Goal: Task Accomplishment & Management: Complete application form

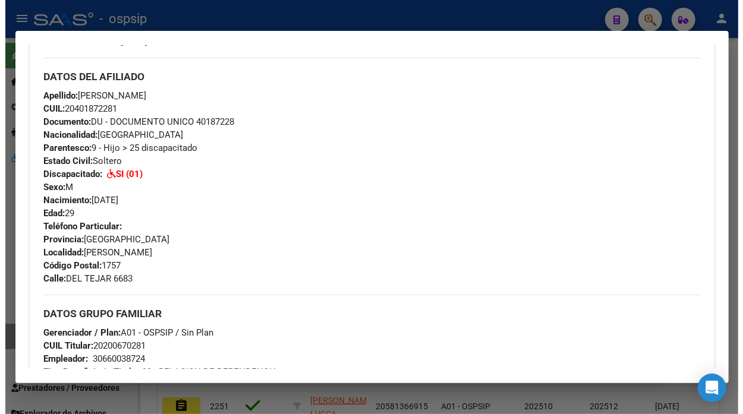
scroll to position [330, 0]
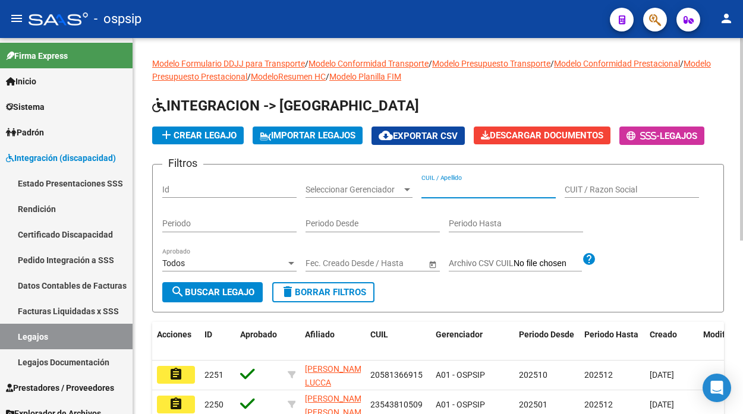
click at [466, 190] on input "CUIL / Apellido" at bounding box center [489, 190] width 134 height 10
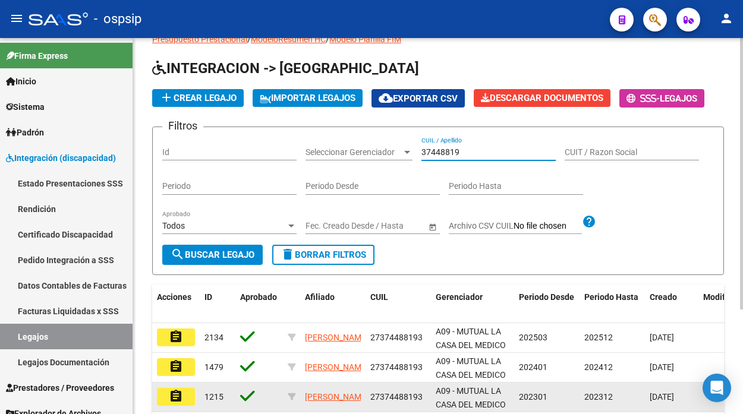
scroll to position [66, 0]
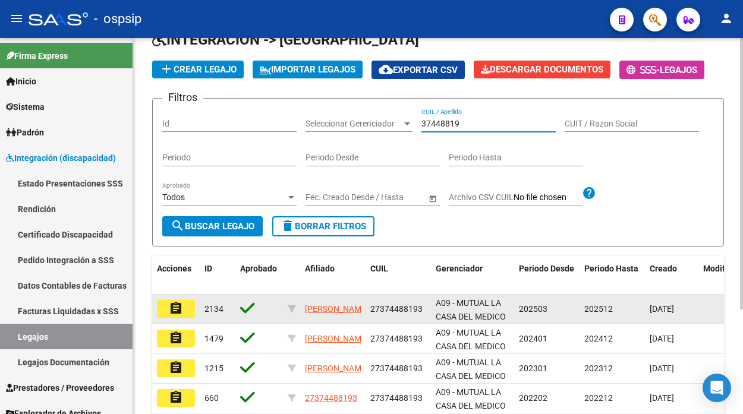
type input "37448819"
click at [184, 312] on button "assignment" at bounding box center [176, 309] width 38 height 18
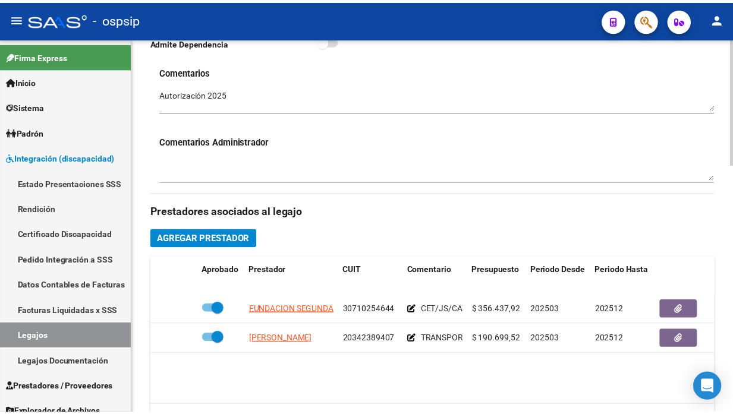
scroll to position [462, 0]
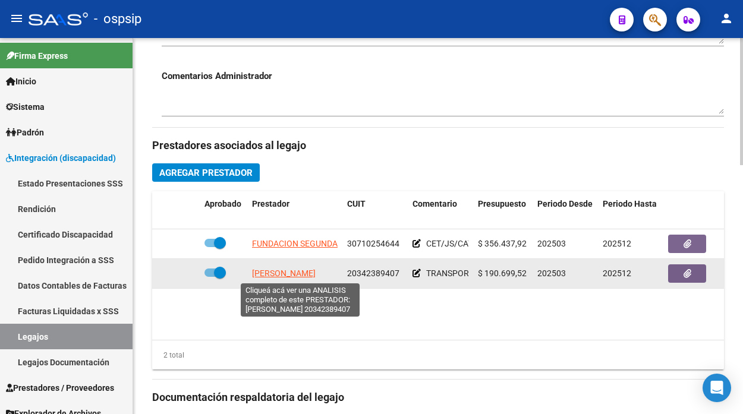
click at [310, 277] on span "[PERSON_NAME]" at bounding box center [284, 274] width 64 height 10
type textarea "20342389407"
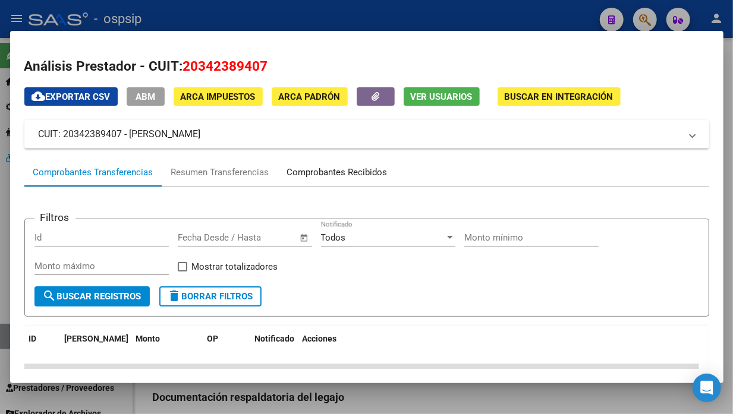
click at [362, 177] on div "Comprobantes Recibidos" at bounding box center [337, 173] width 100 height 14
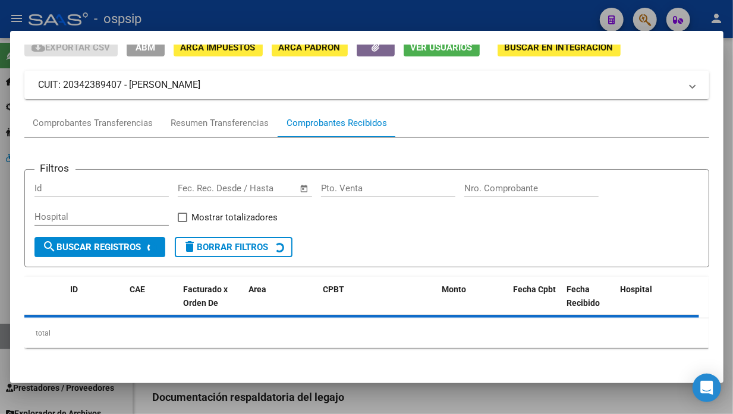
scroll to position [50, 0]
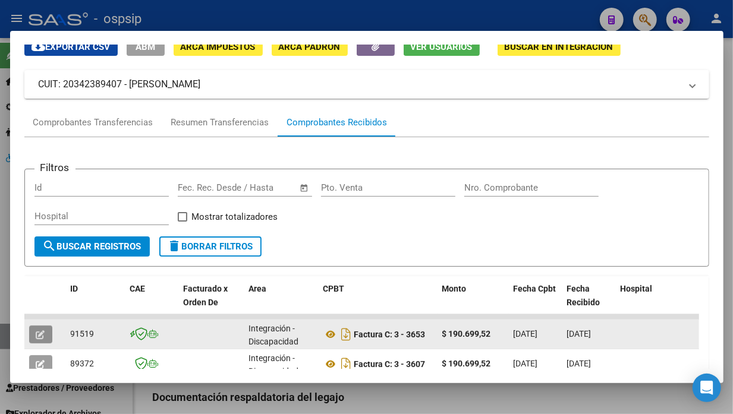
click at [37, 326] on button "button" at bounding box center [40, 335] width 23 height 18
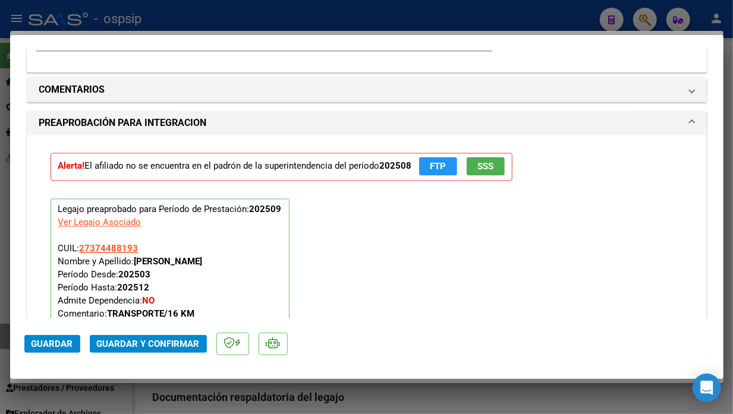
scroll to position [1321, 0]
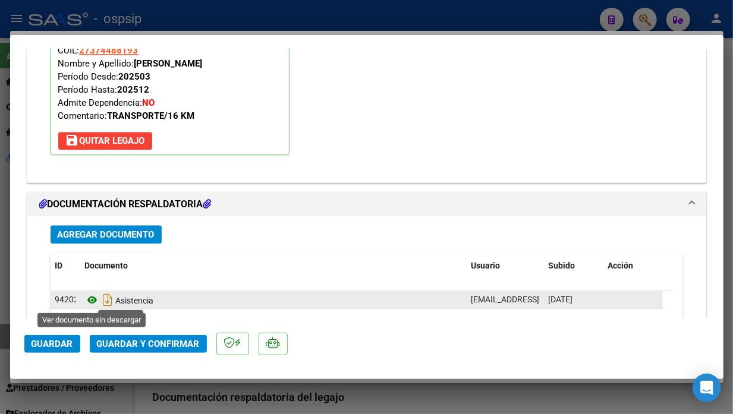
click at [94, 301] on icon at bounding box center [92, 300] width 15 height 14
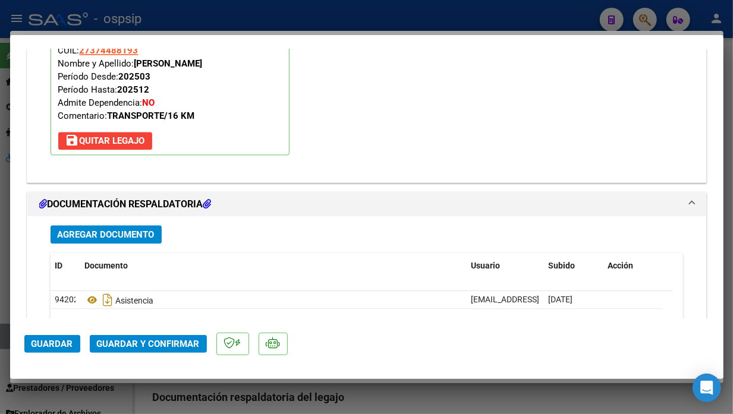
type input "$ 0,00"
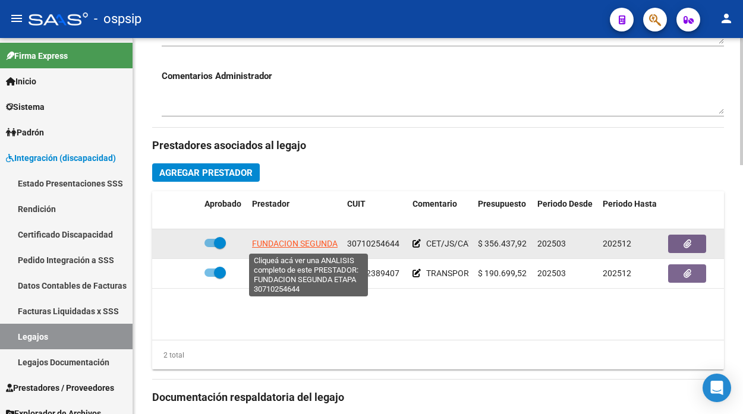
click at [262, 243] on span "FUNDACION SEGUNDA ETAPA" at bounding box center [308, 244] width 112 height 10
type textarea "30710254644"
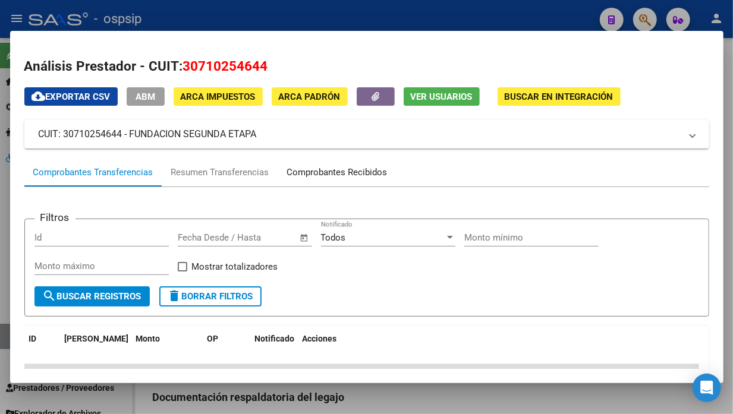
click at [304, 178] on div "Comprobantes Recibidos" at bounding box center [337, 173] width 100 height 14
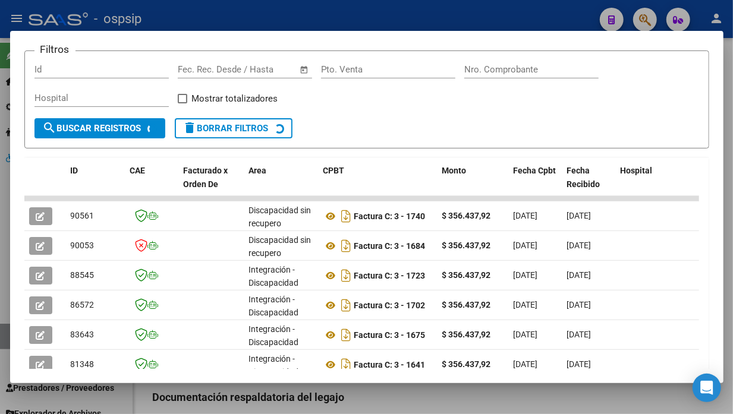
scroll to position [182, 0]
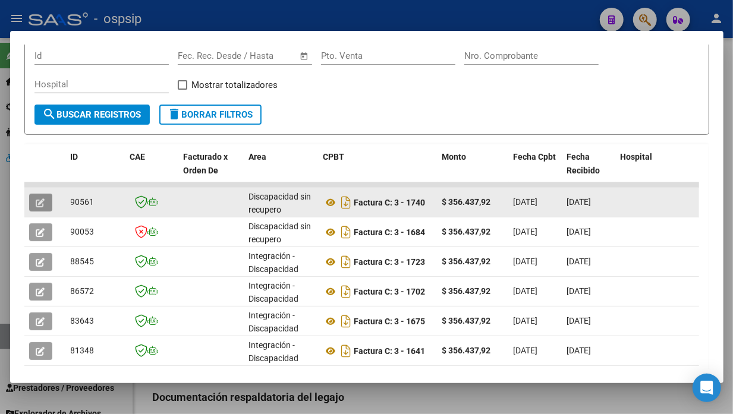
click at [33, 202] on button "button" at bounding box center [40, 203] width 23 height 18
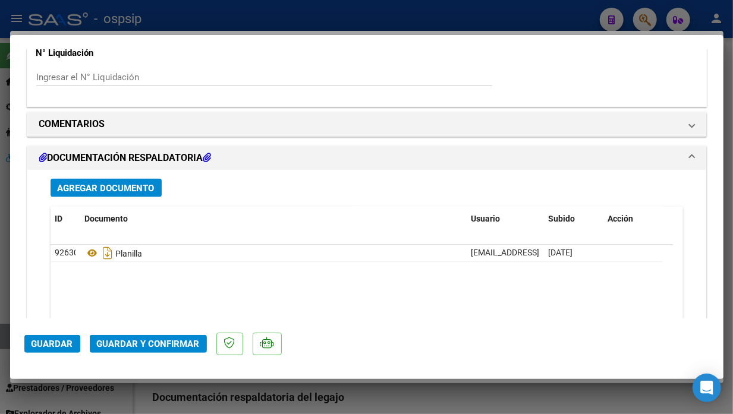
scroll to position [1057, 0]
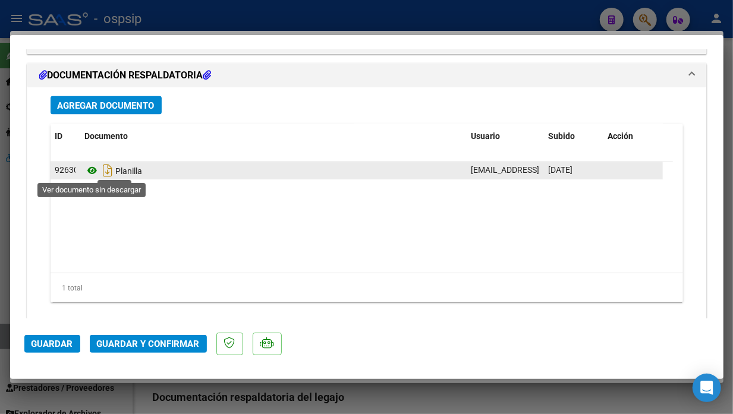
click at [93, 176] on icon at bounding box center [92, 171] width 15 height 14
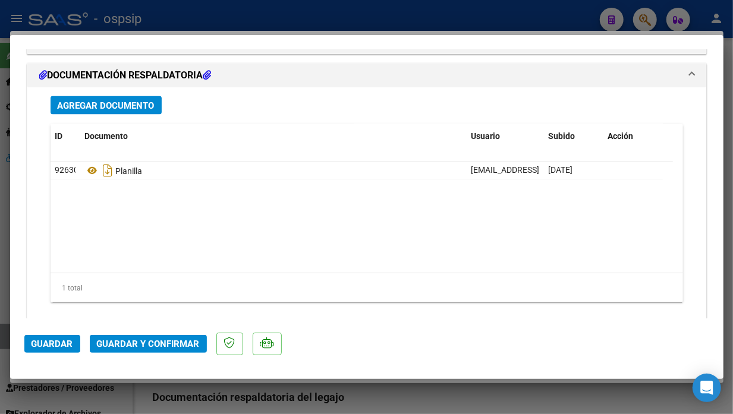
click at [3, 343] on div at bounding box center [366, 207] width 733 height 414
type input "$ 0,00"
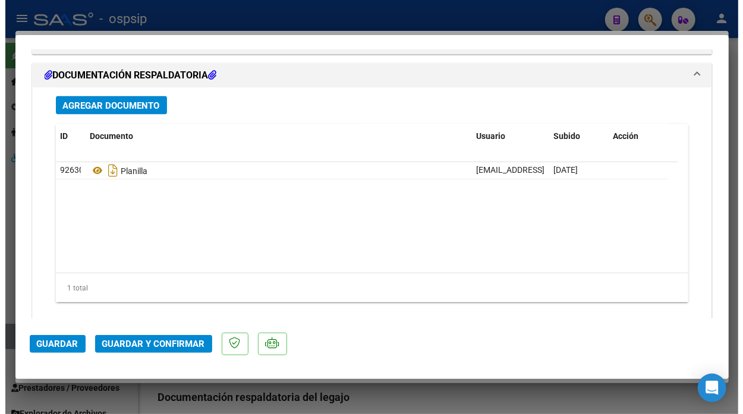
scroll to position [0, 0]
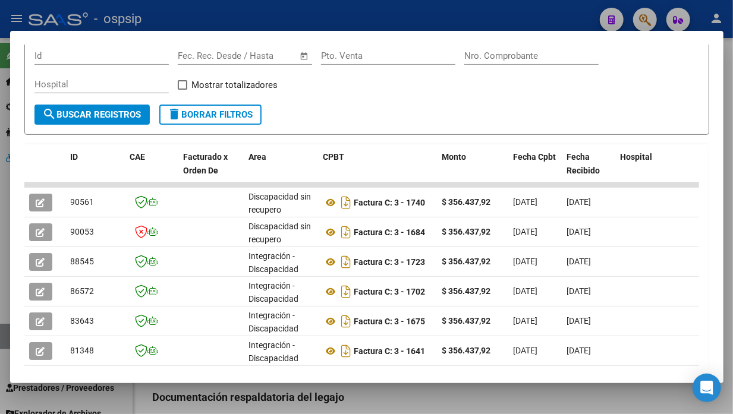
click at [3, 343] on div at bounding box center [366, 207] width 733 height 414
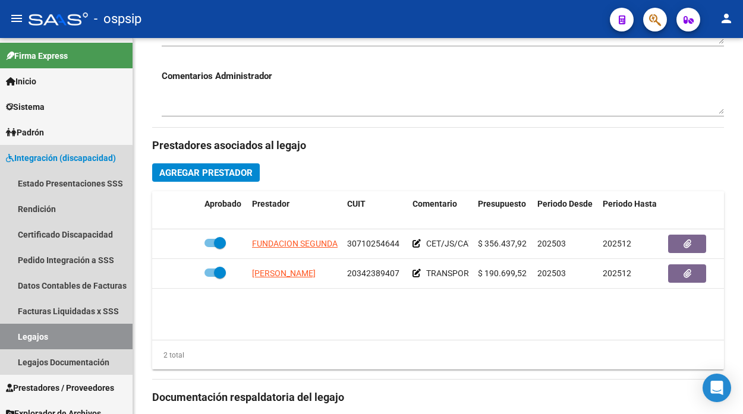
click at [3, 343] on link "Legajos" at bounding box center [66, 337] width 133 height 26
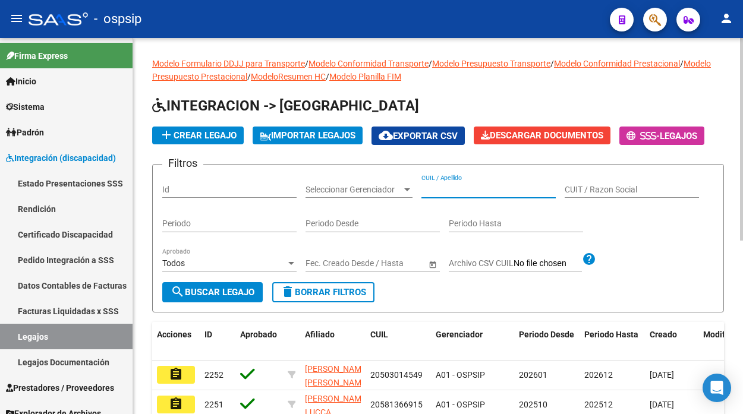
click at [468, 194] on input "CUIL / Apellido" at bounding box center [489, 190] width 134 height 10
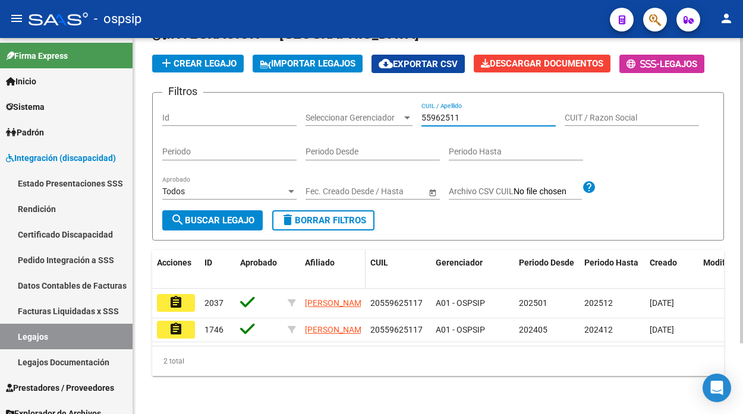
scroll to position [86, 0]
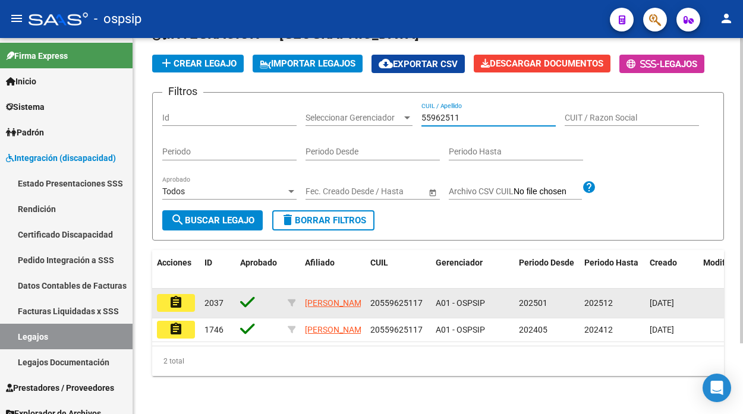
type input "55962511"
click at [187, 294] on button "assignment" at bounding box center [176, 303] width 38 height 18
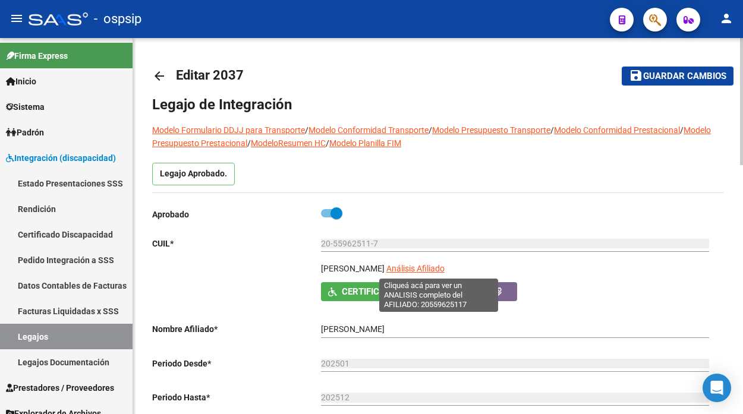
click at [425, 268] on span "Análisis Afiliado" at bounding box center [416, 269] width 58 height 10
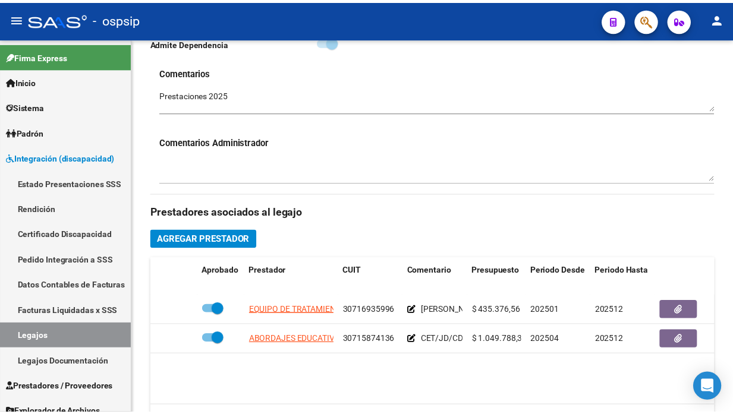
scroll to position [528, 0]
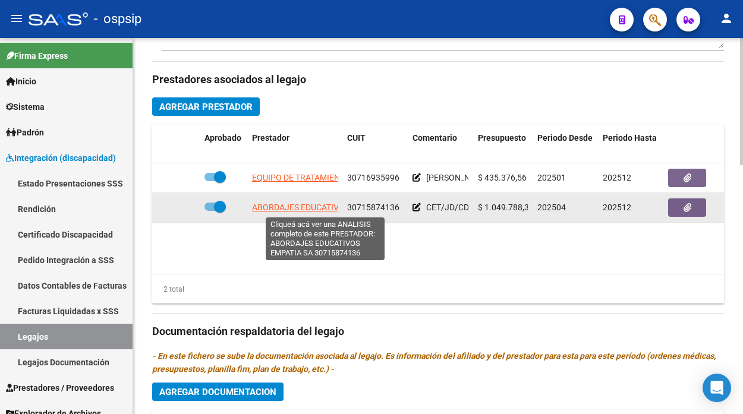
click at [303, 209] on span "ABORDAJES EDUCATIVOS EMPATIA SA" at bounding box center [324, 208] width 145 height 10
type textarea "30715874136"
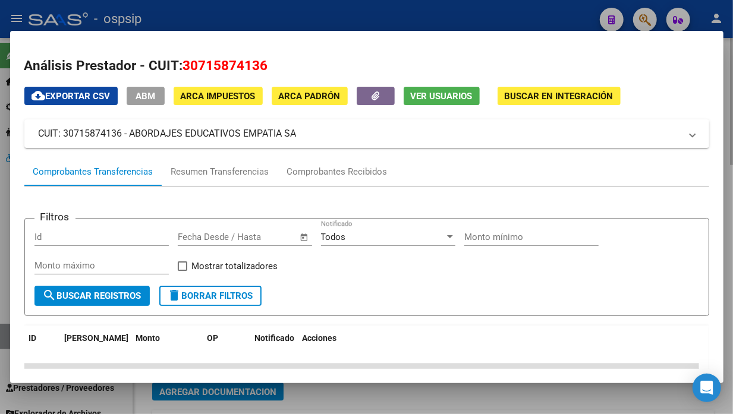
scroll to position [0, 0]
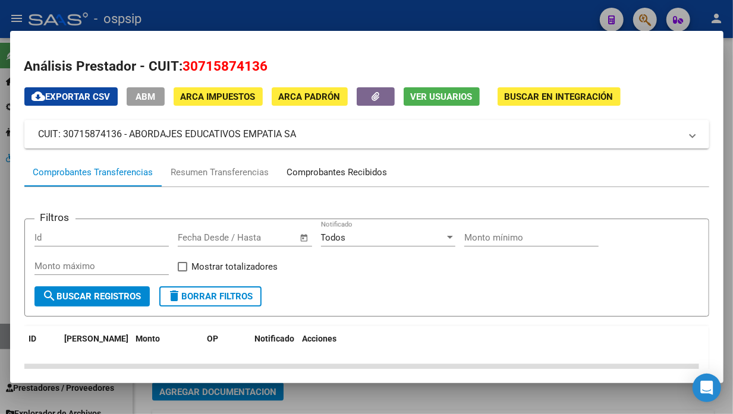
click at [334, 164] on div "Comprobantes Recibidos" at bounding box center [337, 172] width 118 height 29
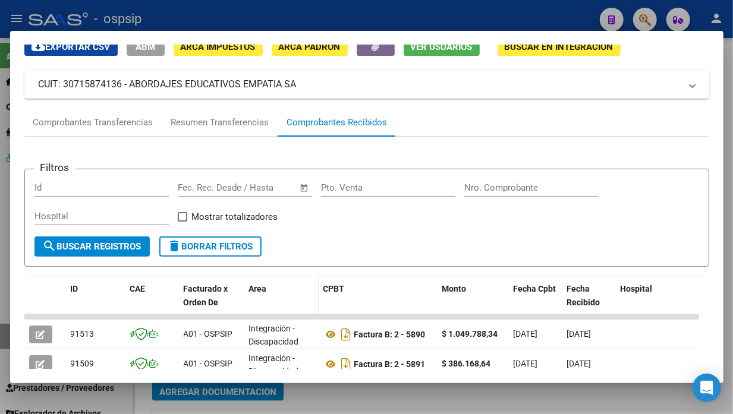
scroll to position [182, 0]
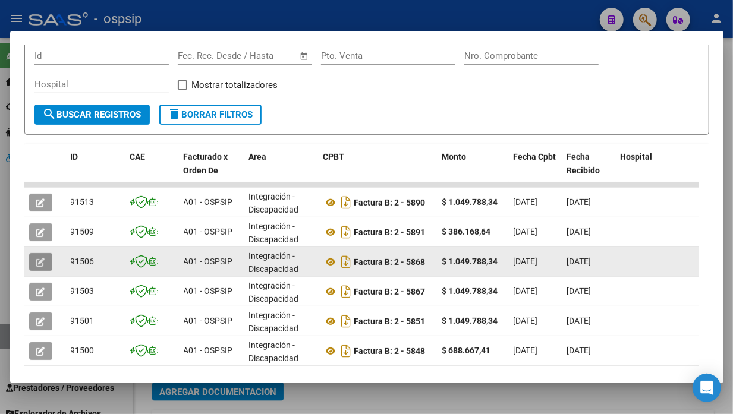
click at [44, 262] on icon "button" at bounding box center [40, 262] width 9 height 9
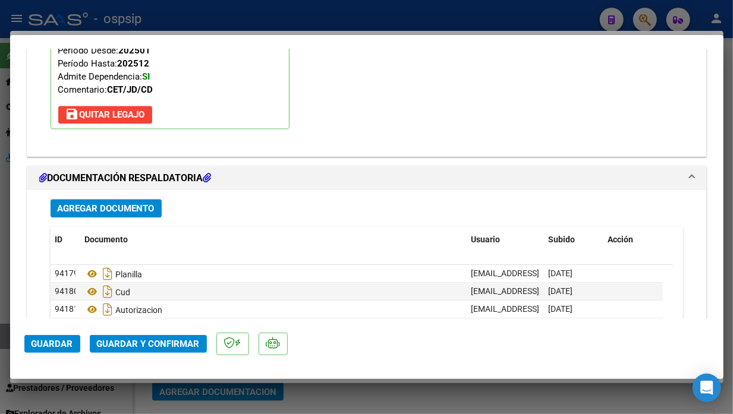
scroll to position [1453, 0]
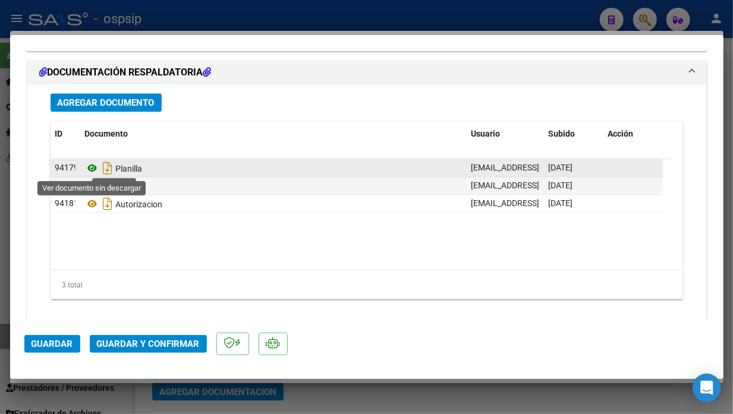
click at [97, 169] on icon at bounding box center [92, 168] width 15 height 14
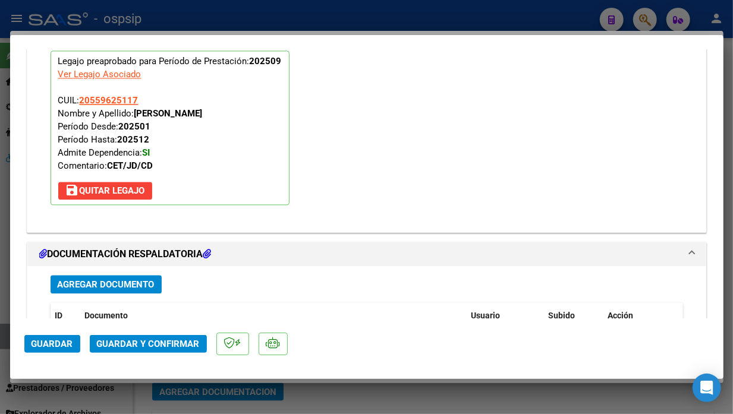
scroll to position [1255, 0]
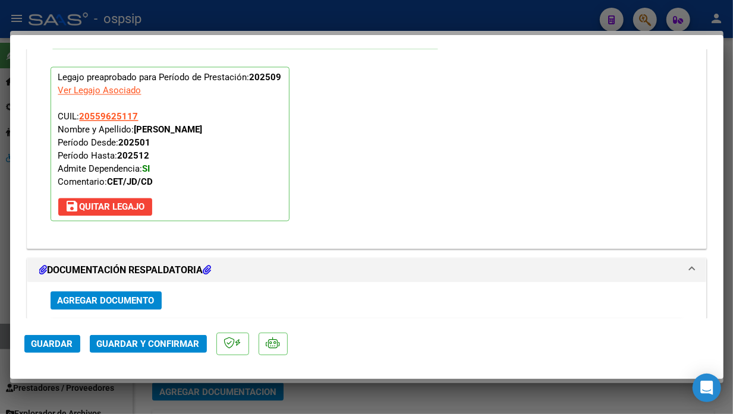
type input "$ 0,00"
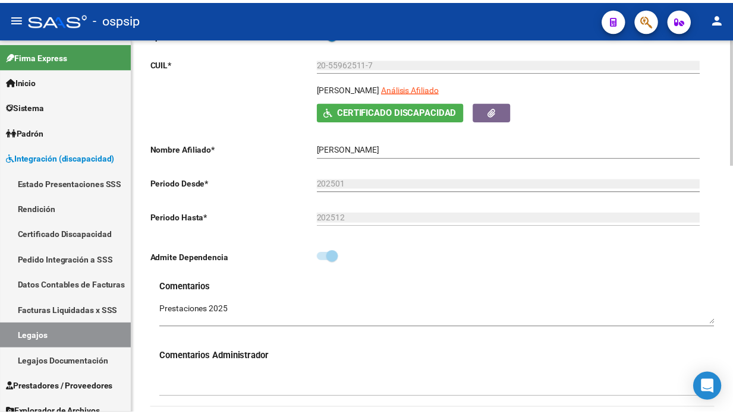
scroll to position [132, 0]
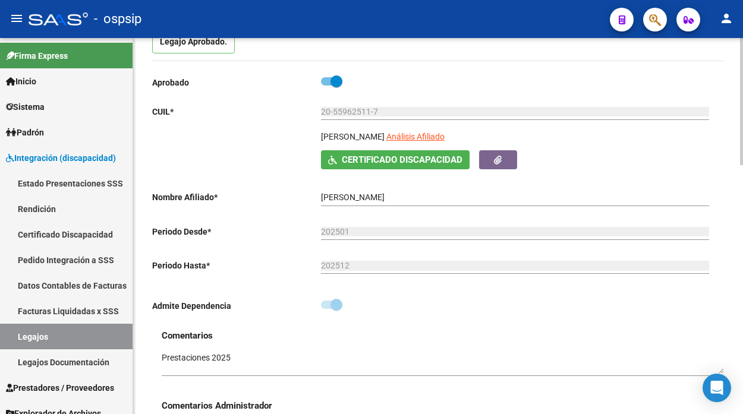
click at [438, 144] on app-link-go-to "Análisis Afiliado" at bounding box center [416, 140] width 58 height 20
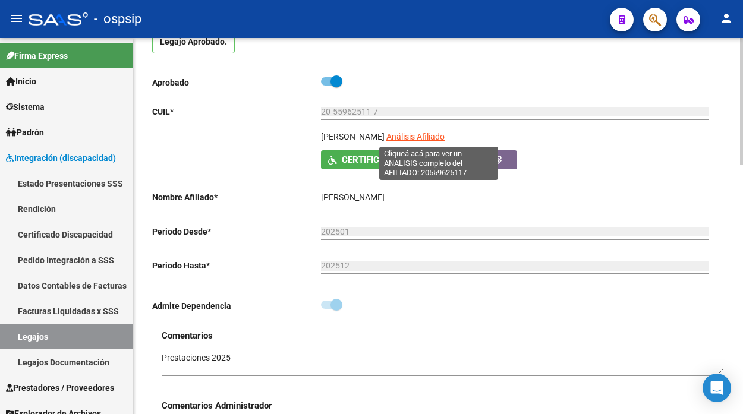
click at [438, 133] on span "Análisis Afiliado" at bounding box center [416, 137] width 58 height 10
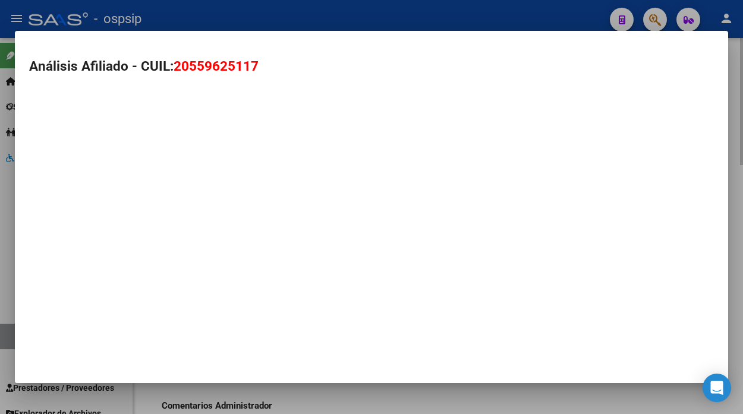
type textarea "20559625117"
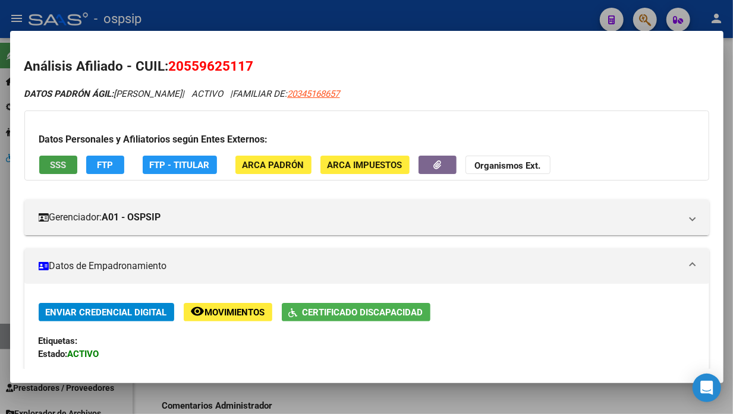
click at [43, 156] on button "SSS" at bounding box center [58, 165] width 38 height 18
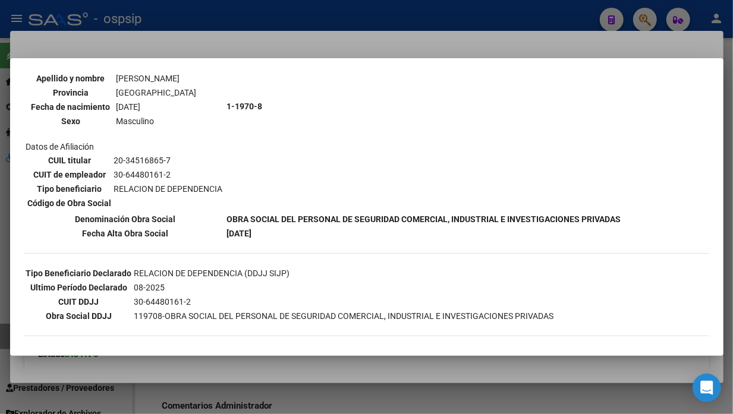
click at [2, 334] on div at bounding box center [366, 207] width 733 height 414
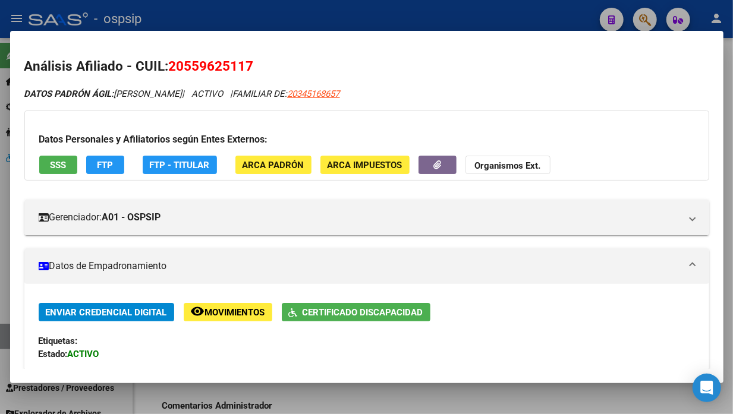
click at [2, 334] on div at bounding box center [366, 207] width 733 height 414
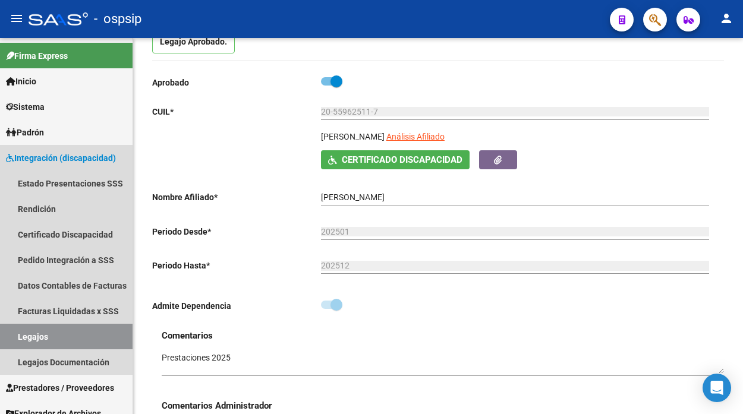
click at [2, 334] on link "Legajos" at bounding box center [66, 337] width 133 height 26
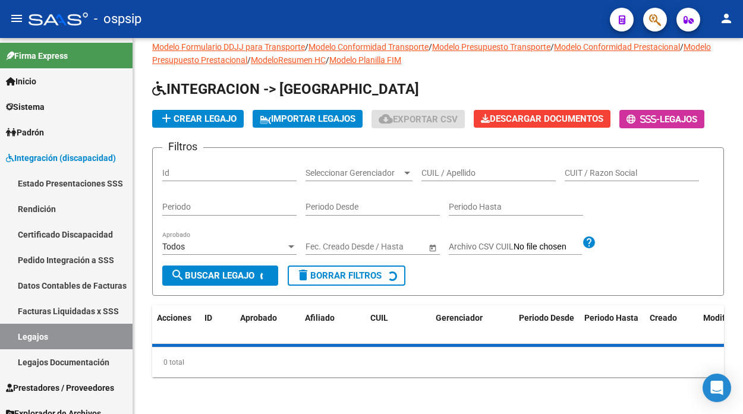
click at [2, 334] on link "Legajos" at bounding box center [66, 337] width 133 height 26
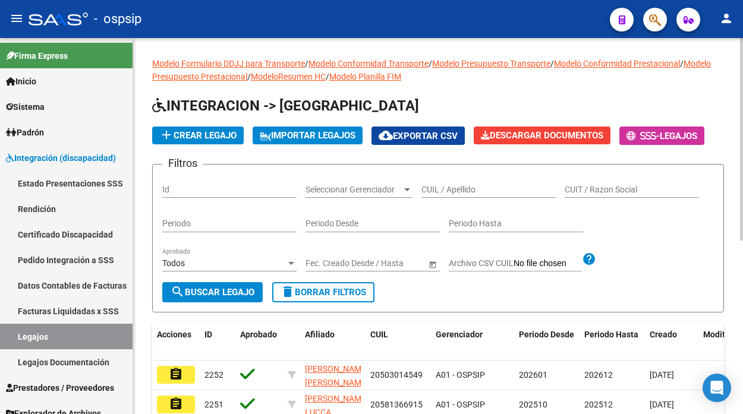
click at [431, 183] on div "CUIL / Apellido" at bounding box center [489, 186] width 134 height 24
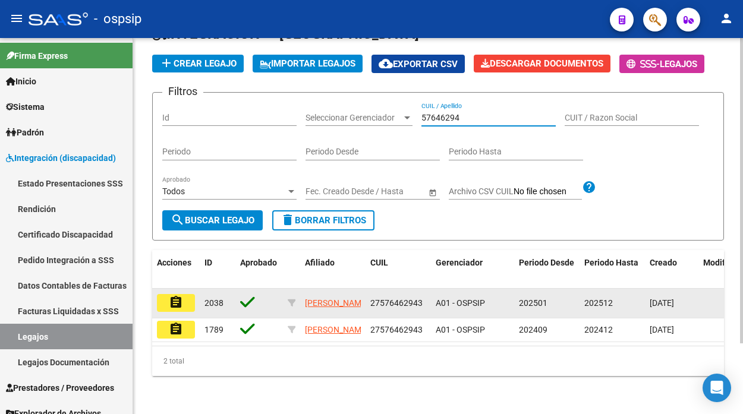
scroll to position [86, 0]
type input "57646294"
click at [189, 294] on button "assignment" at bounding box center [176, 303] width 38 height 18
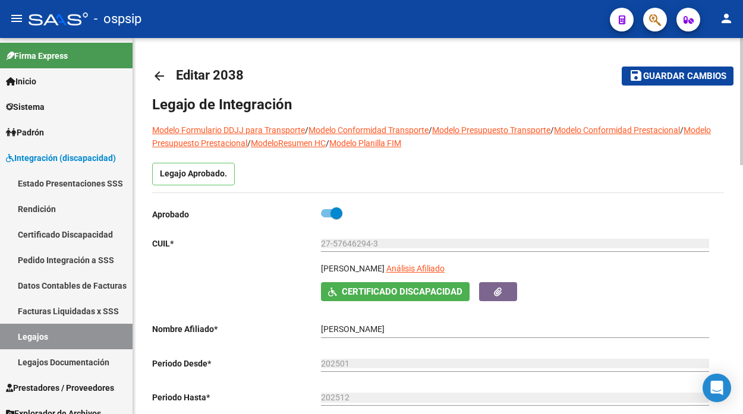
click at [445, 276] on app-link-go-to "Análisis Afiliado" at bounding box center [416, 272] width 58 height 20
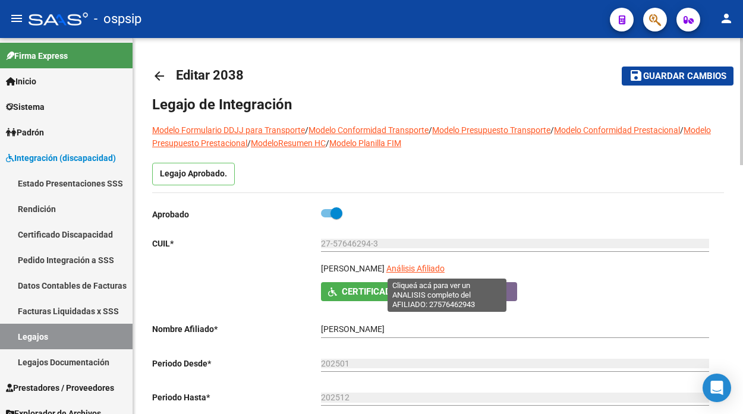
click at [445, 271] on span "Análisis Afiliado" at bounding box center [416, 269] width 58 height 10
type textarea "27576462943"
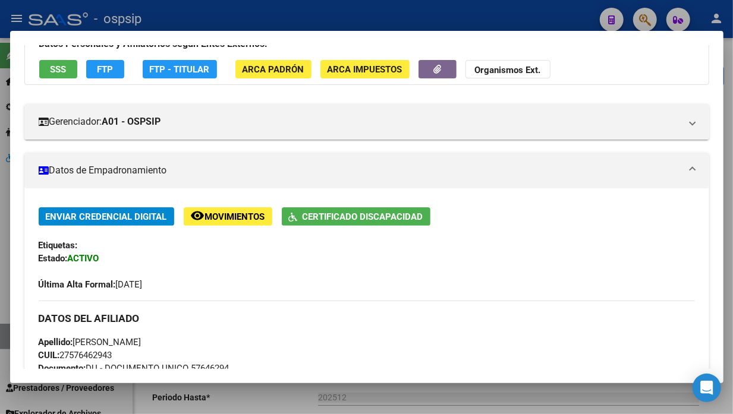
scroll to position [66, 0]
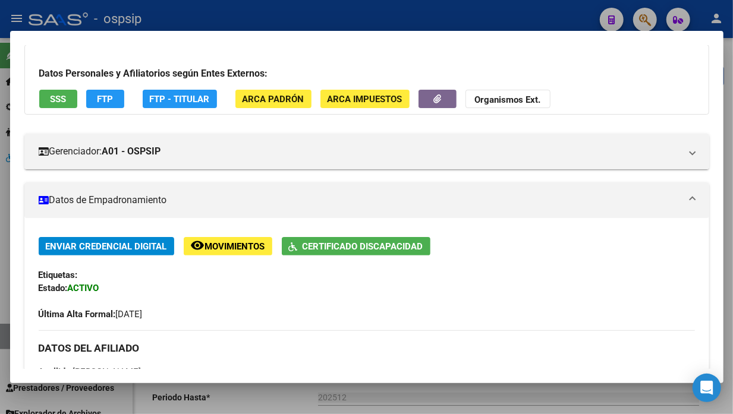
click at [44, 113] on div "Datos Personales y Afiliatorios según Entes Externos: SSS FTP FTP - Titular ARC…" at bounding box center [366, 80] width 685 height 70
click at [74, 91] on button "SSS" at bounding box center [58, 99] width 38 height 18
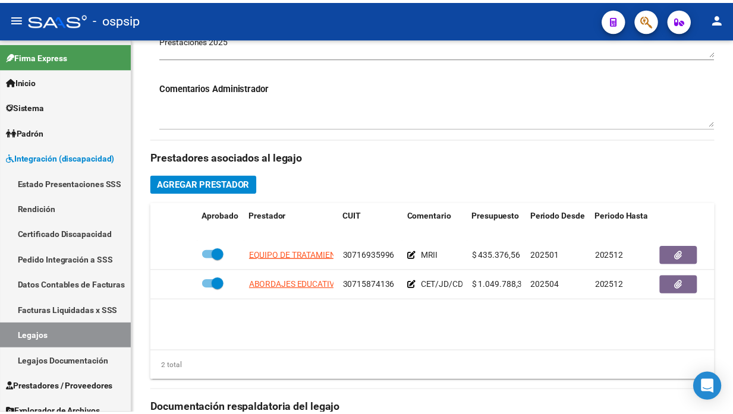
scroll to position [528, 0]
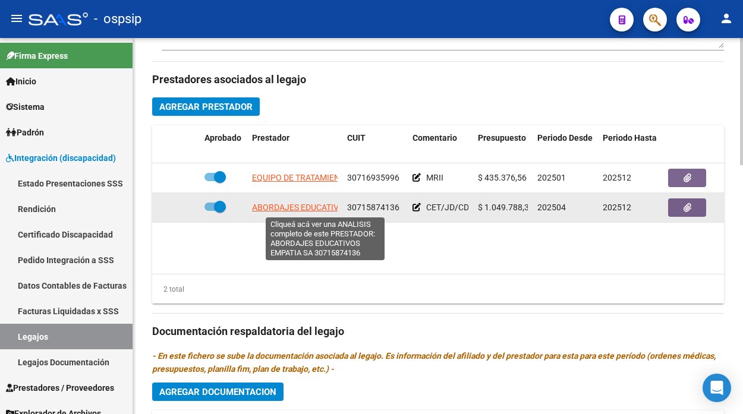
click at [306, 204] on span "ABORDAJES EDUCATIVOS EMPATIA SA" at bounding box center [324, 208] width 145 height 10
type textarea "30715874136"
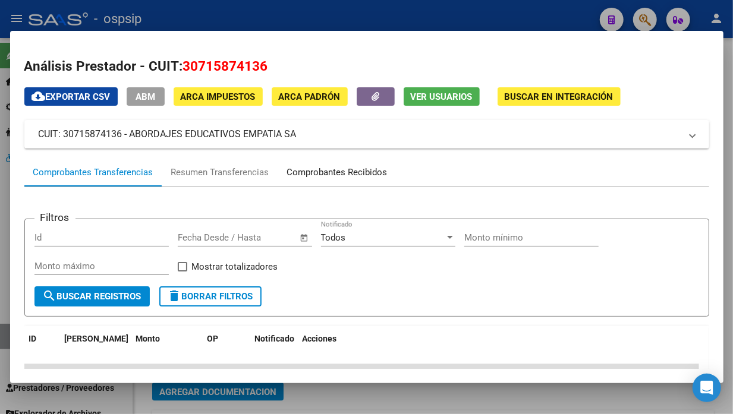
click at [313, 169] on div "Comprobantes Recibidos" at bounding box center [337, 173] width 100 height 14
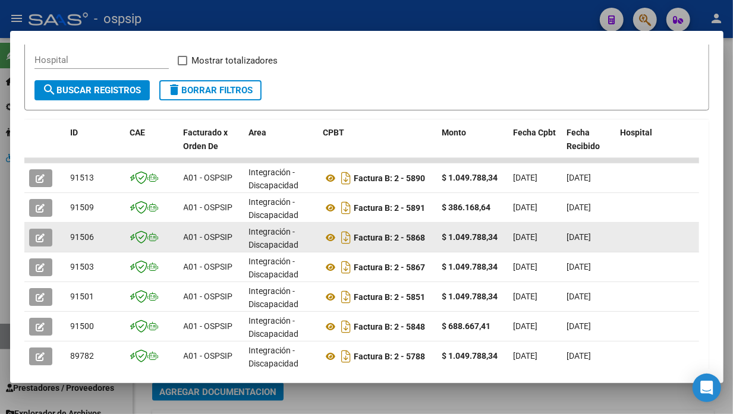
scroll to position [209, 0]
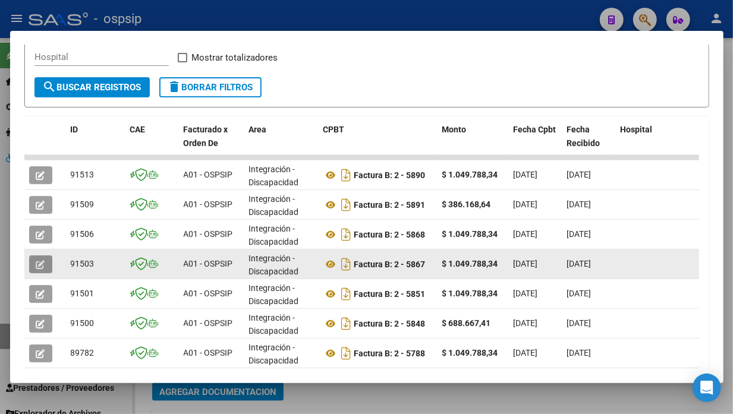
click at [37, 262] on icon "button" at bounding box center [40, 264] width 9 height 9
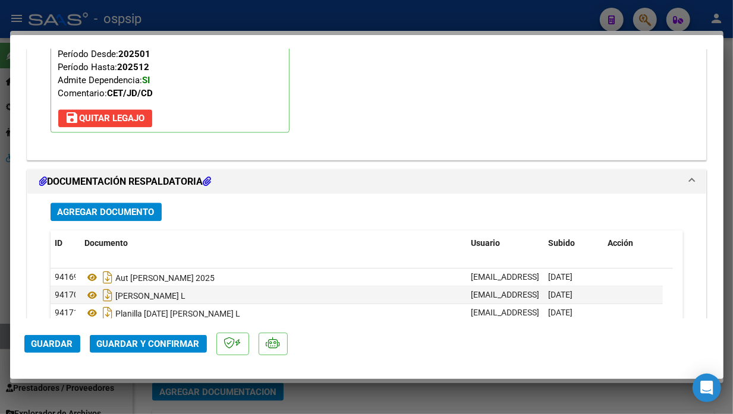
scroll to position [1472, 0]
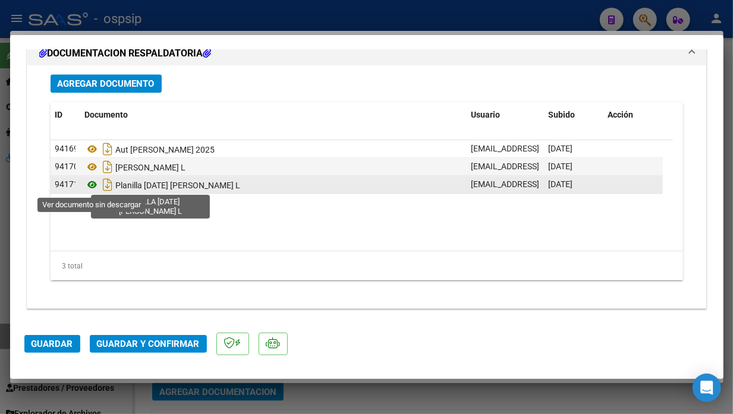
click at [91, 180] on icon at bounding box center [92, 185] width 15 height 14
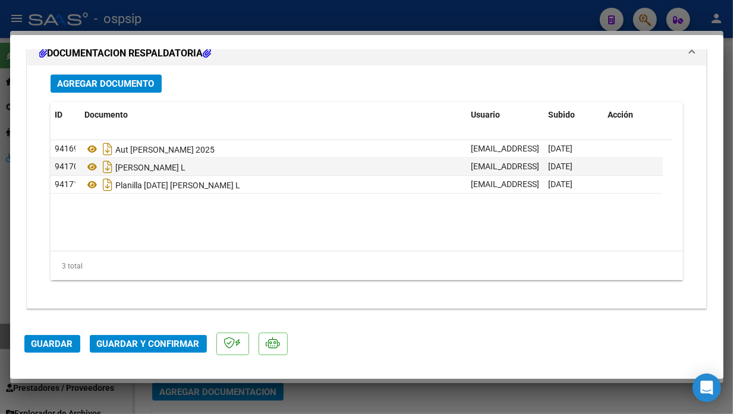
click at [143, 342] on span "Guardar y Confirmar" at bounding box center [148, 344] width 103 height 11
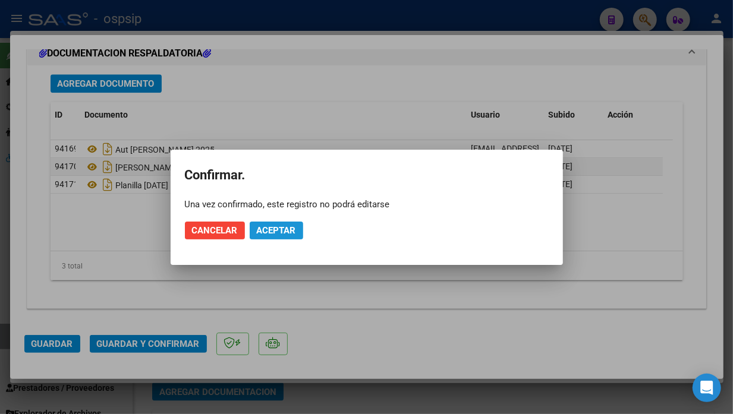
click at [255, 233] on button "Aceptar" at bounding box center [277, 231] width 54 height 18
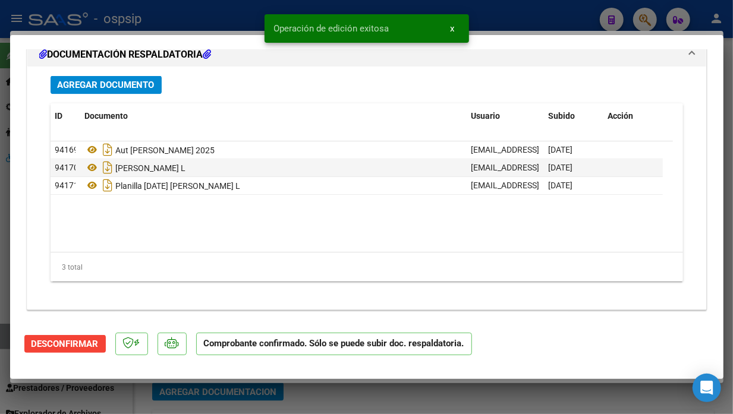
click at [5, 330] on div at bounding box center [366, 207] width 733 height 414
type input "$ 0,00"
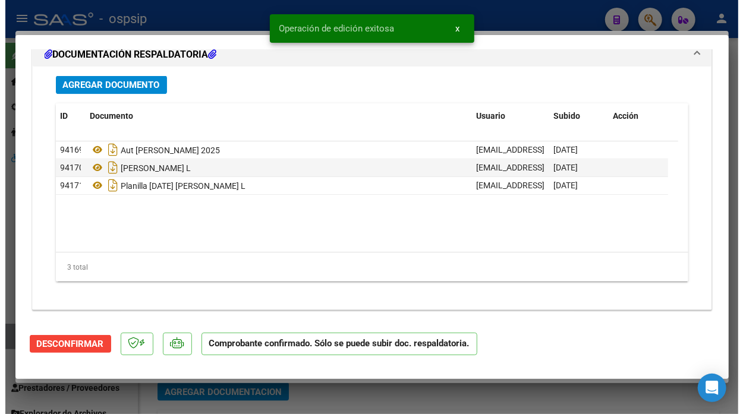
scroll to position [0, 0]
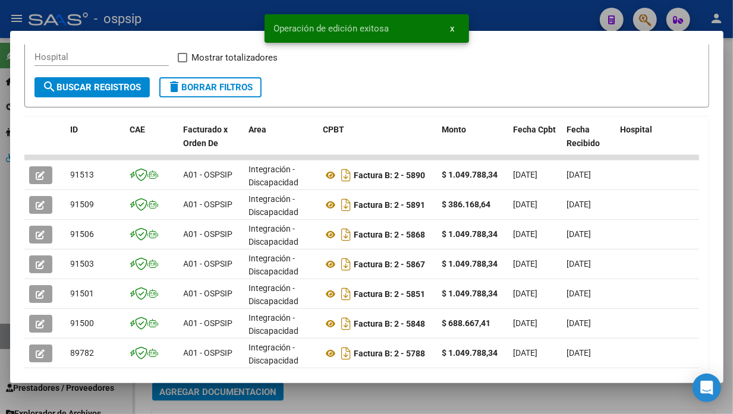
click at [5, 330] on div at bounding box center [366, 207] width 733 height 414
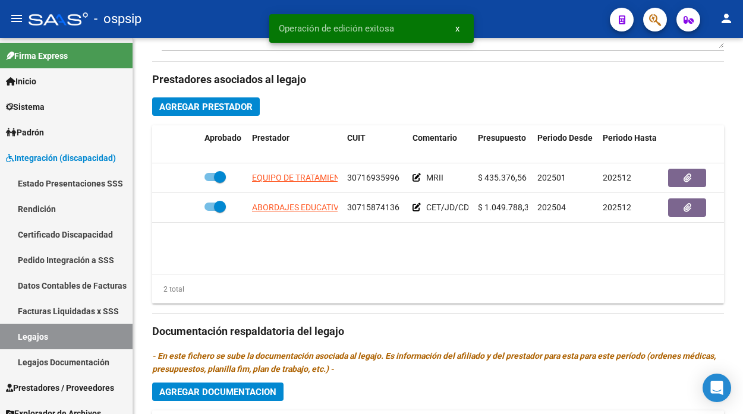
click at [5, 330] on link "Legajos" at bounding box center [66, 337] width 133 height 26
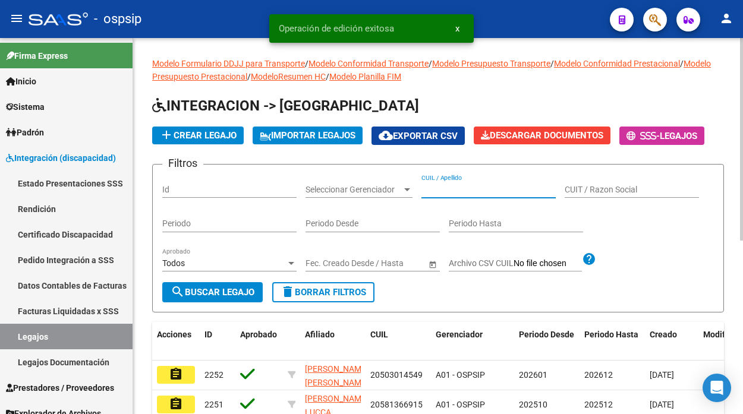
click at [428, 189] on input "CUIL / Apellido" at bounding box center [489, 190] width 134 height 10
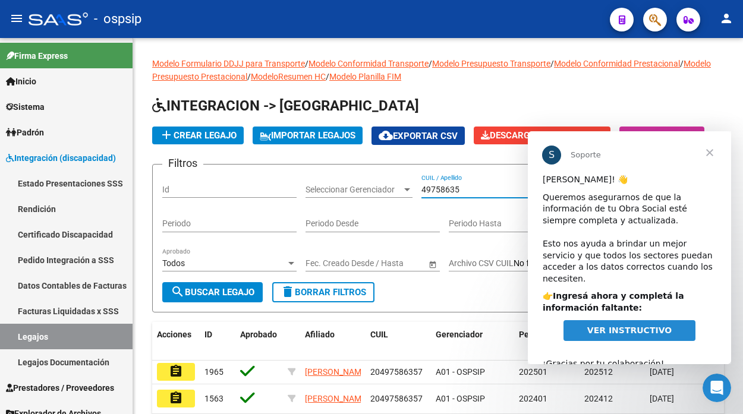
type input "49758635"
click at [711, 152] on span "Cerrar" at bounding box center [710, 152] width 43 height 43
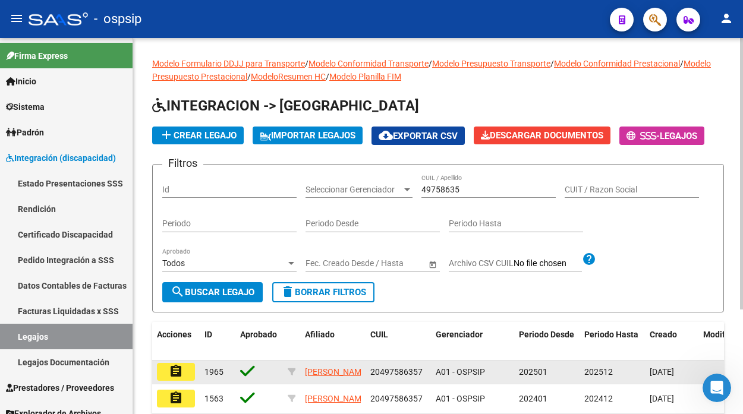
click at [174, 367] on mat-icon "assignment" at bounding box center [176, 372] width 14 height 14
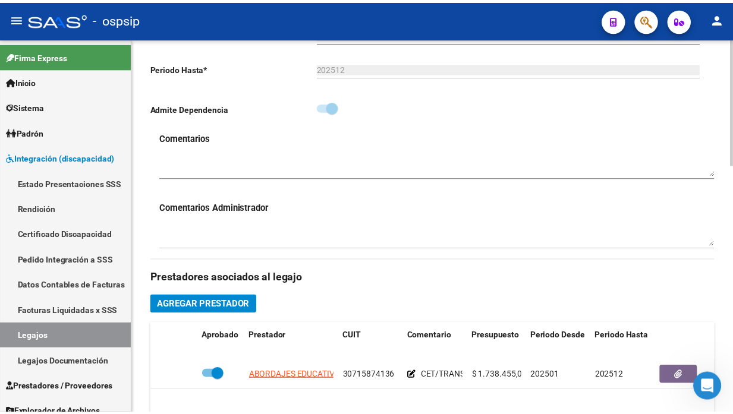
scroll to position [132, 0]
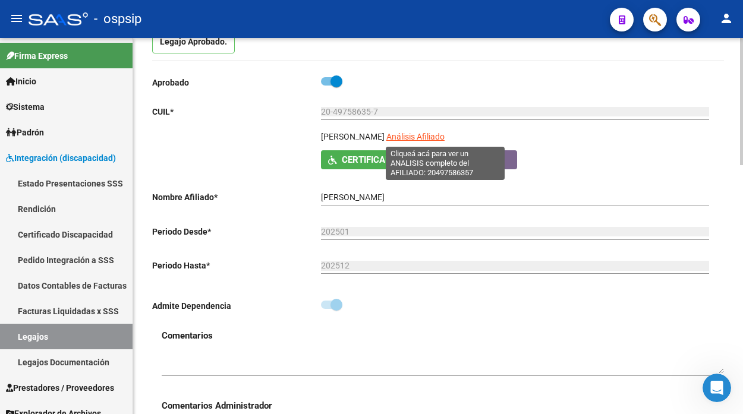
click at [445, 134] on span "Análisis Afiliado" at bounding box center [416, 137] width 58 height 10
type textarea "20497586357"
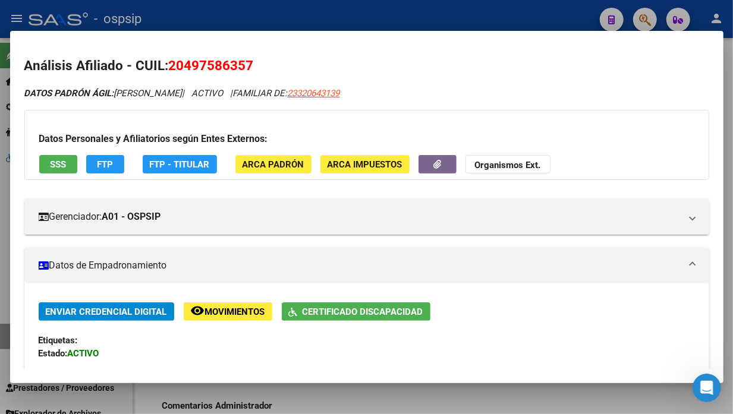
scroll to position [0, 0]
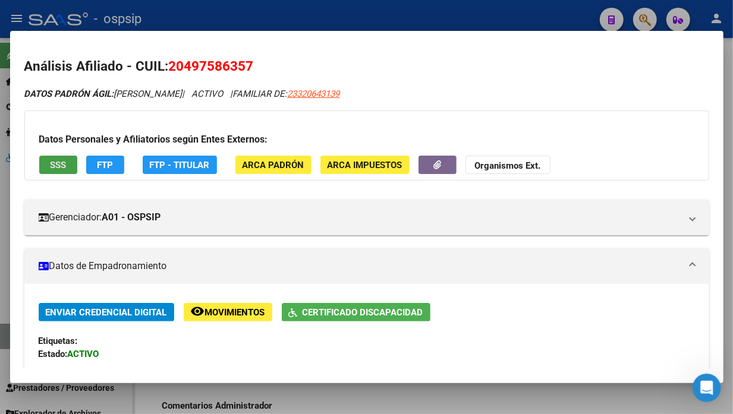
click at [46, 164] on button "SSS" at bounding box center [58, 165] width 38 height 18
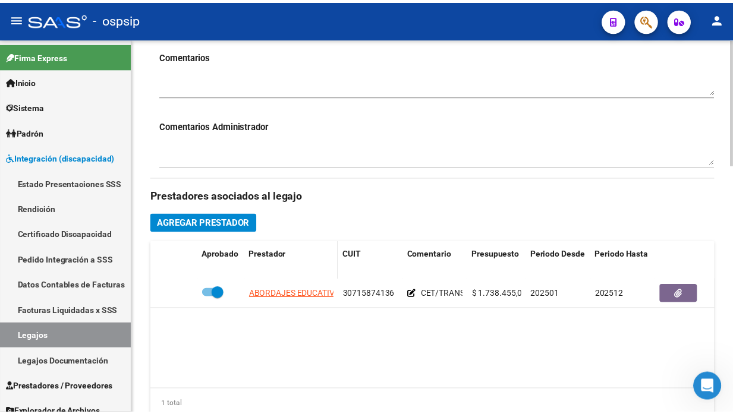
scroll to position [462, 0]
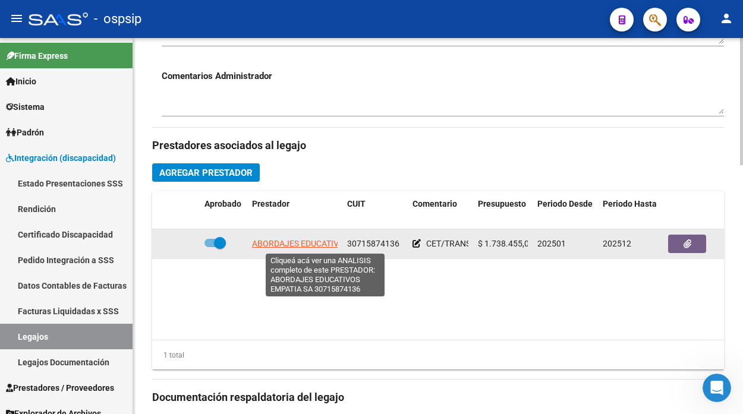
click at [272, 247] on span "ABORDAJES EDUCATIVOS EMPATIA SA" at bounding box center [324, 244] width 145 height 10
type textarea "30715874136"
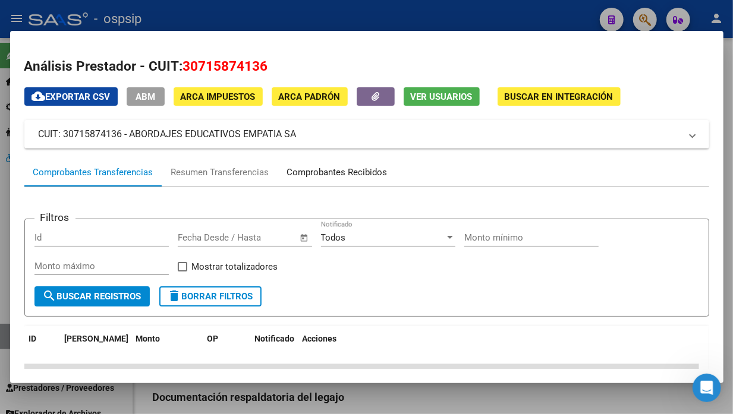
click at [324, 176] on div "Comprobantes Recibidos" at bounding box center [337, 173] width 100 height 14
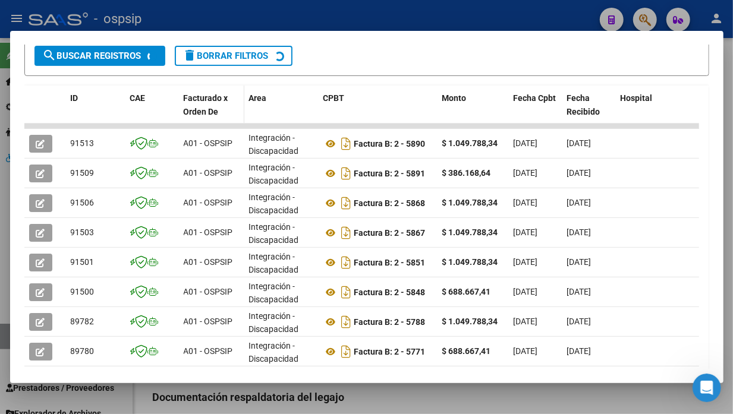
scroll to position [248, 0]
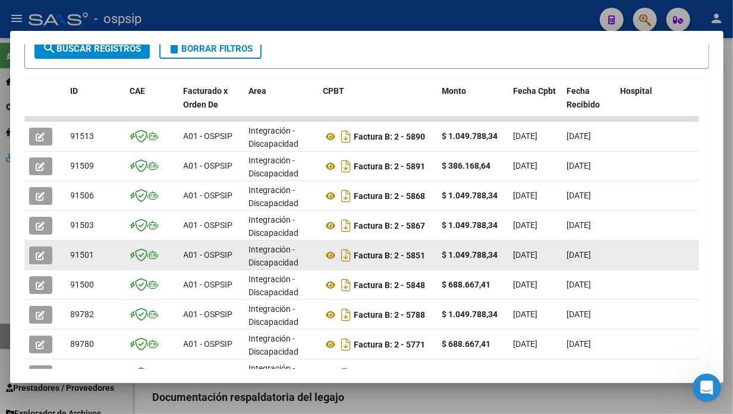
click at [39, 254] on icon "button" at bounding box center [40, 256] width 9 height 9
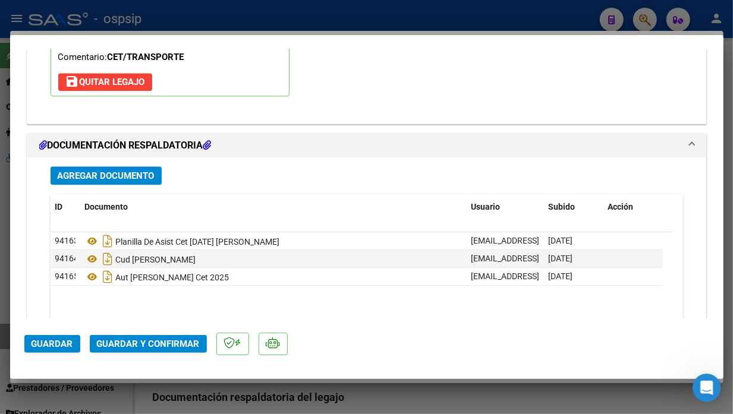
scroll to position [1387, 0]
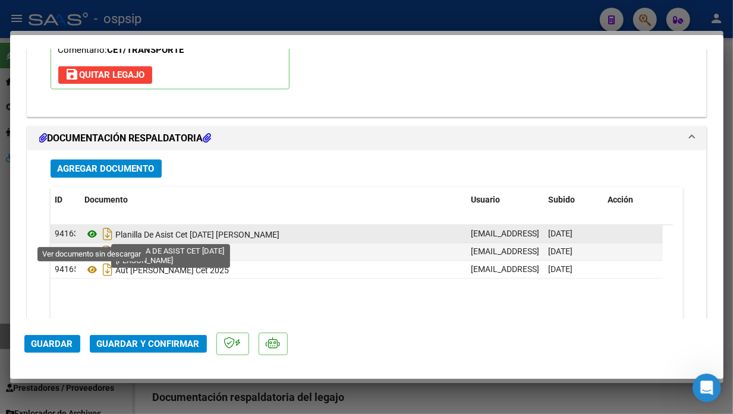
click at [90, 237] on icon at bounding box center [92, 234] width 15 height 14
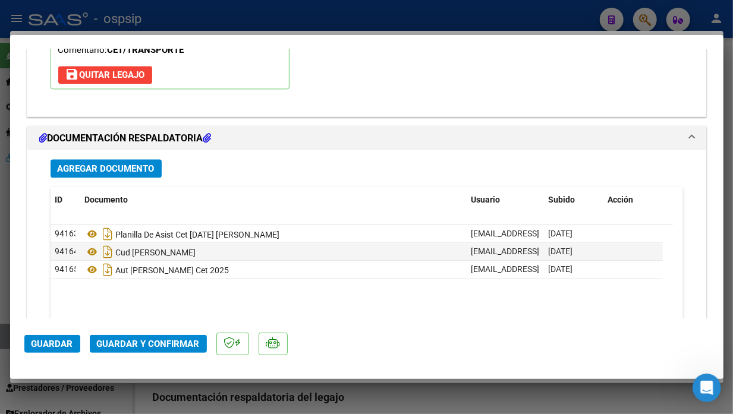
click at [157, 337] on button "Guardar y Confirmar" at bounding box center [148, 344] width 117 height 18
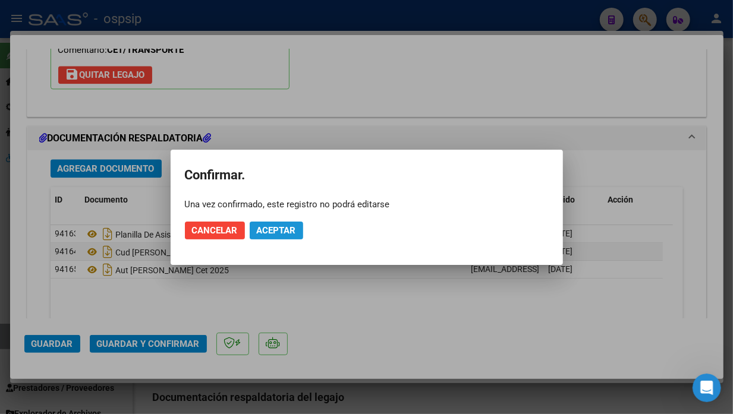
click at [278, 231] on span "Aceptar" at bounding box center [276, 230] width 39 height 11
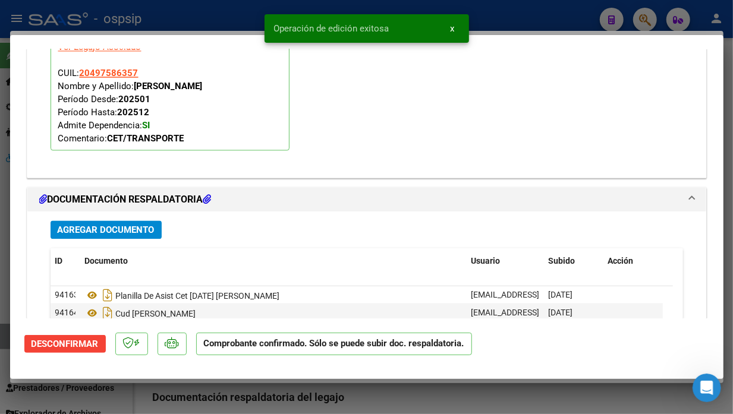
scroll to position [1148, 0]
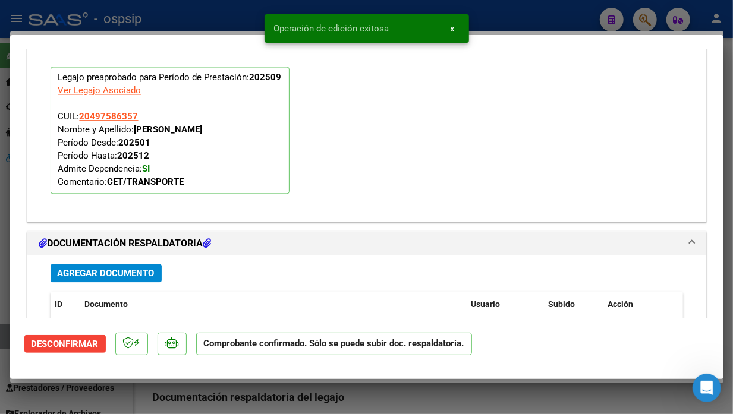
type input "$ 0,00"
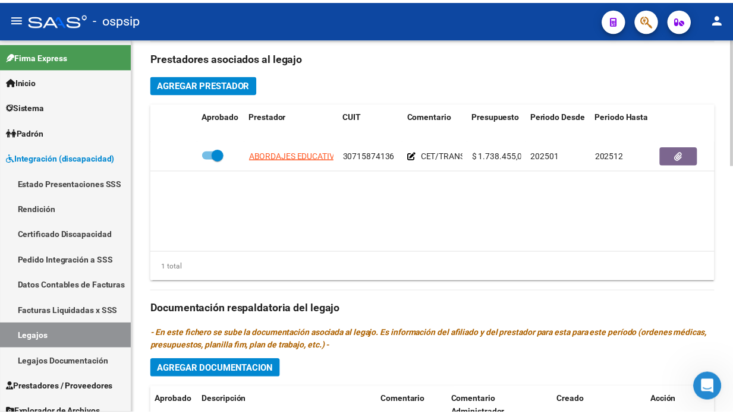
scroll to position [543, 0]
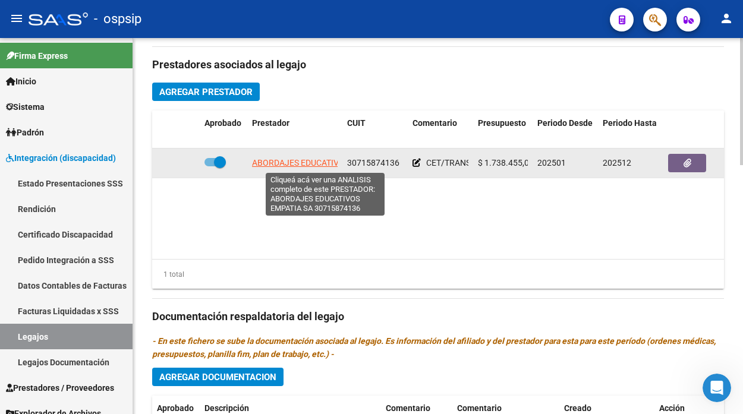
click at [299, 164] on span "ABORDAJES EDUCATIVOS EMPATIA SA" at bounding box center [324, 163] width 145 height 10
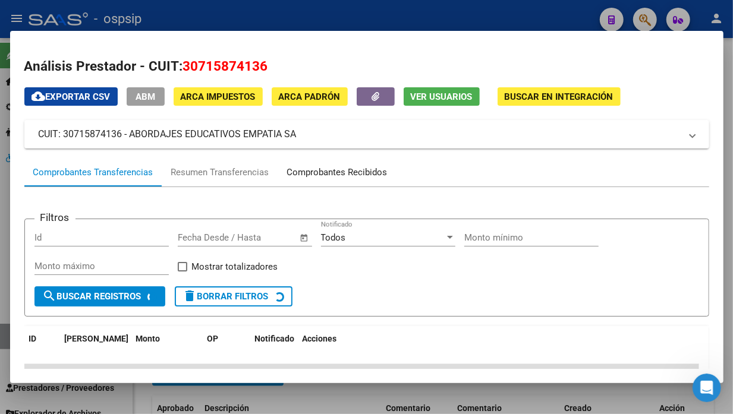
click at [318, 170] on div "Comprobantes Recibidos" at bounding box center [337, 173] width 100 height 14
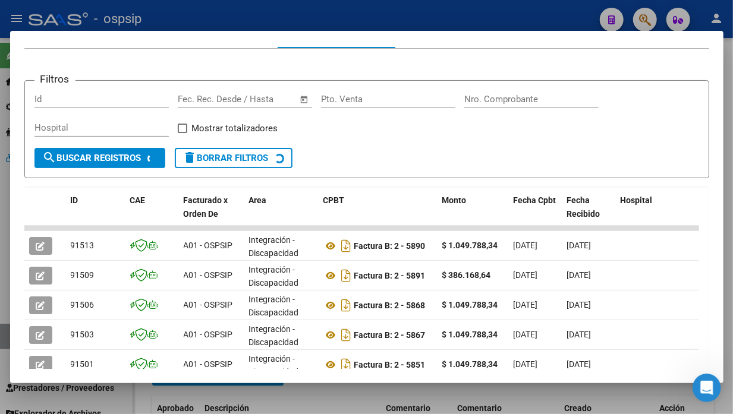
scroll to position [314, 0]
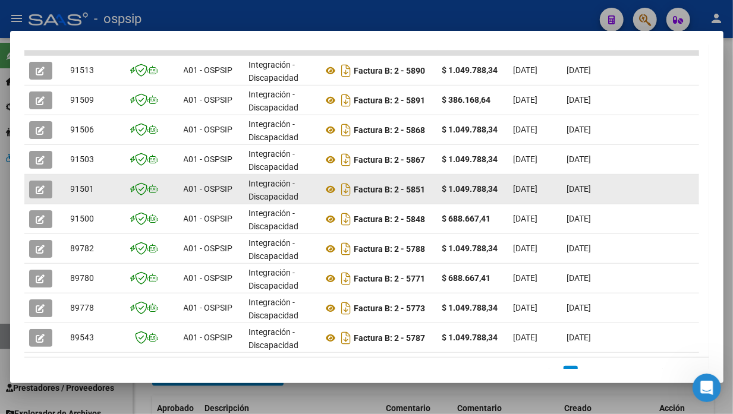
click at [34, 184] on button "button" at bounding box center [40, 190] width 23 height 18
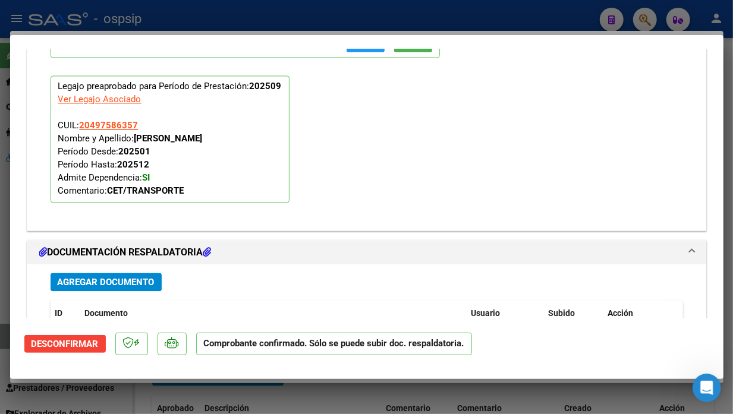
scroll to position [1337, 0]
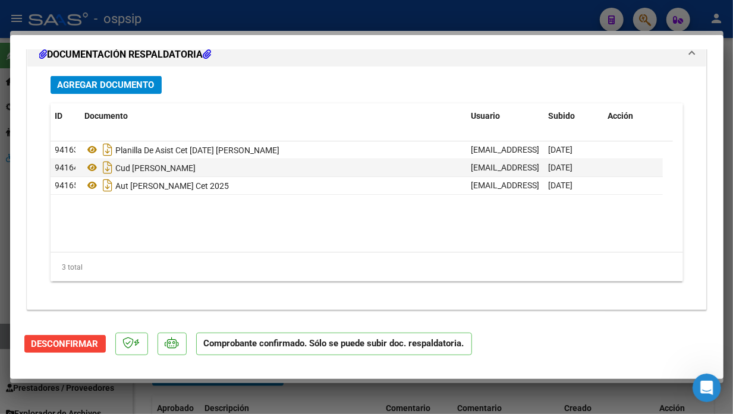
click at [1, 341] on div at bounding box center [366, 207] width 733 height 414
type input "$ 0,00"
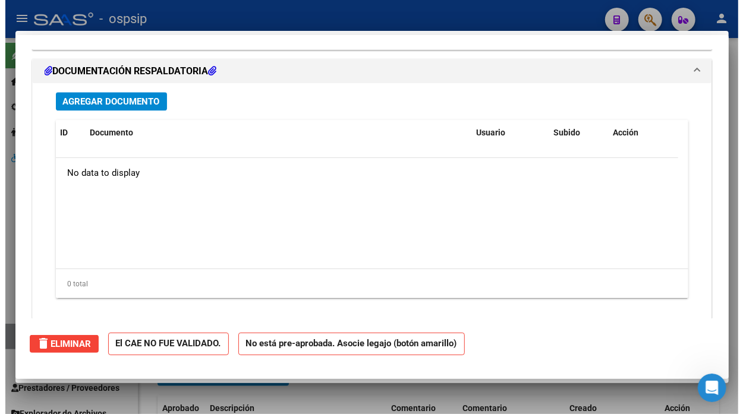
scroll to position [1152, 0]
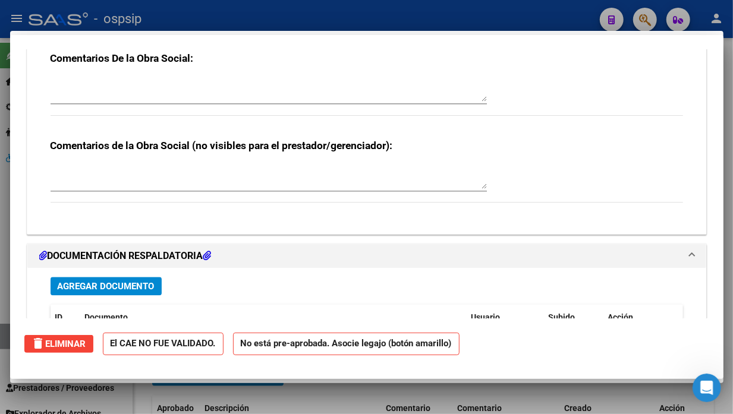
click at [1, 341] on div at bounding box center [366, 207] width 733 height 414
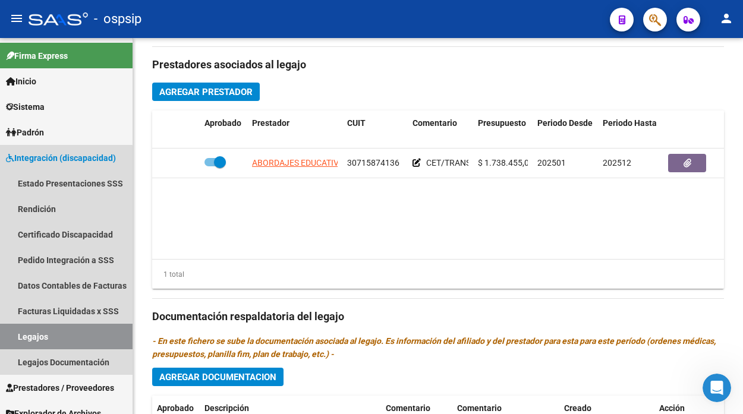
click at [1, 341] on link "Legajos" at bounding box center [66, 337] width 133 height 26
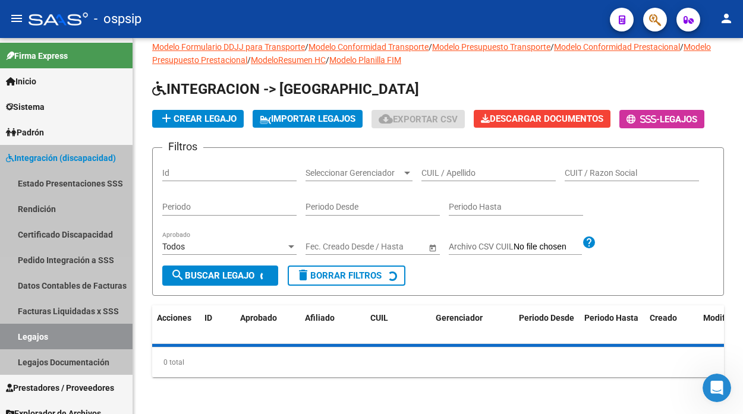
click at [1, 341] on link "Legajos" at bounding box center [66, 337] width 133 height 26
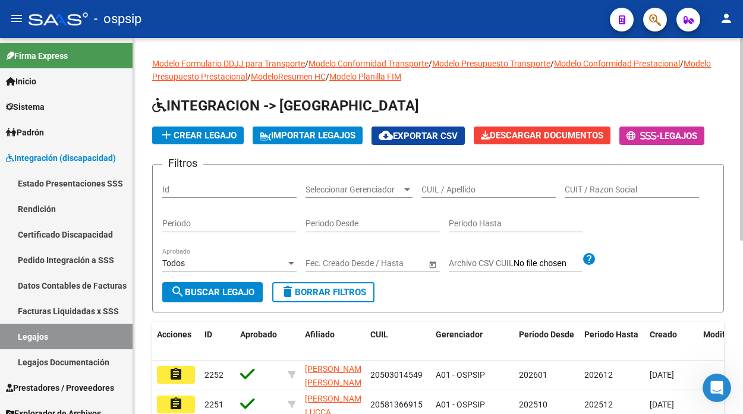
click at [439, 186] on input "CUIL / Apellido" at bounding box center [489, 190] width 134 height 10
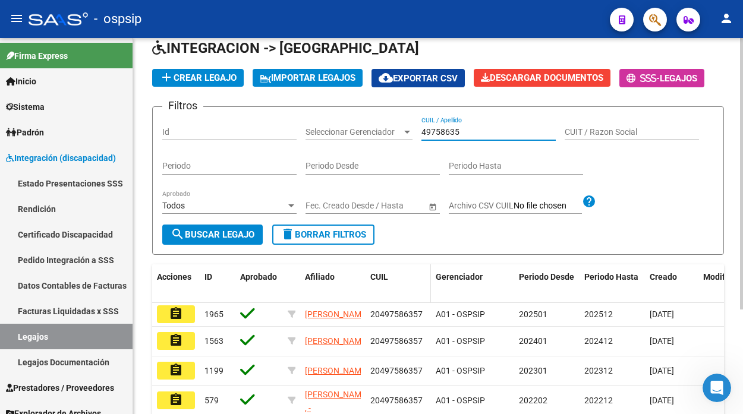
scroll to position [132, 0]
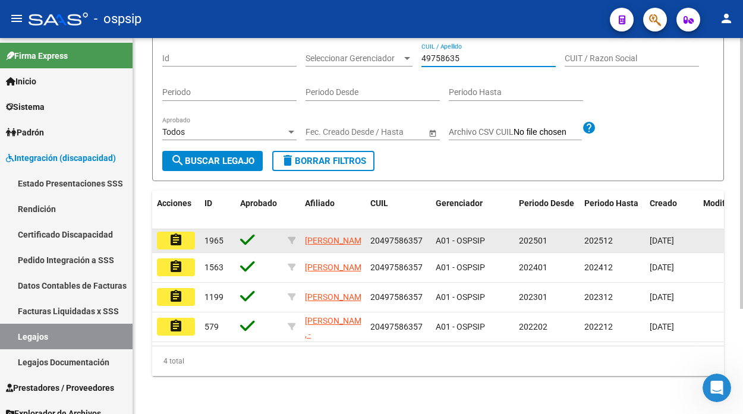
type input "49758635"
click at [182, 244] on mat-icon "assignment" at bounding box center [176, 240] width 14 height 14
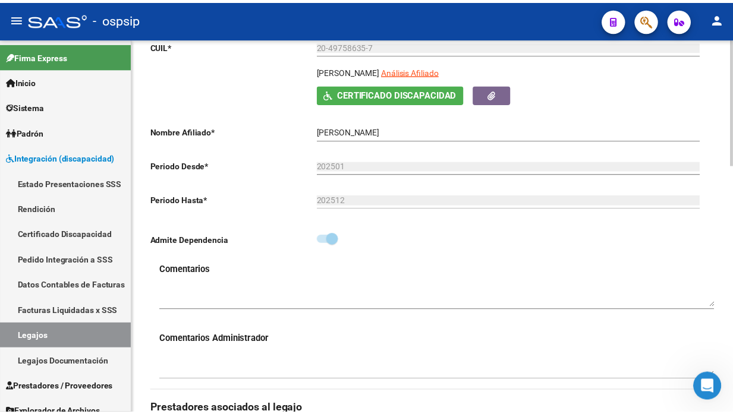
scroll to position [330, 0]
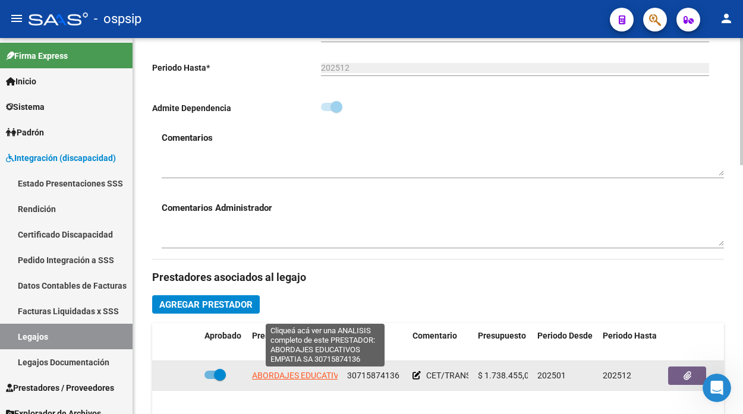
click at [304, 377] on span "ABORDAJES EDUCATIVOS EMPATIA SA" at bounding box center [324, 376] width 145 height 10
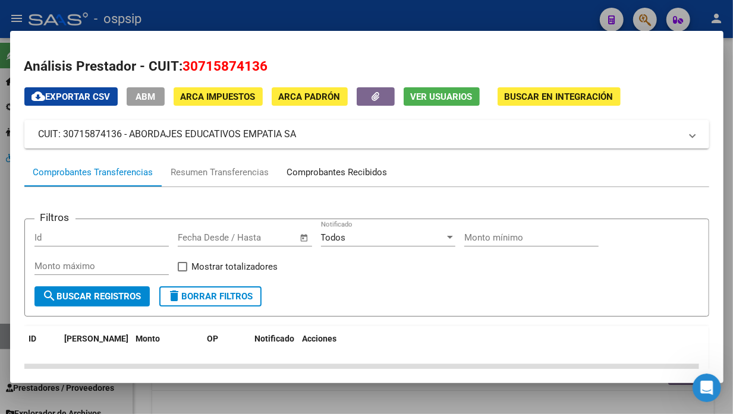
click at [354, 171] on div "Comprobantes Recibidos" at bounding box center [337, 173] width 100 height 14
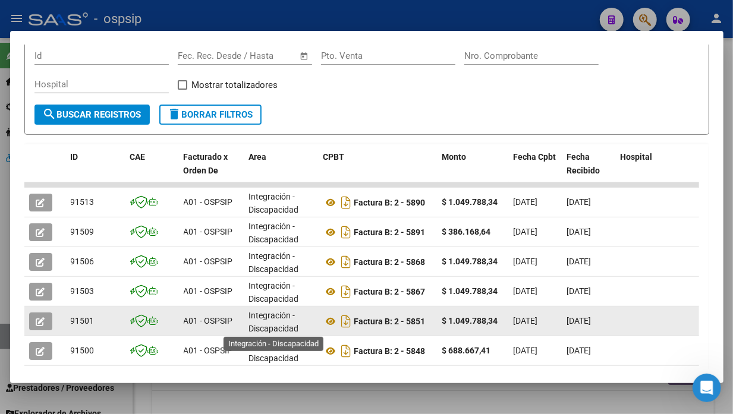
scroll to position [2, 0]
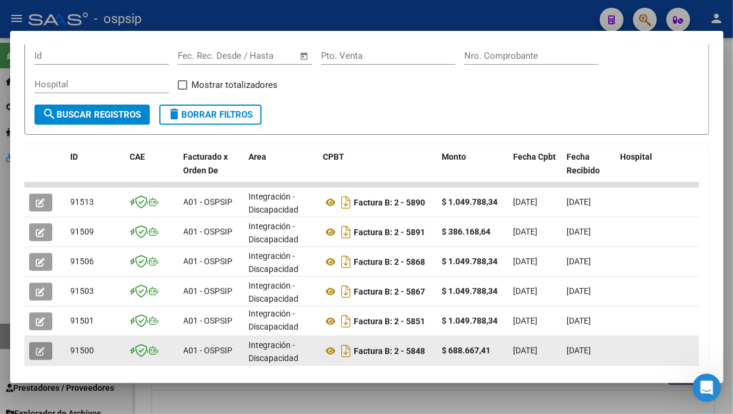
click at [46, 345] on button "button" at bounding box center [40, 352] width 23 height 18
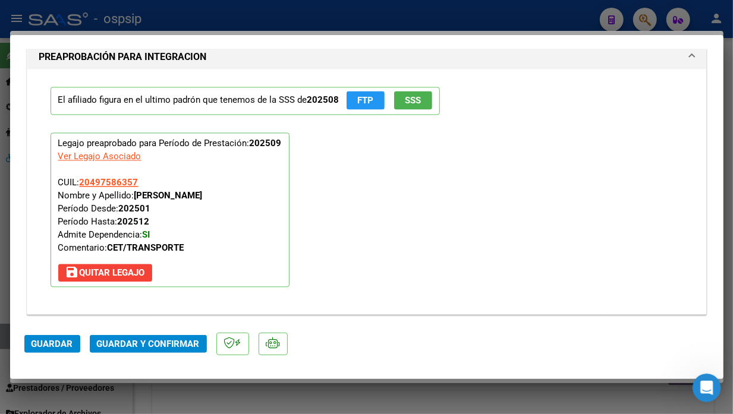
scroll to position [1453, 0]
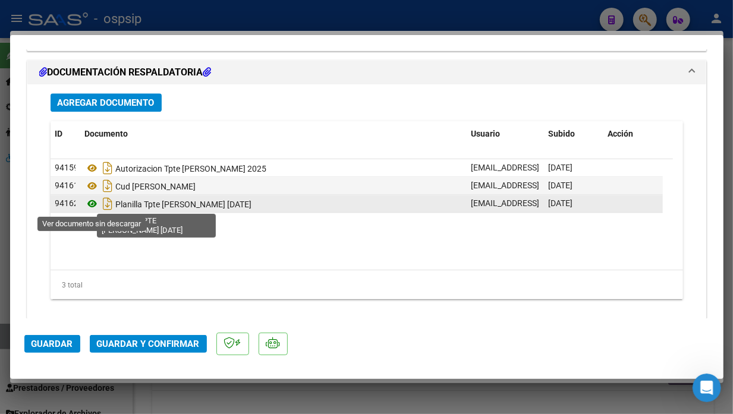
click at [88, 200] on icon at bounding box center [92, 204] width 15 height 14
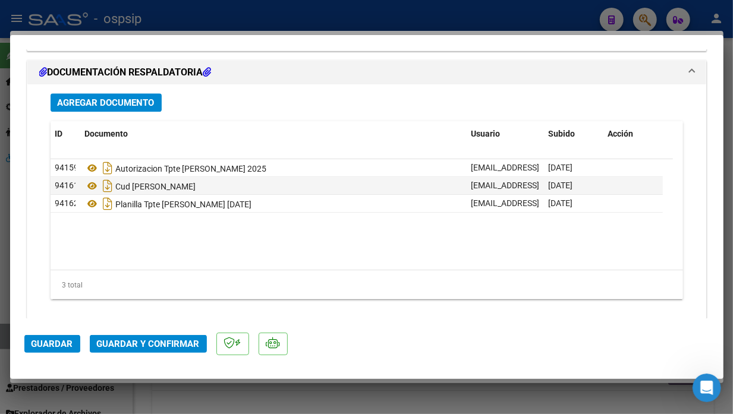
click at [152, 336] on button "Guardar y Confirmar" at bounding box center [148, 344] width 117 height 18
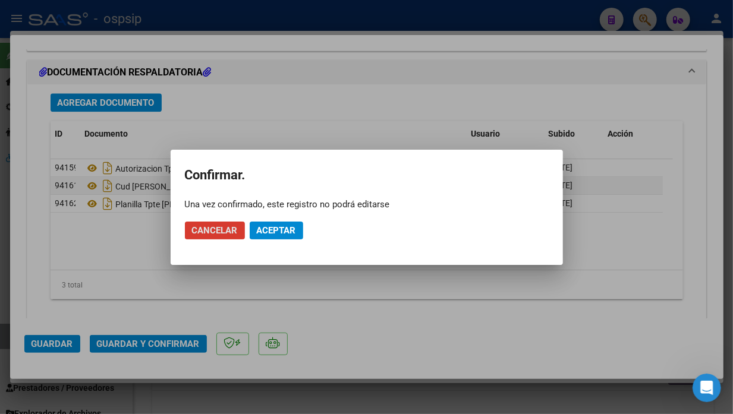
click at [260, 234] on span "Aceptar" at bounding box center [276, 230] width 39 height 11
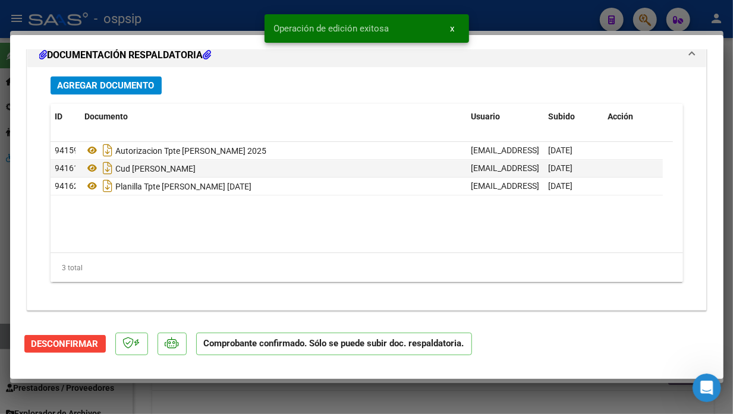
scroll to position [1337, 0]
type input "$ 0,00"
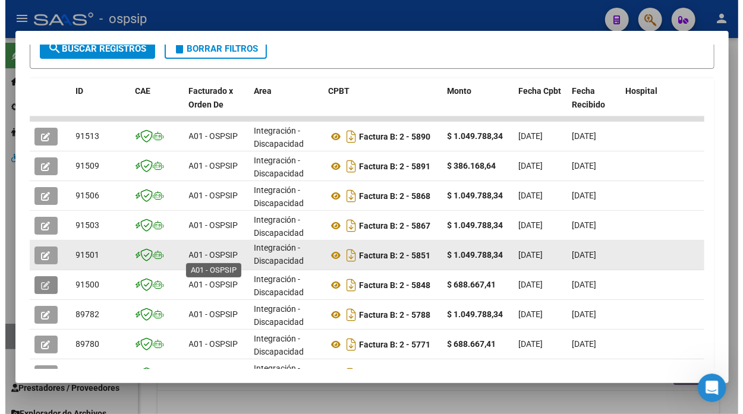
scroll to position [314, 0]
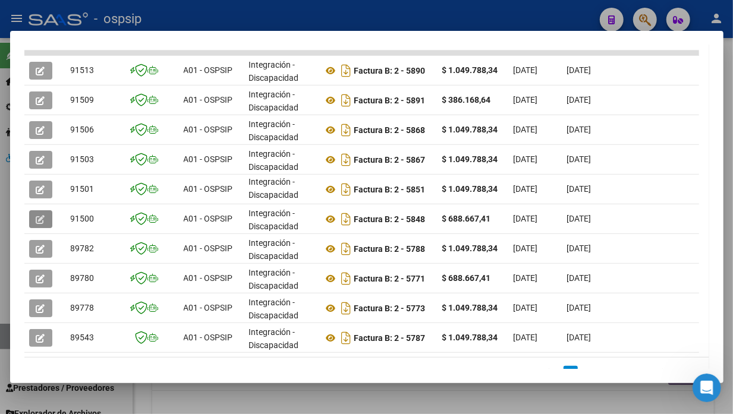
click at [6, 341] on div at bounding box center [366, 207] width 733 height 414
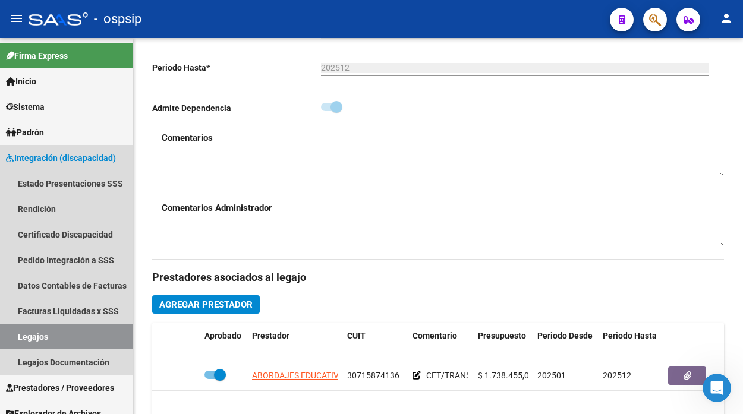
click at [6, 341] on link "Legajos" at bounding box center [66, 337] width 133 height 26
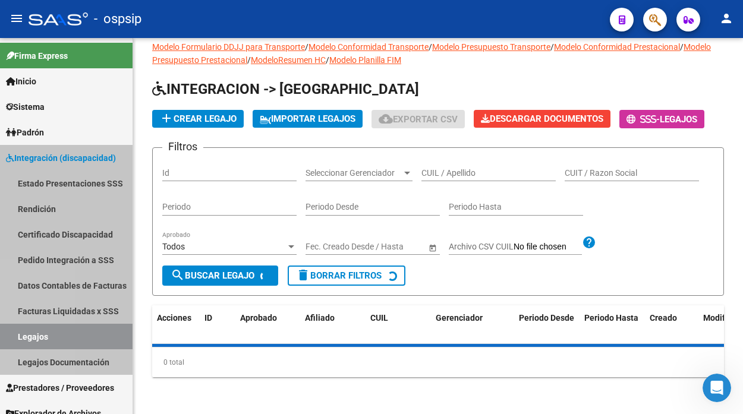
click at [6, 341] on link "Legajos" at bounding box center [66, 337] width 133 height 26
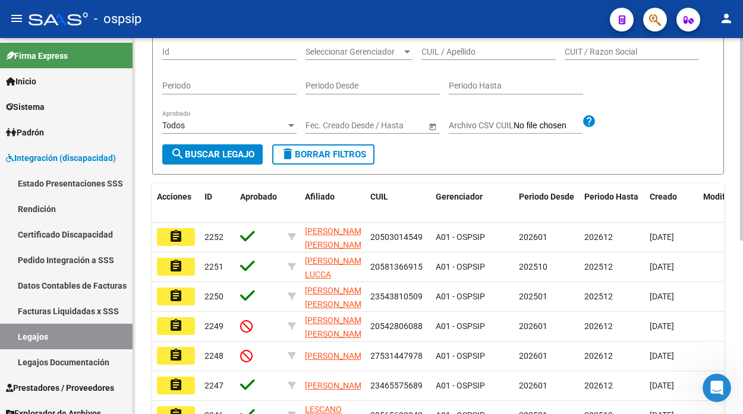
scroll to position [61, 0]
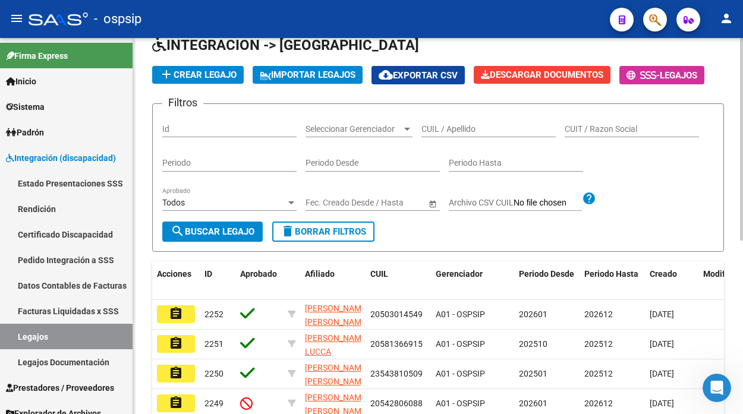
click at [429, 129] on input "CUIL / Apellido" at bounding box center [489, 129] width 134 height 10
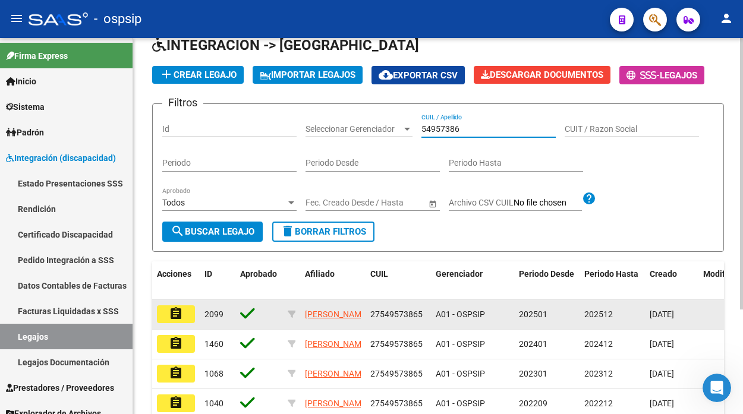
type input "54957386"
click at [183, 310] on button "assignment" at bounding box center [176, 315] width 38 height 18
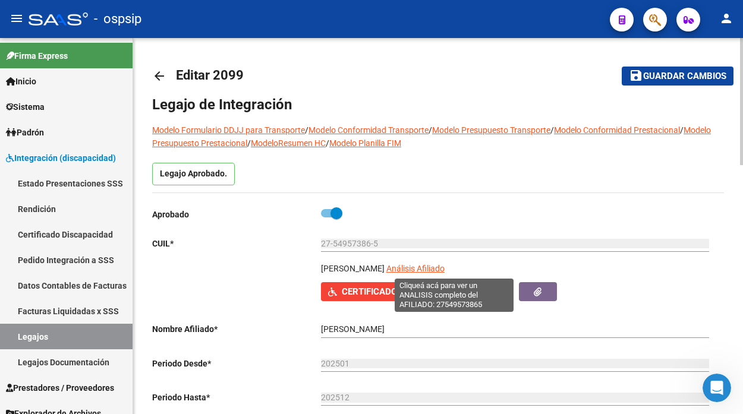
click at [430, 269] on span "Análisis Afiliado" at bounding box center [416, 269] width 58 height 10
type textarea "27549573865"
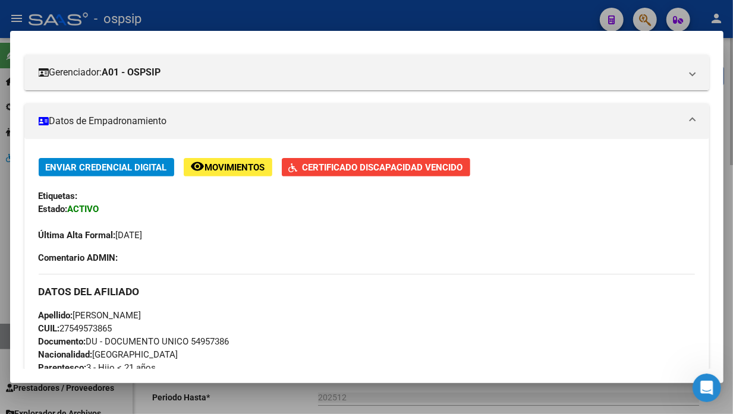
scroll to position [66, 0]
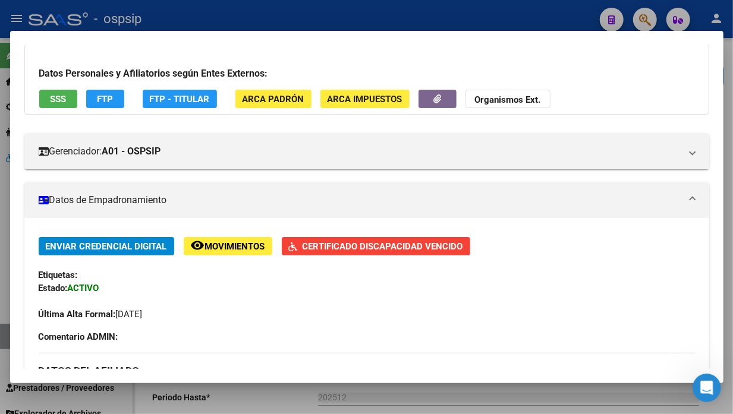
click at [54, 98] on span "SSS" at bounding box center [58, 99] width 16 height 11
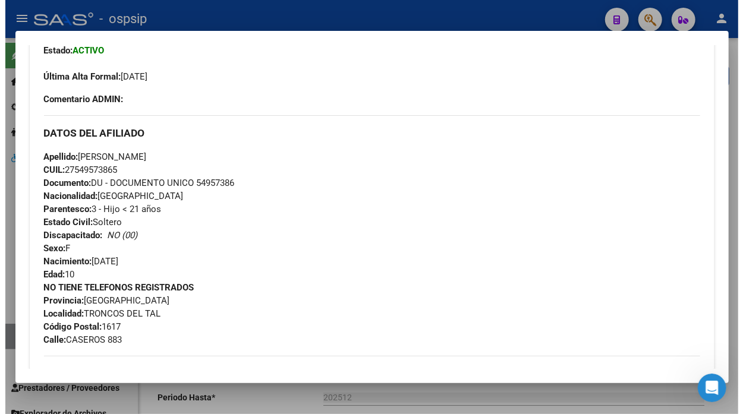
scroll to position [462, 0]
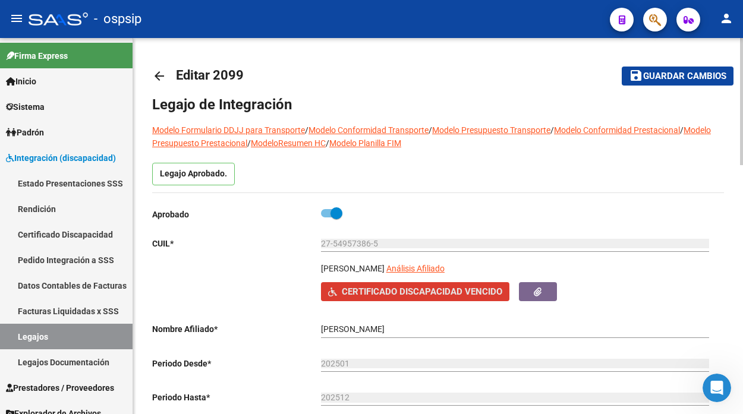
click at [385, 297] on span "Certificado Discapacidad Vencido" at bounding box center [422, 292] width 161 height 11
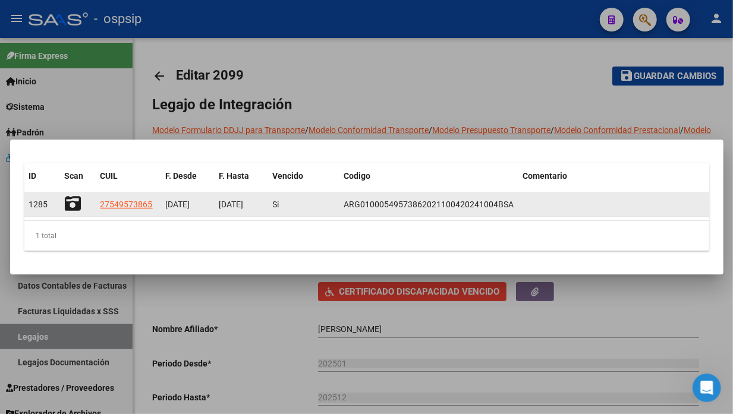
click at [73, 202] on icon at bounding box center [73, 204] width 17 height 17
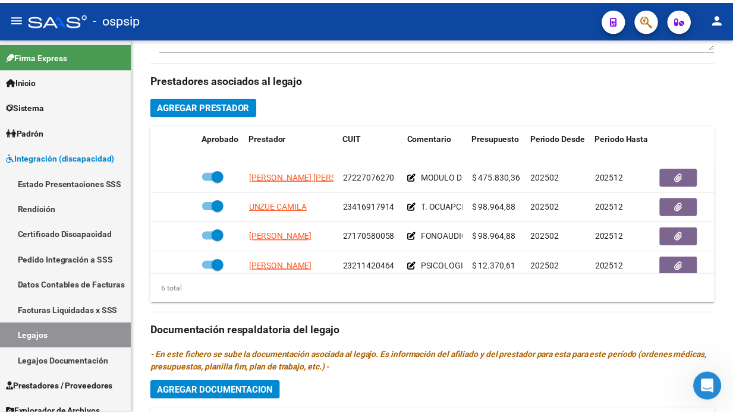
scroll to position [0, 0]
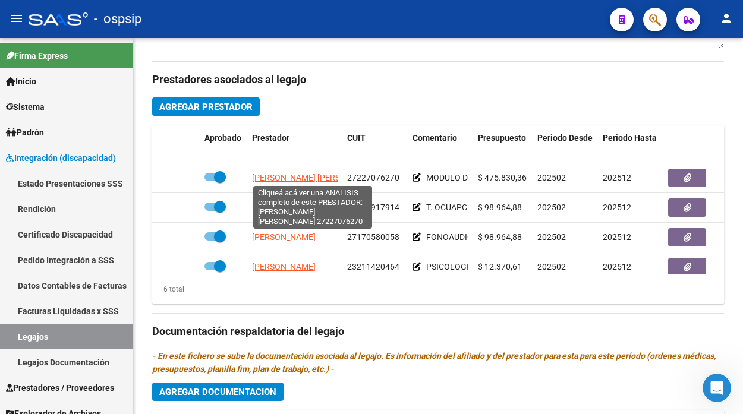
click at [281, 177] on span "[PERSON_NAME] [PERSON_NAME]" at bounding box center [316, 178] width 129 height 10
type textarea "27227076270"
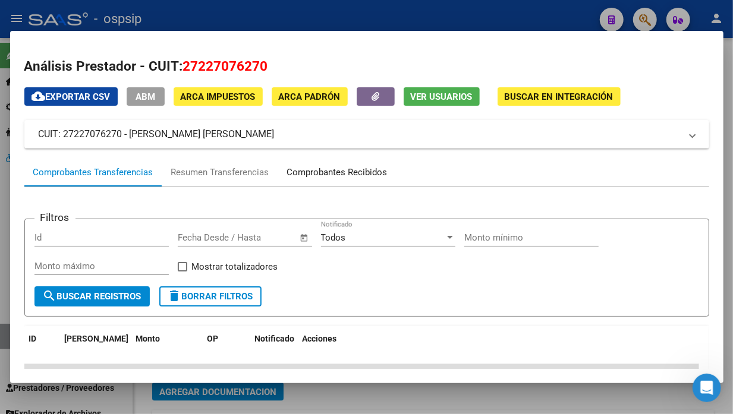
click at [343, 174] on div "Comprobantes Recibidos" at bounding box center [337, 173] width 100 height 14
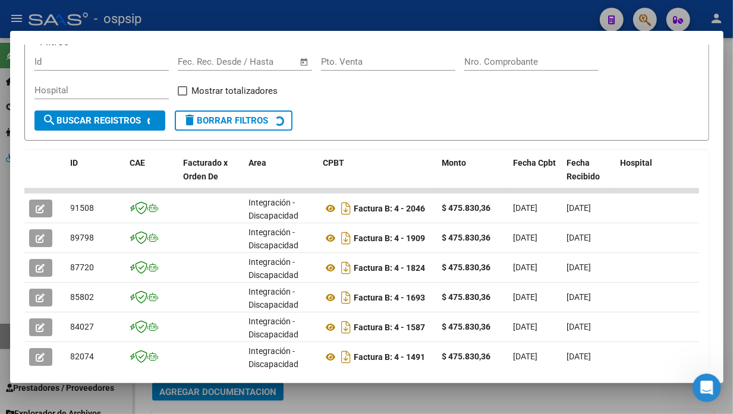
scroll to position [182, 0]
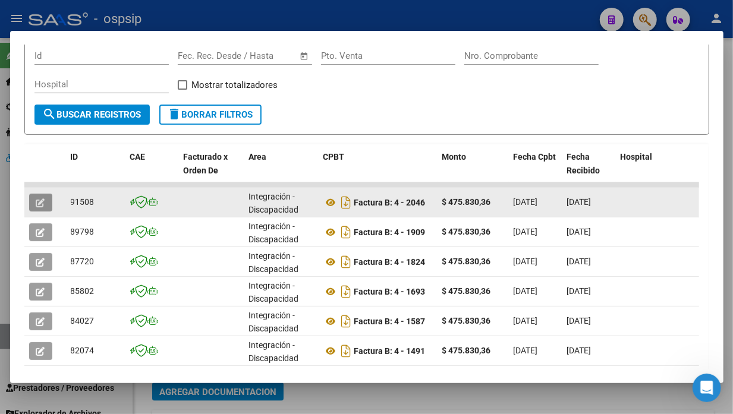
click at [39, 200] on icon "button" at bounding box center [40, 203] width 9 height 9
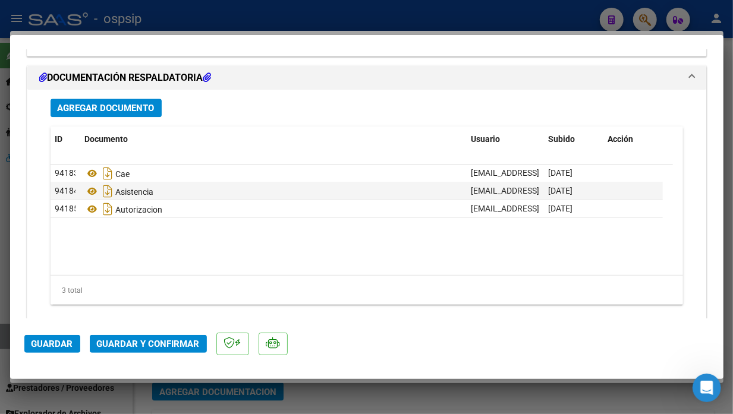
scroll to position [1472, 0]
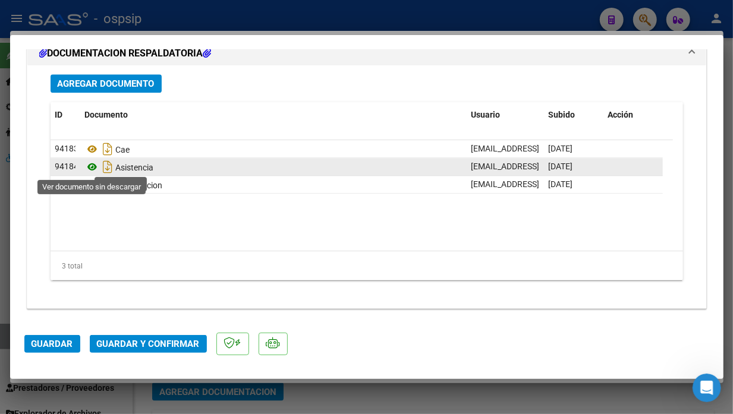
click at [85, 165] on icon at bounding box center [92, 167] width 15 height 14
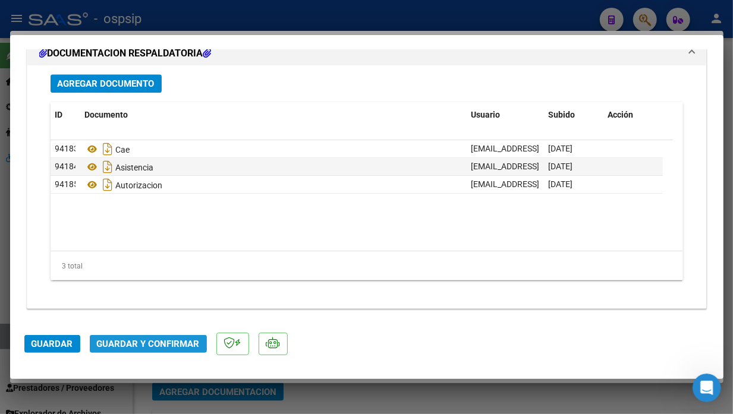
click at [155, 340] on span "Guardar y Confirmar" at bounding box center [148, 344] width 103 height 11
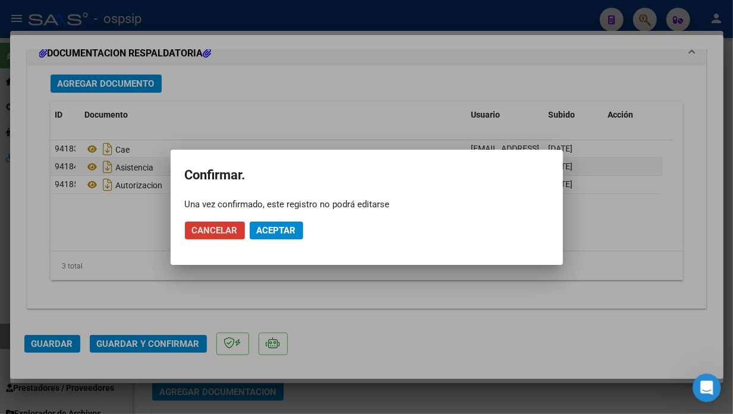
click at [271, 234] on span "Aceptar" at bounding box center [276, 230] width 39 height 11
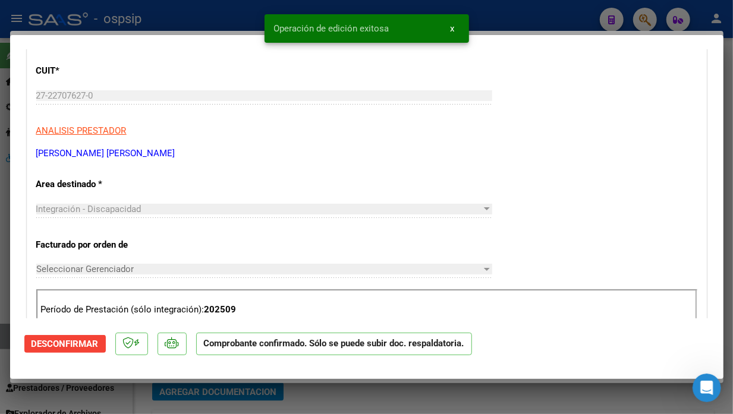
scroll to position [0, 0]
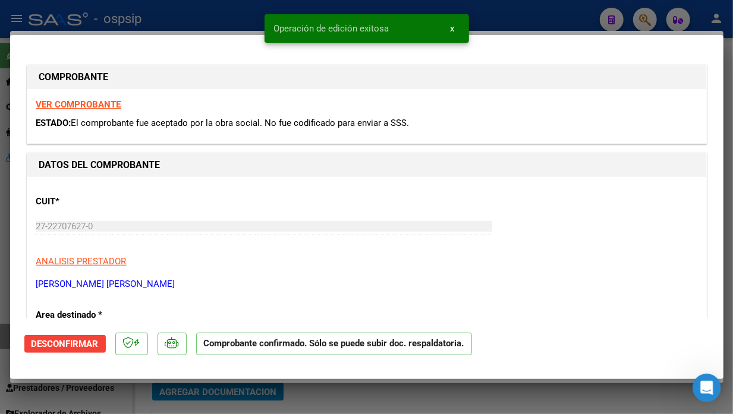
type input "$ 0,00"
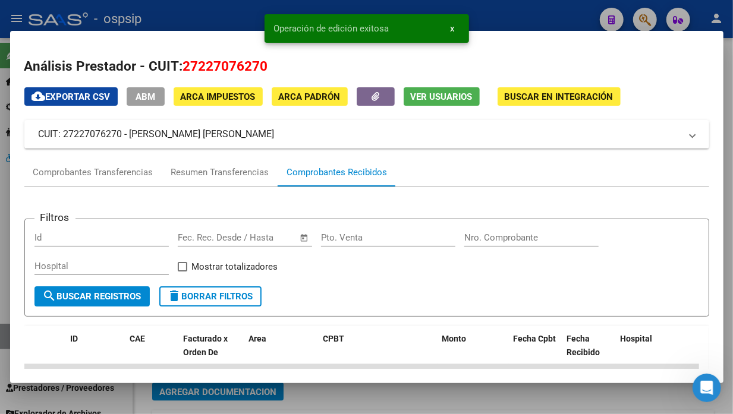
click at [442, 95] on span "Ver Usuarios" at bounding box center [442, 97] width 62 height 11
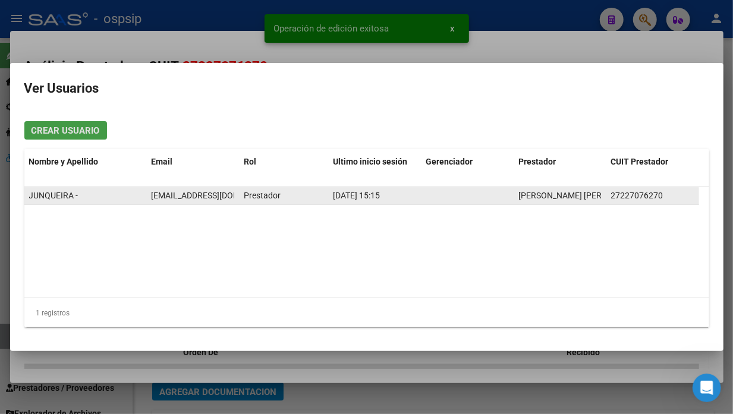
click at [193, 200] on div "[EMAIL_ADDRESS][DOMAIN_NAME]" at bounding box center [192, 196] width 83 height 14
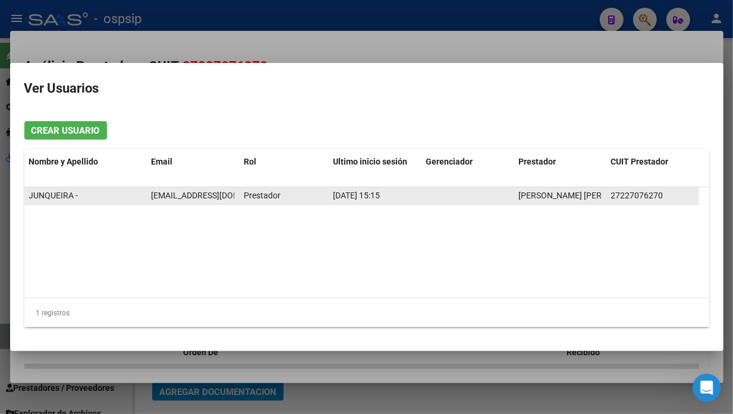
copy span "[EMAIL_ADDRESS][DOMAIN_NAME]"
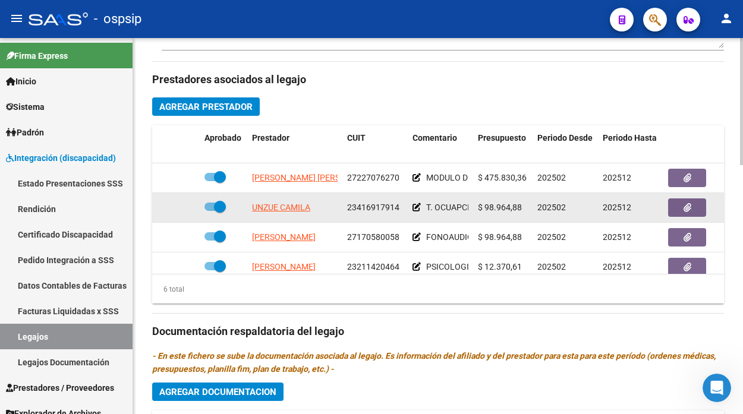
scroll to position [264, 0]
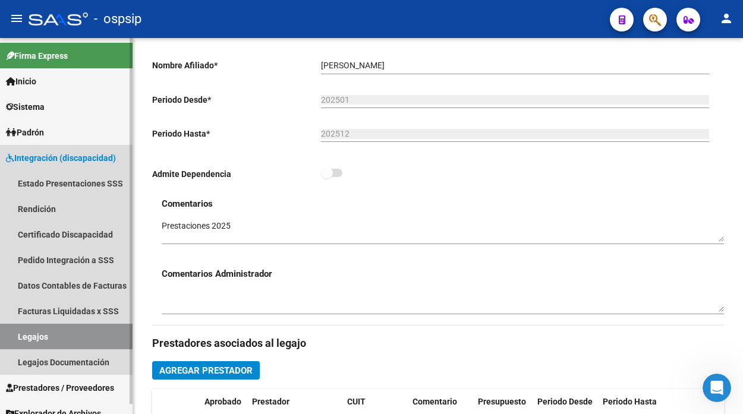
click at [67, 341] on link "Legajos" at bounding box center [66, 337] width 133 height 26
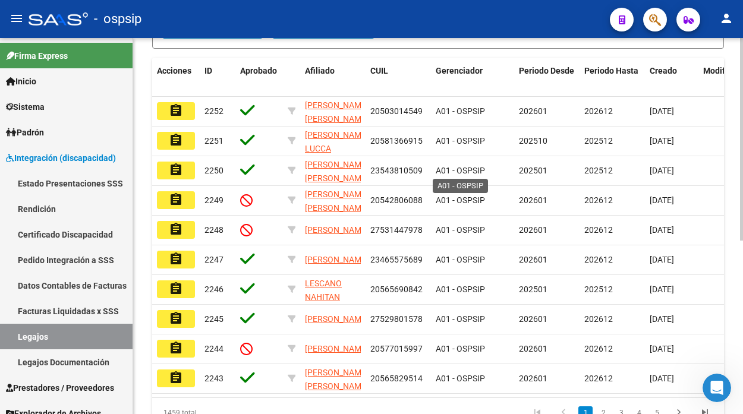
scroll to position [132, 0]
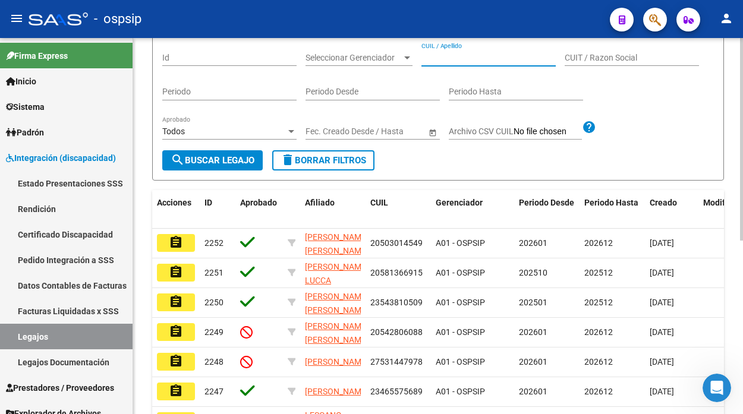
click at [438, 59] on input "CUIL / Apellido" at bounding box center [489, 58] width 134 height 10
click at [429, 62] on input "5495" at bounding box center [489, 58] width 134 height 10
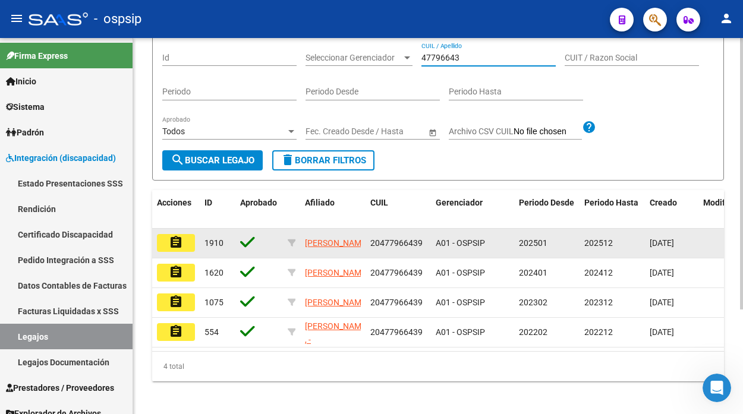
type input "47796643"
click at [171, 250] on button "assignment" at bounding box center [176, 243] width 38 height 18
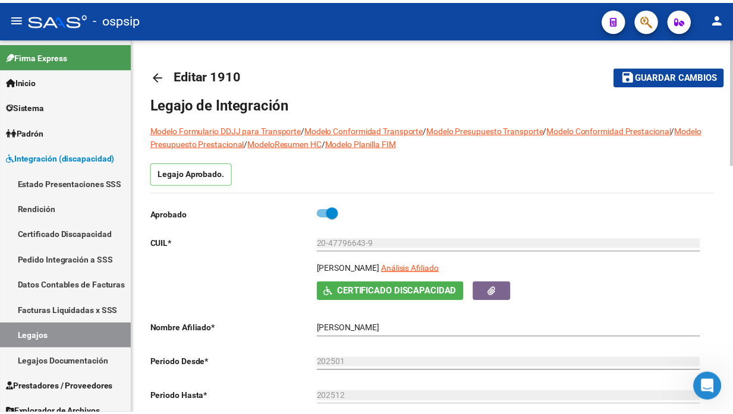
scroll to position [66, 0]
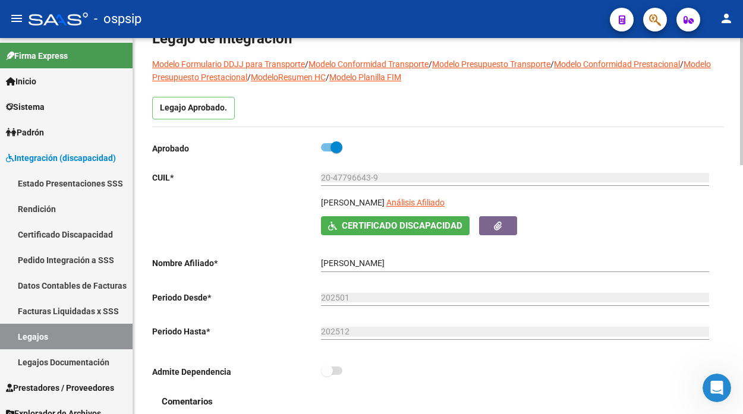
click at [444, 191] on div "20-47796643-9 Ingresar CUIL" at bounding box center [515, 179] width 388 height 34
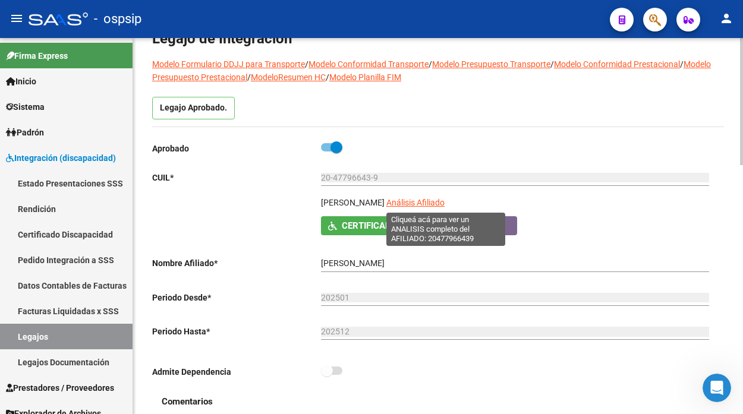
click at [442, 200] on span "Análisis Afiliado" at bounding box center [416, 203] width 58 height 10
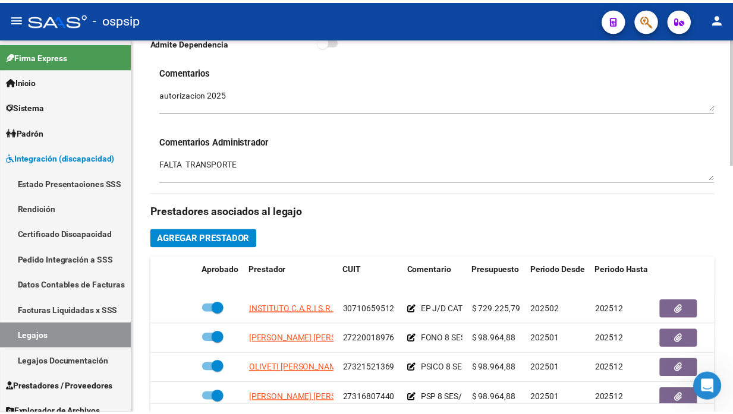
scroll to position [462, 0]
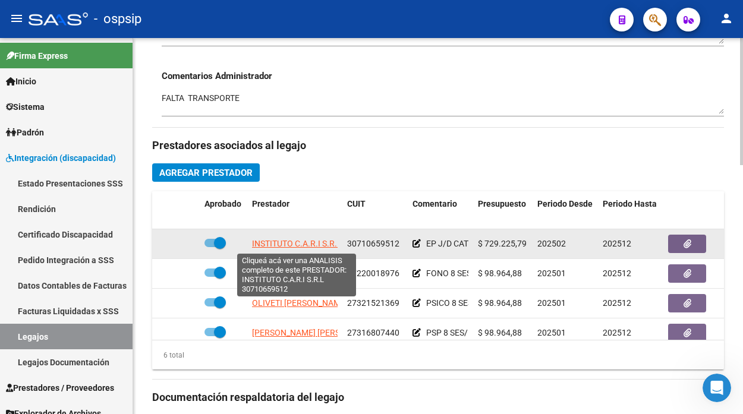
click at [285, 241] on span "INSTITUTO C.A.R.I S.R.L" at bounding box center [297, 244] width 90 height 10
click at [285, 247] on span "INSTITUTO C.A.R.I S.R.L" at bounding box center [297, 244] width 90 height 10
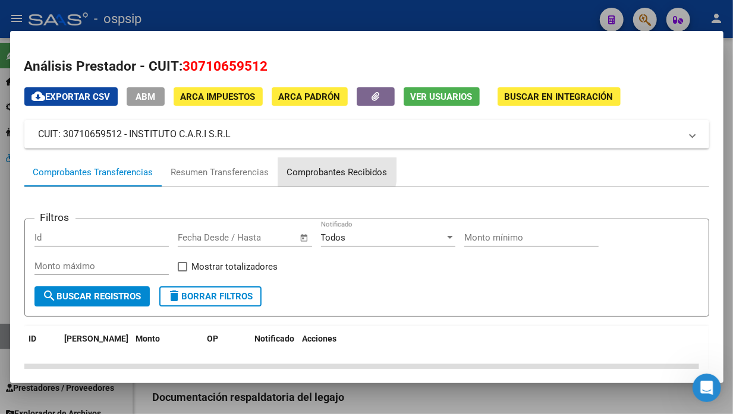
click at [319, 169] on div "Comprobantes Recibidos" at bounding box center [337, 173] width 100 height 14
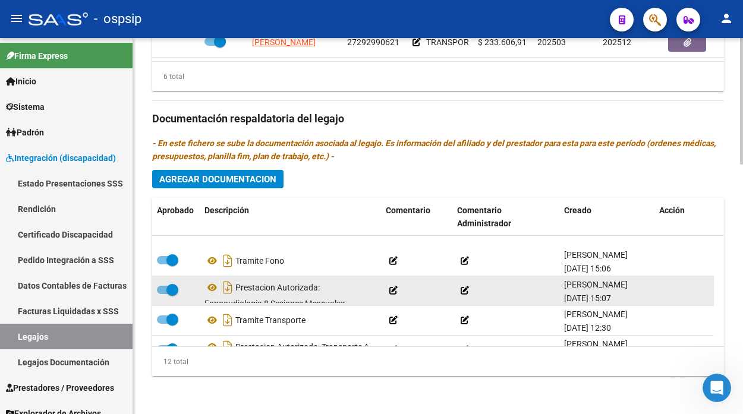
scroll to position [250, 0]
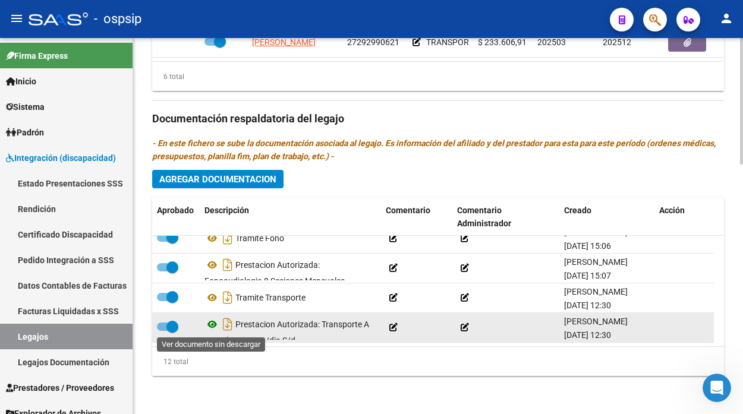
click at [214, 327] on icon at bounding box center [212, 325] width 15 height 14
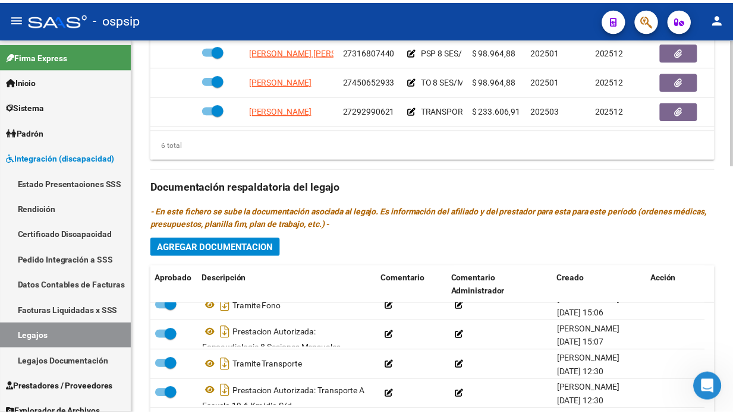
scroll to position [543, 0]
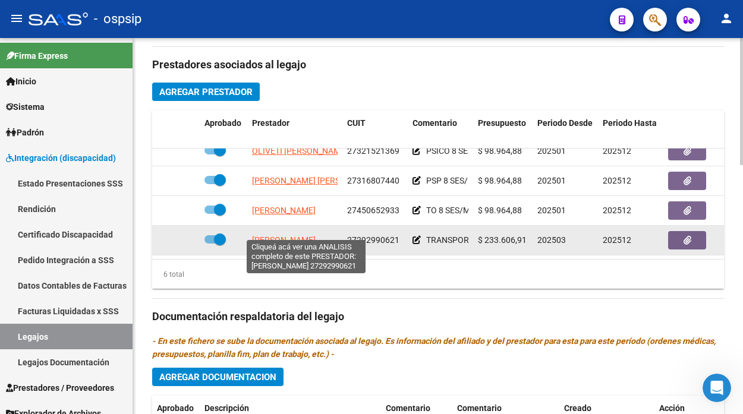
click at [302, 235] on span "[PERSON_NAME]" at bounding box center [284, 240] width 64 height 10
type textarea "27292990621"
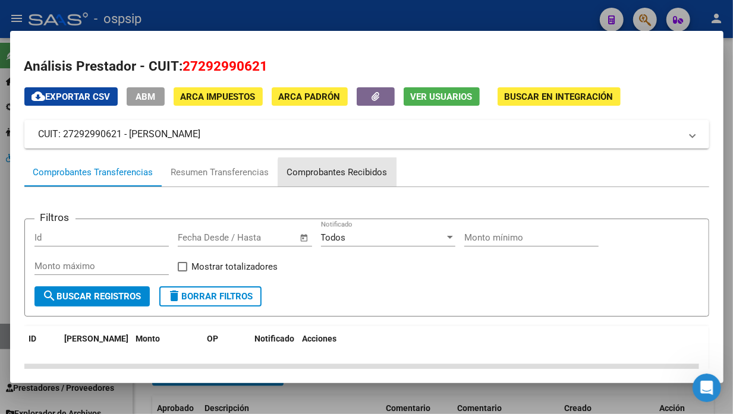
click at [344, 177] on div "Comprobantes Recibidos" at bounding box center [337, 173] width 100 height 14
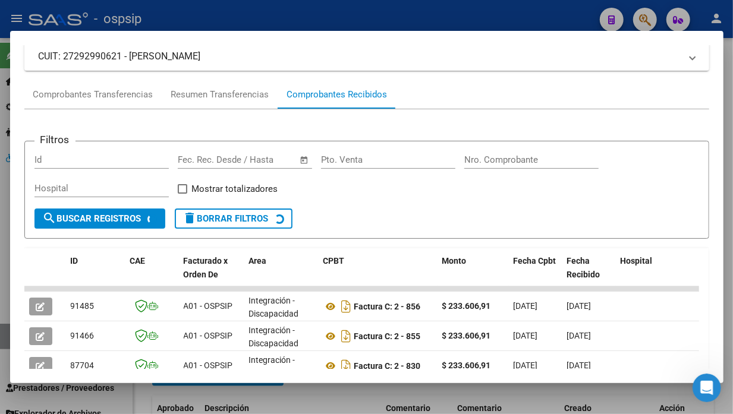
scroll to position [198, 0]
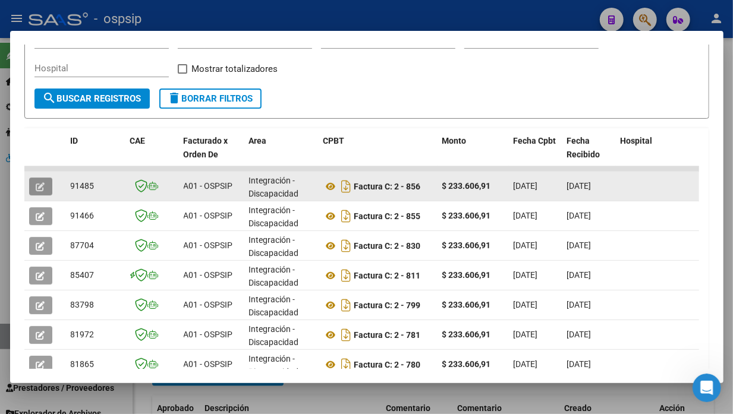
click at [36, 184] on icon "button" at bounding box center [40, 187] width 9 height 9
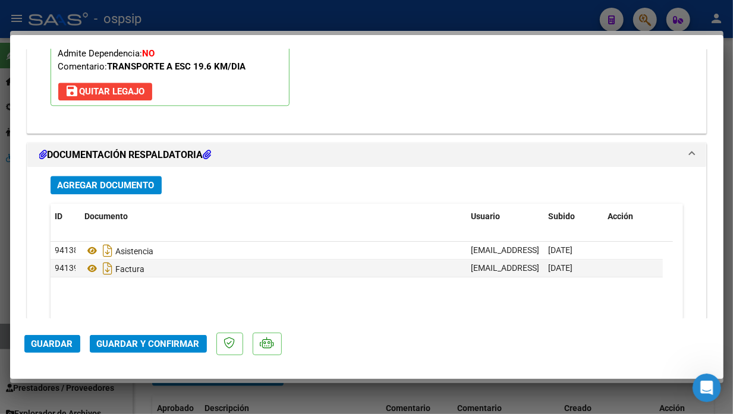
scroll to position [1472, 0]
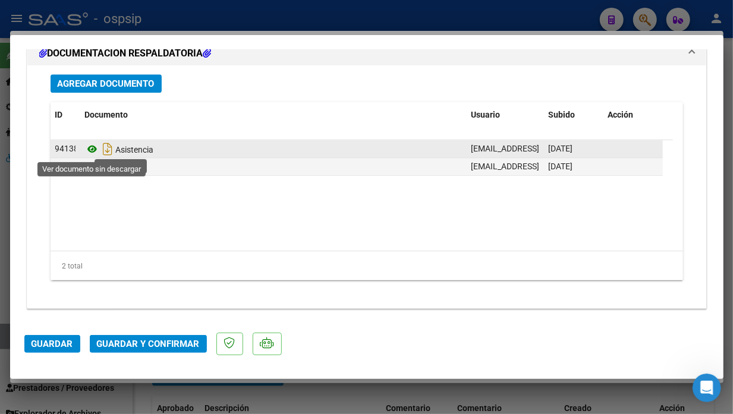
click at [92, 149] on icon at bounding box center [92, 149] width 15 height 14
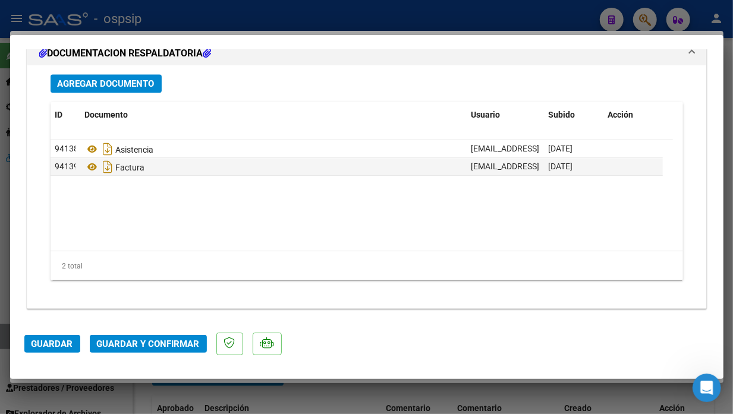
click at [165, 342] on span "Guardar y Confirmar" at bounding box center [148, 344] width 103 height 11
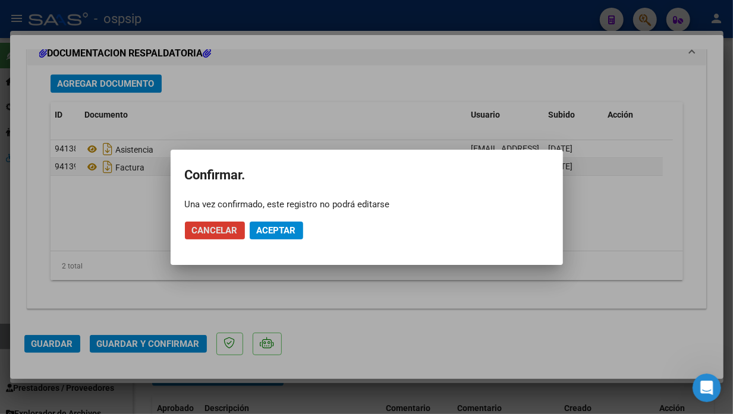
click at [284, 226] on span "Aceptar" at bounding box center [276, 230] width 39 height 11
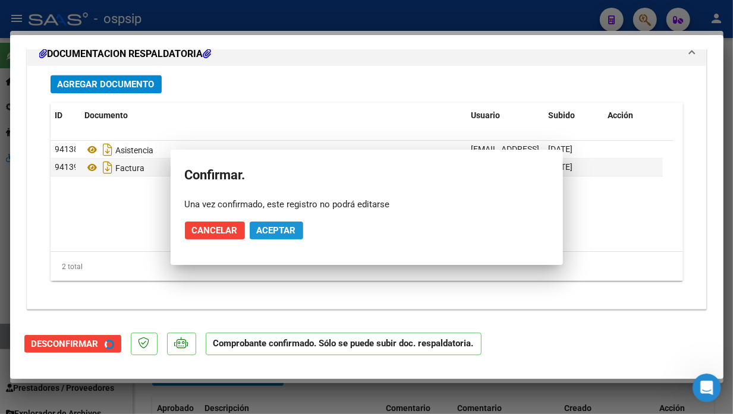
scroll to position [1337, 0]
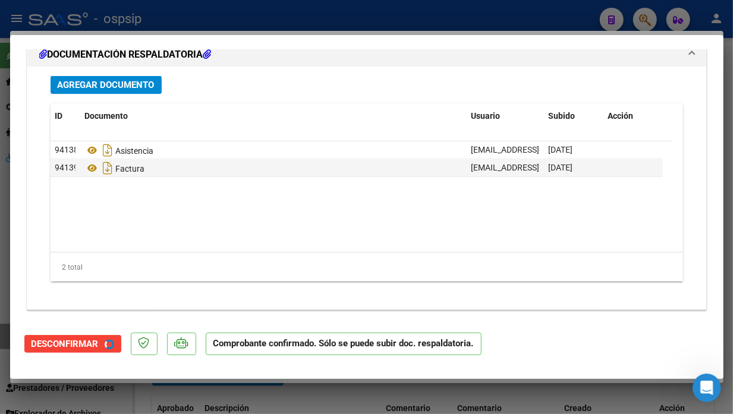
type input "$ 0,00"
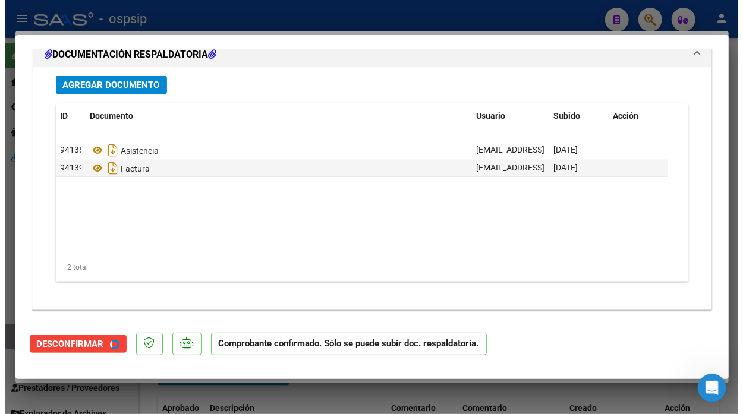
scroll to position [0, 0]
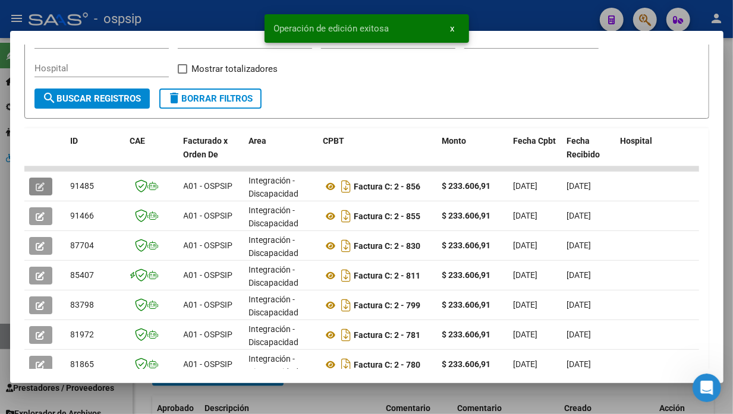
click at [2, 334] on div at bounding box center [366, 207] width 733 height 414
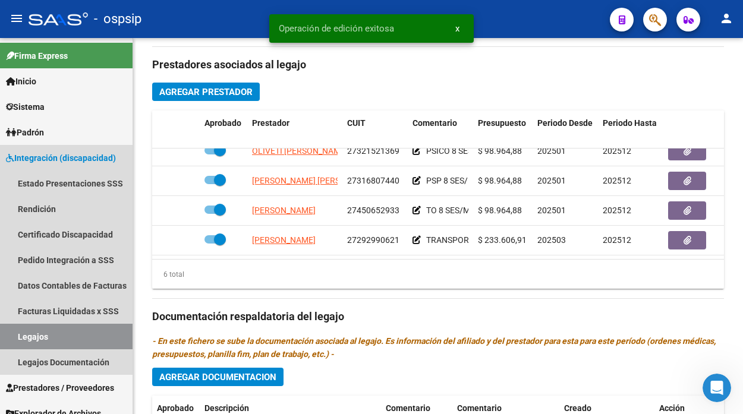
click at [2, 334] on link "Legajos" at bounding box center [66, 337] width 133 height 26
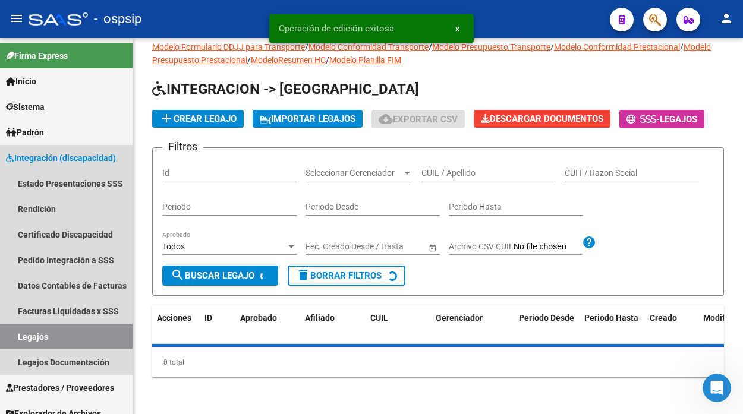
click at [2, 334] on link "Legajos" at bounding box center [66, 337] width 133 height 26
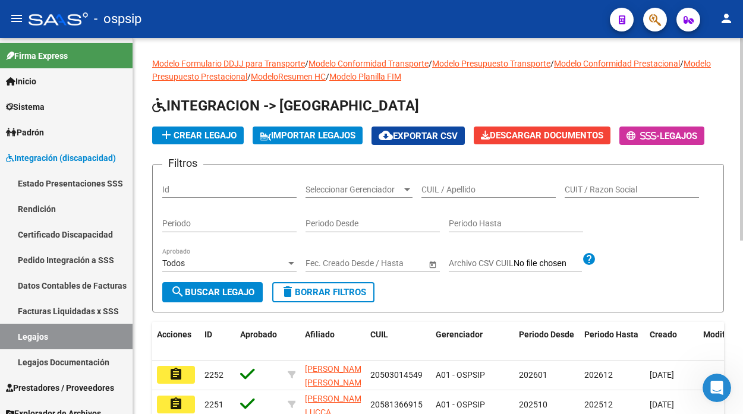
click at [463, 199] on div "CUIL / Apellido" at bounding box center [489, 191] width 134 height 34
click at [460, 191] on input "CUIL / Apellido" at bounding box center [489, 190] width 134 height 10
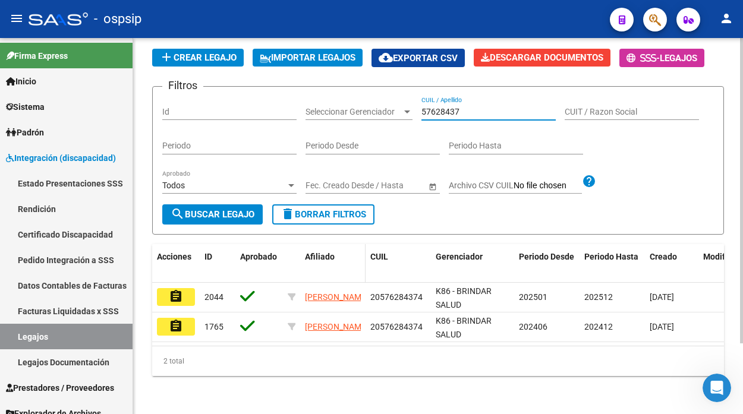
scroll to position [86, 0]
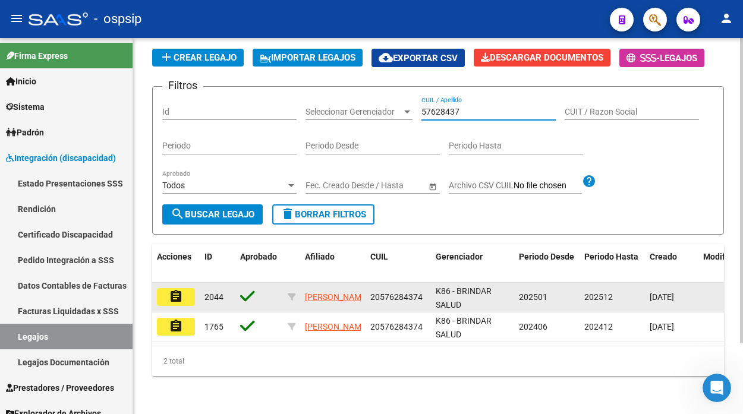
type input "57628437"
click at [182, 290] on mat-icon "assignment" at bounding box center [176, 297] width 14 height 14
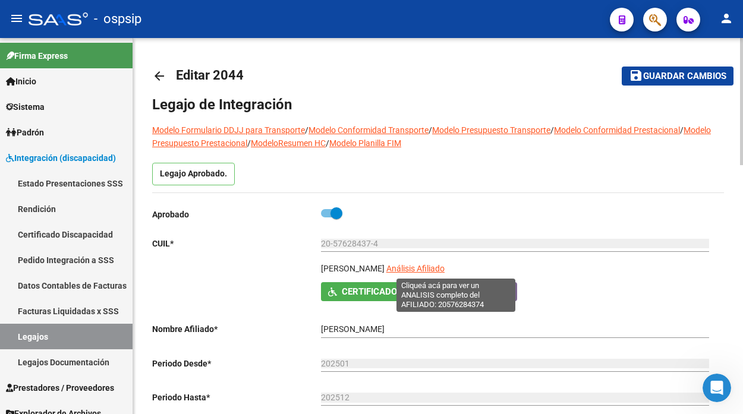
click at [445, 271] on span "Análisis Afiliado" at bounding box center [416, 269] width 58 height 10
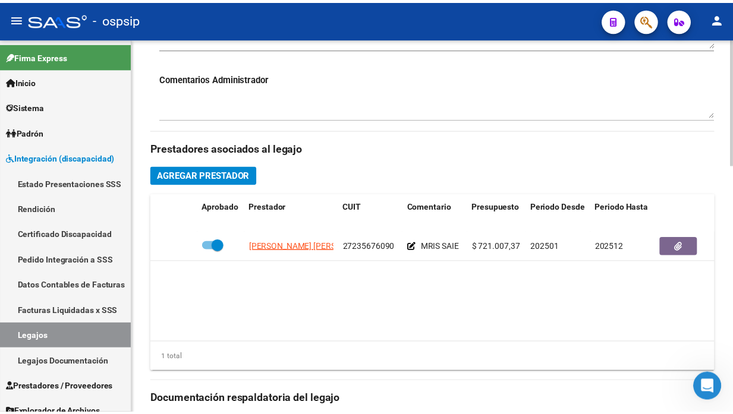
scroll to position [462, 0]
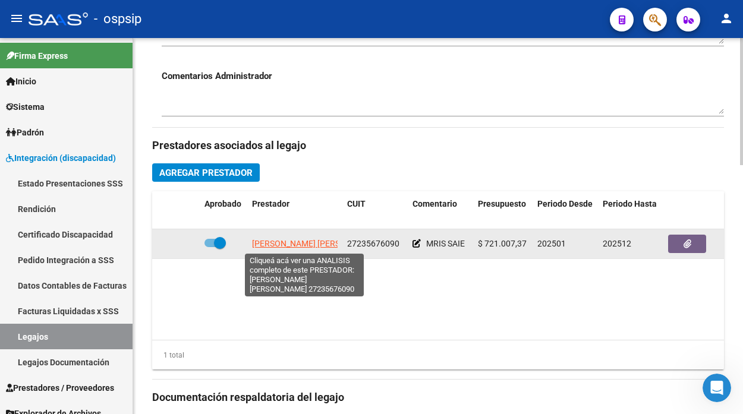
click at [292, 245] on span "[PERSON_NAME] [PERSON_NAME]" at bounding box center [316, 244] width 129 height 10
type textarea "27235676090"
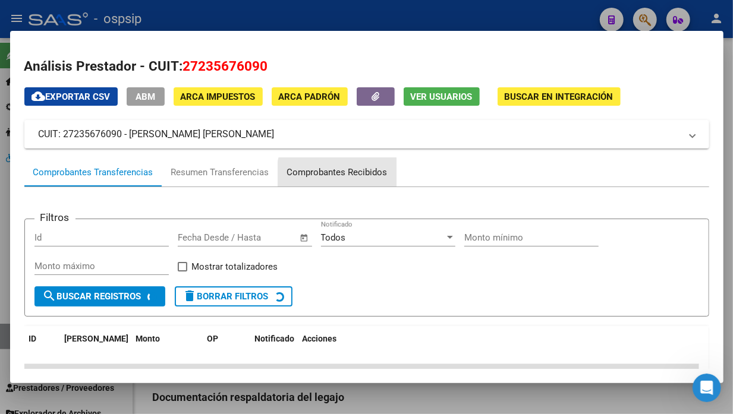
click at [347, 174] on div "Comprobantes Recibidos" at bounding box center [337, 173] width 100 height 14
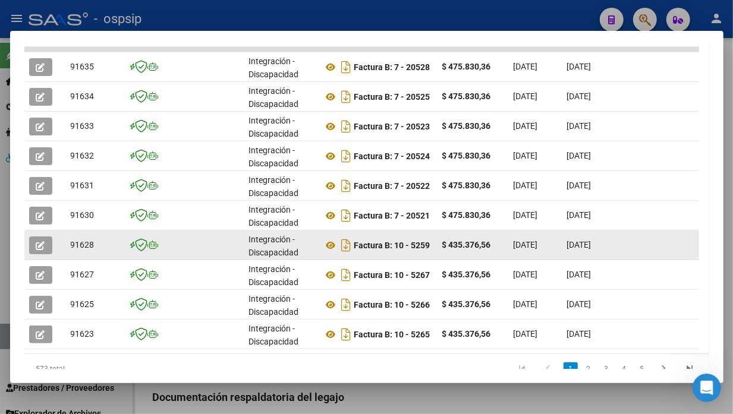
scroll to position [341, 0]
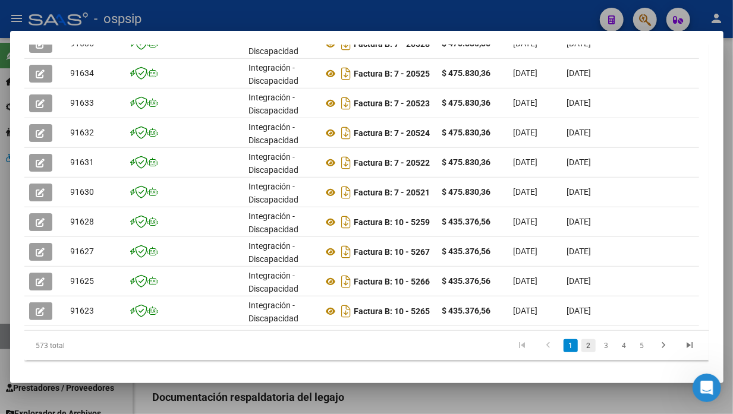
click at [585, 353] on link "2" at bounding box center [589, 346] width 14 height 13
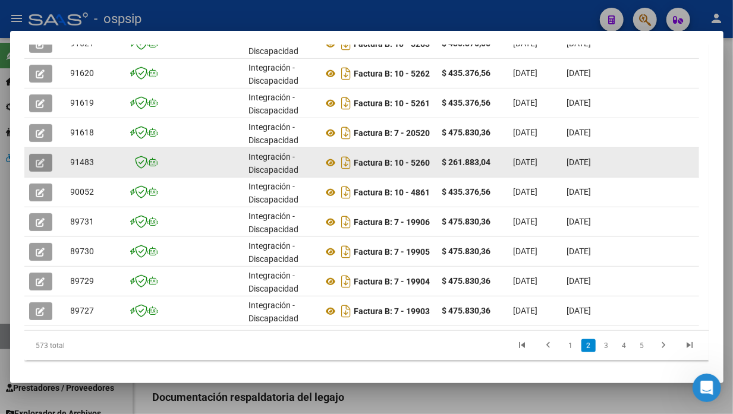
click at [46, 157] on button "button" at bounding box center [40, 163] width 23 height 18
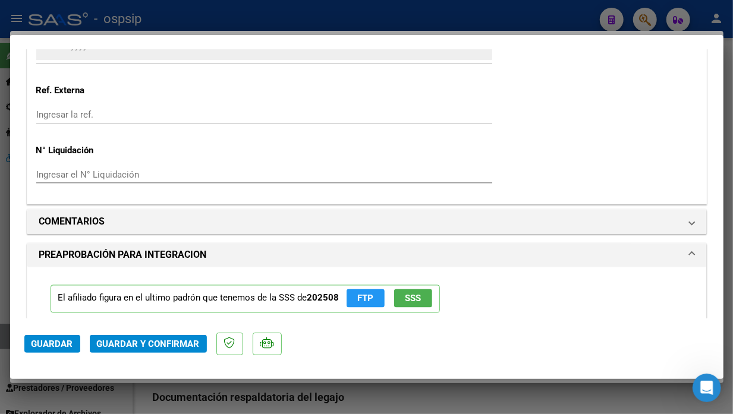
scroll to position [1387, 0]
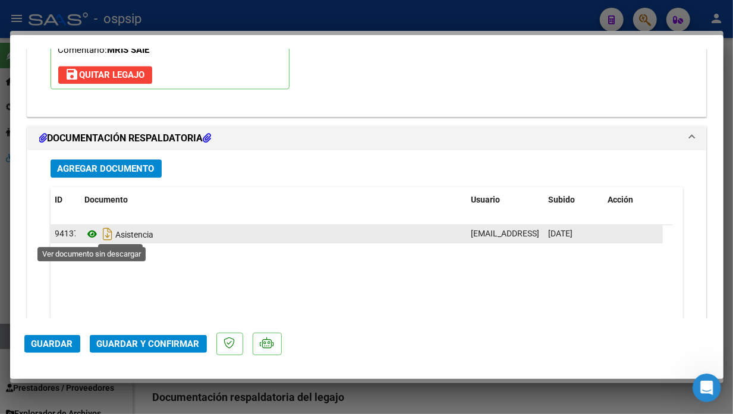
click at [88, 230] on icon at bounding box center [92, 234] width 15 height 14
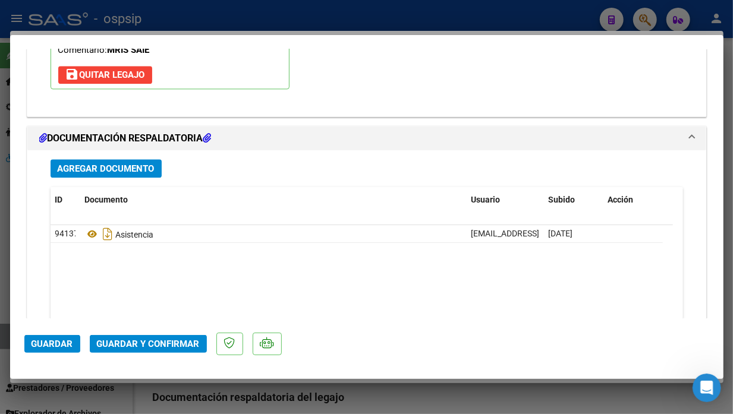
click at [162, 335] on button "Guardar y Confirmar" at bounding box center [148, 344] width 117 height 18
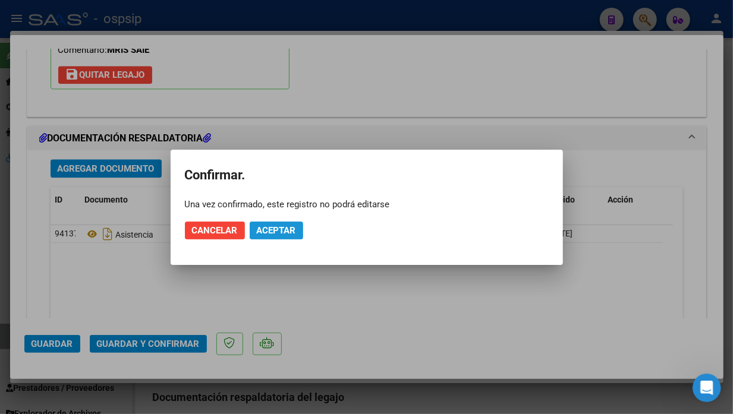
click at [266, 230] on span "Aceptar" at bounding box center [276, 230] width 39 height 11
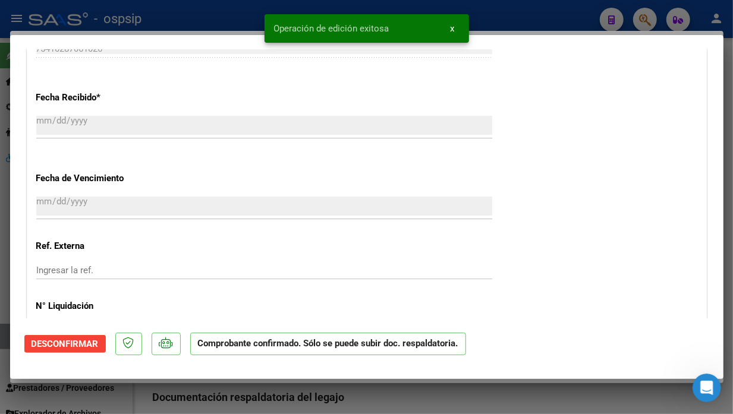
type input "$ 0,00"
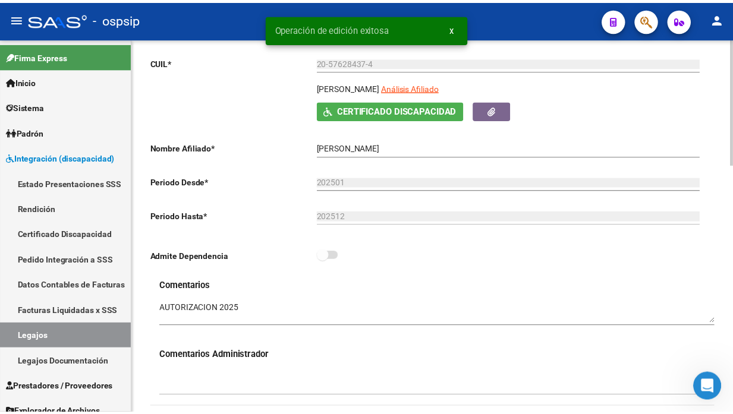
scroll to position [132, 0]
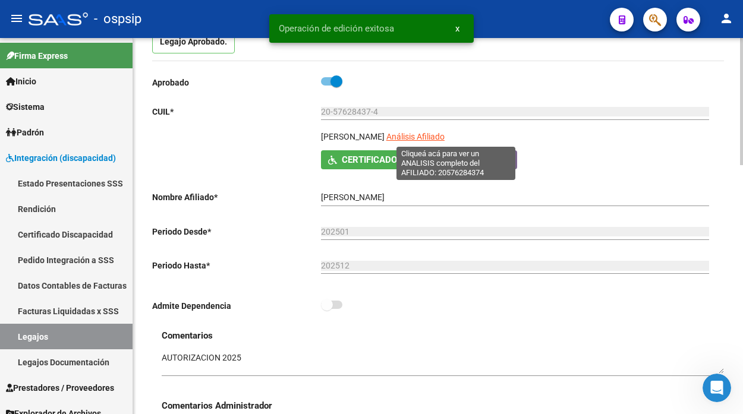
click at [441, 133] on span "Análisis Afiliado" at bounding box center [416, 137] width 58 height 10
type textarea "20576284374"
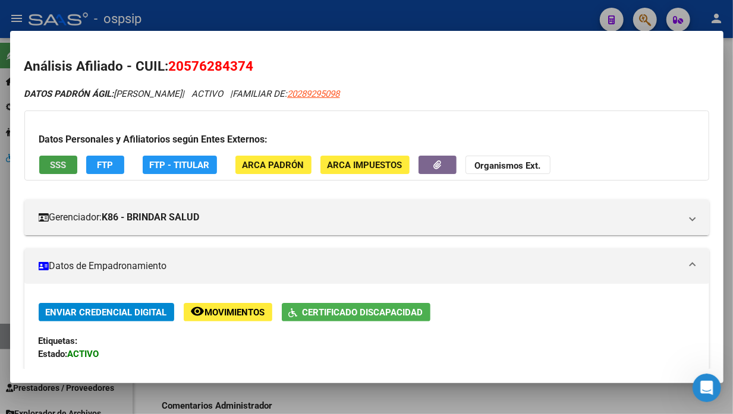
click at [61, 162] on span "SSS" at bounding box center [58, 165] width 16 height 11
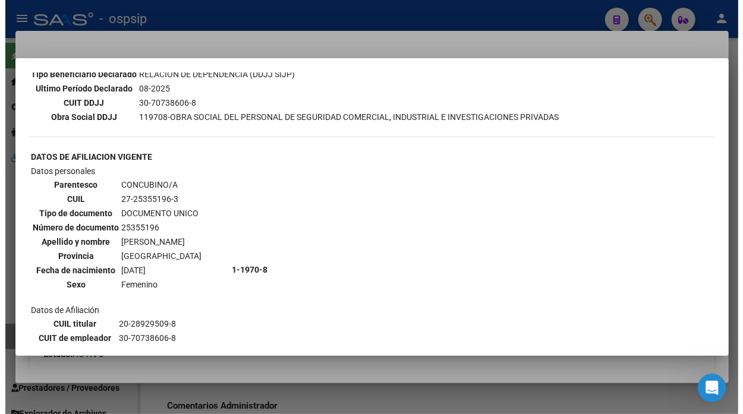
scroll to position [462, 0]
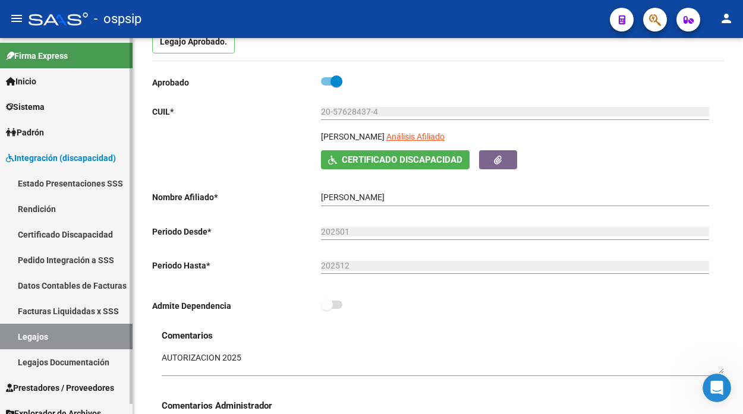
click at [27, 340] on link "Legajos" at bounding box center [66, 337] width 133 height 26
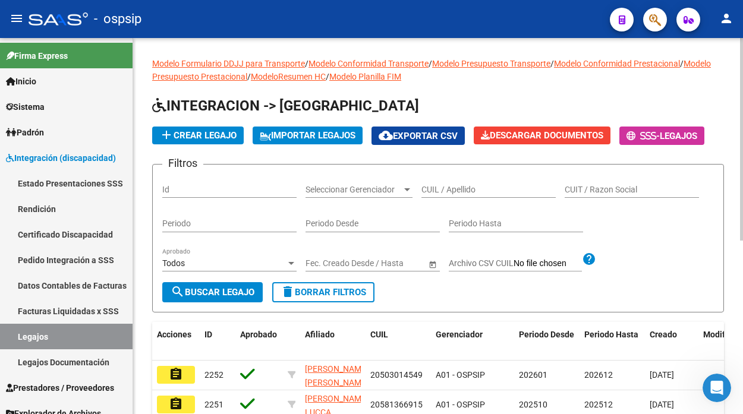
click at [448, 184] on div "CUIL / Apellido" at bounding box center [489, 186] width 134 height 24
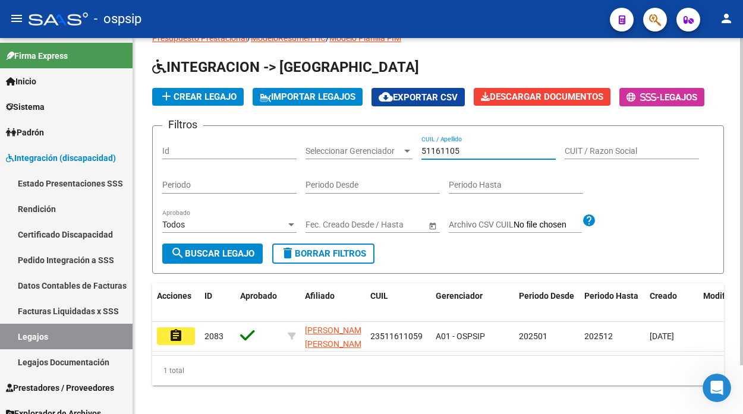
scroll to position [56, 0]
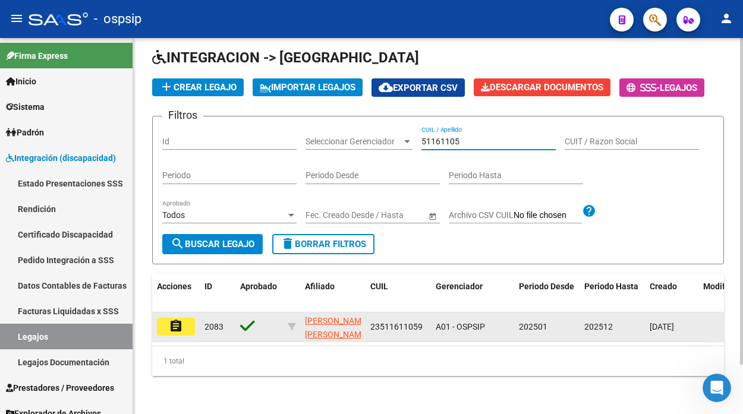
type input "51161105"
click at [181, 319] on mat-icon "assignment" at bounding box center [176, 326] width 14 height 14
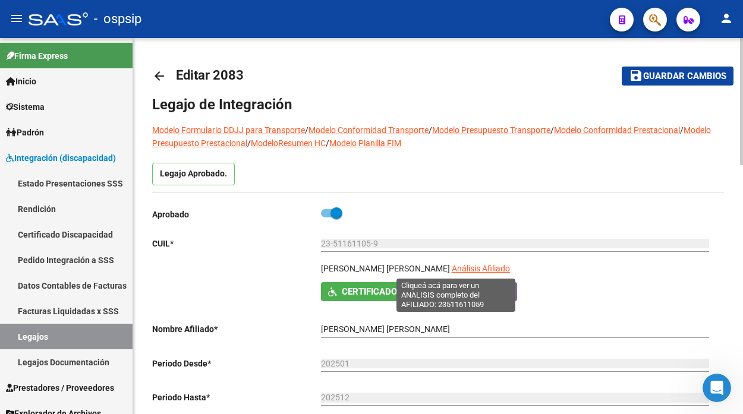
click at [452, 268] on span "Análisis Afiliado" at bounding box center [481, 269] width 58 height 10
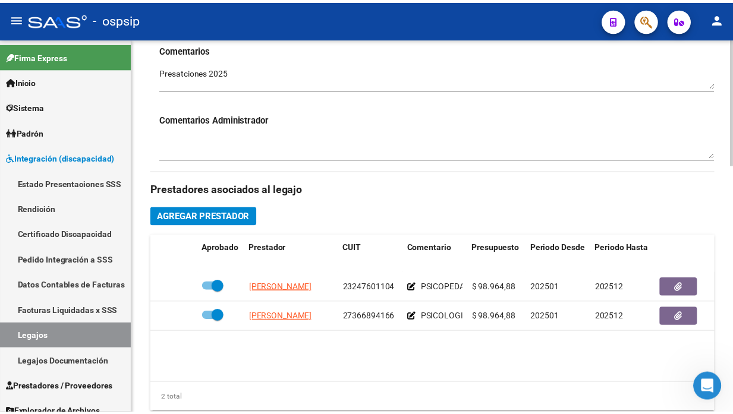
scroll to position [462, 0]
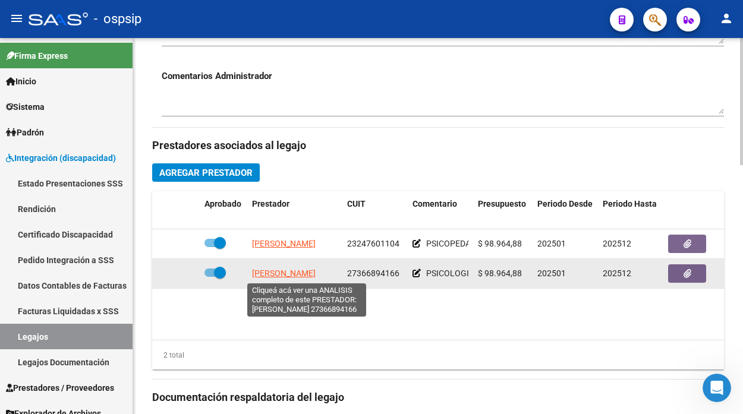
click at [272, 275] on span "[PERSON_NAME]" at bounding box center [284, 274] width 64 height 10
type textarea "27366894166"
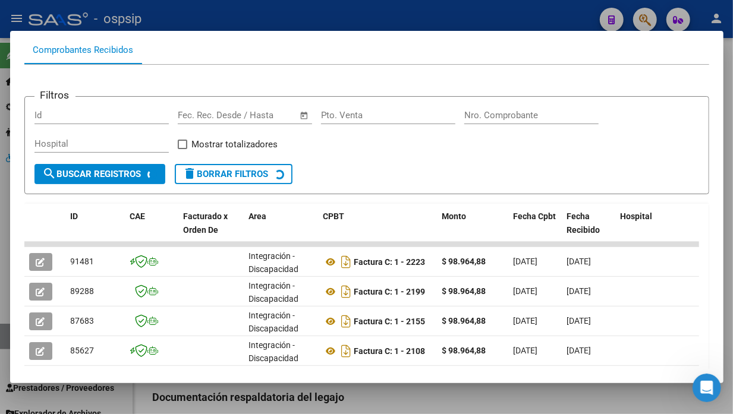
scroll to position [182, 0]
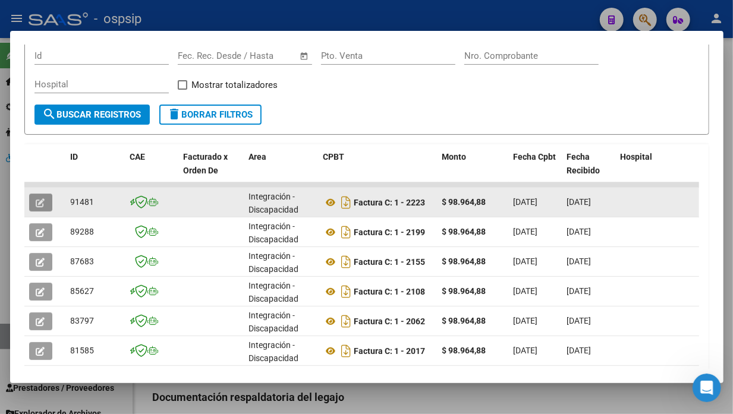
click at [34, 201] on button "button" at bounding box center [40, 203] width 23 height 18
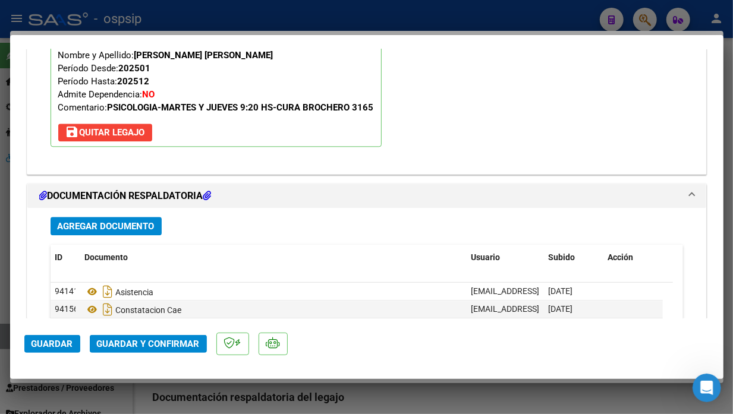
scroll to position [1387, 0]
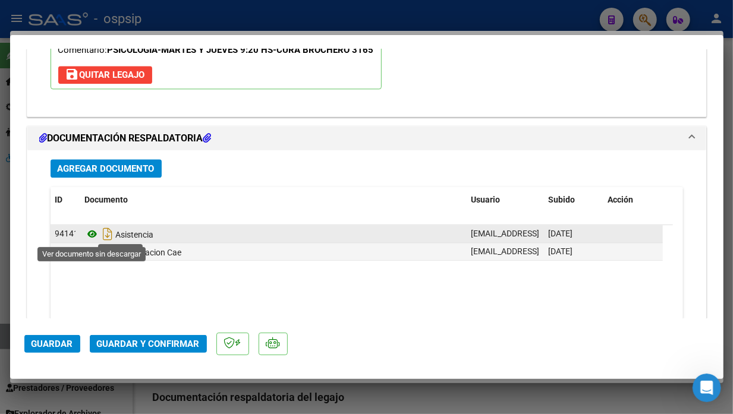
click at [93, 238] on icon at bounding box center [92, 234] width 15 height 14
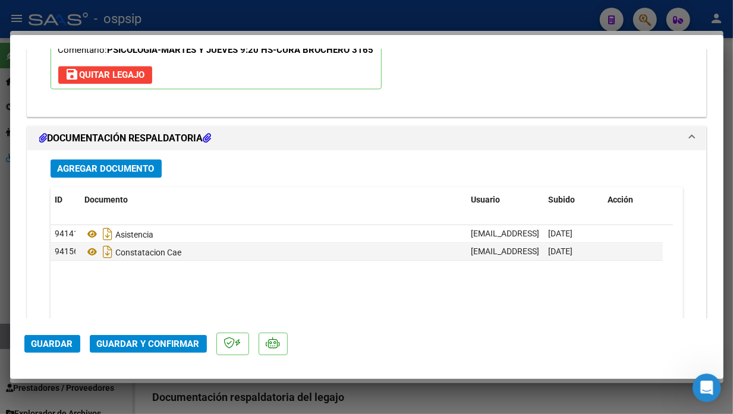
click at [169, 340] on span "Guardar y Confirmar" at bounding box center [148, 344] width 103 height 11
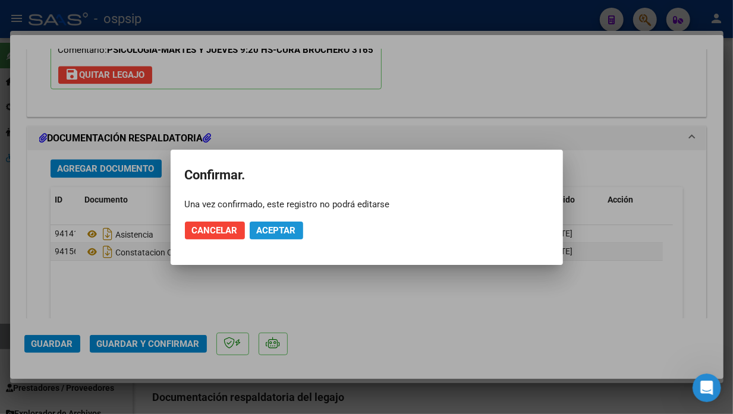
click at [275, 224] on button "Aceptar" at bounding box center [277, 231] width 54 height 18
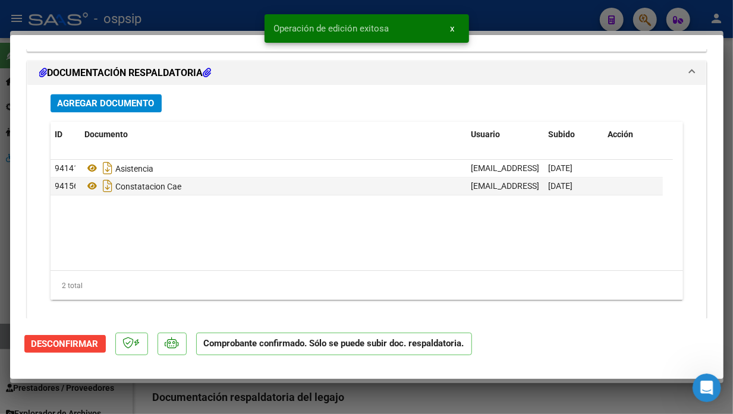
scroll to position [1337, 0]
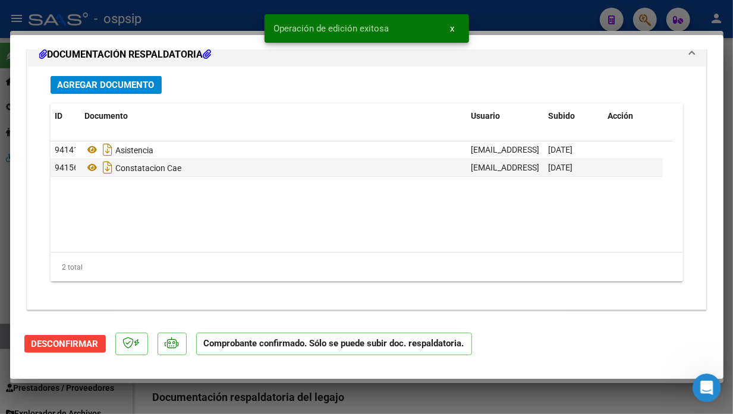
click at [2, 335] on div at bounding box center [366, 207] width 733 height 414
type input "$ 0,00"
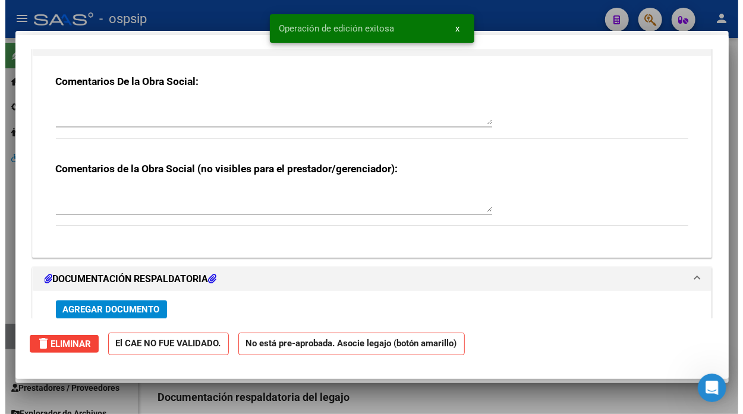
scroll to position [0, 0]
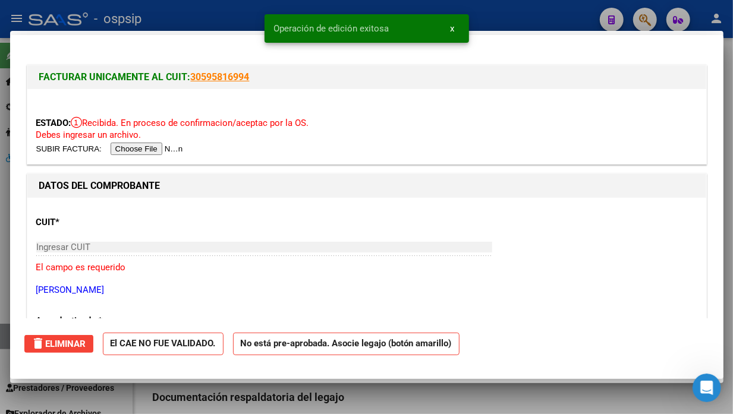
click at [2, 335] on div at bounding box center [366, 207] width 733 height 414
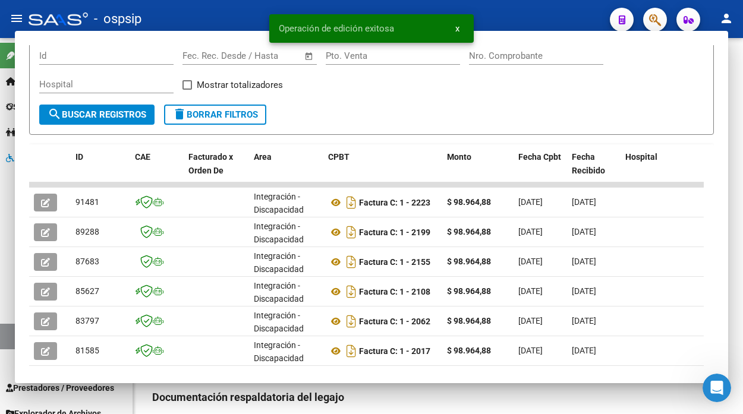
click at [2, 335] on link "Legajos" at bounding box center [66, 337] width 133 height 26
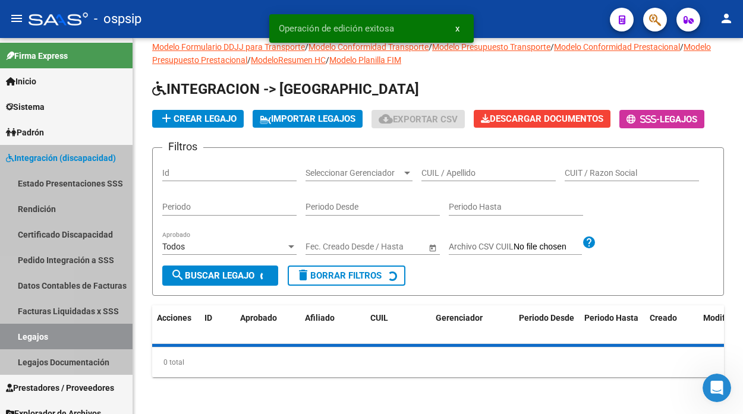
click at [2, 335] on link "Legajos" at bounding box center [66, 337] width 133 height 26
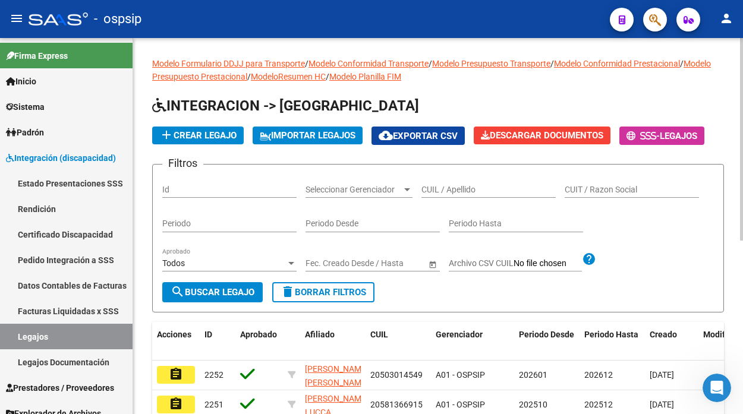
click at [446, 186] on input "CUIL / Apellido" at bounding box center [489, 190] width 134 height 10
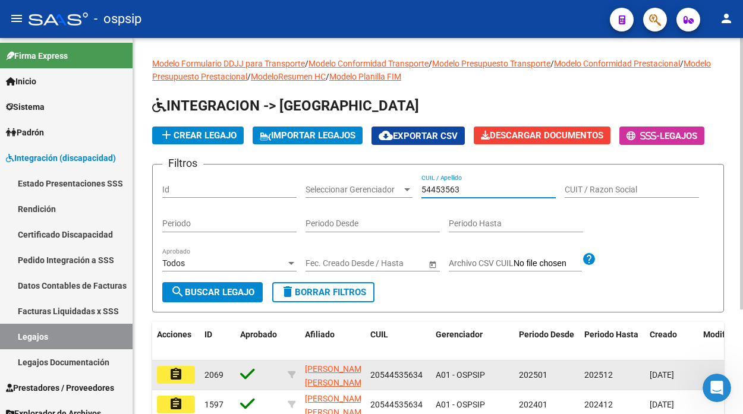
type input "54453563"
click at [176, 372] on mat-icon "assignment" at bounding box center [176, 374] width 14 height 14
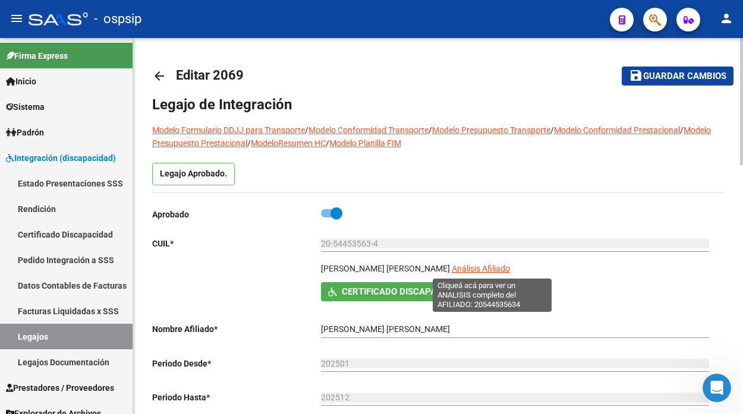
click at [488, 269] on span "Análisis Afiliado" at bounding box center [481, 269] width 58 height 10
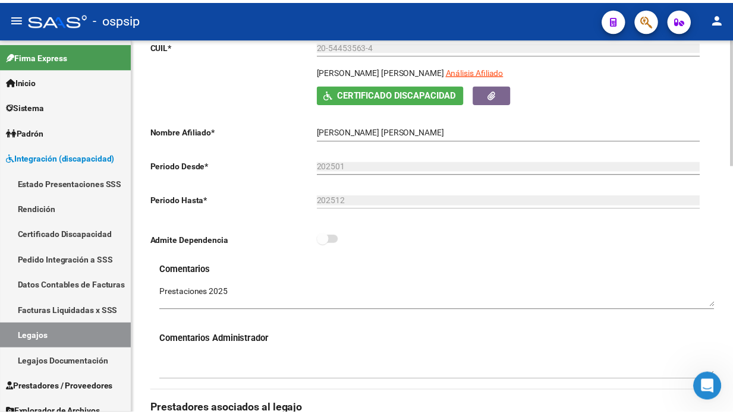
scroll to position [462, 0]
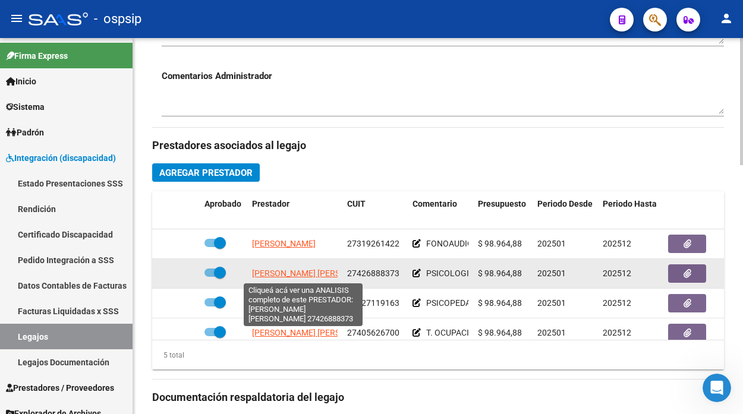
click at [313, 277] on span "[PERSON_NAME] [PERSON_NAME]" at bounding box center [316, 274] width 129 height 10
type textarea "27426888373"
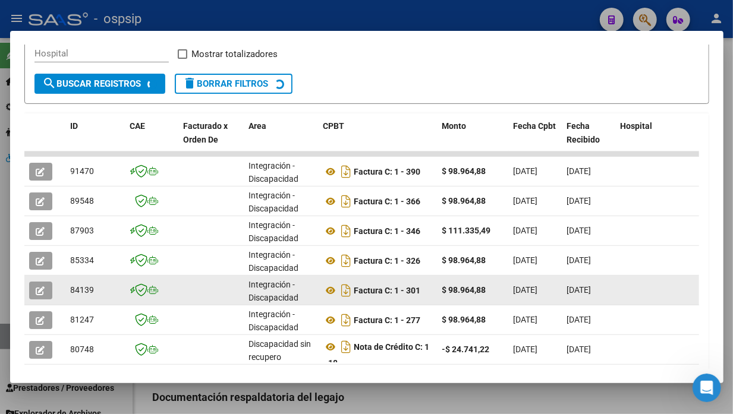
scroll to position [264, 0]
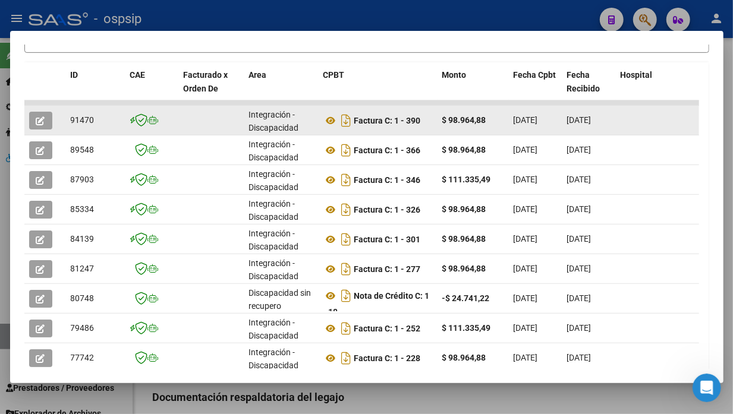
click at [42, 120] on icon "button" at bounding box center [40, 121] width 9 height 9
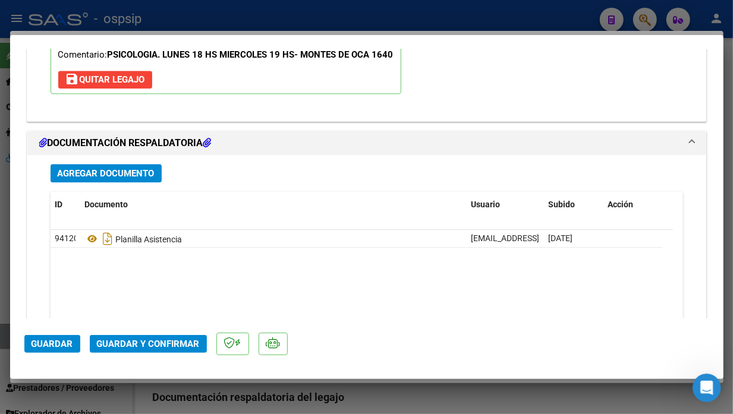
scroll to position [1387, 0]
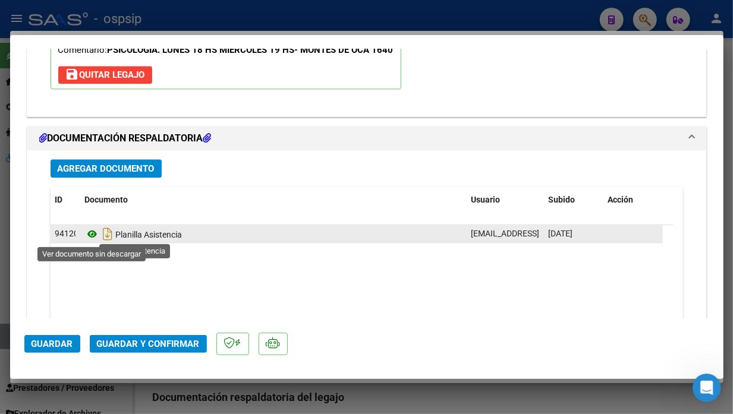
click at [93, 234] on icon at bounding box center [92, 234] width 15 height 14
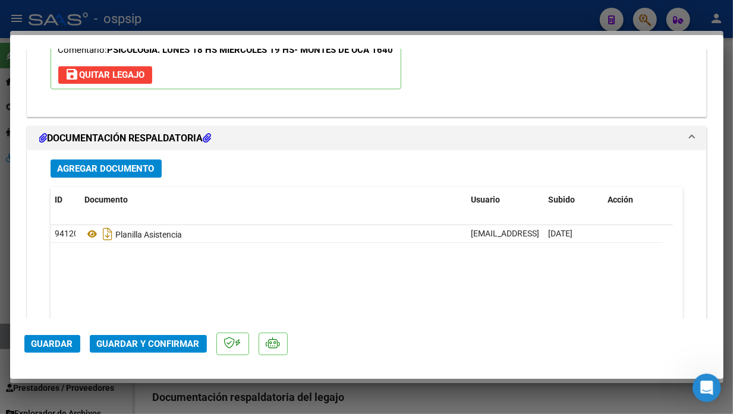
click at [135, 341] on span "Guardar y Confirmar" at bounding box center [148, 344] width 103 height 11
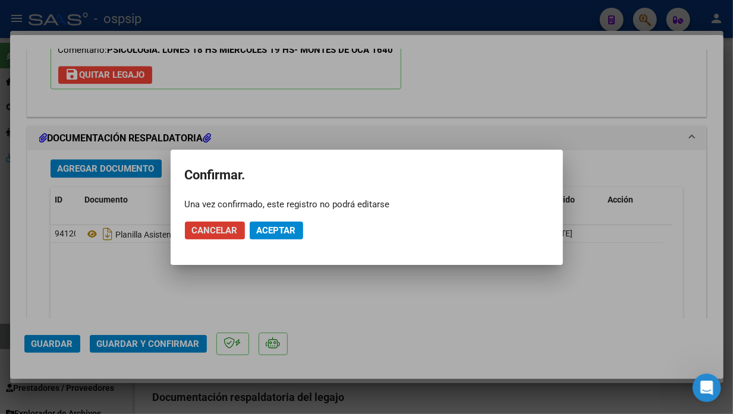
click at [272, 233] on span "Aceptar" at bounding box center [276, 230] width 39 height 11
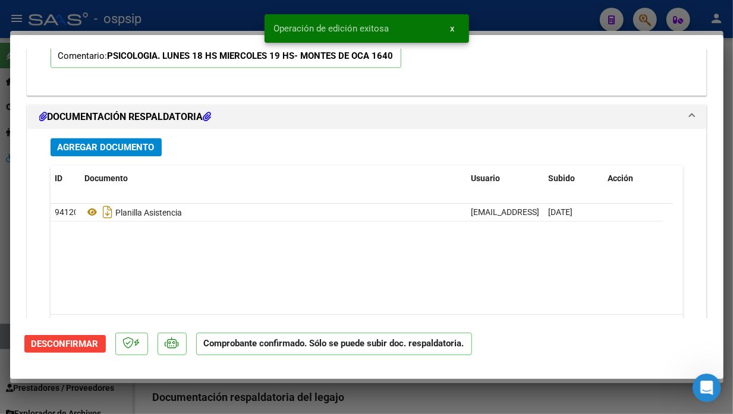
scroll to position [1205, 0]
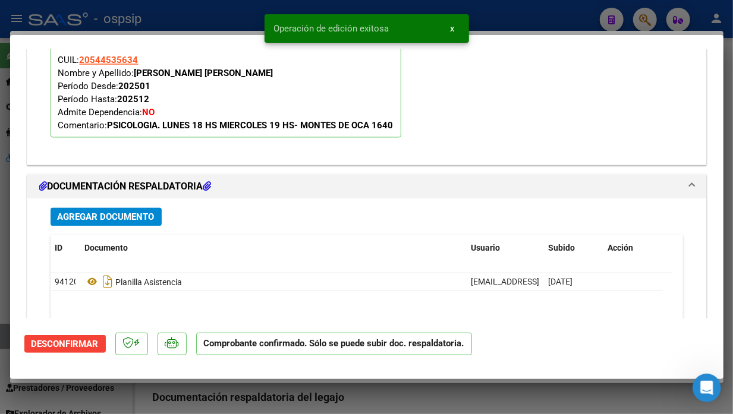
type input "$ 0,00"
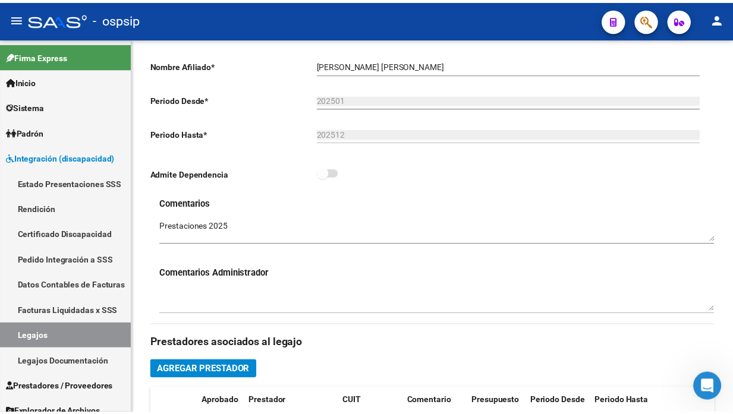
scroll to position [132, 0]
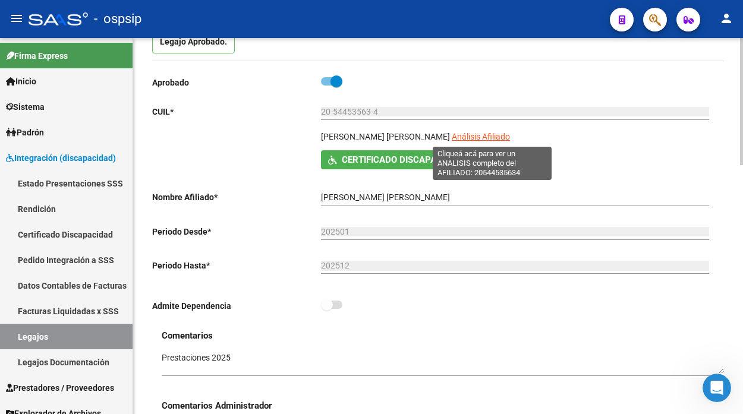
click at [500, 139] on span "Análisis Afiliado" at bounding box center [481, 137] width 58 height 10
type textarea "20544535634"
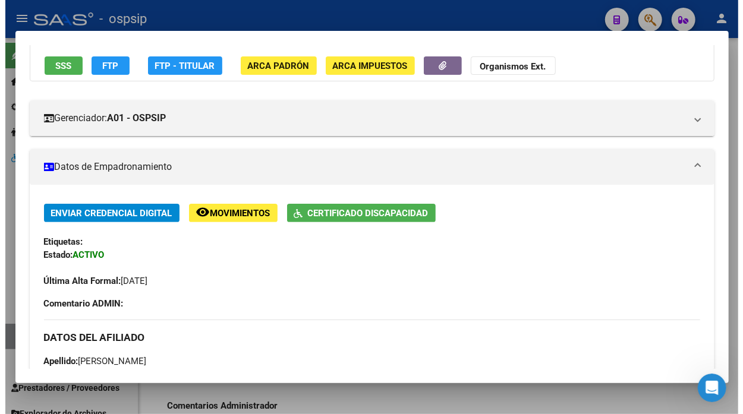
scroll to position [198, 0]
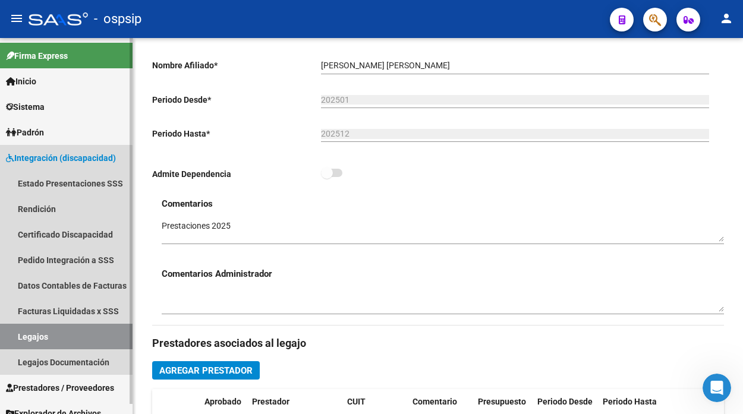
click at [54, 329] on link "Legajos" at bounding box center [66, 337] width 133 height 26
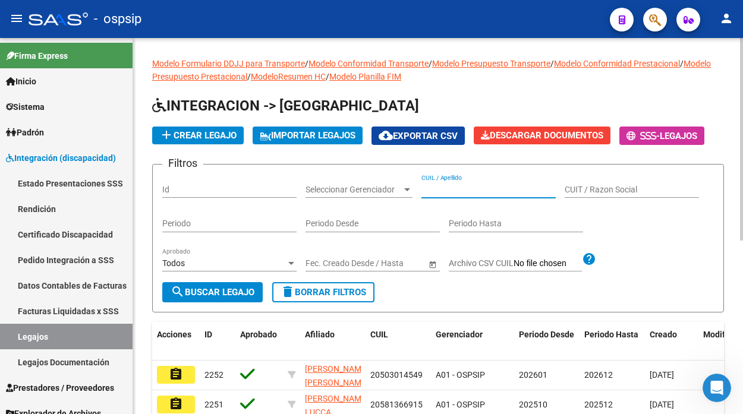
click at [436, 193] on input "CUIL / Apellido" at bounding box center [489, 190] width 134 height 10
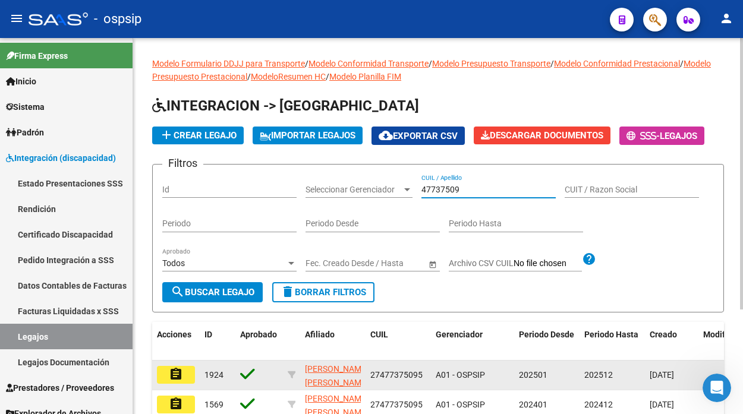
type input "47737509"
click at [165, 382] on button "assignment" at bounding box center [176, 375] width 38 height 18
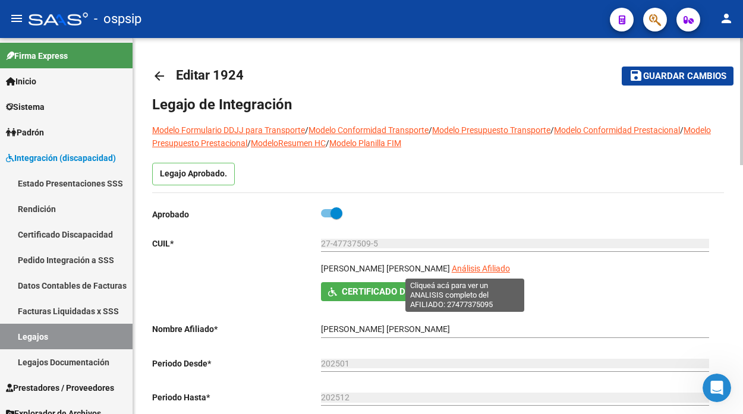
click at [452, 271] on span "Análisis Afiliado" at bounding box center [481, 269] width 58 height 10
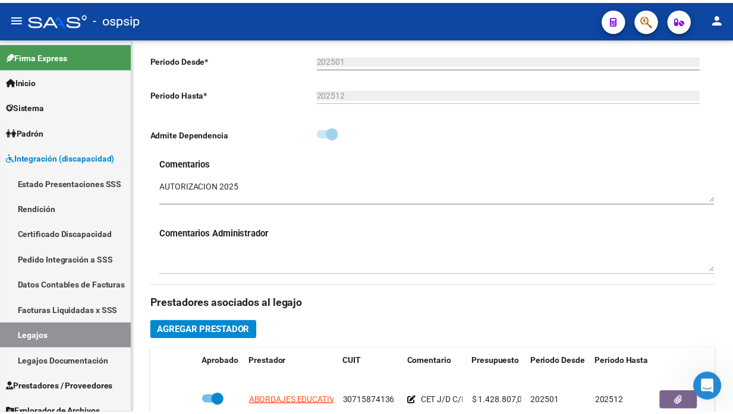
scroll to position [396, 0]
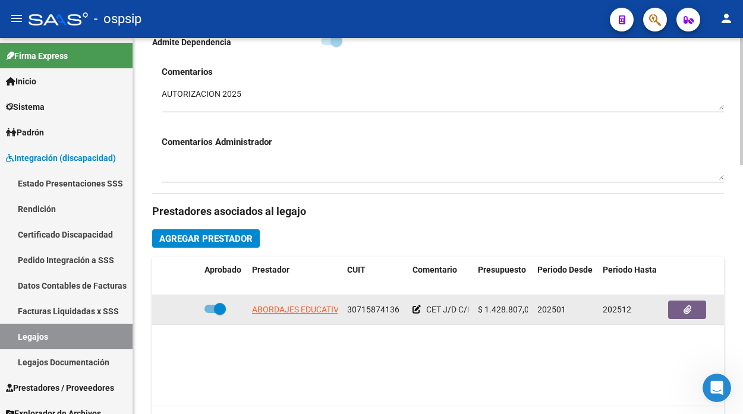
click at [269, 308] on span "ABORDAJES EDUCATIVOS EMPATIA SA" at bounding box center [324, 310] width 145 height 10
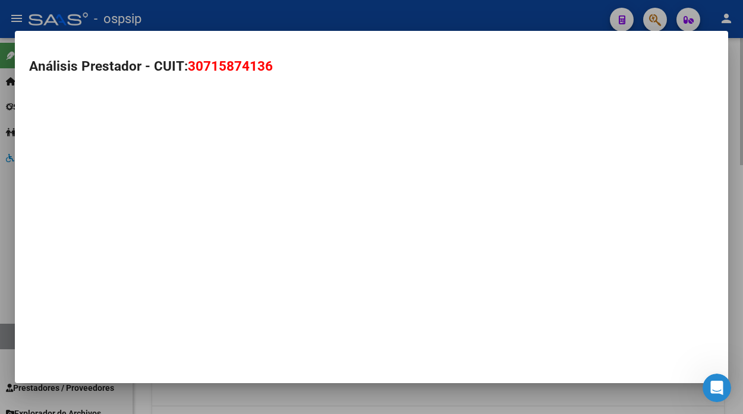
type textarea "30715874136"
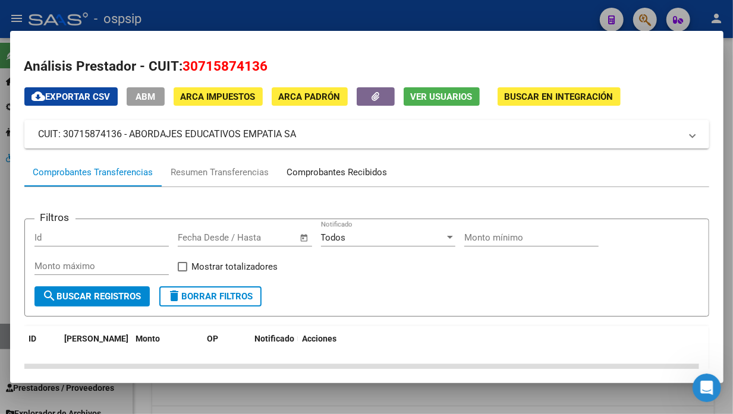
click at [318, 174] on div "Comprobantes Recibidos" at bounding box center [337, 173] width 100 height 14
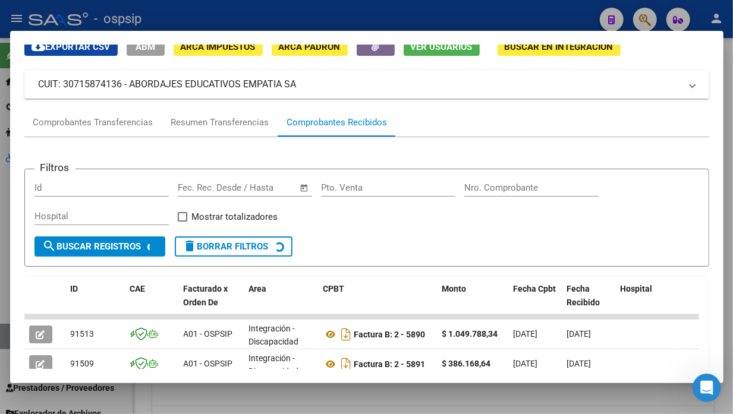
scroll to position [116, 0]
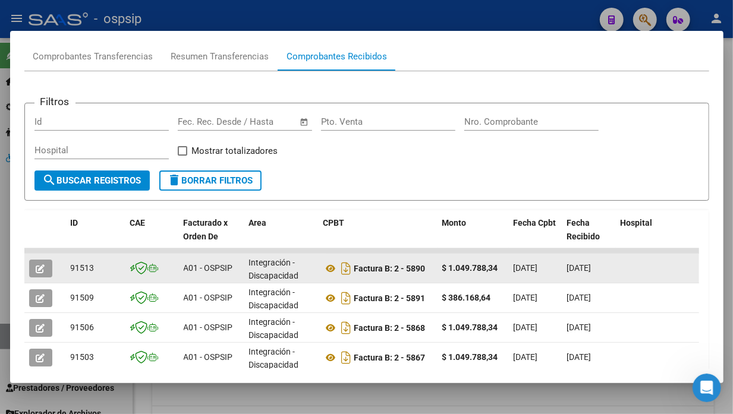
click at [43, 266] on icon "button" at bounding box center [40, 269] width 9 height 9
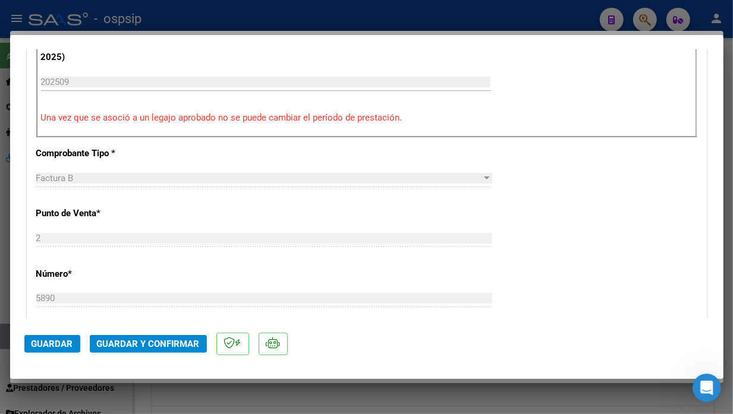
scroll to position [528, 0]
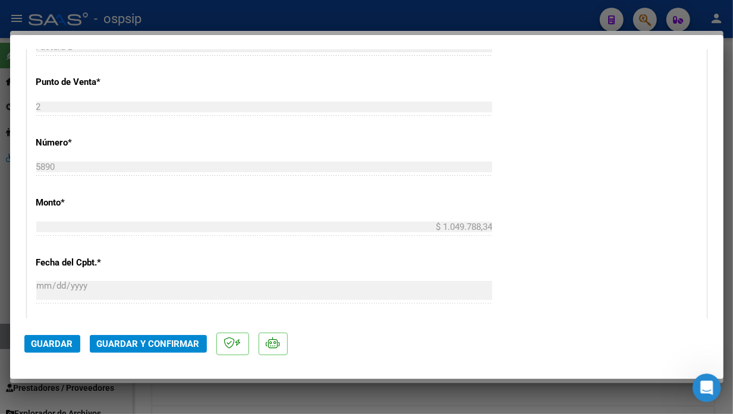
type input "$ 0,00"
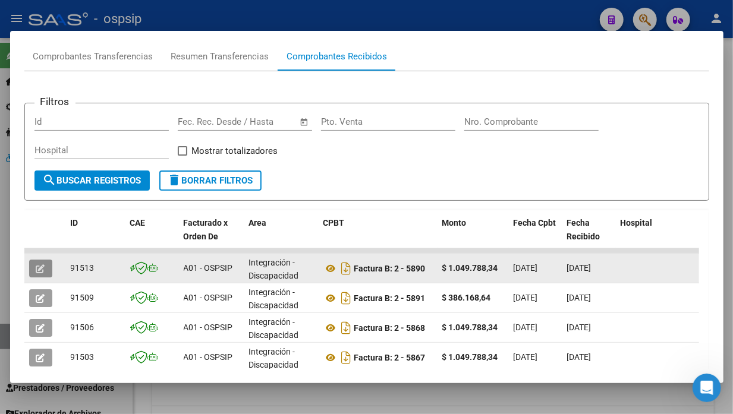
click at [43, 271] on icon "button" at bounding box center [40, 269] width 9 height 9
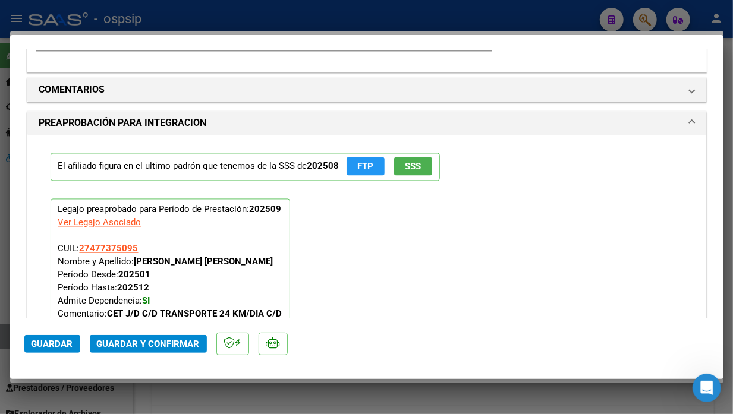
scroll to position [1321, 0]
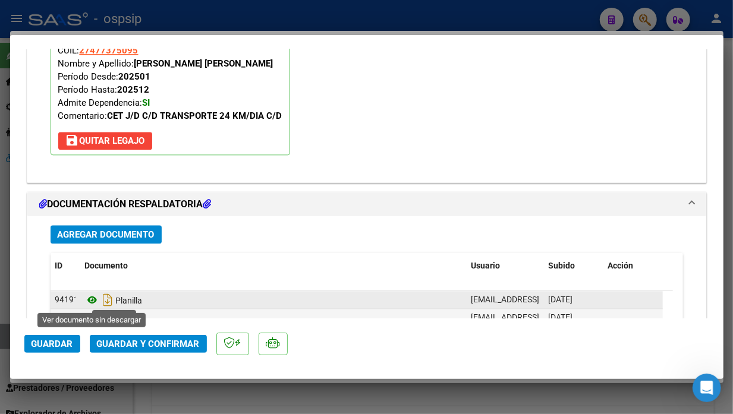
click at [93, 298] on icon at bounding box center [92, 300] width 15 height 14
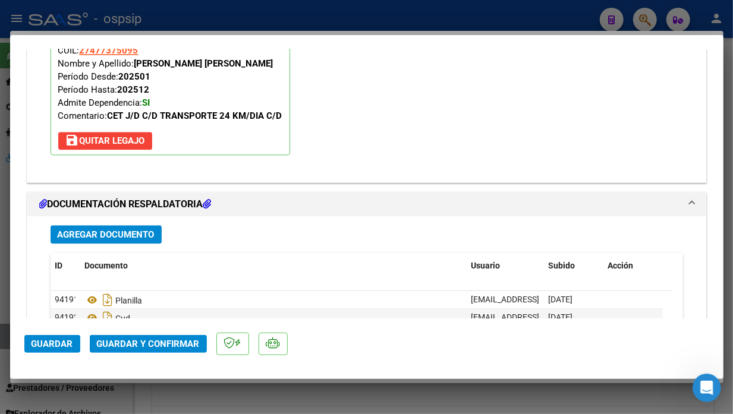
click at [165, 337] on button "Guardar y Confirmar" at bounding box center [148, 344] width 117 height 18
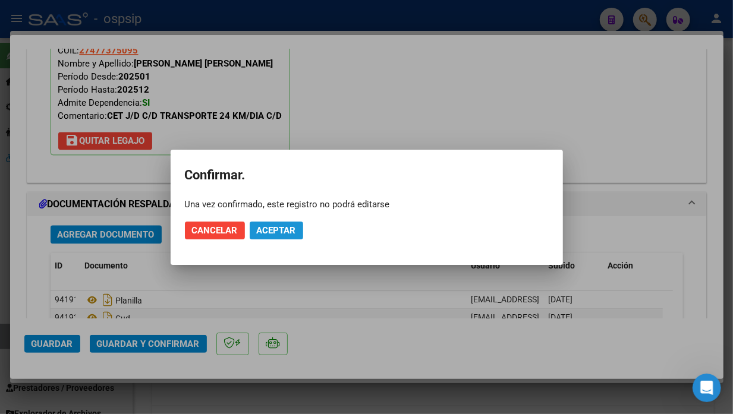
click at [278, 222] on button "Aceptar" at bounding box center [277, 231] width 54 height 18
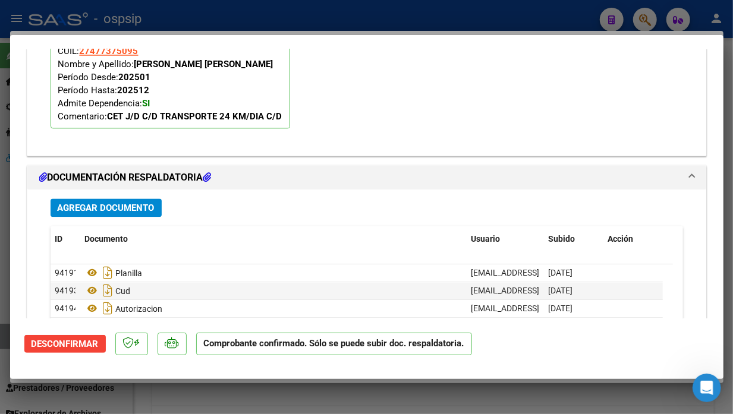
click at [7, 341] on div at bounding box center [366, 207] width 733 height 414
type input "$ 0,00"
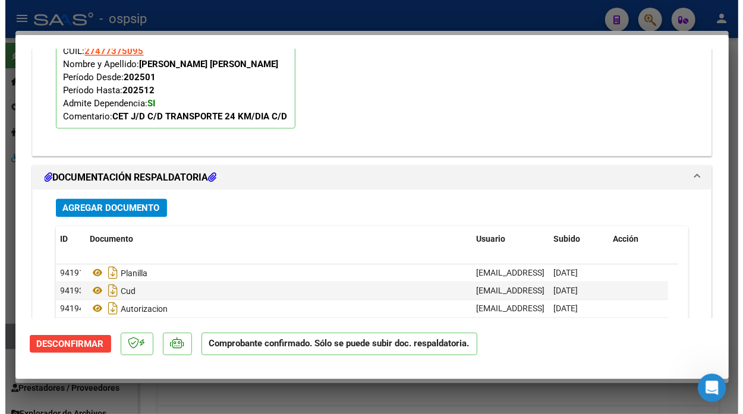
scroll to position [0, 0]
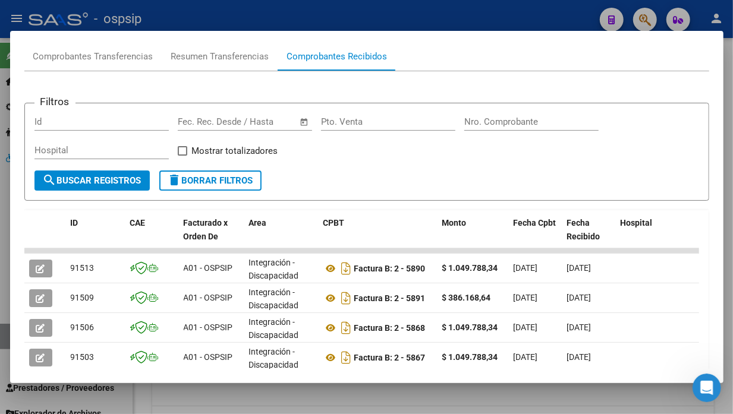
click at [7, 341] on div at bounding box center [366, 207] width 733 height 414
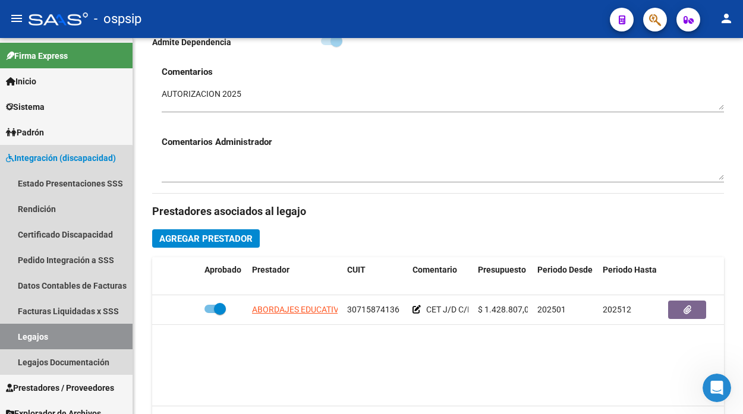
click at [7, 341] on link "Legajos" at bounding box center [66, 337] width 133 height 26
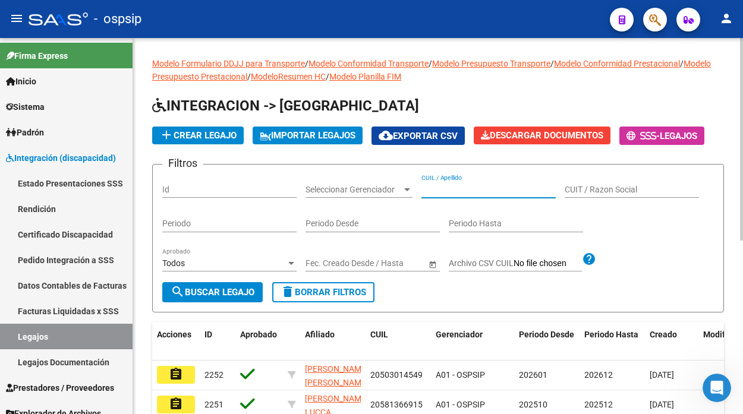
click at [441, 185] on input "CUIL / Apellido" at bounding box center [489, 190] width 134 height 10
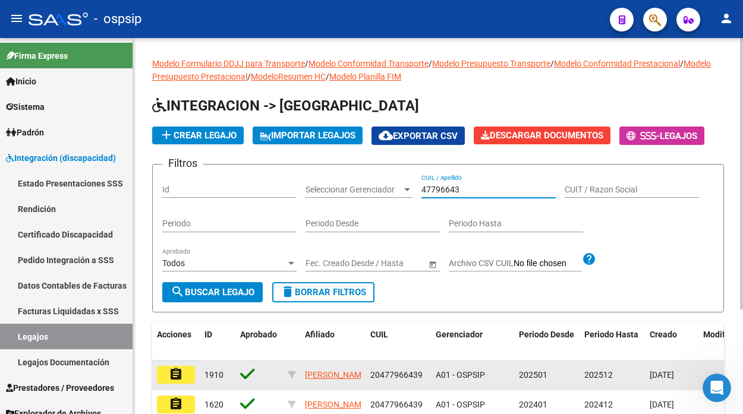
type input "47796643"
click at [177, 373] on mat-icon "assignment" at bounding box center [176, 374] width 14 height 14
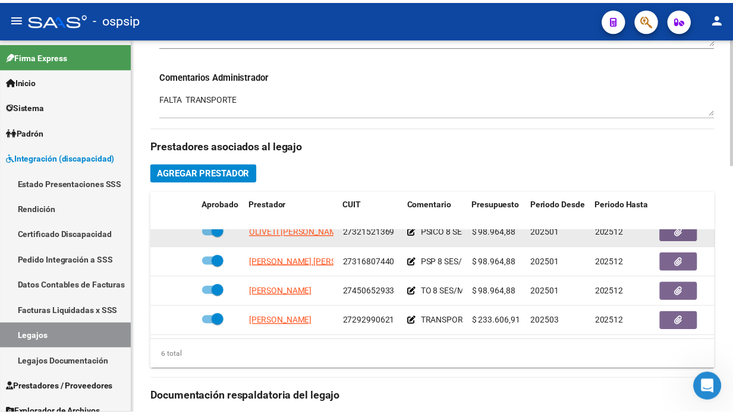
scroll to position [81, 0]
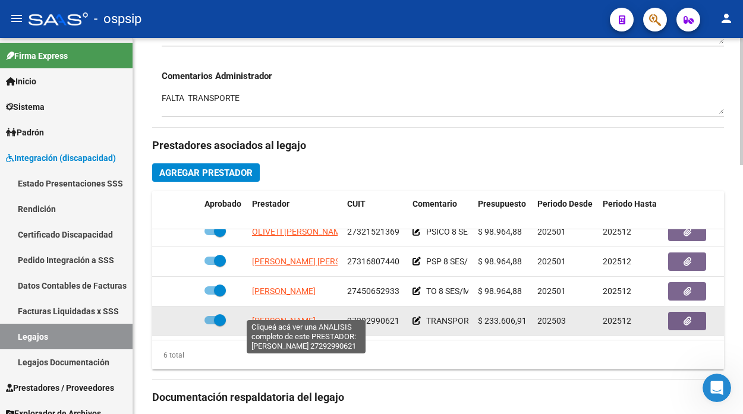
click at [290, 316] on span "[PERSON_NAME]" at bounding box center [284, 321] width 64 height 10
type textarea "27292990621"
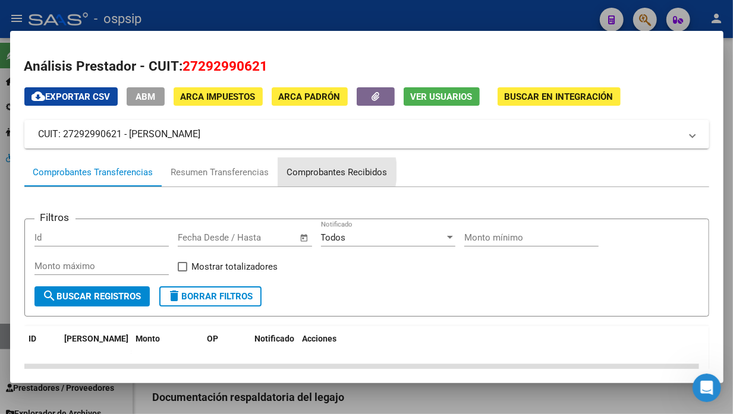
click at [313, 171] on div "Comprobantes Recibidos" at bounding box center [337, 173] width 100 height 14
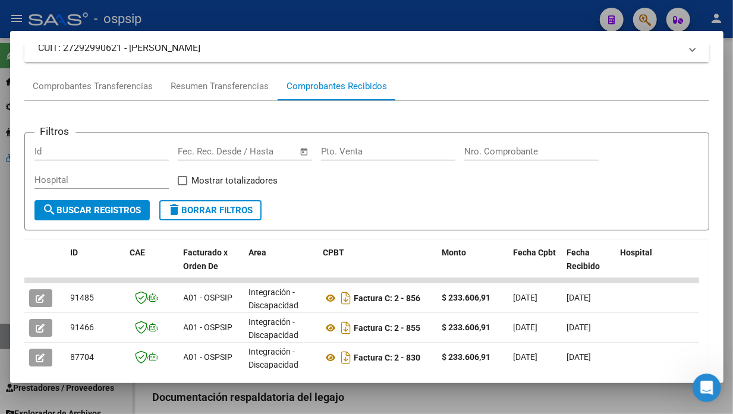
scroll to position [116, 0]
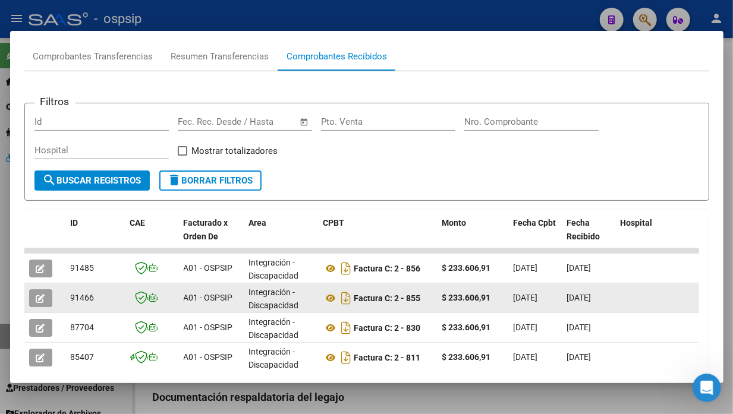
click at [34, 299] on button "button" at bounding box center [40, 299] width 23 height 18
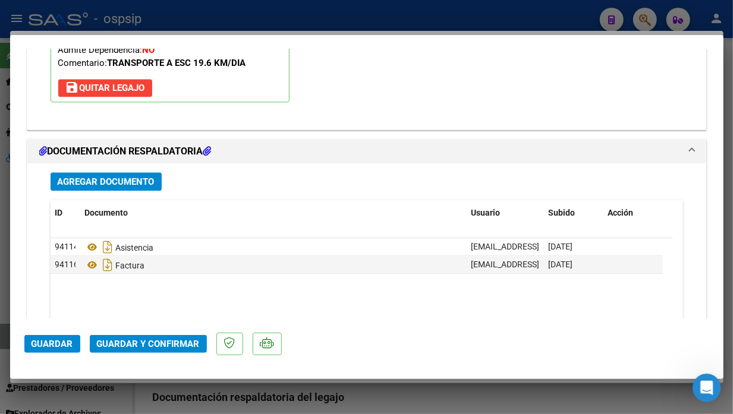
scroll to position [1472, 0]
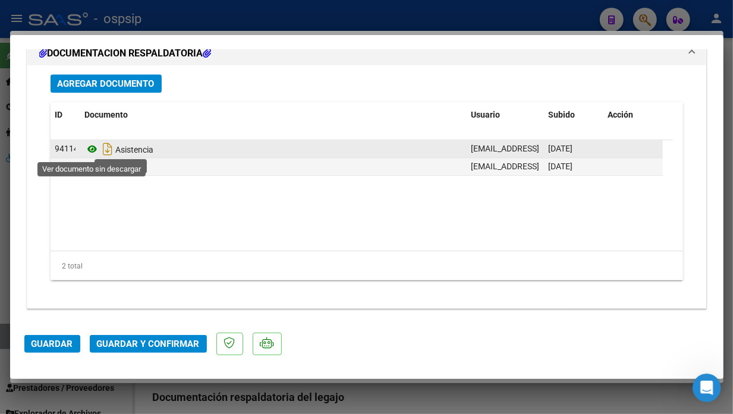
click at [92, 150] on icon at bounding box center [92, 149] width 15 height 14
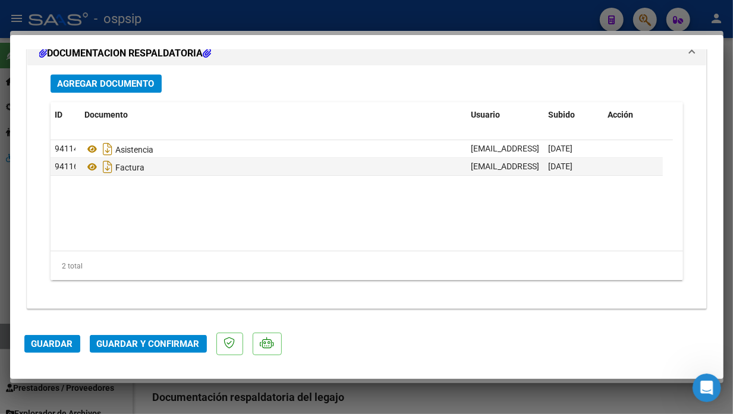
click at [149, 344] on span "Guardar y Confirmar" at bounding box center [148, 344] width 103 height 11
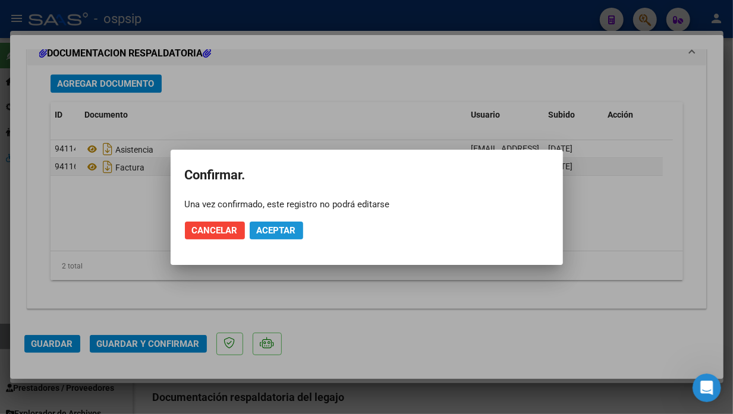
click at [258, 231] on span "Aceptar" at bounding box center [276, 230] width 39 height 11
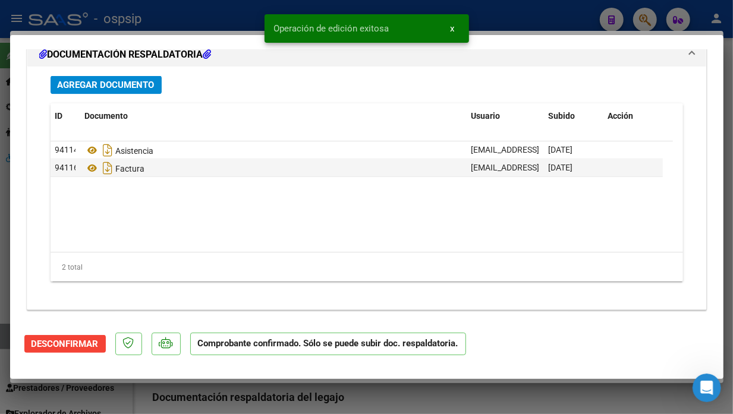
scroll to position [1139, 0]
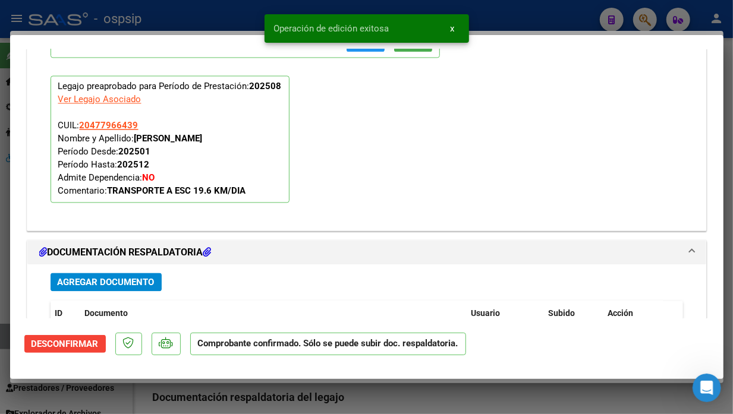
type input "$ 0,00"
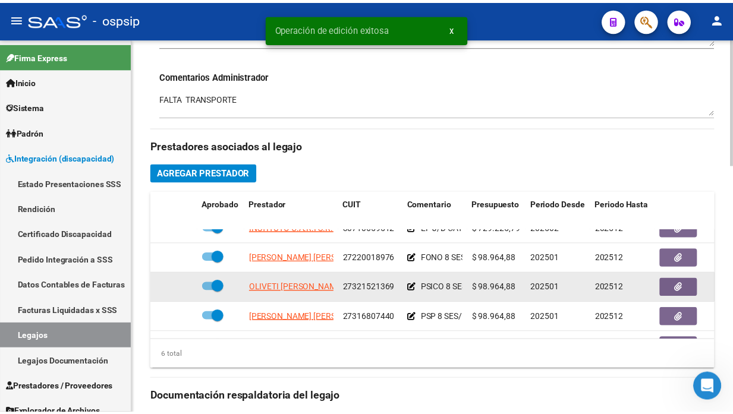
scroll to position [0, 0]
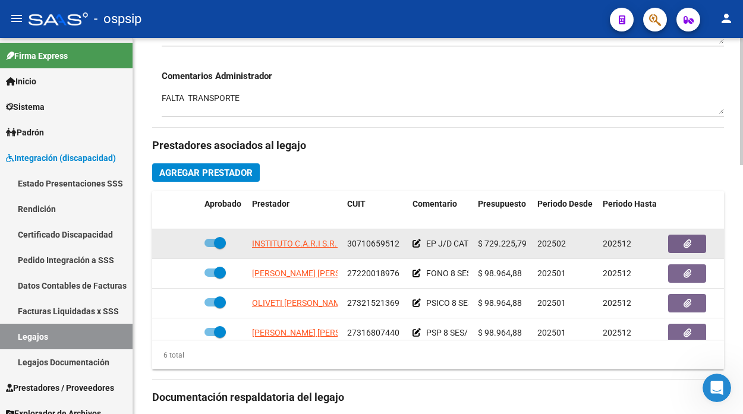
click at [318, 250] on app-link-go-to "INSTITUTO C.A.R.I S.R.L" at bounding box center [297, 244] width 90 height 14
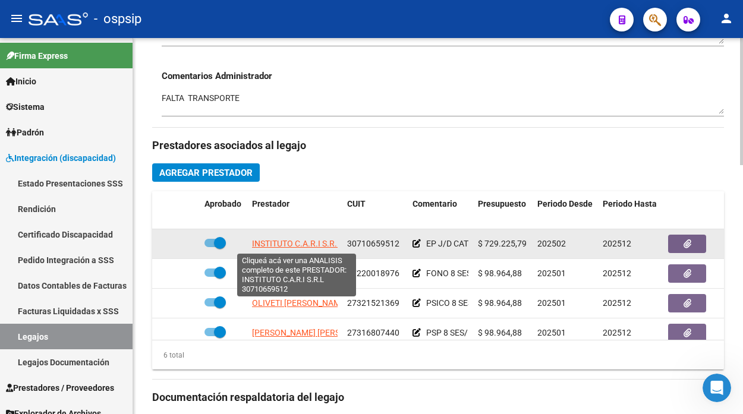
click at [318, 245] on span "INSTITUTO C.A.R.I S.R.L" at bounding box center [297, 244] width 90 height 10
type textarea "30710659512"
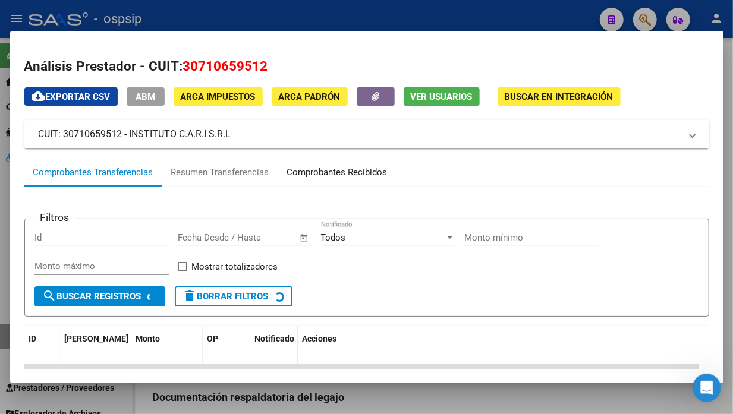
click at [334, 180] on div "Comprobantes Recibidos" at bounding box center [337, 172] width 118 height 29
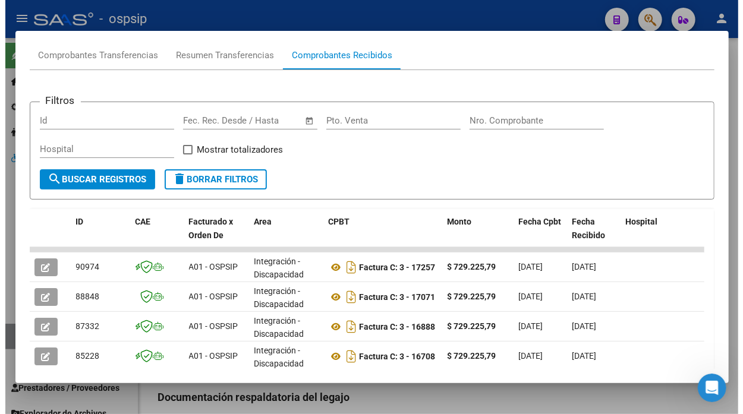
scroll to position [264, 0]
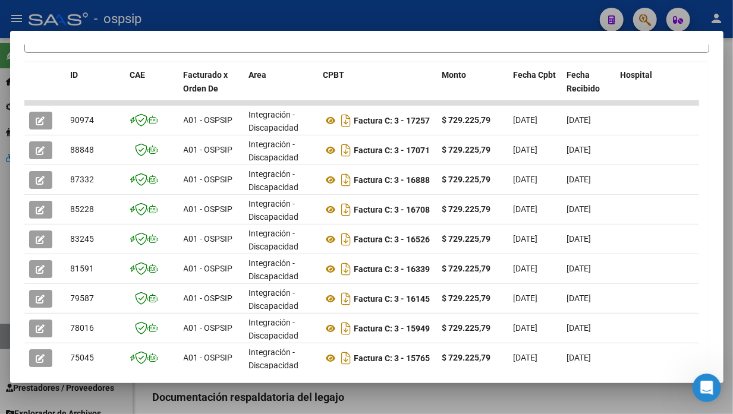
click at [4, 344] on div at bounding box center [366, 207] width 733 height 414
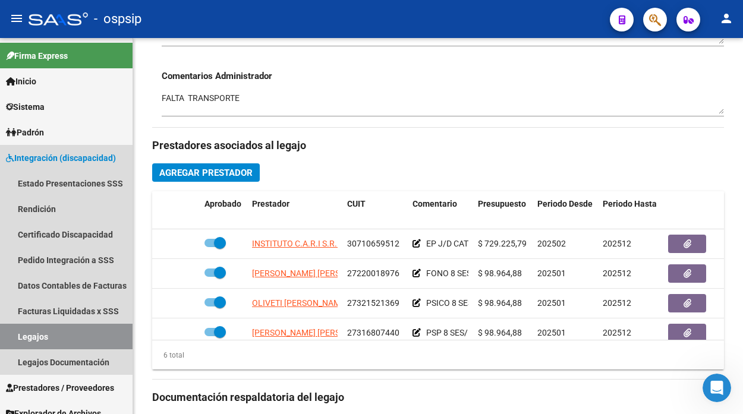
click at [4, 344] on link "Legajos" at bounding box center [66, 337] width 133 height 26
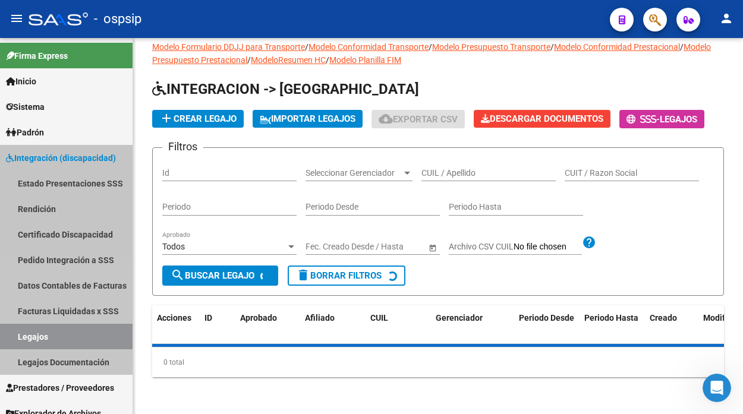
click at [4, 344] on link "Legajos" at bounding box center [66, 337] width 133 height 26
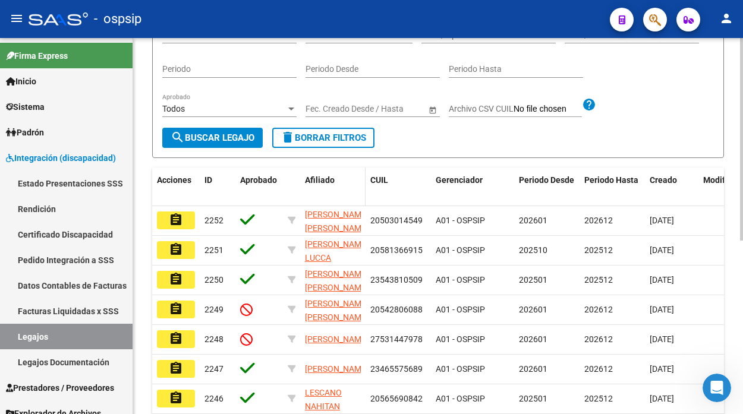
scroll to position [127, 0]
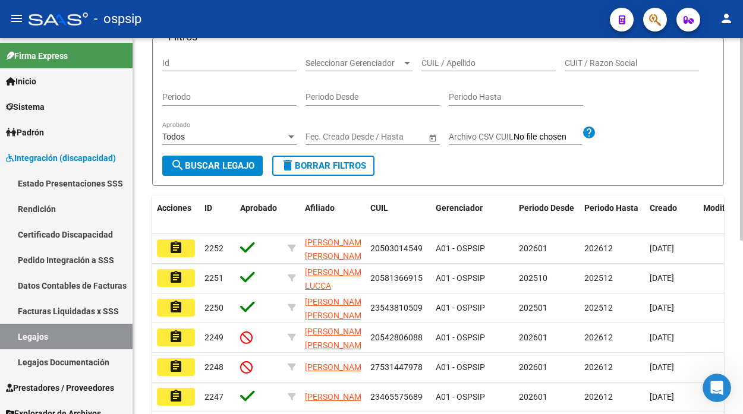
click at [427, 60] on input "CUIL / Apellido" at bounding box center [489, 63] width 134 height 10
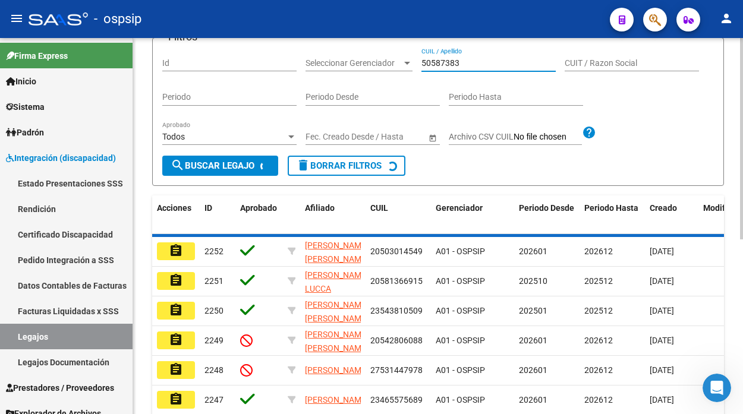
scroll to position [87, 0]
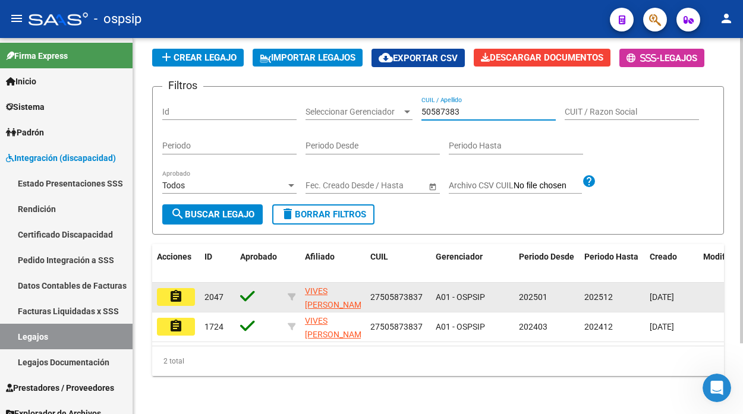
type input "50587383"
click at [177, 290] on mat-icon "assignment" at bounding box center [176, 297] width 14 height 14
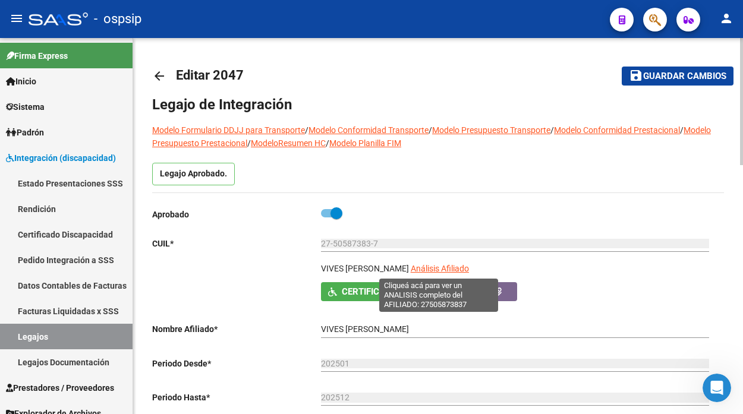
click at [421, 266] on span "Análisis Afiliado" at bounding box center [440, 269] width 58 height 10
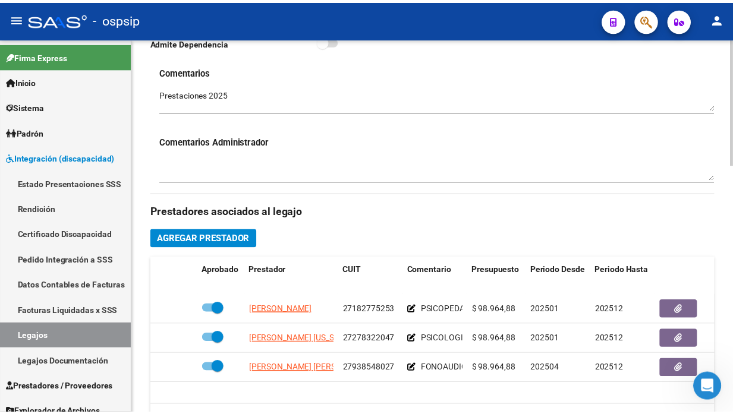
scroll to position [595, 0]
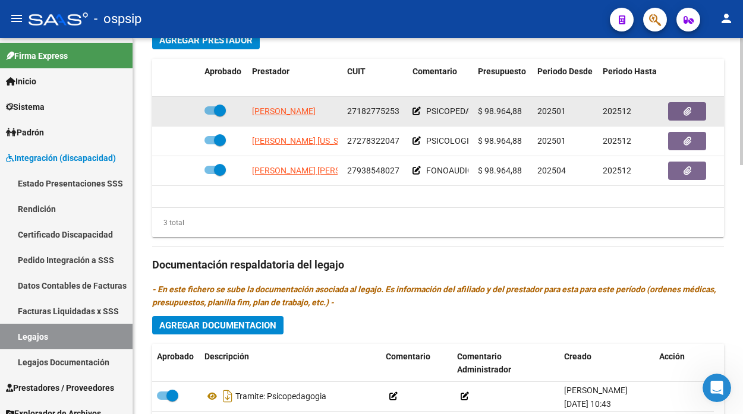
click at [277, 118] on app-link-go-to "[PERSON_NAME]" at bounding box center [284, 112] width 64 height 14
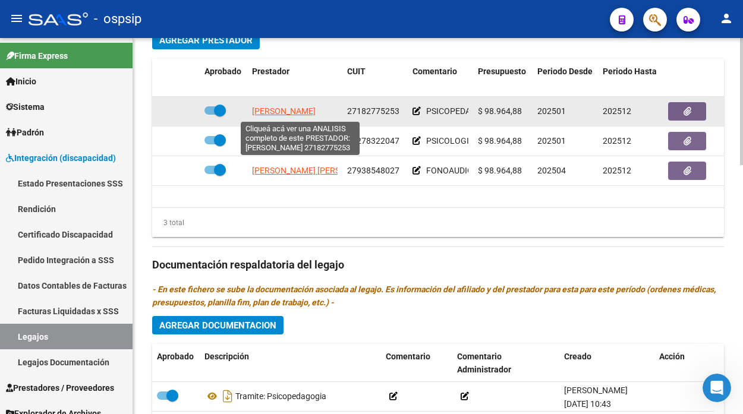
click at [298, 109] on span "[PERSON_NAME]" at bounding box center [284, 111] width 64 height 10
type textarea "27182775253"
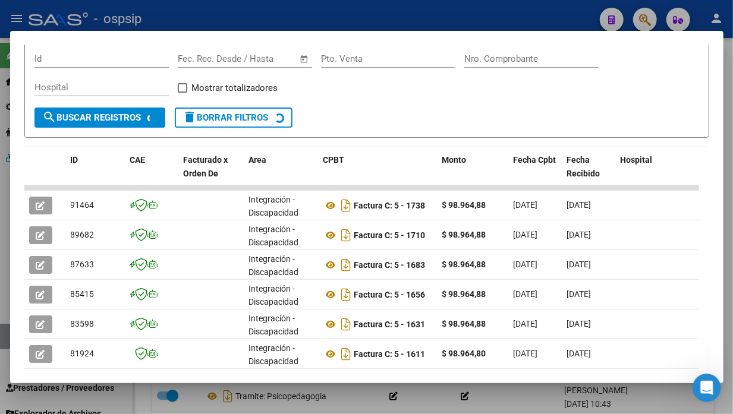
scroll to position [182, 0]
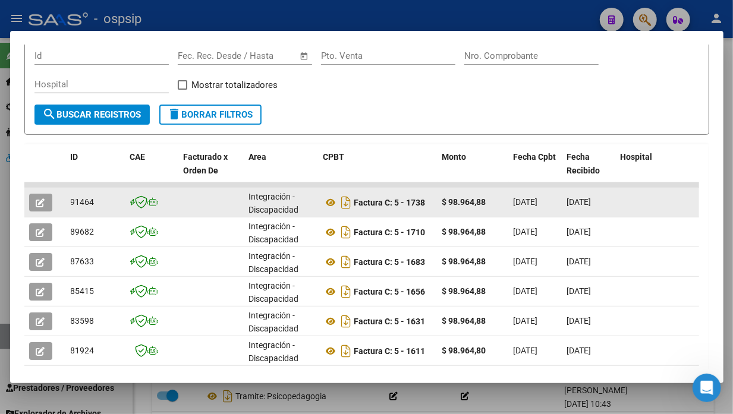
click at [32, 200] on button "button" at bounding box center [40, 203] width 23 height 18
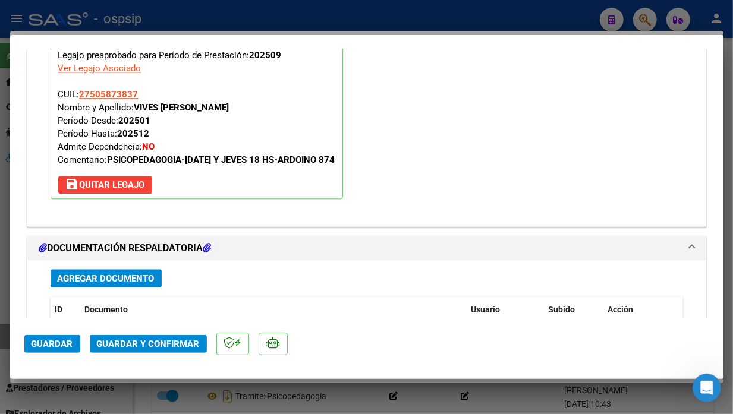
scroll to position [1472, 0]
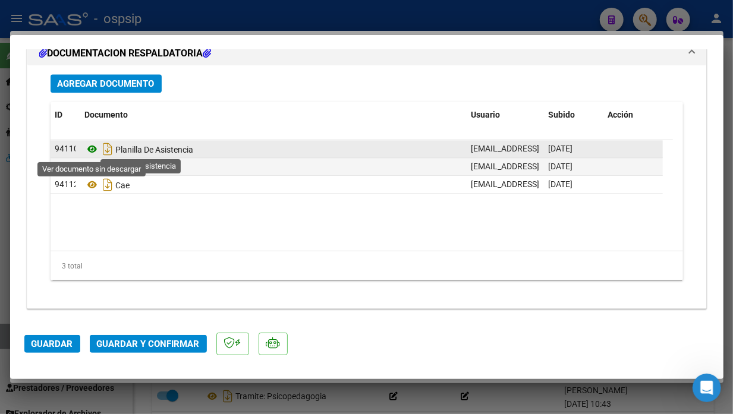
click at [95, 153] on icon at bounding box center [92, 149] width 15 height 14
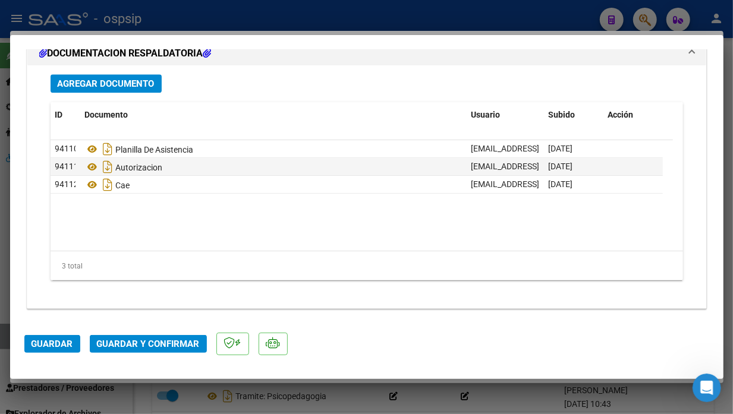
click at [149, 347] on span "Guardar y Confirmar" at bounding box center [148, 344] width 103 height 11
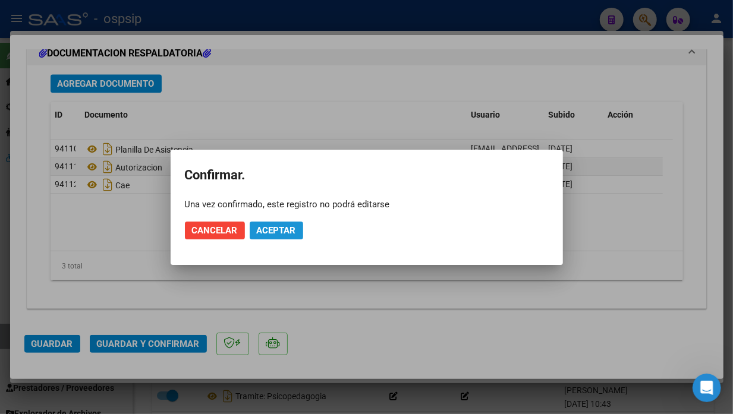
click at [281, 225] on span "Aceptar" at bounding box center [276, 230] width 39 height 11
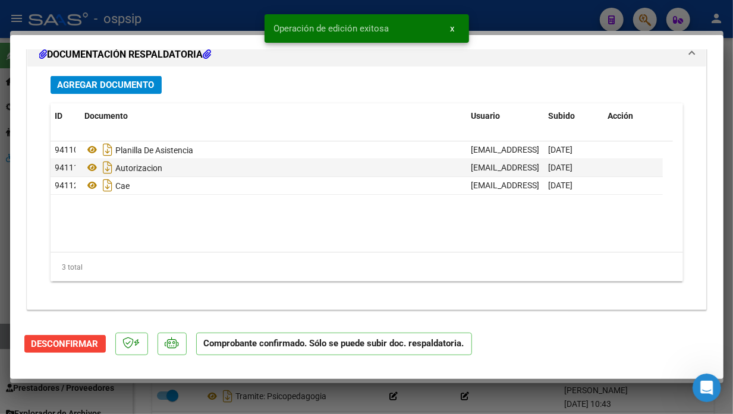
click at [2, 343] on div at bounding box center [366, 207] width 733 height 414
type input "$ 0,00"
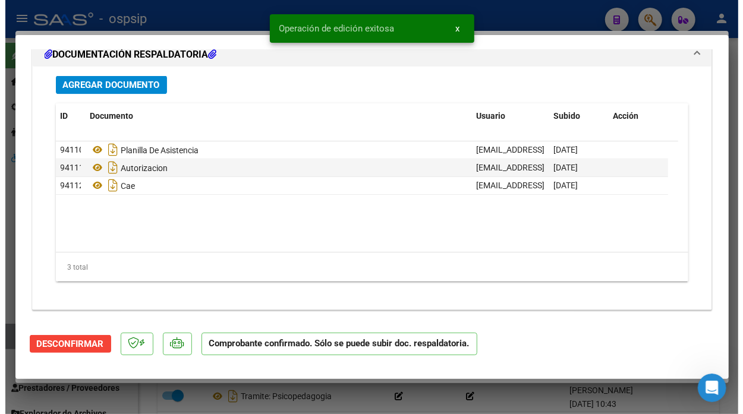
scroll to position [0, 0]
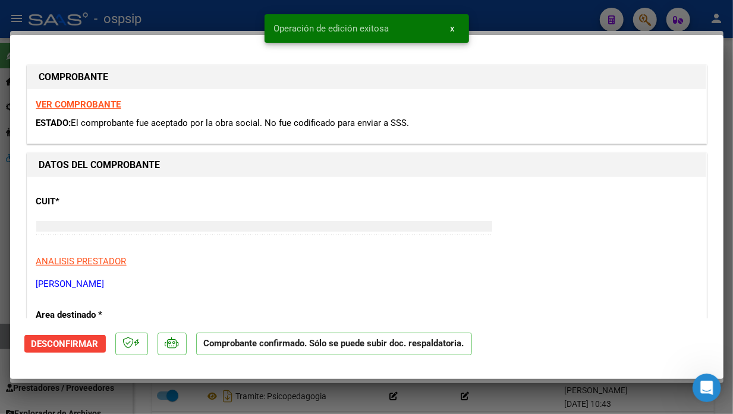
click at [2, 343] on div at bounding box center [366, 207] width 733 height 414
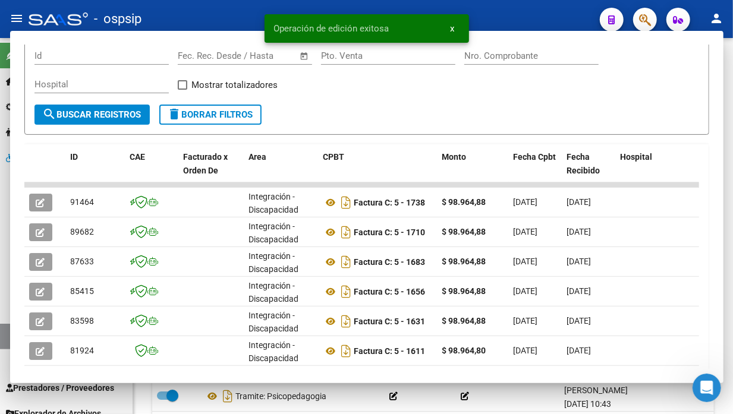
click at [2, 343] on link "Legajos" at bounding box center [66, 337] width 133 height 26
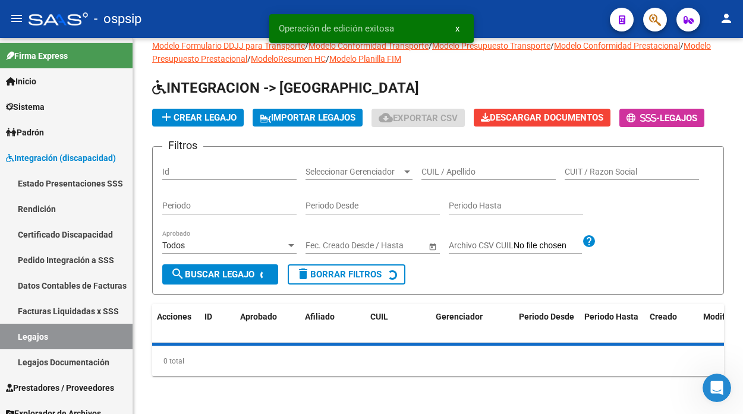
click at [2, 343] on link "Legajos" at bounding box center [66, 337] width 133 height 26
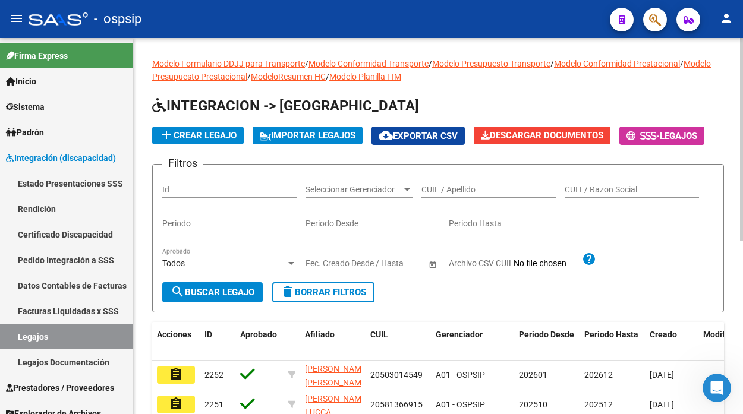
click at [450, 197] on div "CUIL / Apellido" at bounding box center [489, 186] width 134 height 24
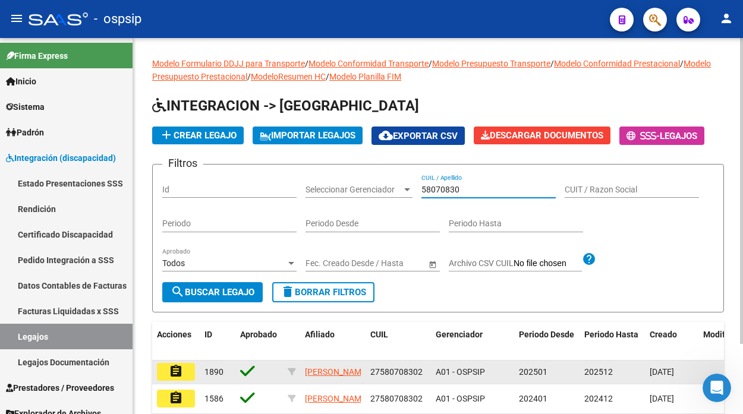
type input "58070830"
click at [192, 372] on button "assignment" at bounding box center [176, 372] width 38 height 18
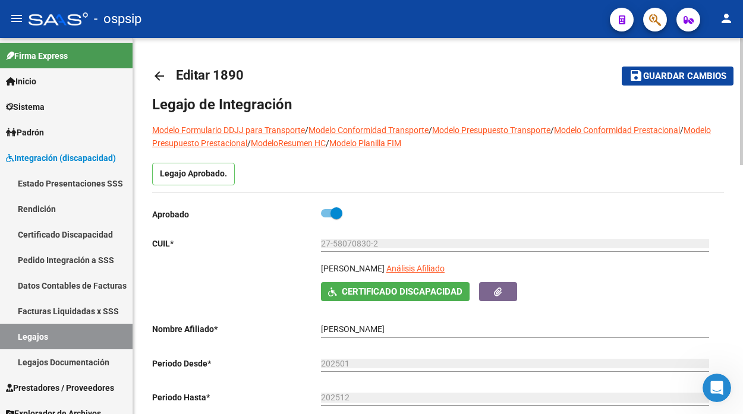
click at [443, 260] on div "27-58070830-2 Ingresar CUIL" at bounding box center [515, 245] width 388 height 34
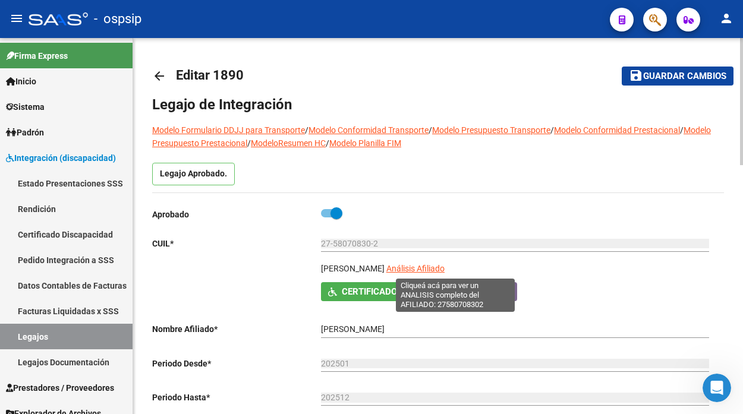
click at [443, 264] on span "Análisis Afiliado" at bounding box center [416, 269] width 58 height 10
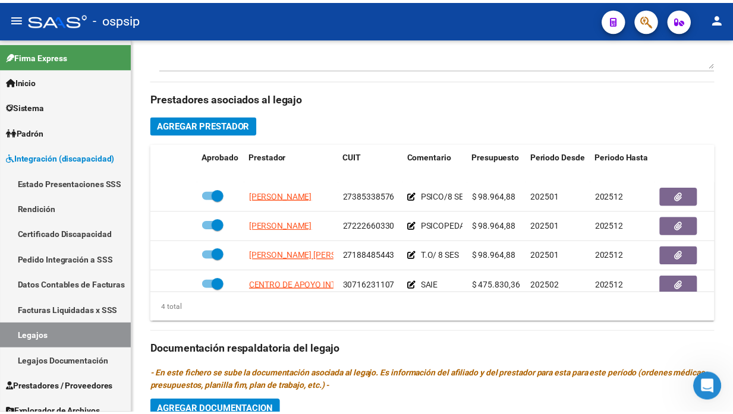
scroll to position [528, 0]
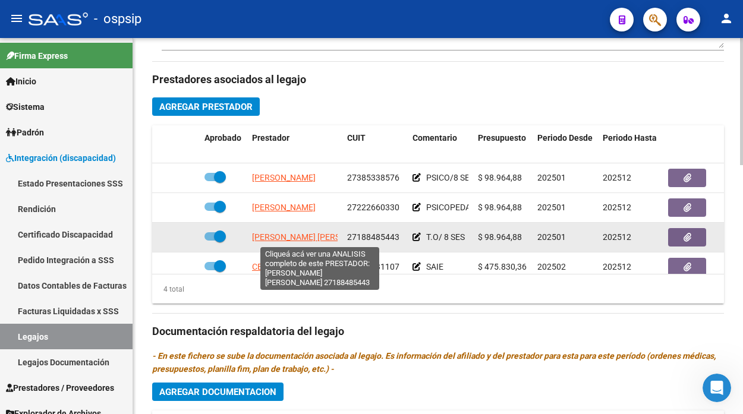
click at [277, 238] on span "[PERSON_NAME] [PERSON_NAME]" at bounding box center [316, 238] width 129 height 10
type textarea "27188485443"
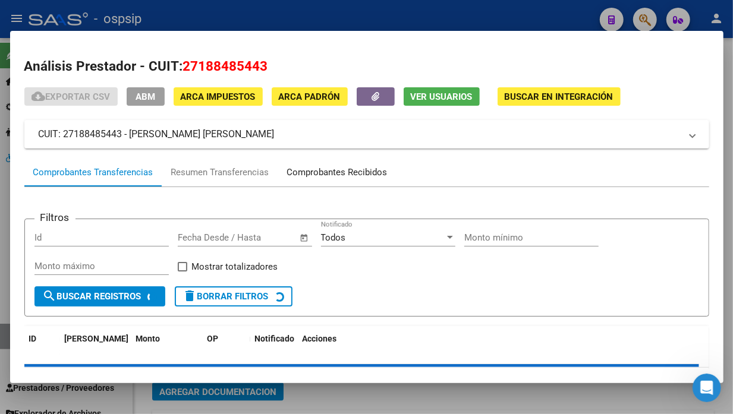
click at [326, 174] on div "Comprobantes Recibidos" at bounding box center [337, 173] width 100 height 14
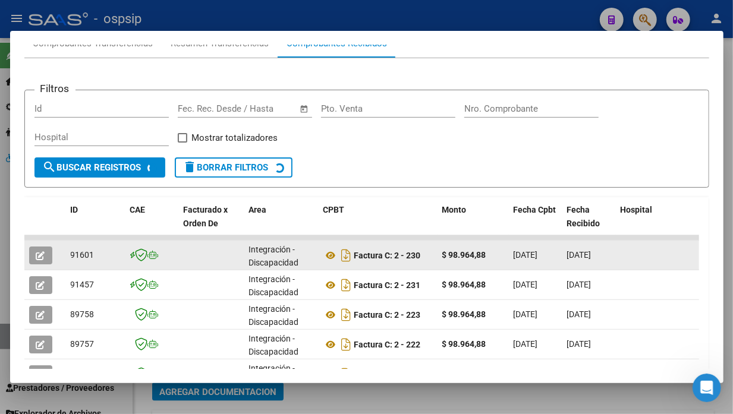
scroll to position [209, 0]
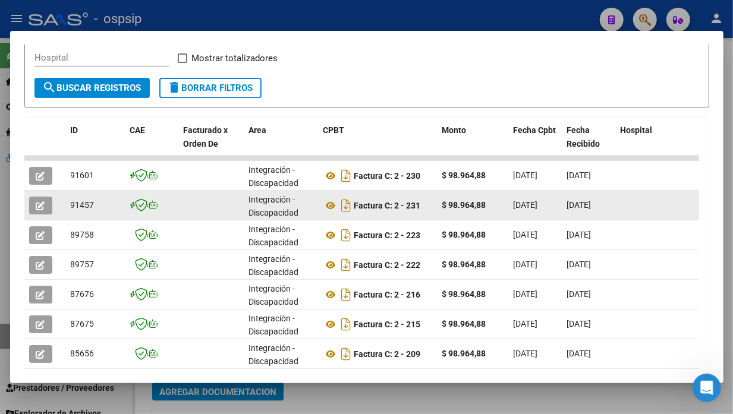
click at [25, 205] on datatable-body-cell at bounding box center [45, 205] width 42 height 29
click at [37, 204] on icon "button" at bounding box center [40, 206] width 9 height 9
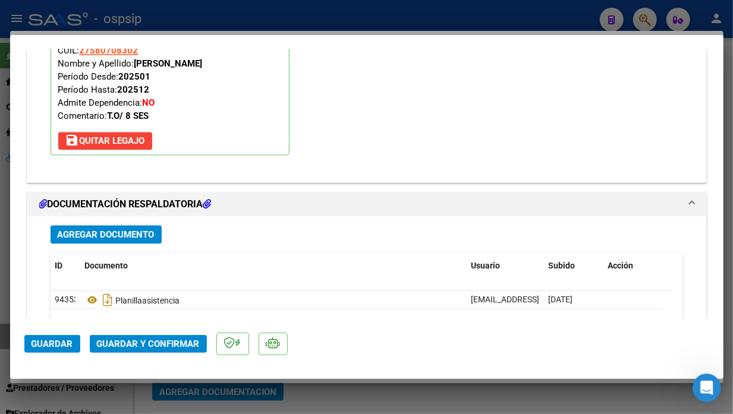
scroll to position [1387, 0]
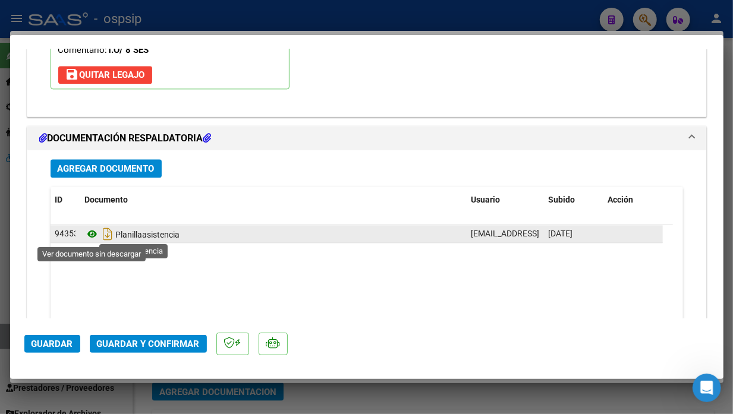
click at [98, 233] on icon at bounding box center [92, 234] width 15 height 14
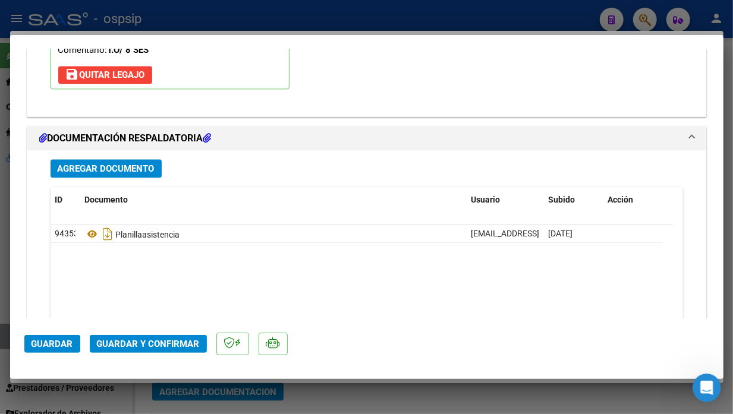
click at [161, 338] on button "Guardar y Confirmar" at bounding box center [148, 344] width 117 height 18
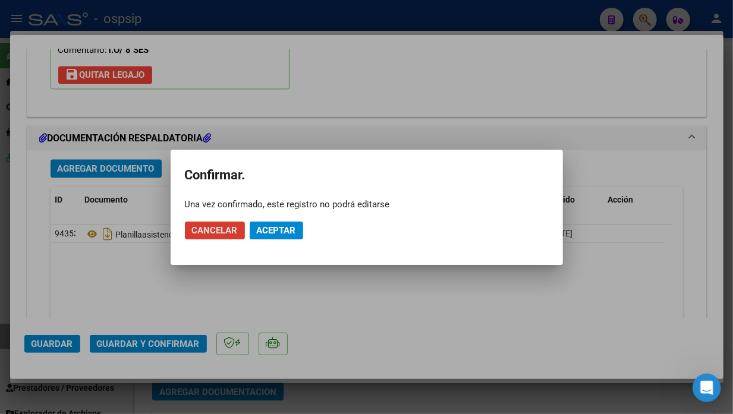
click at [284, 236] on button "Aceptar" at bounding box center [277, 231] width 54 height 18
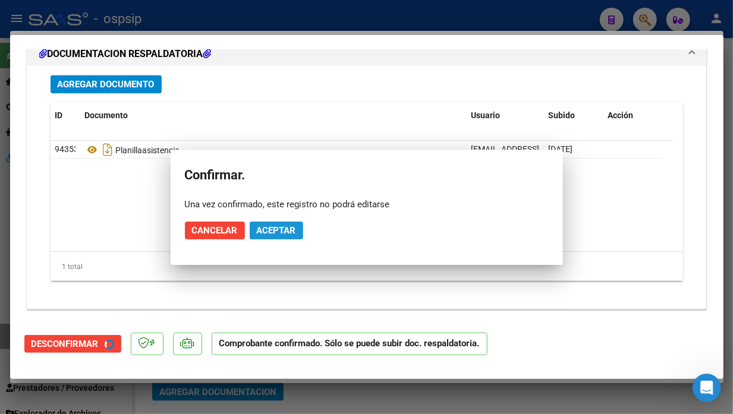
scroll to position [1280, 0]
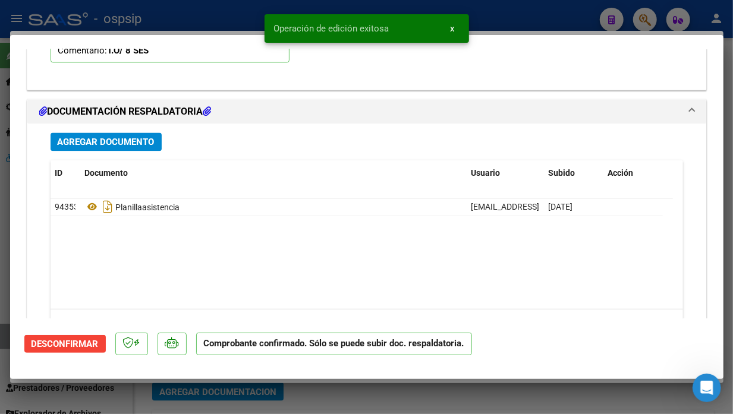
click at [5, 341] on div at bounding box center [366, 207] width 733 height 414
type input "$ 0,00"
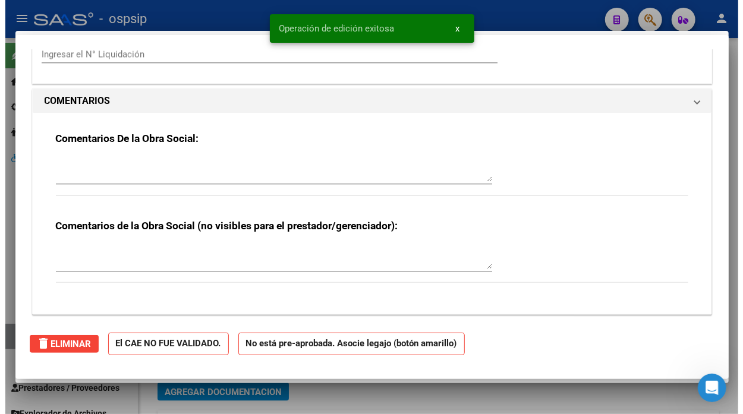
scroll to position [0, 0]
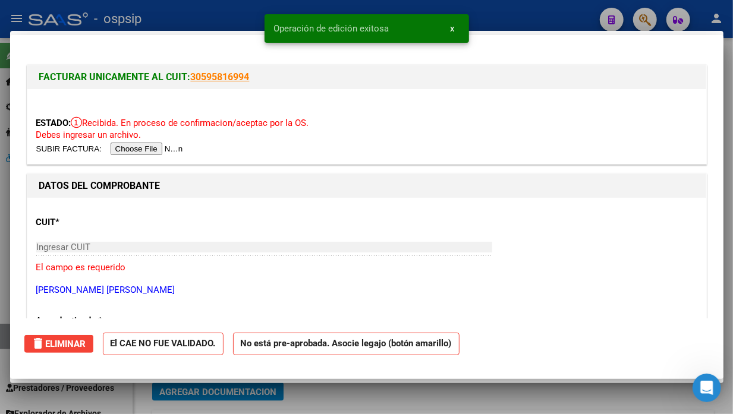
click at [5, 341] on div at bounding box center [366, 207] width 733 height 414
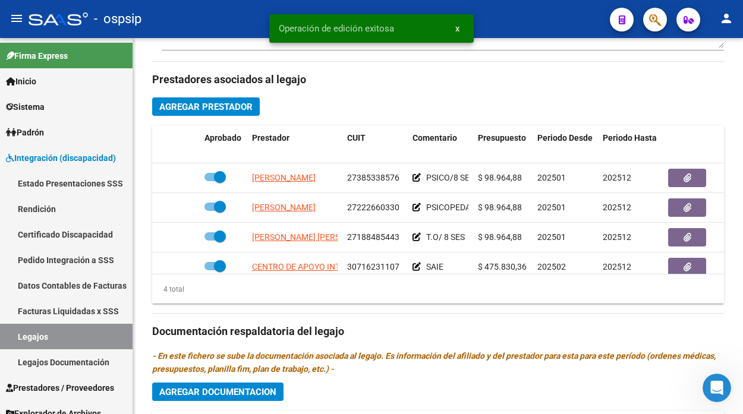
click at [5, 341] on link "Legajos" at bounding box center [66, 337] width 133 height 26
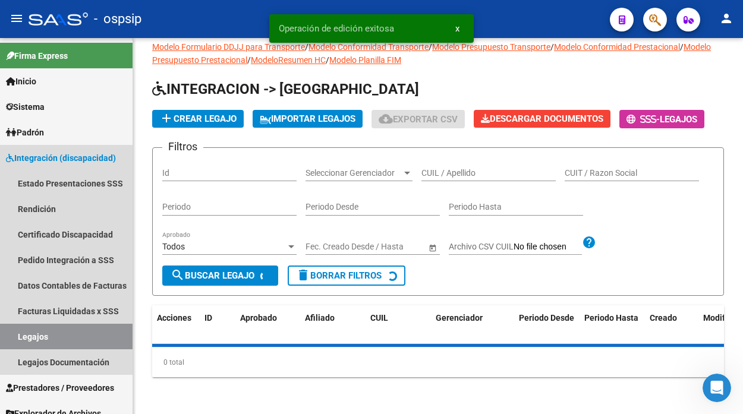
click at [5, 341] on link "Legajos" at bounding box center [66, 337] width 133 height 26
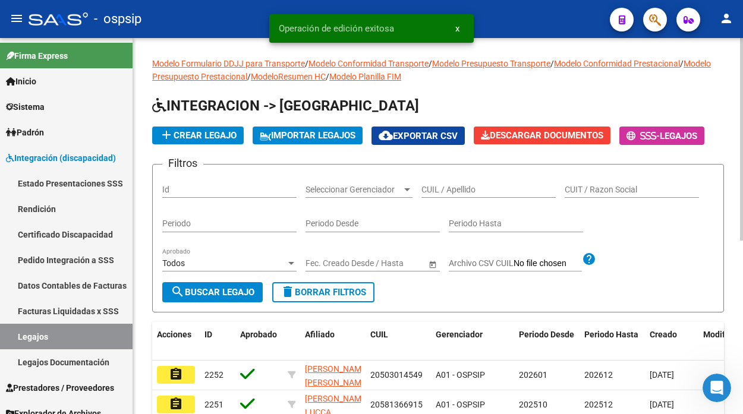
click at [456, 183] on div "CUIL / Apellido" at bounding box center [489, 186] width 134 height 24
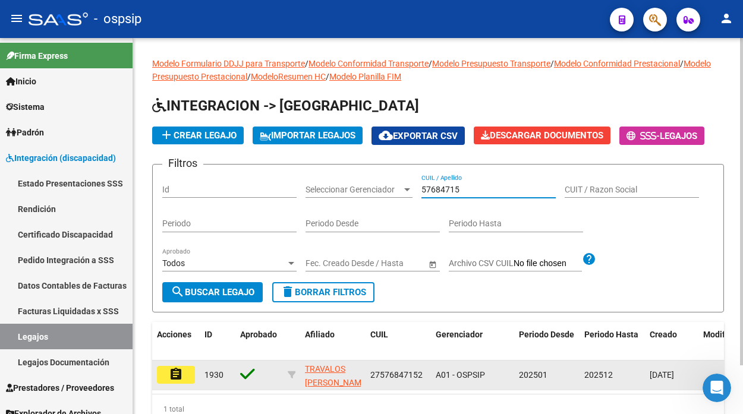
type input "57684715"
click at [179, 376] on mat-icon "assignment" at bounding box center [176, 374] width 14 height 14
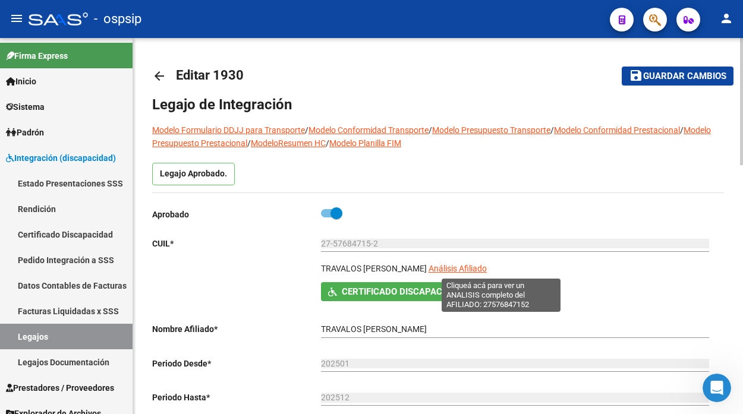
click at [479, 272] on span "Análisis Afiliado" at bounding box center [458, 269] width 58 height 10
type textarea "27576847152"
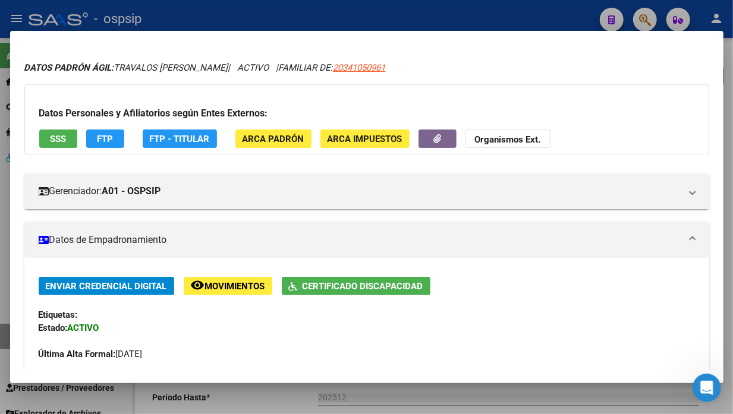
scroll to position [24, 0]
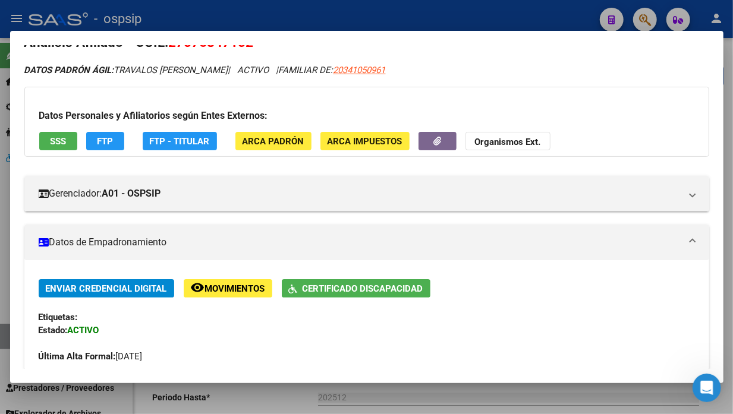
click at [64, 146] on span "SSS" at bounding box center [58, 141] width 16 height 11
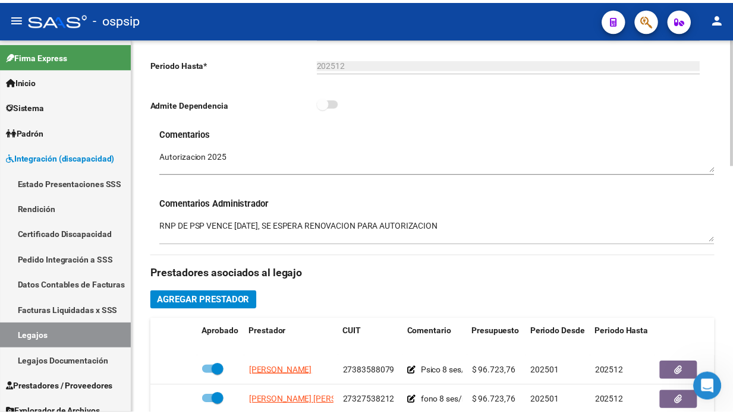
scroll to position [462, 0]
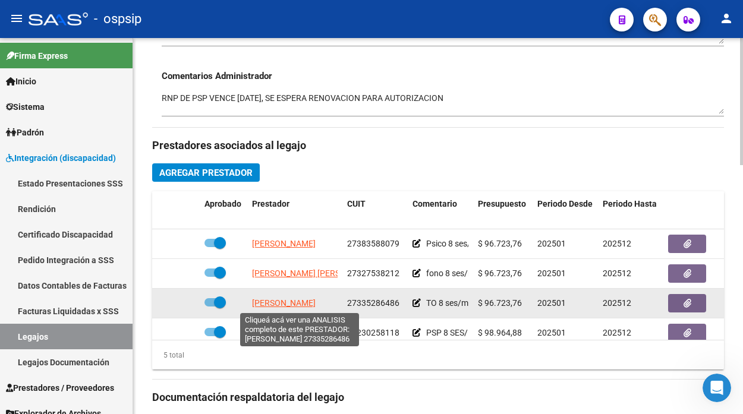
click at [284, 301] on span "[PERSON_NAME]" at bounding box center [284, 304] width 64 height 10
type textarea "27335286486"
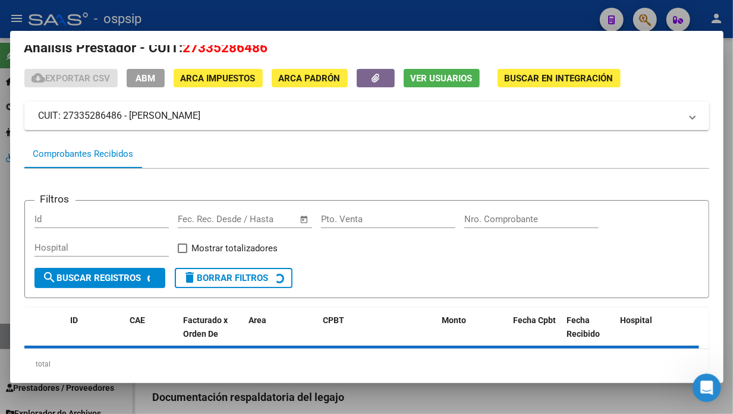
scroll to position [50, 0]
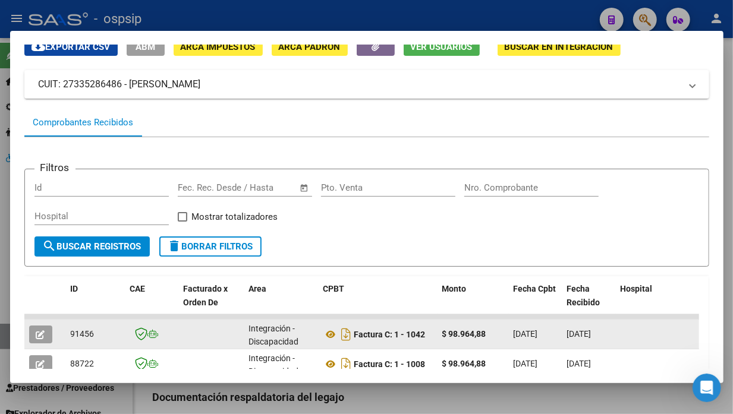
click at [42, 329] on span "button" at bounding box center [40, 334] width 9 height 11
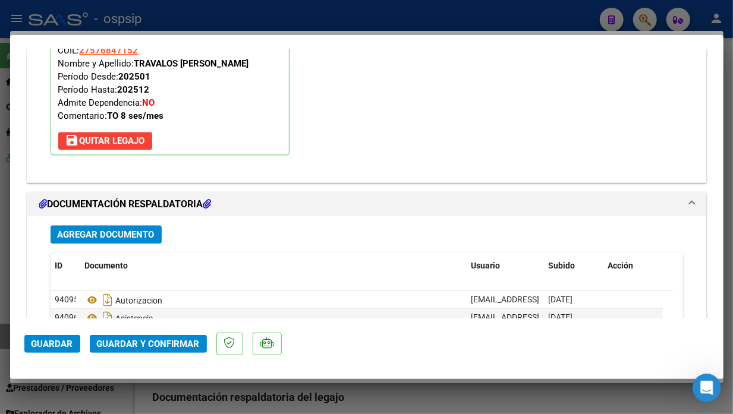
scroll to position [1387, 0]
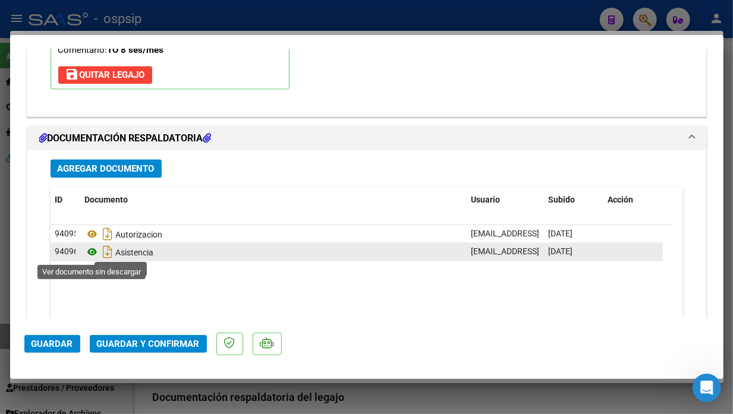
click at [96, 252] on icon at bounding box center [92, 252] width 15 height 14
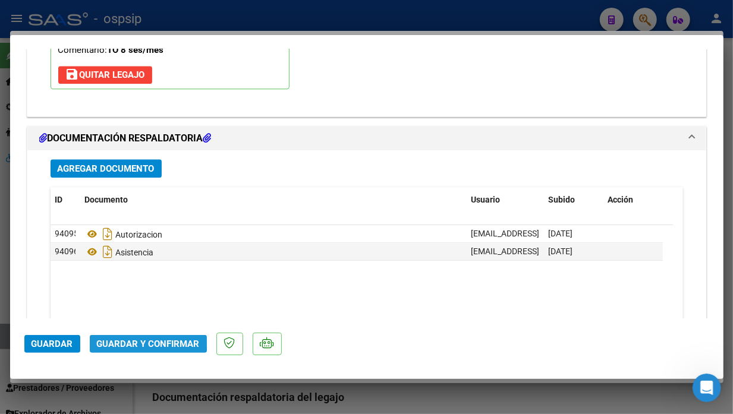
click at [127, 340] on span "Guardar y Confirmar" at bounding box center [148, 344] width 103 height 11
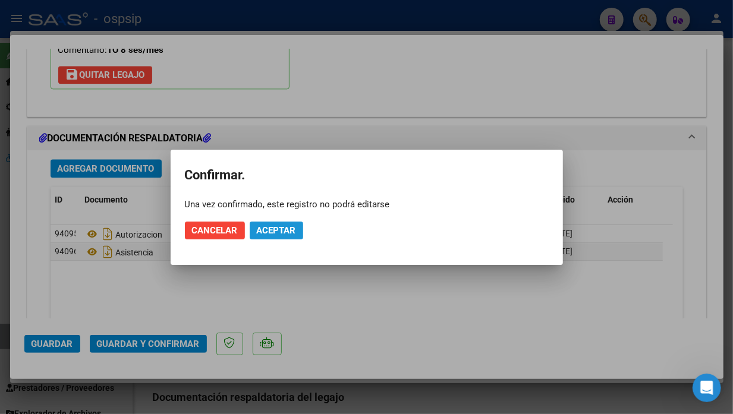
click at [283, 222] on button "Aceptar" at bounding box center [277, 231] width 54 height 18
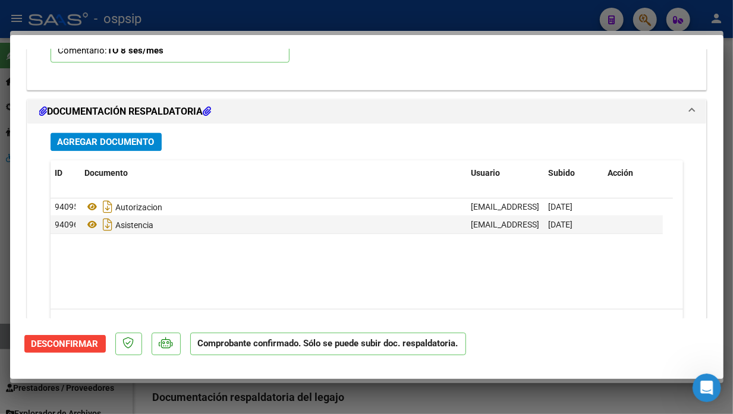
click at [5, 331] on div at bounding box center [366, 207] width 733 height 414
type input "$ 0,00"
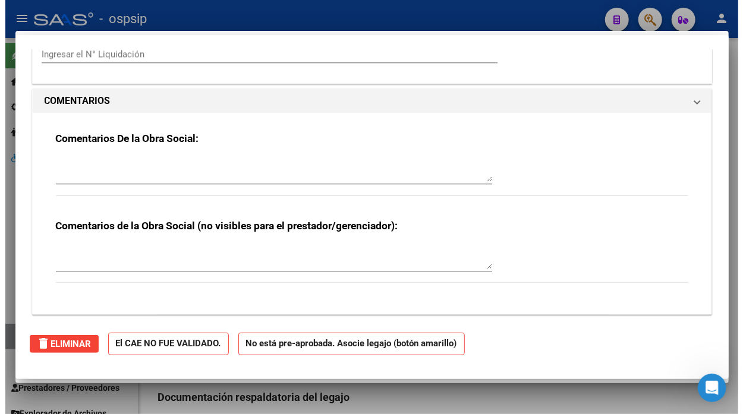
scroll to position [0, 0]
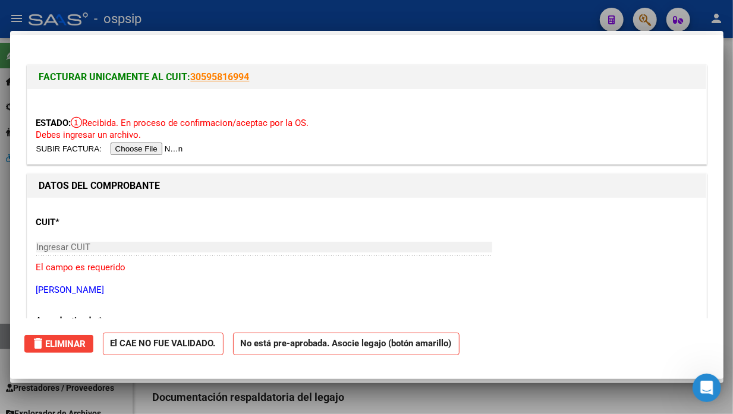
click at [5, 331] on div at bounding box center [366, 207] width 733 height 414
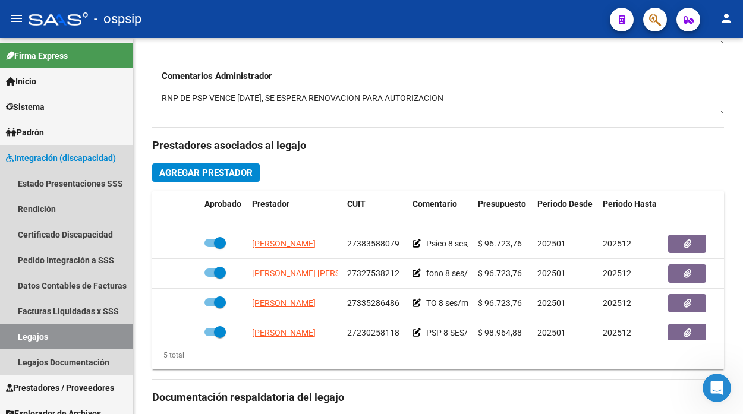
click at [5, 331] on link "Legajos" at bounding box center [66, 337] width 133 height 26
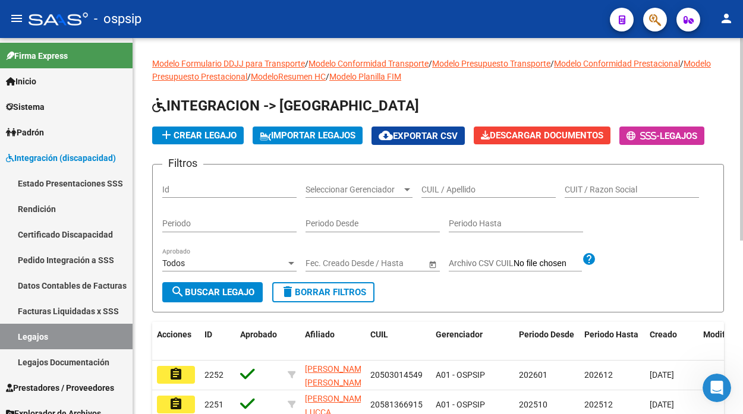
click at [448, 192] on input "CUIL / Apellido" at bounding box center [489, 190] width 134 height 10
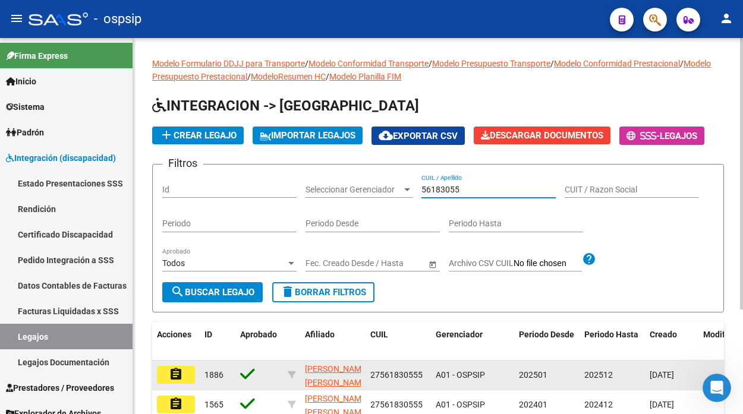
type input "56183055"
click at [180, 377] on mat-icon "assignment" at bounding box center [176, 374] width 14 height 14
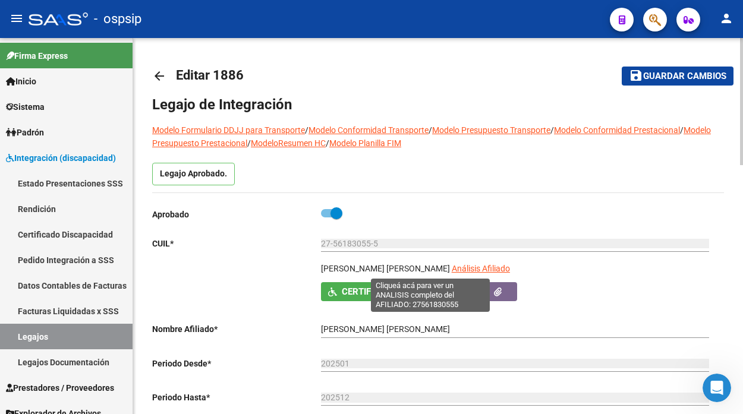
click at [452, 268] on span "Análisis Afiliado" at bounding box center [481, 269] width 58 height 10
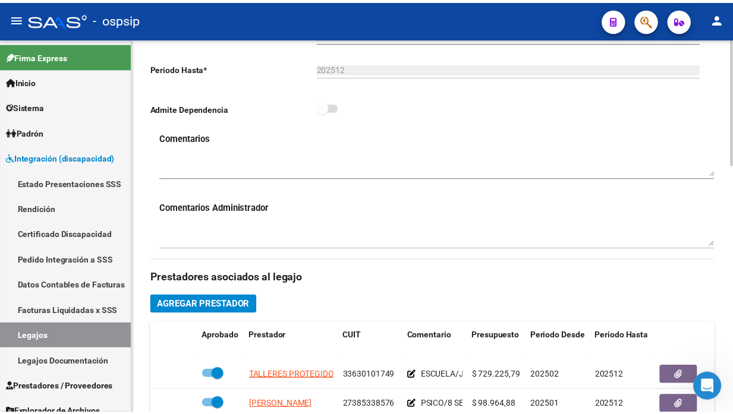
scroll to position [462, 0]
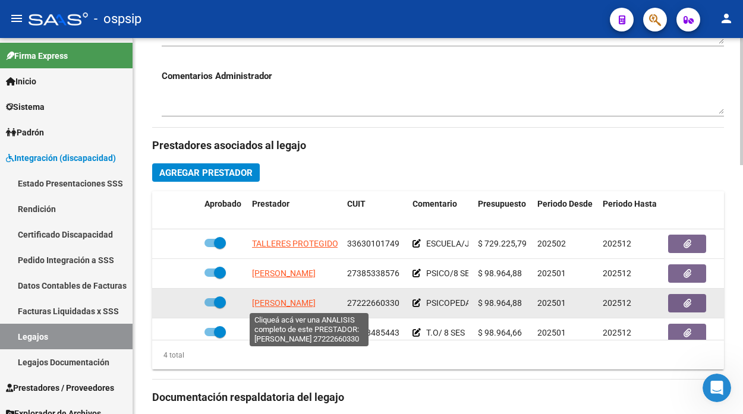
click at [316, 299] on span "[PERSON_NAME]" at bounding box center [284, 304] width 64 height 10
type textarea "27222660330"
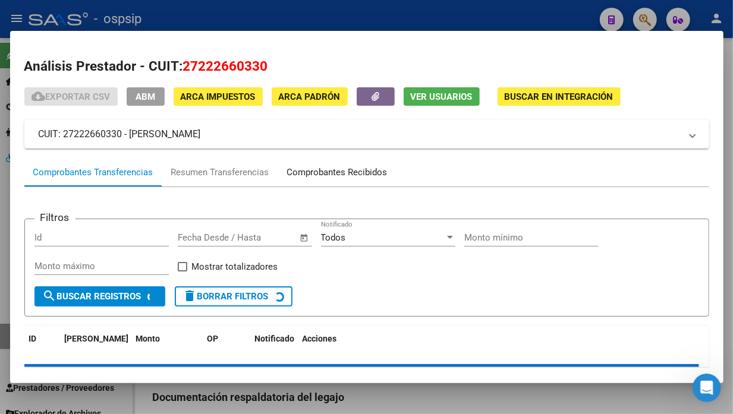
click at [300, 174] on div "Comprobantes Recibidos" at bounding box center [337, 173] width 100 height 14
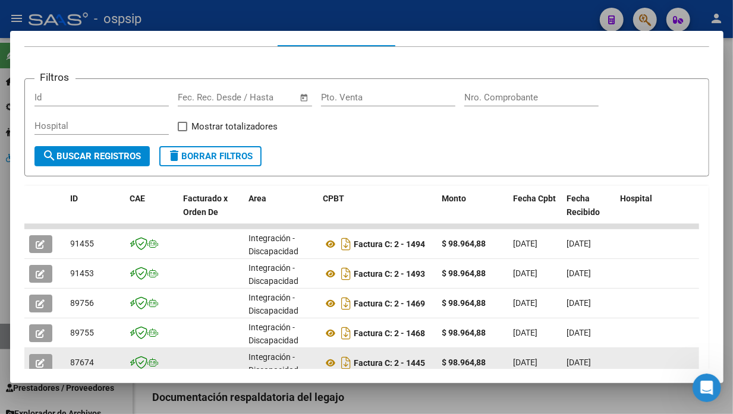
scroll to position [209, 0]
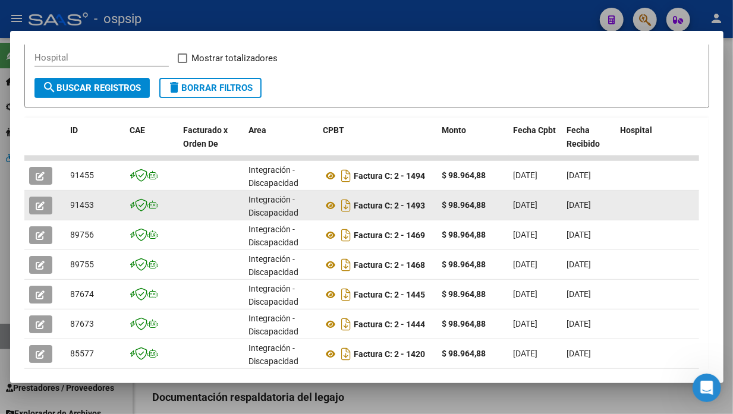
click at [39, 206] on icon "button" at bounding box center [40, 206] width 9 height 9
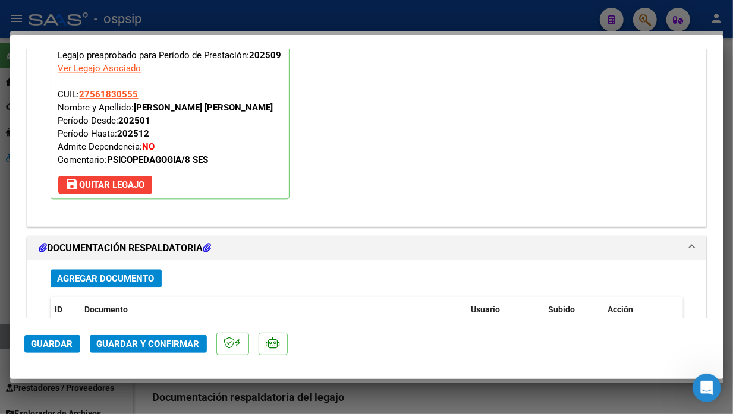
scroll to position [1344, 0]
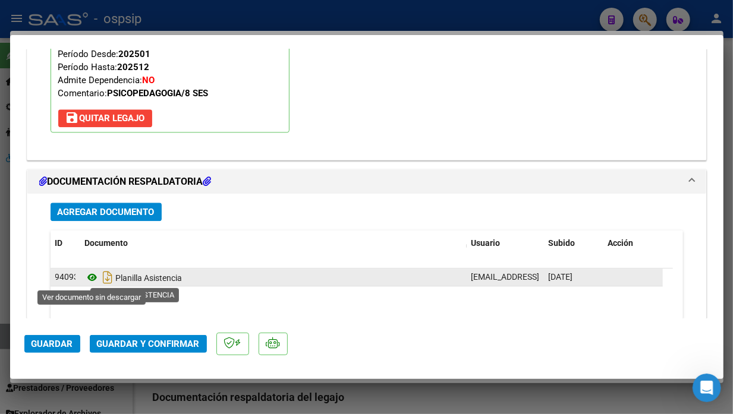
click at [93, 277] on icon at bounding box center [92, 278] width 15 height 14
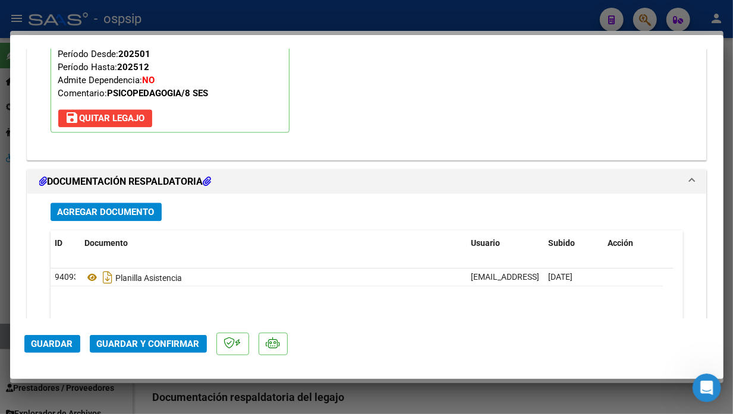
click at [141, 332] on mat-dialog-actions "Guardar Guardar y Confirmar" at bounding box center [366, 342] width 685 height 47
click at [143, 336] on button "Guardar y Confirmar" at bounding box center [148, 344] width 117 height 18
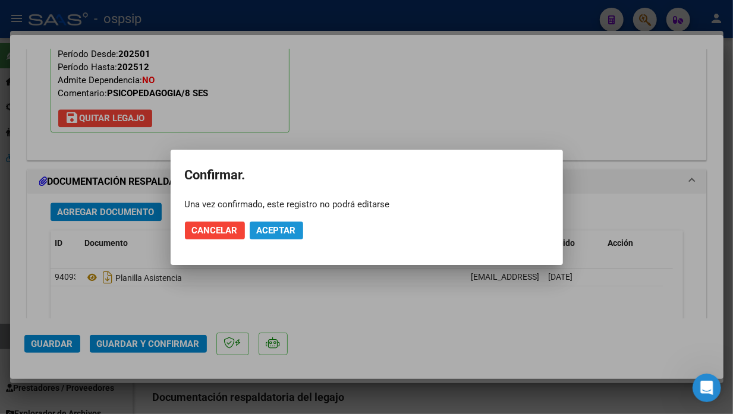
click at [265, 223] on button "Aceptar" at bounding box center [277, 231] width 54 height 18
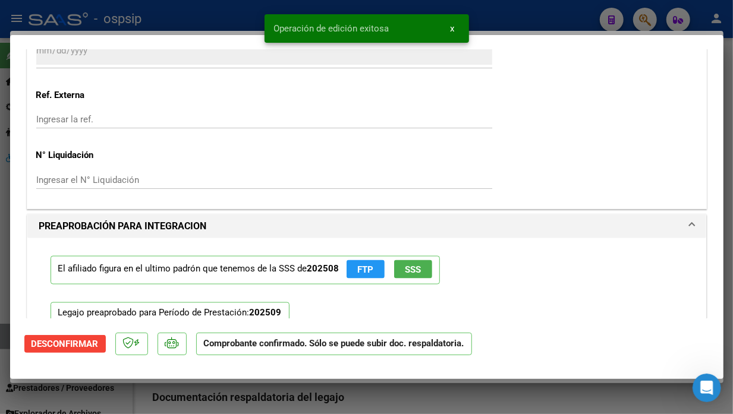
scroll to position [840, 0]
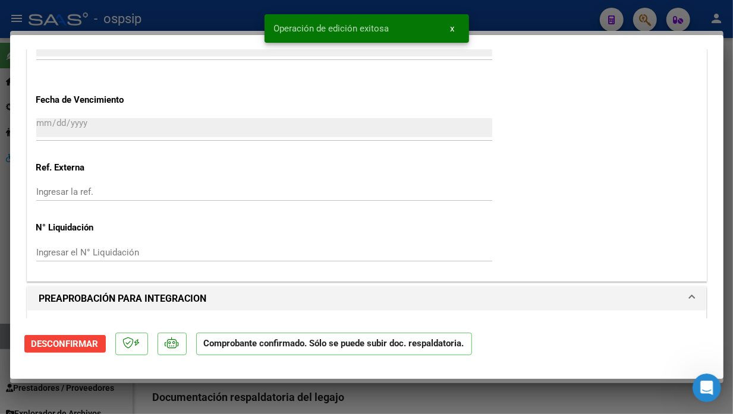
click at [4, 336] on div at bounding box center [366, 207] width 733 height 414
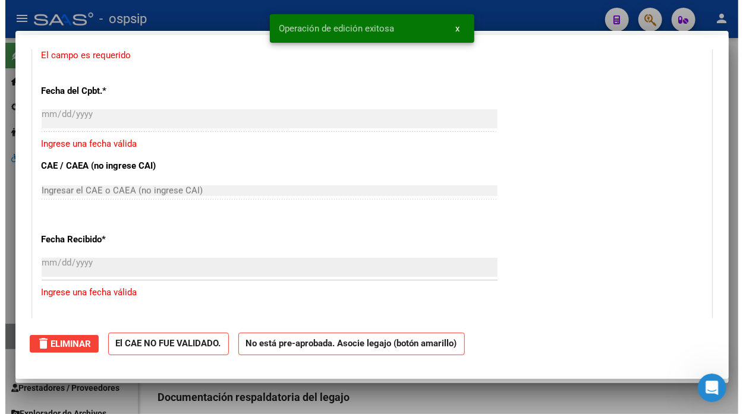
scroll to position [0, 0]
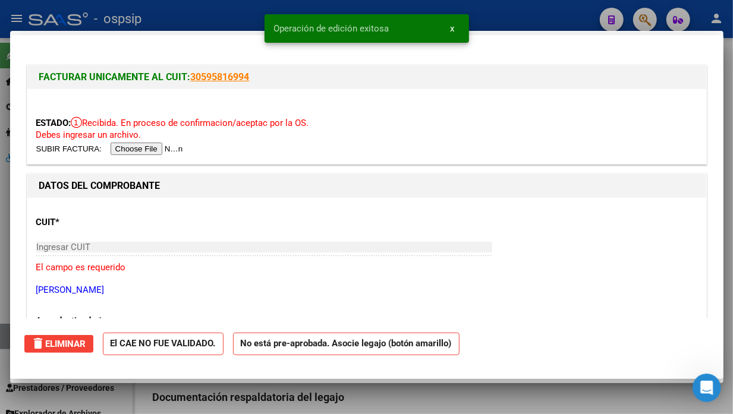
click at [4, 336] on div at bounding box center [366, 207] width 733 height 414
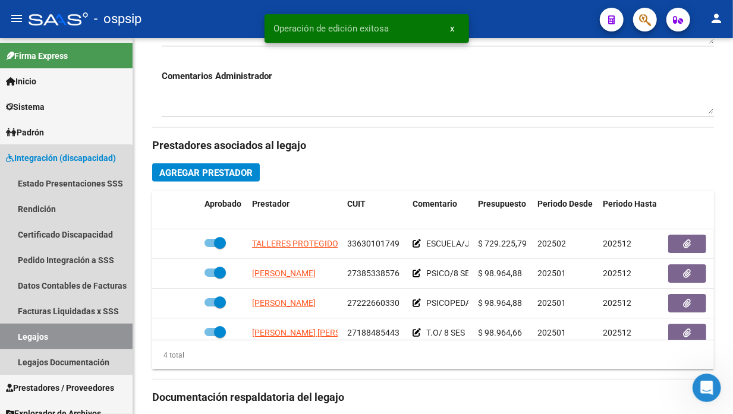
click at [4, 336] on link "Legajos" at bounding box center [66, 337] width 133 height 26
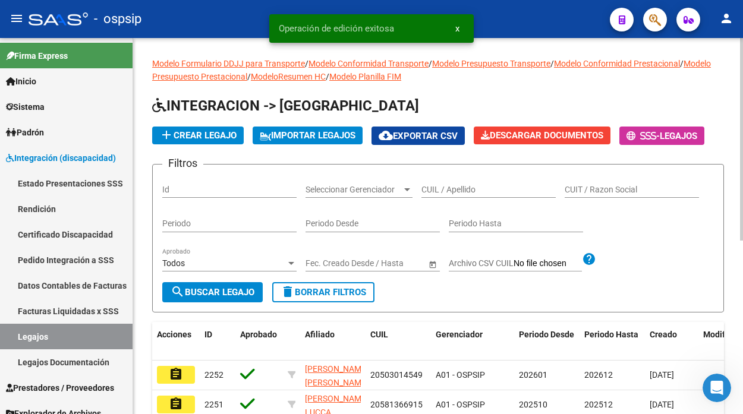
click at [456, 187] on input "CUIL / Apellido" at bounding box center [489, 190] width 134 height 10
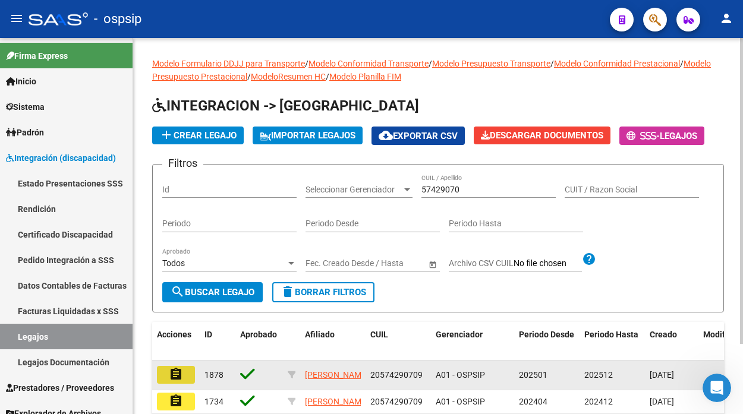
click at [180, 369] on mat-icon "assignment" at bounding box center [176, 374] width 14 height 14
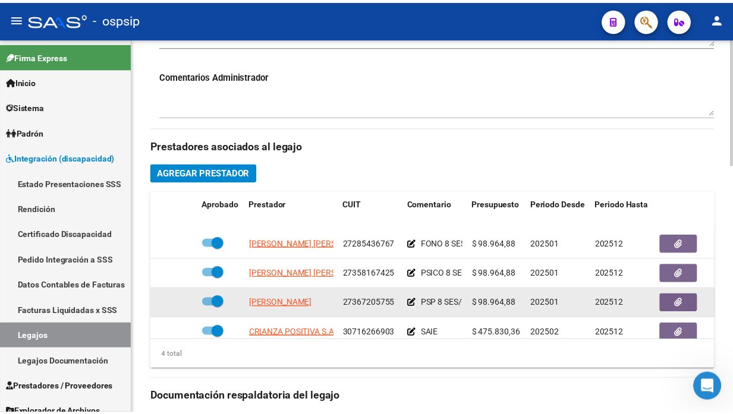
scroll to position [22, 0]
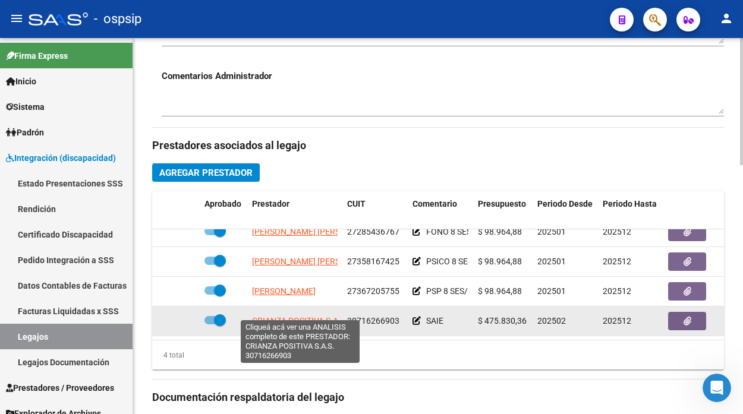
click at [300, 316] on span "CRIANZA POSITIVA S.A.S." at bounding box center [300, 321] width 96 height 10
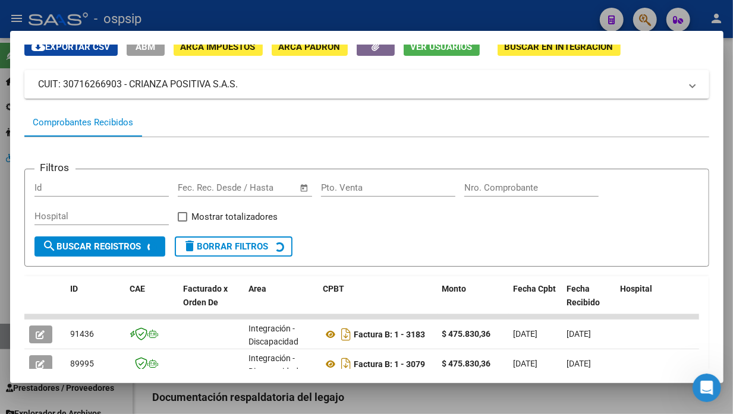
scroll to position [116, 0]
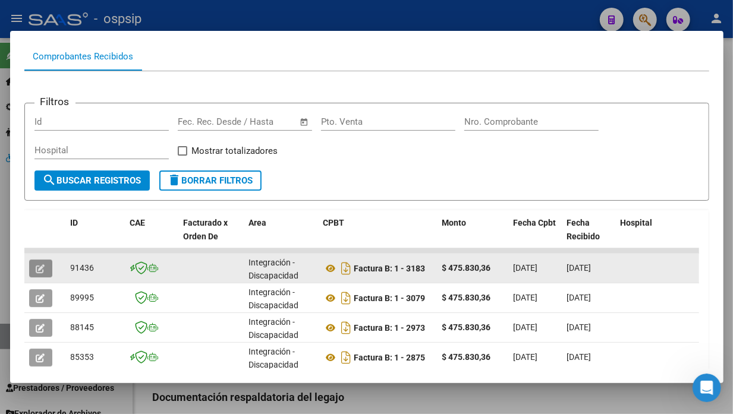
click at [49, 271] on button "button" at bounding box center [40, 269] width 23 height 18
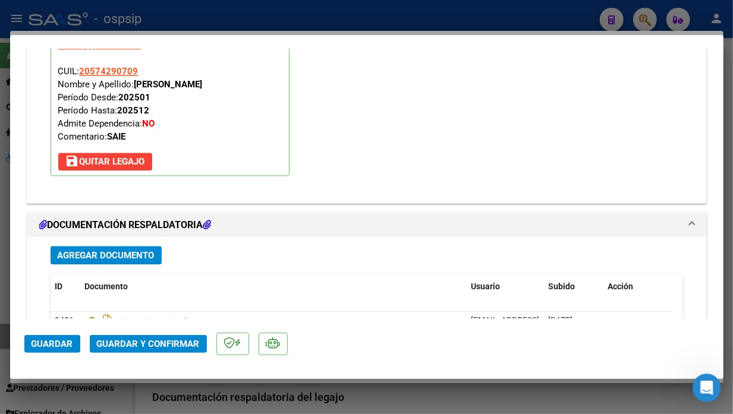
scroll to position [1387, 0]
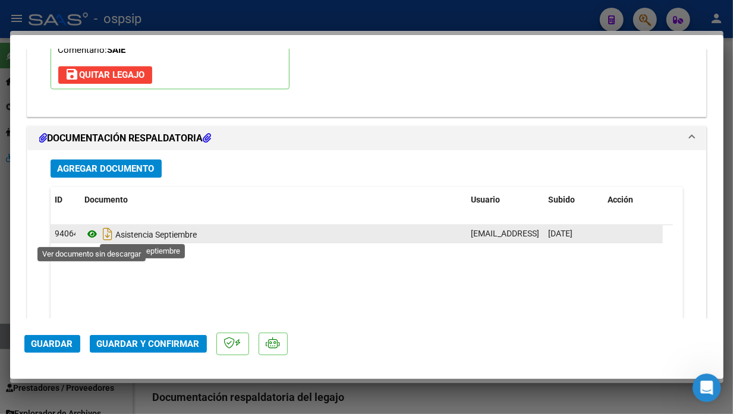
click at [94, 233] on icon at bounding box center [92, 234] width 15 height 14
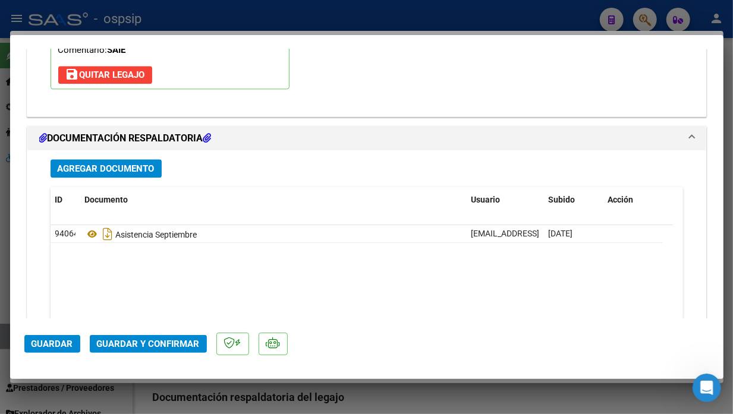
click at [150, 348] on span "Guardar y Confirmar" at bounding box center [148, 344] width 103 height 11
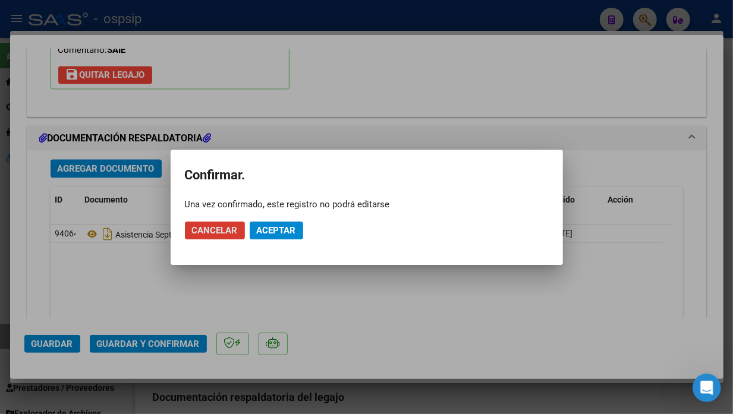
click at [259, 234] on span "Aceptar" at bounding box center [276, 230] width 39 height 11
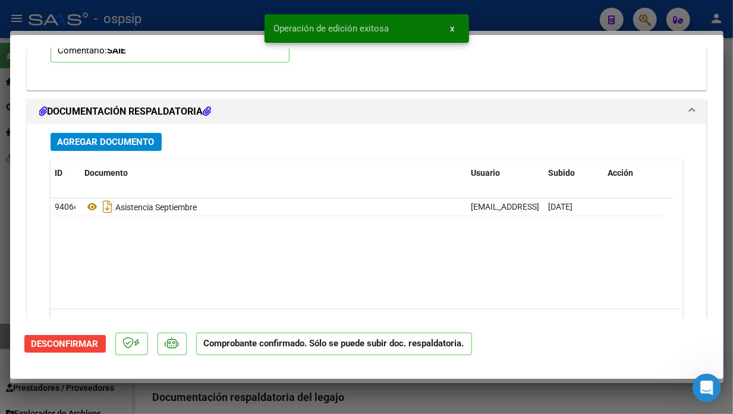
click at [3, 341] on div at bounding box center [366, 207] width 733 height 414
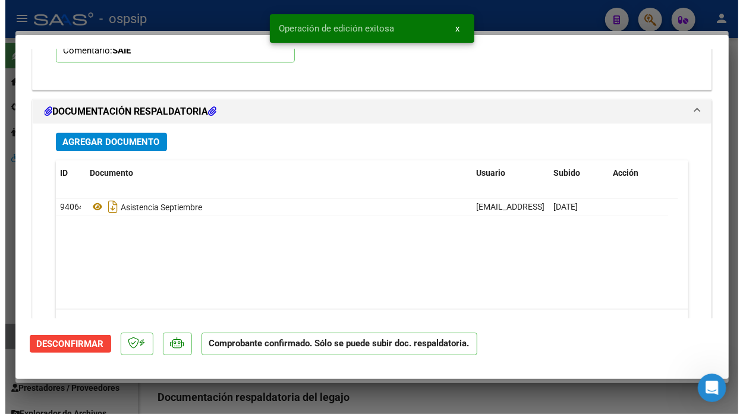
scroll to position [0, 0]
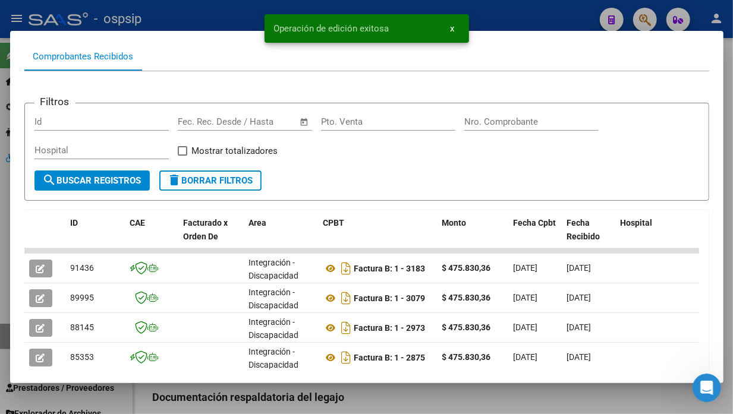
click at [3, 341] on div at bounding box center [366, 207] width 733 height 414
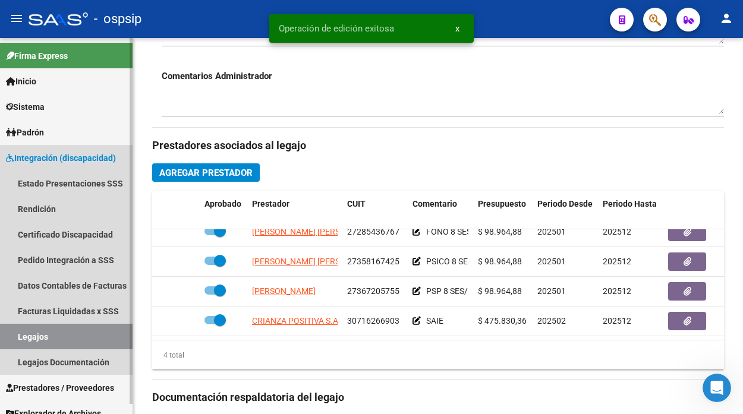
click at [18, 331] on link "Legajos" at bounding box center [66, 337] width 133 height 26
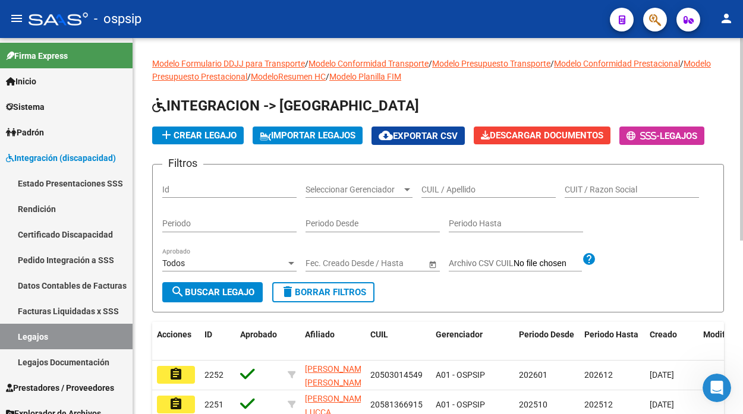
click at [429, 192] on input "CUIL / Apellido" at bounding box center [489, 190] width 134 height 10
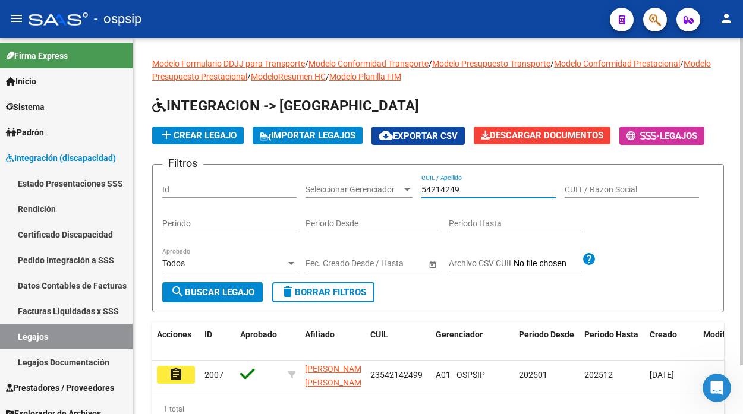
scroll to position [56, 0]
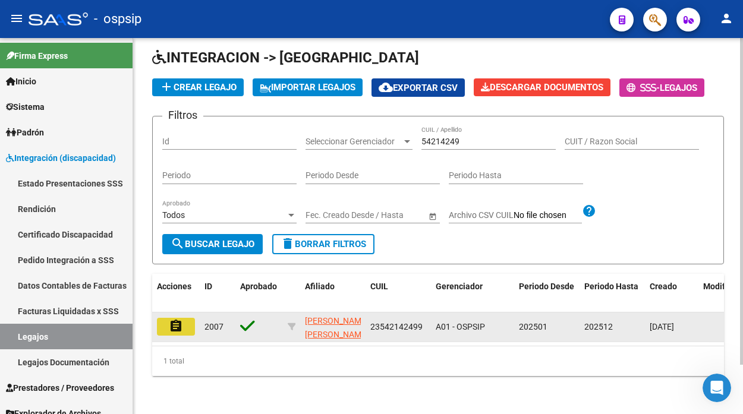
click at [171, 324] on mat-icon "assignment" at bounding box center [176, 326] width 14 height 14
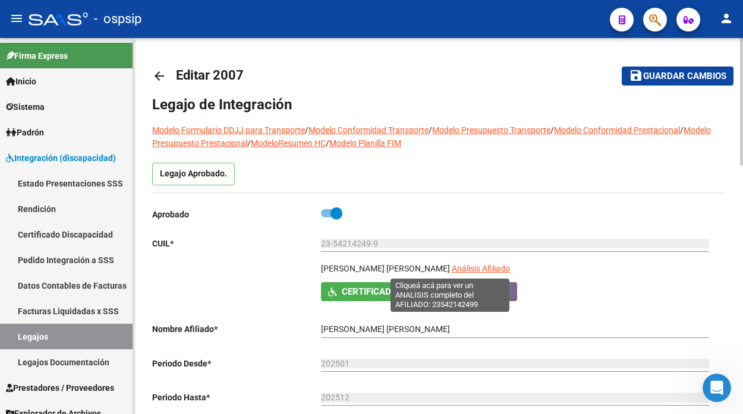
click at [454, 265] on span "Análisis Afiliado" at bounding box center [481, 269] width 58 height 10
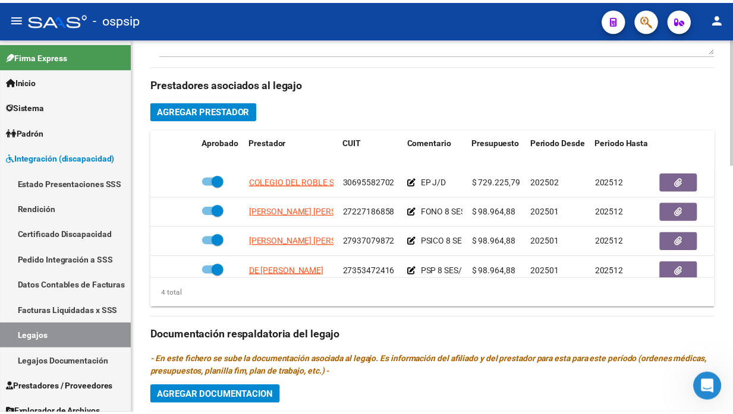
scroll to position [528, 0]
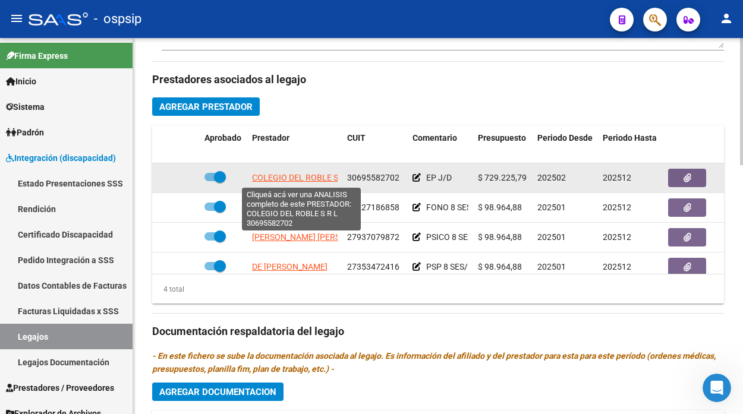
click at [287, 180] on span "COLEGIO DEL ROBLE S R L" at bounding box center [302, 178] width 100 height 10
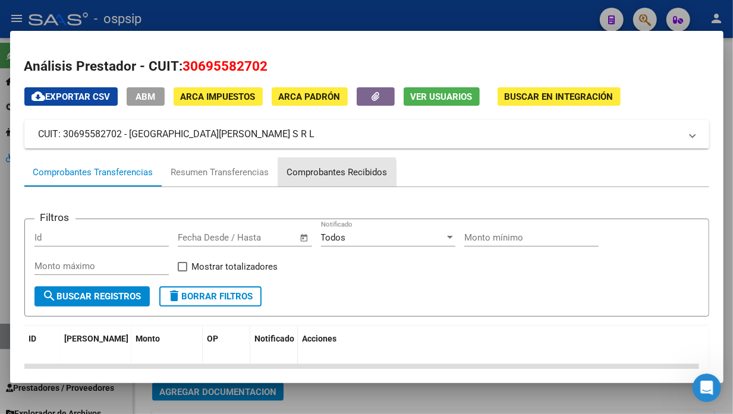
click at [318, 180] on div "Comprobantes Recibidos" at bounding box center [337, 172] width 118 height 29
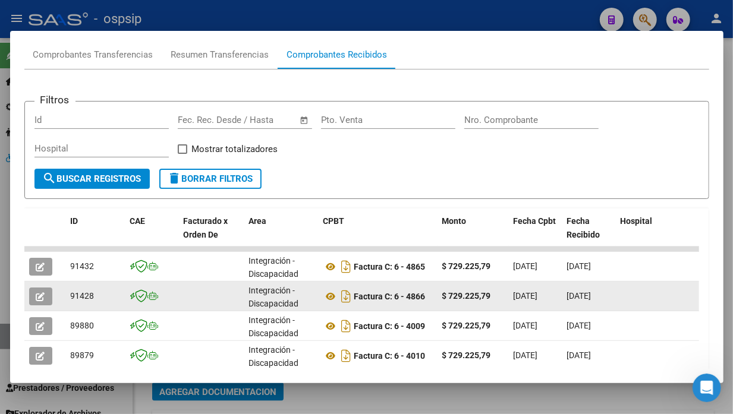
scroll to position [182, 0]
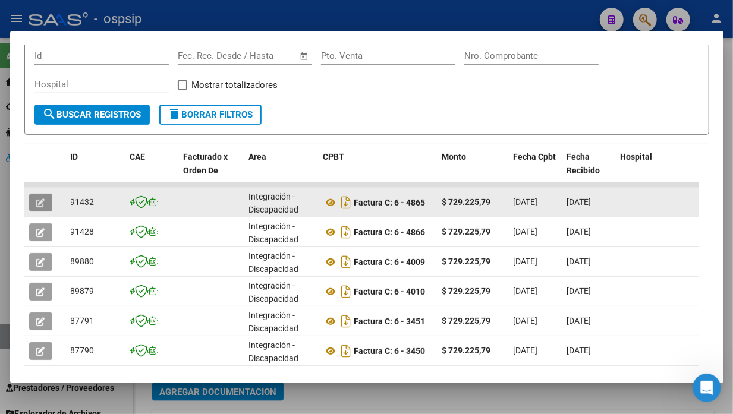
click at [48, 200] on button "button" at bounding box center [40, 203] width 23 height 18
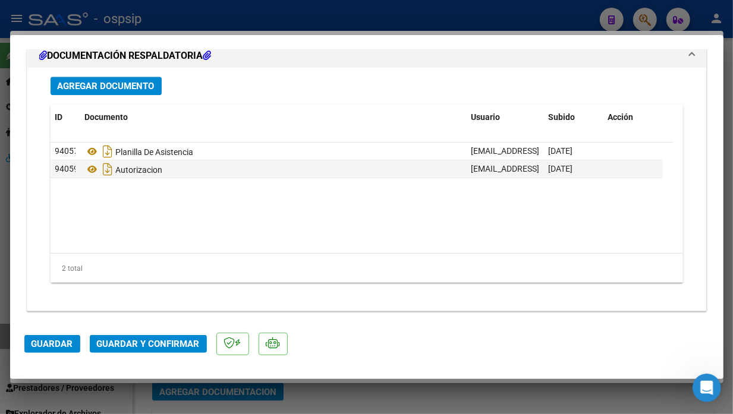
scroll to position [1472, 0]
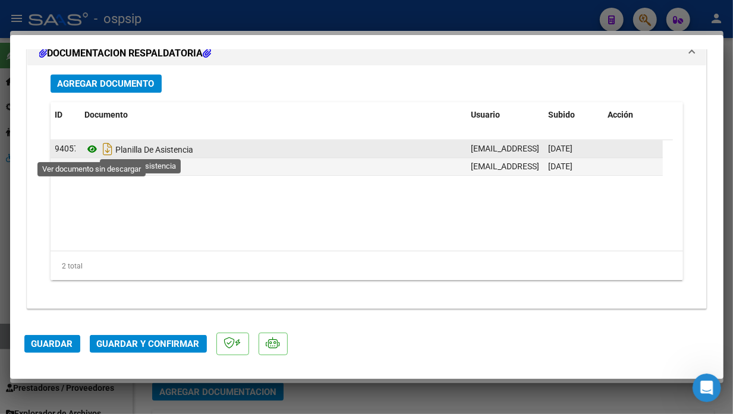
click at [98, 143] on icon at bounding box center [92, 149] width 15 height 14
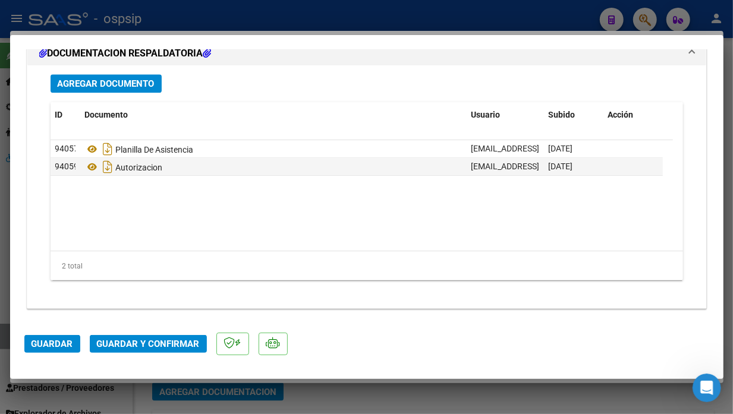
click at [132, 334] on mat-dialog-actions "Guardar Guardar y Confirmar" at bounding box center [366, 342] width 685 height 47
click at [181, 341] on span "Guardar y Confirmar" at bounding box center [148, 344] width 103 height 11
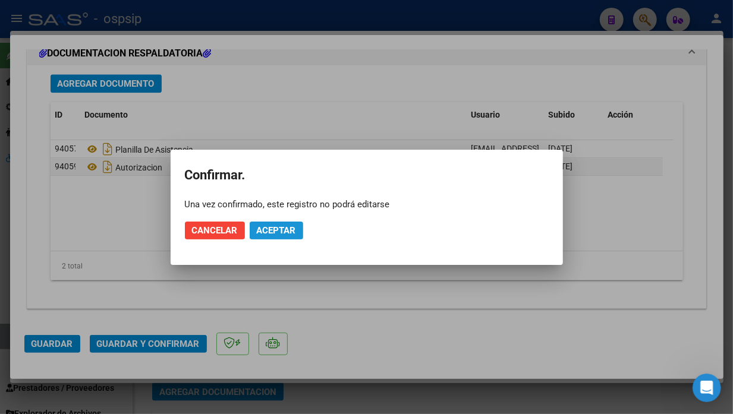
click at [269, 229] on span "Aceptar" at bounding box center [276, 230] width 39 height 11
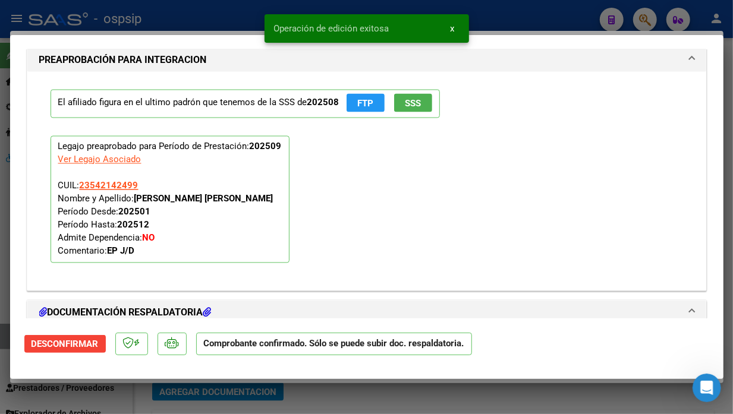
scroll to position [1073, 0]
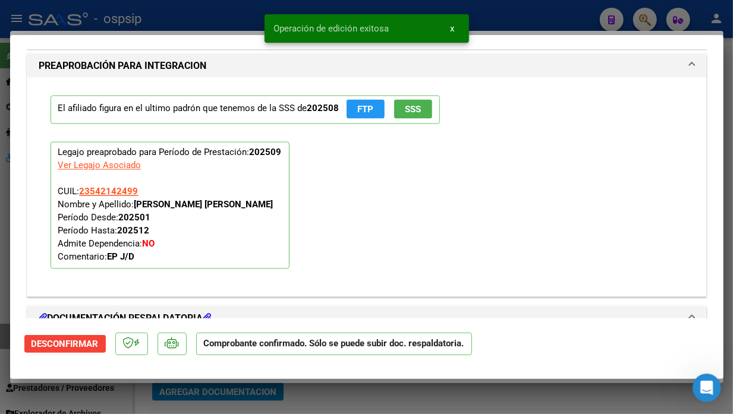
click at [1, 335] on div at bounding box center [366, 207] width 733 height 414
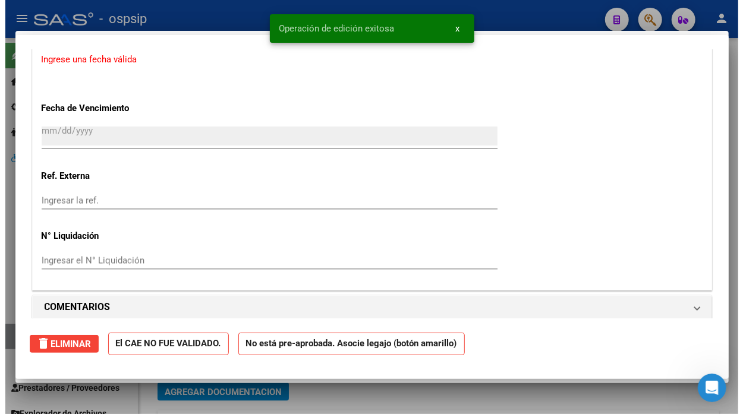
scroll to position [0, 0]
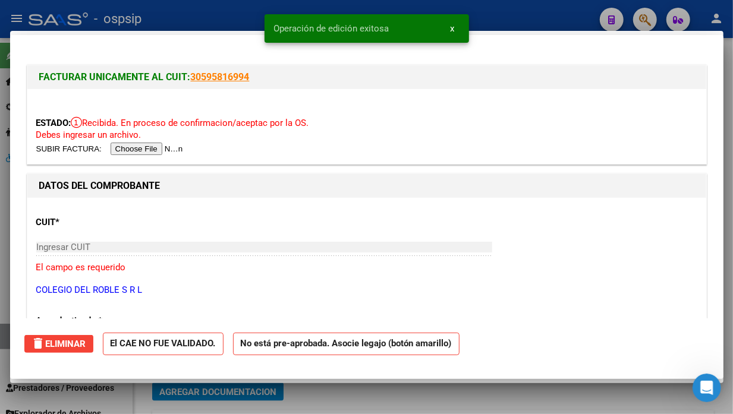
click at [1, 335] on div at bounding box center [366, 207] width 733 height 414
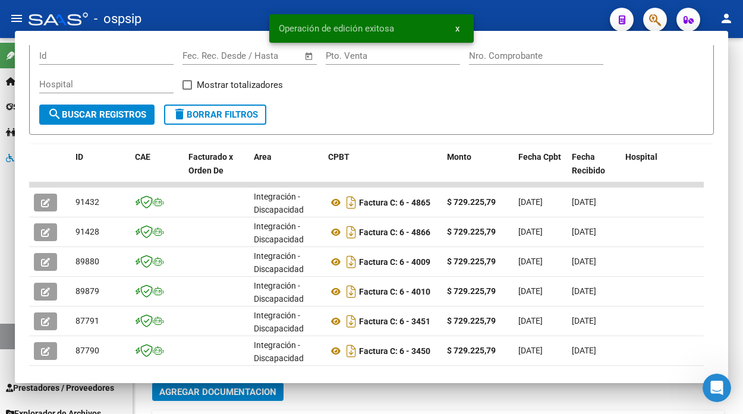
click at [1, 335] on link "Legajos" at bounding box center [66, 337] width 133 height 26
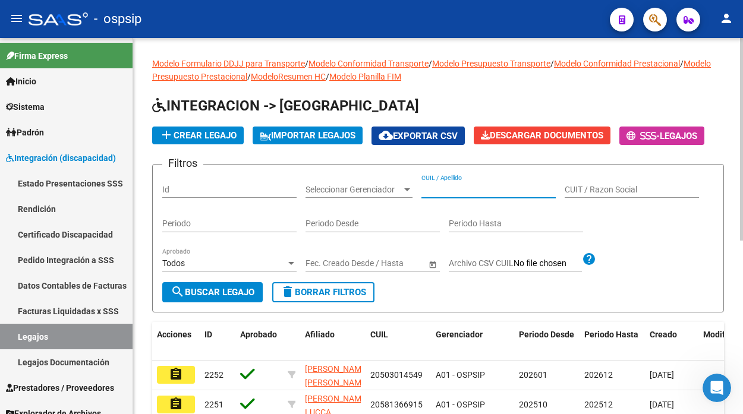
click at [431, 192] on input "CUIL / Apellido" at bounding box center [489, 190] width 134 height 10
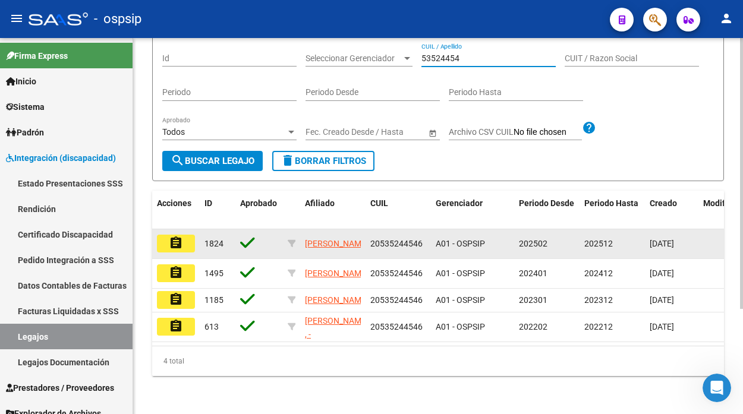
scroll to position [132, 0]
click at [173, 250] on button "assignment" at bounding box center [176, 244] width 38 height 18
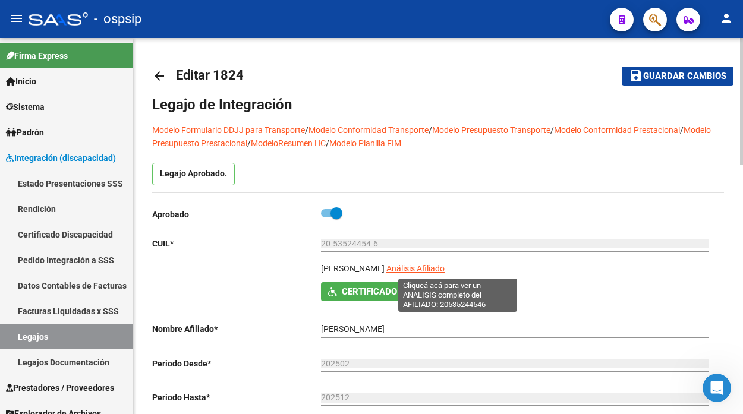
click at [436, 265] on span "Análisis Afiliado" at bounding box center [416, 269] width 58 height 10
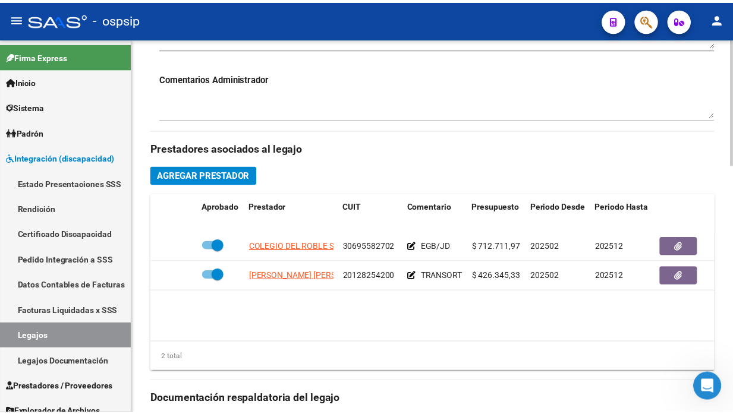
scroll to position [462, 0]
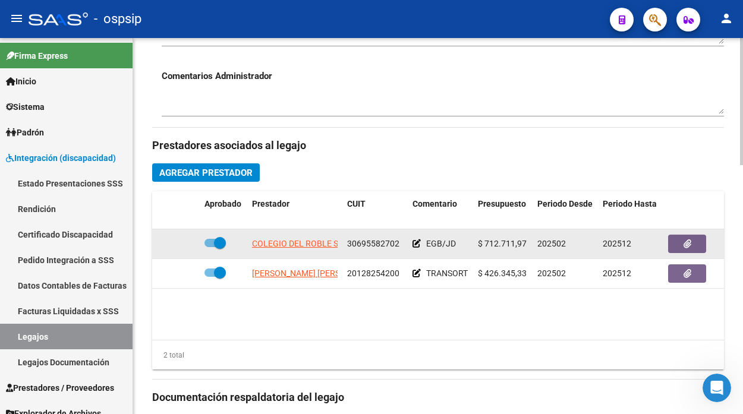
click at [298, 250] on app-link-go-to "COLEGIO DEL ROBLE S R L" at bounding box center [302, 244] width 100 height 14
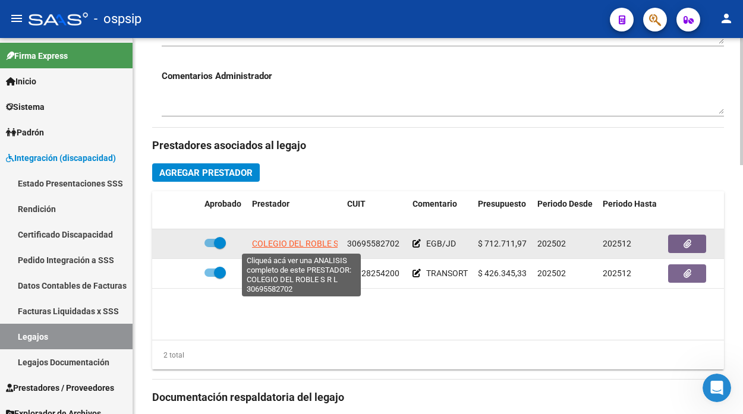
click at [298, 245] on span "COLEGIO DEL ROBLE S R L" at bounding box center [302, 244] width 100 height 10
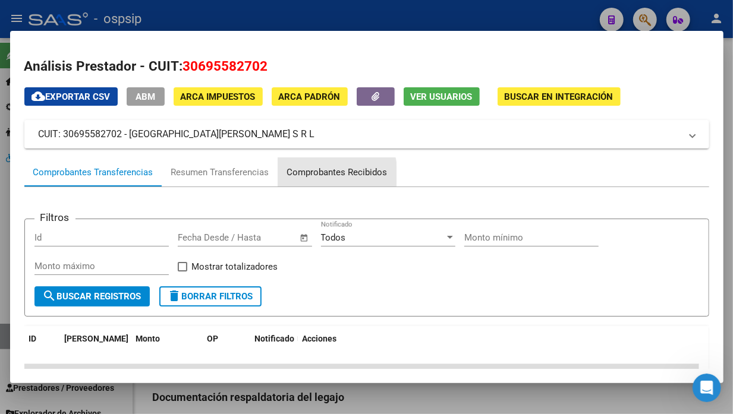
click at [316, 175] on div "Comprobantes Recibidos" at bounding box center [337, 173] width 100 height 14
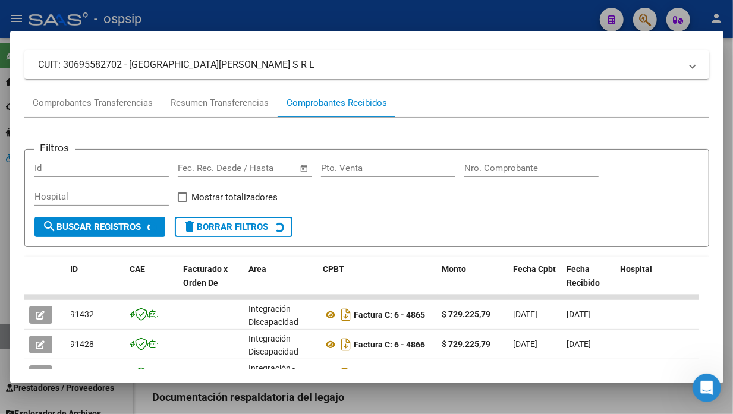
scroll to position [198, 0]
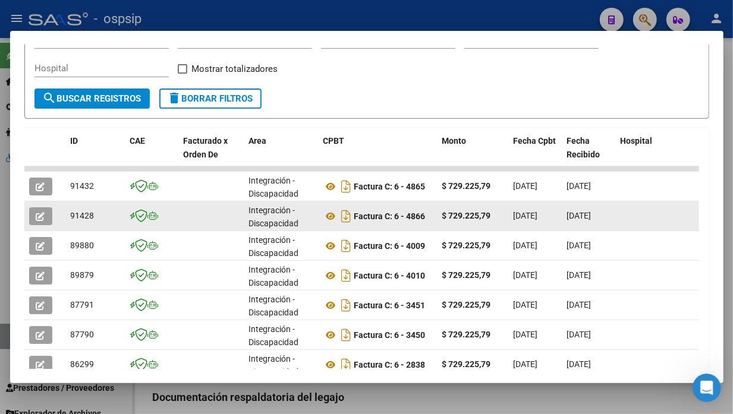
click at [39, 222] on button "button" at bounding box center [40, 217] width 23 height 18
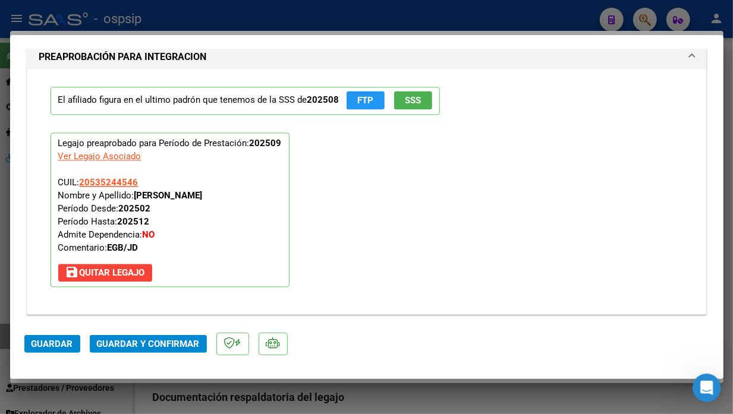
scroll to position [1387, 0]
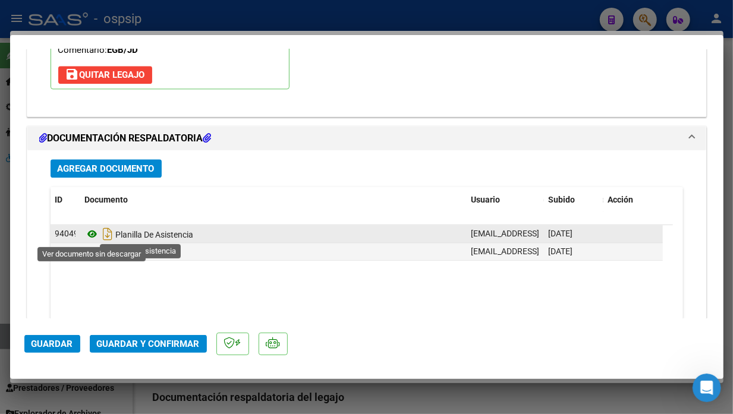
click at [93, 235] on icon at bounding box center [92, 234] width 15 height 14
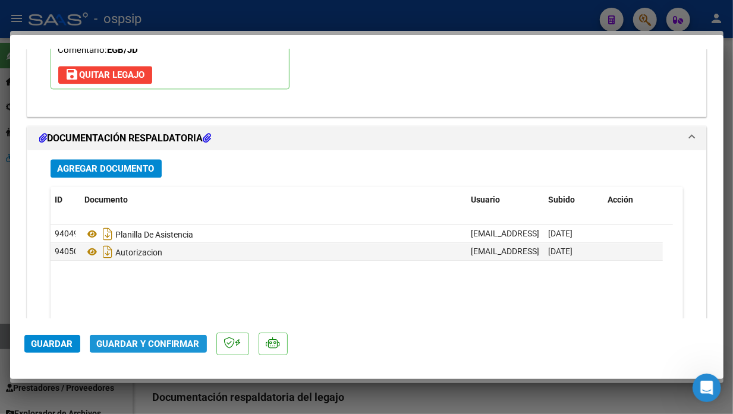
click at [174, 341] on span "Guardar y Confirmar" at bounding box center [148, 344] width 103 height 11
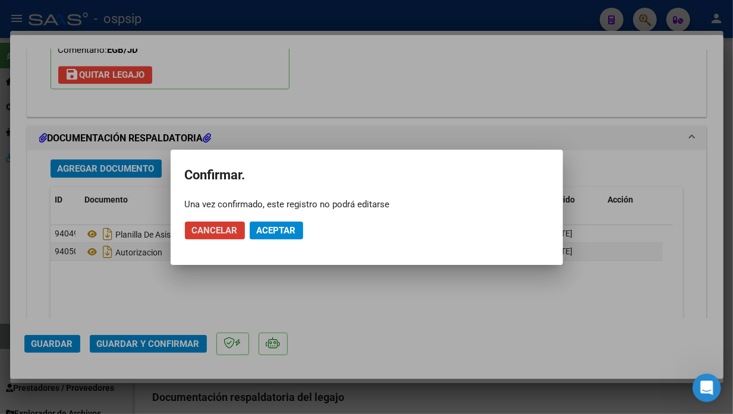
click at [277, 222] on button "Aceptar" at bounding box center [277, 231] width 54 height 18
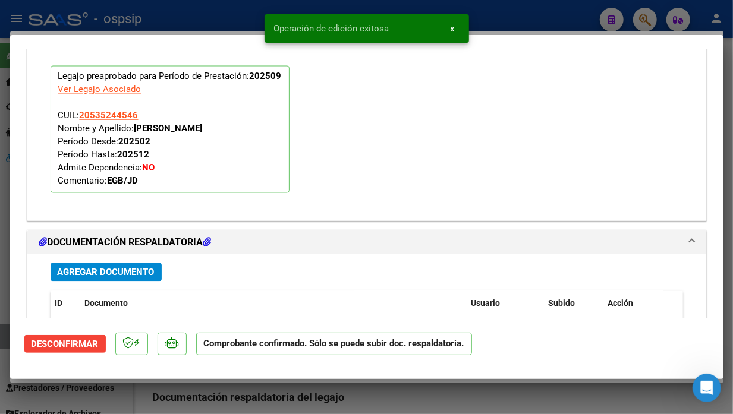
scroll to position [1148, 0]
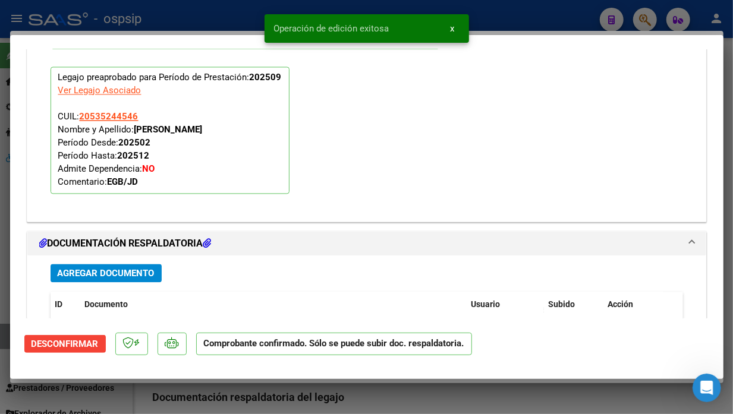
click at [8, 341] on div at bounding box center [366, 207] width 733 height 414
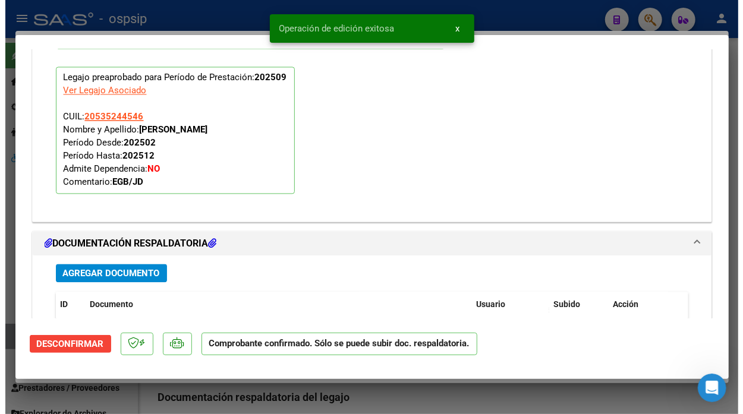
scroll to position [0, 0]
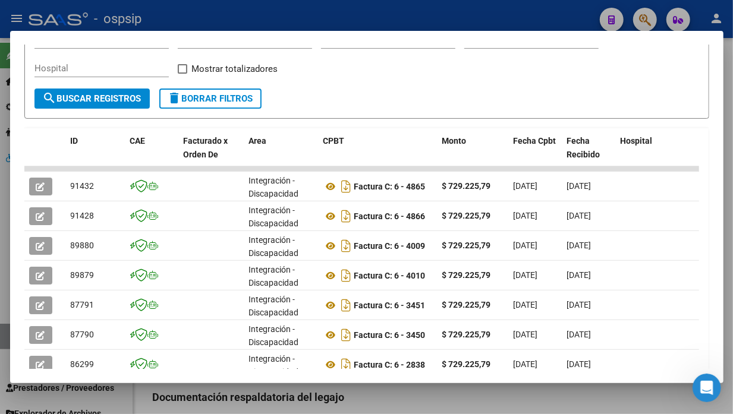
click at [8, 341] on div at bounding box center [366, 207] width 733 height 414
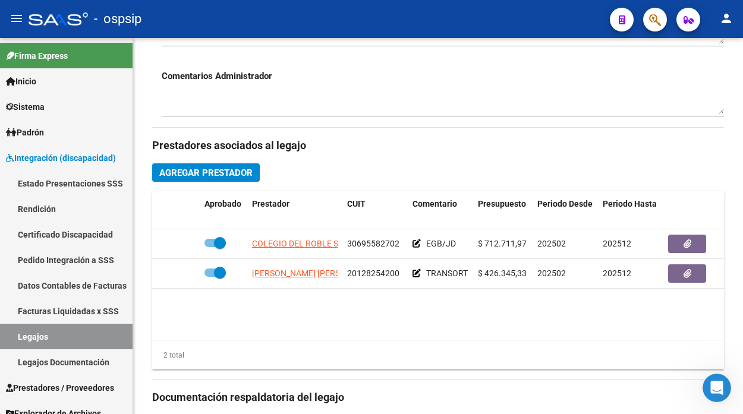
click at [8, 341] on link "Legajos" at bounding box center [66, 337] width 133 height 26
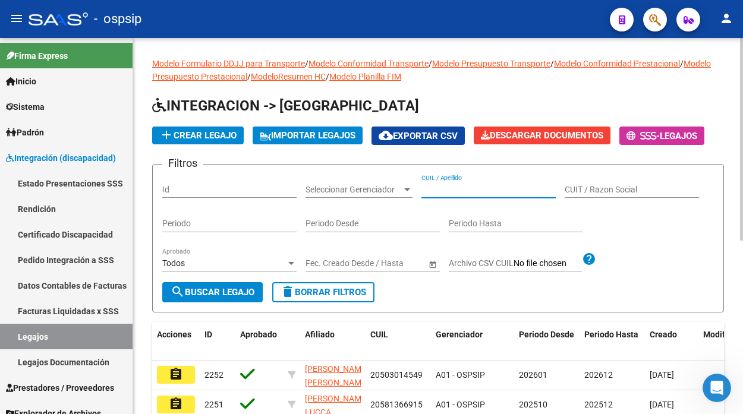
click at [434, 191] on input "CUIL / Apellido" at bounding box center [489, 190] width 134 height 10
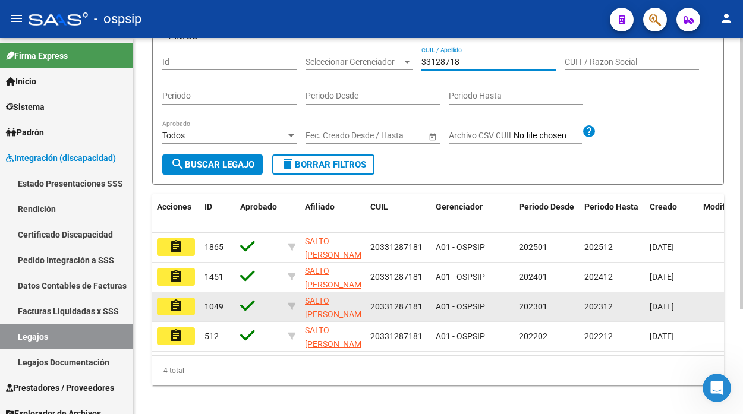
scroll to position [132, 0]
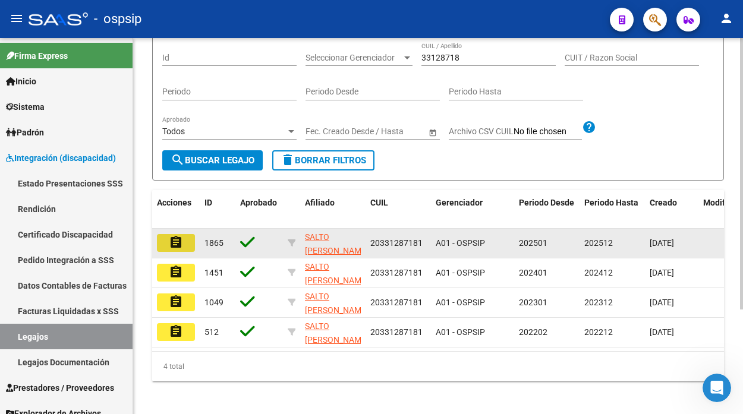
click at [181, 247] on mat-icon "assignment" at bounding box center [176, 242] width 14 height 14
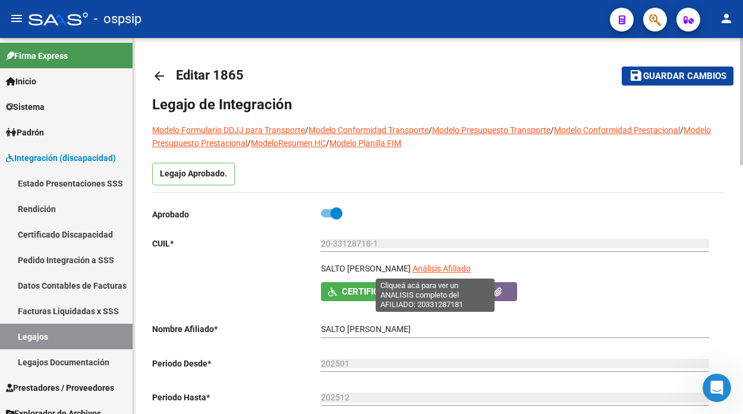
click at [443, 266] on span "Análisis Afiliado" at bounding box center [442, 269] width 58 height 10
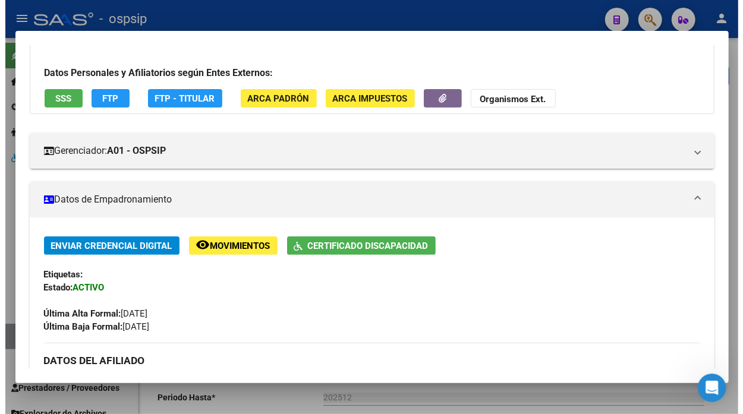
scroll to position [66, 0]
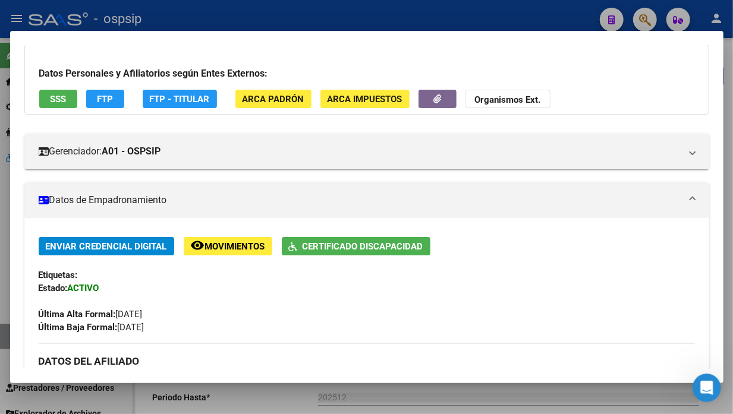
click at [7, 332] on div at bounding box center [366, 207] width 733 height 414
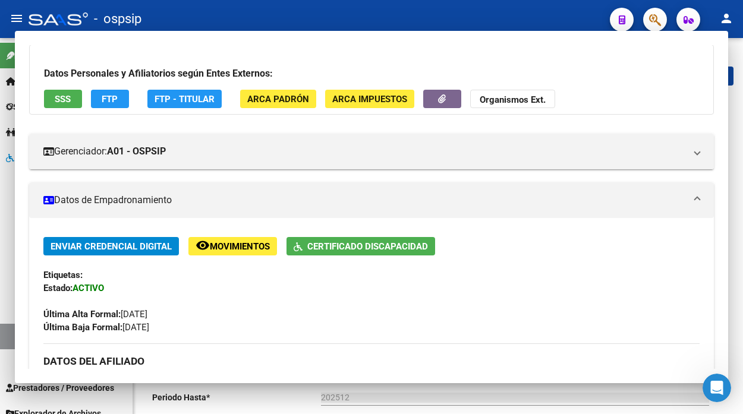
click at [7, 332] on link "Legajos" at bounding box center [66, 337] width 133 height 26
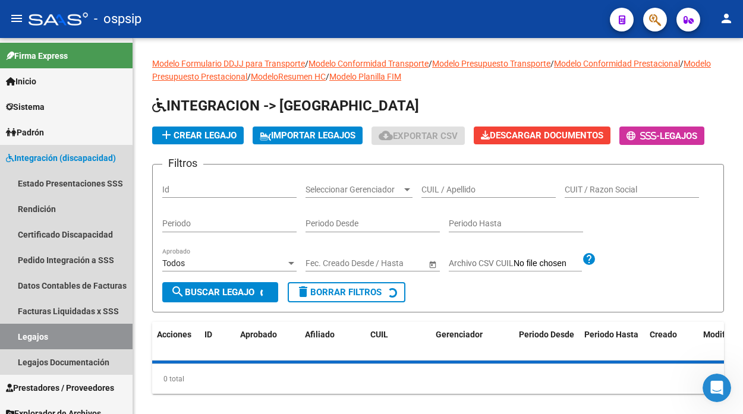
click at [7, 332] on link "Legajos" at bounding box center [66, 337] width 133 height 26
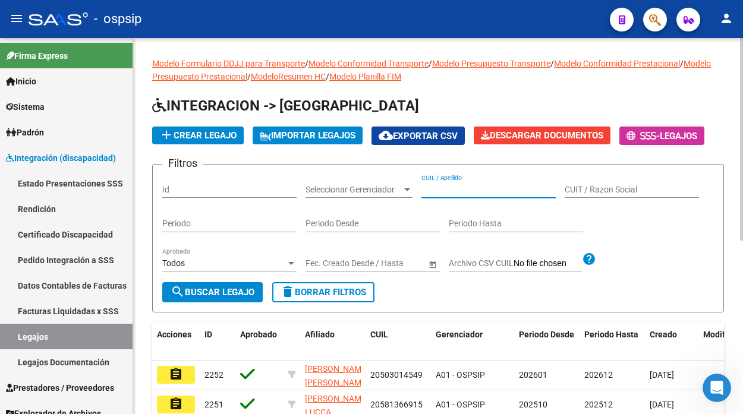
click at [434, 191] on input "CUIL / Apellido" at bounding box center [489, 190] width 134 height 10
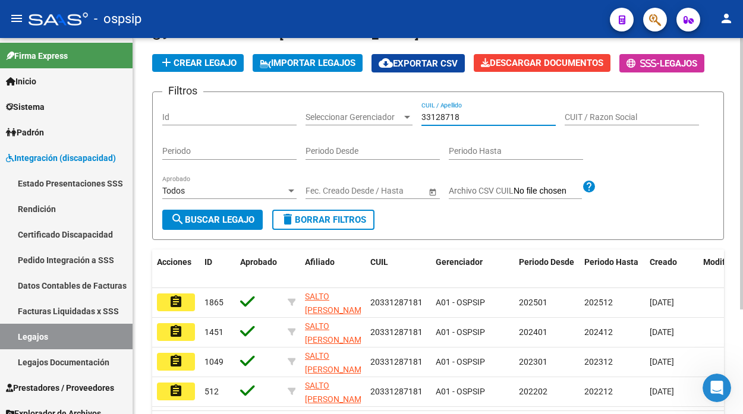
scroll to position [132, 0]
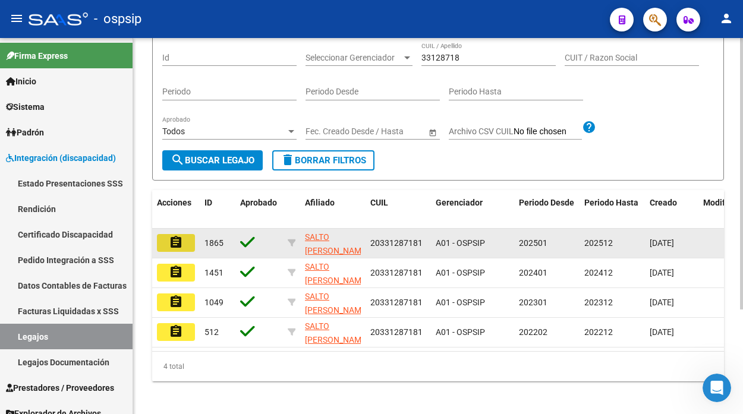
click at [185, 238] on button "assignment" at bounding box center [176, 243] width 38 height 18
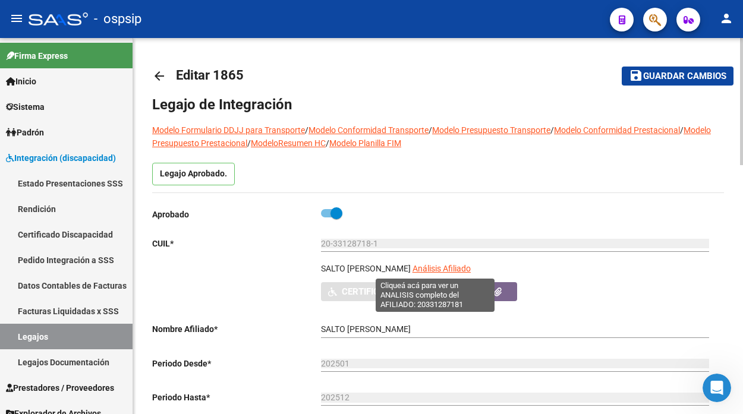
click at [425, 271] on span "Análisis Afiliado" at bounding box center [442, 269] width 58 height 10
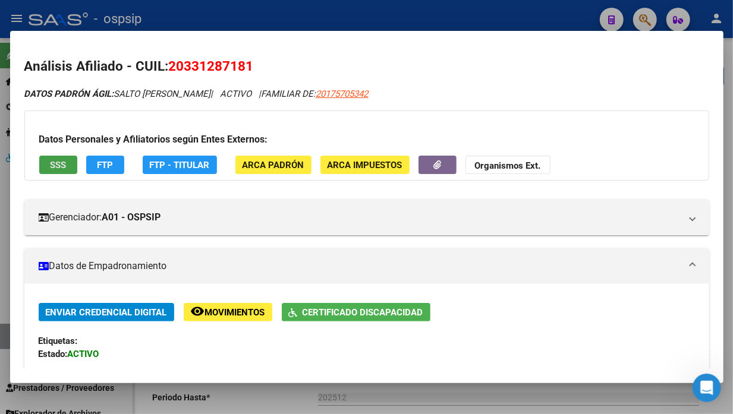
click at [58, 169] on span "SSS" at bounding box center [58, 165] width 16 height 11
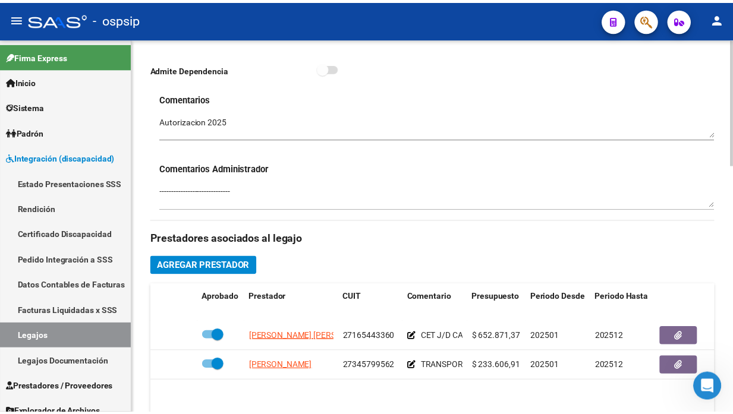
scroll to position [462, 0]
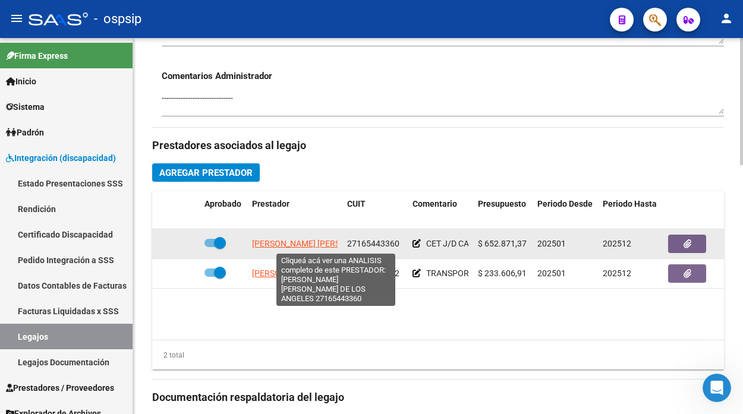
click at [281, 243] on span "[PERSON_NAME] [PERSON_NAME] DE [GEOGRAPHIC_DATA]" at bounding box center [363, 244] width 223 height 10
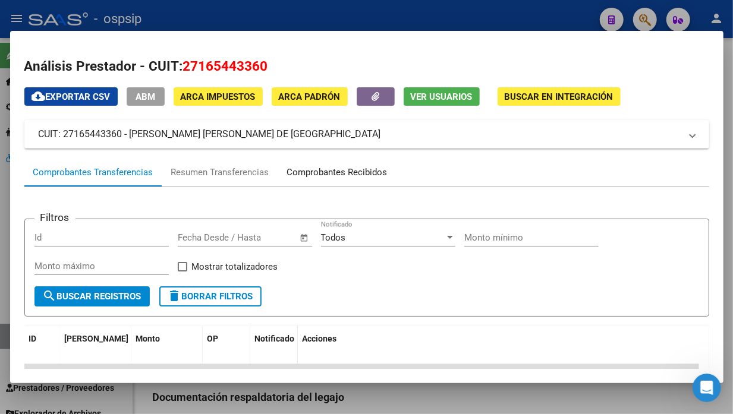
click at [329, 169] on div "Comprobantes Recibidos" at bounding box center [337, 173] width 100 height 14
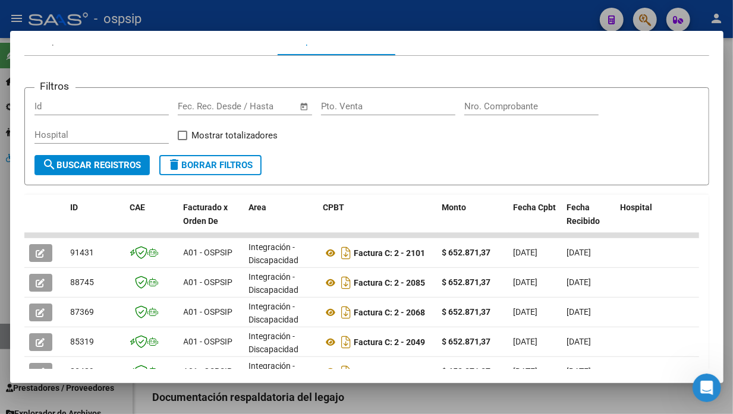
scroll to position [132, 0]
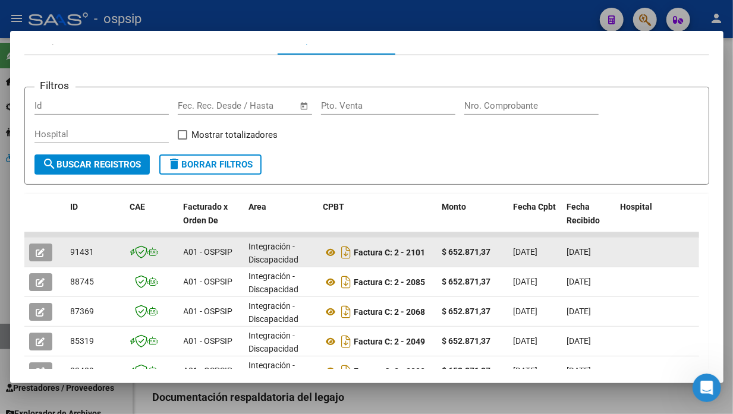
click at [40, 255] on icon "button" at bounding box center [40, 253] width 9 height 9
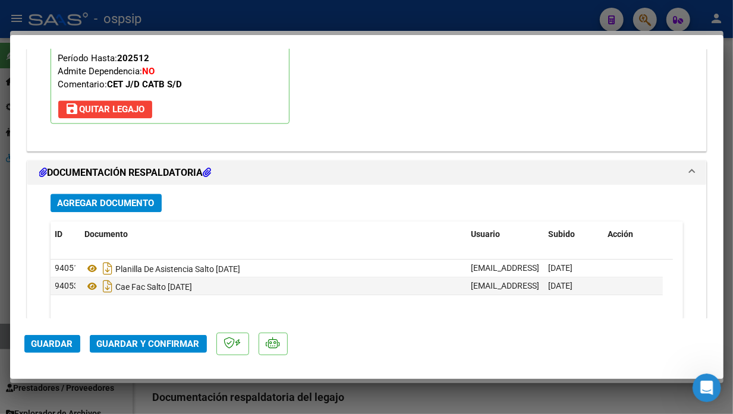
scroll to position [1453, 0]
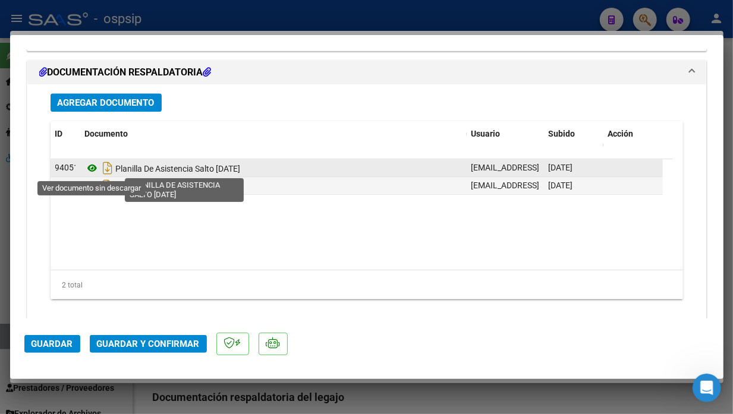
click at [94, 168] on icon at bounding box center [92, 168] width 15 height 14
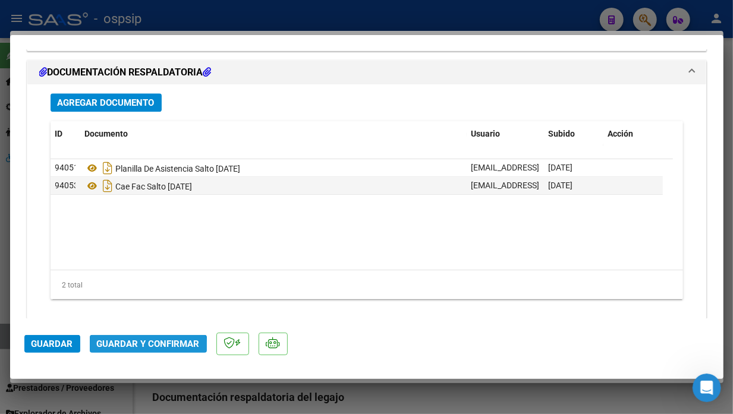
click at [143, 351] on button "Guardar y Confirmar" at bounding box center [148, 344] width 117 height 18
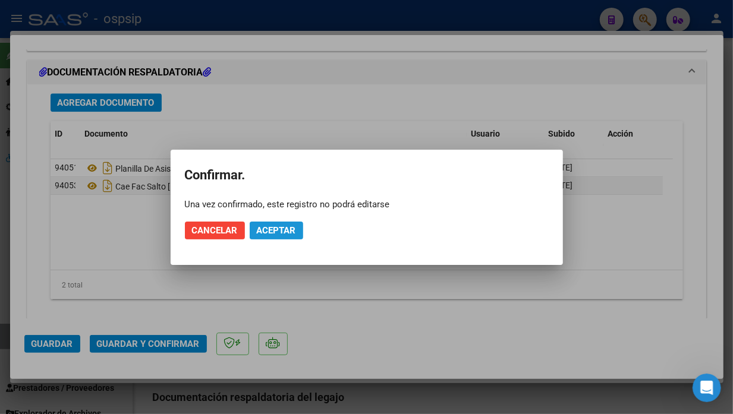
click at [279, 235] on span "Aceptar" at bounding box center [276, 230] width 39 height 11
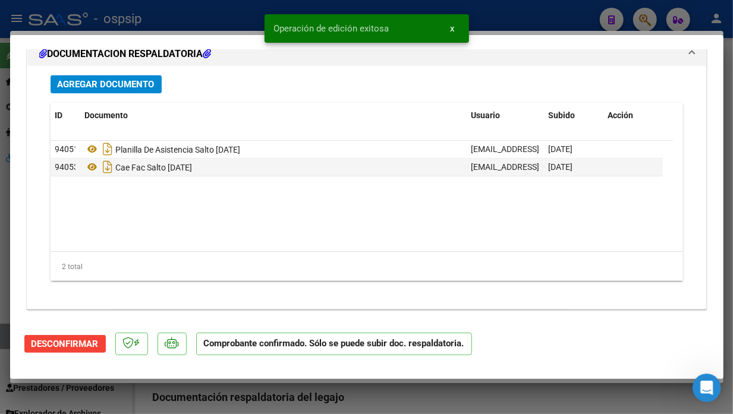
click at [1, 340] on div at bounding box center [366, 207] width 733 height 414
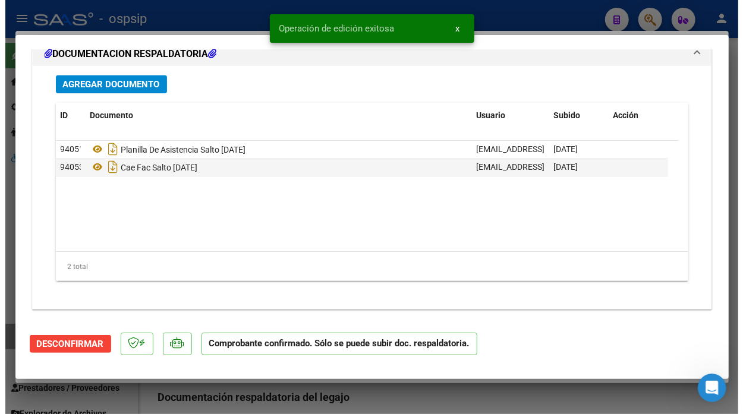
scroll to position [0, 0]
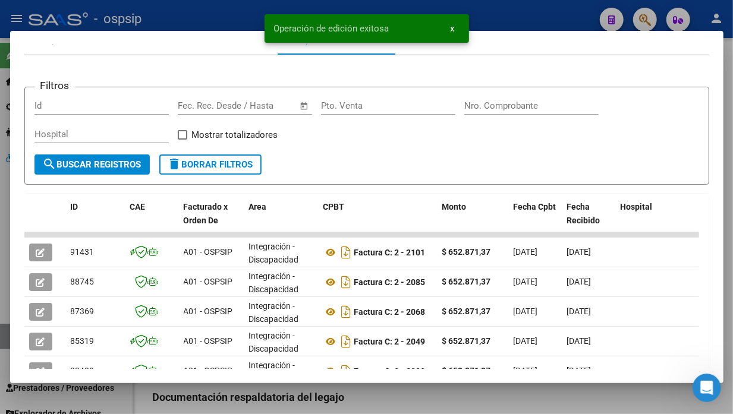
click at [1, 340] on div at bounding box center [366, 207] width 733 height 414
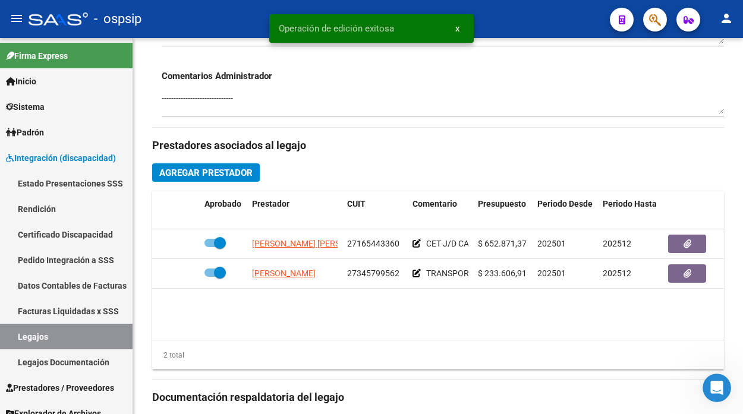
click at [1, 340] on link "Legajos" at bounding box center [66, 337] width 133 height 26
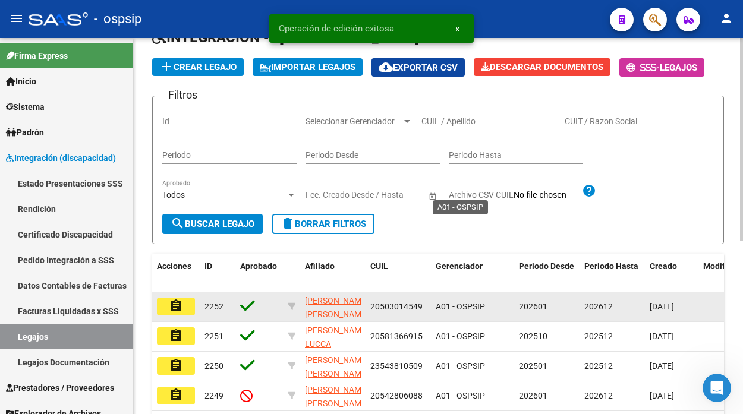
scroll to position [61, 0]
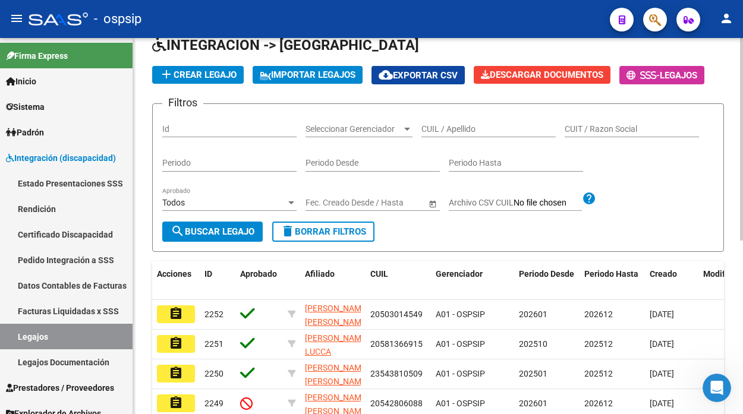
click at [447, 127] on input "CUIL / Apellido" at bounding box center [489, 129] width 134 height 10
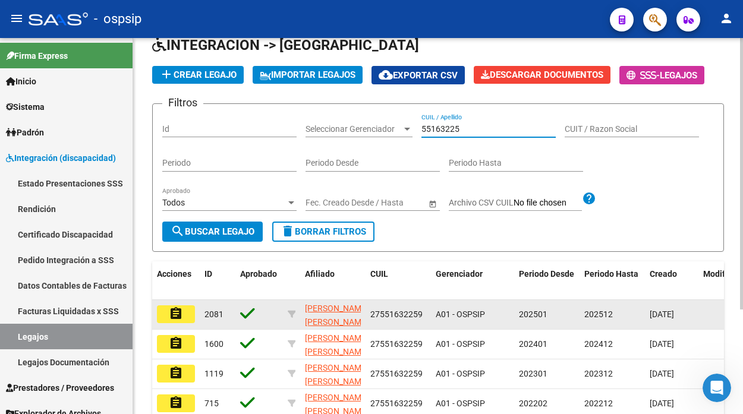
click at [170, 314] on mat-icon "assignment" at bounding box center [176, 314] width 14 height 14
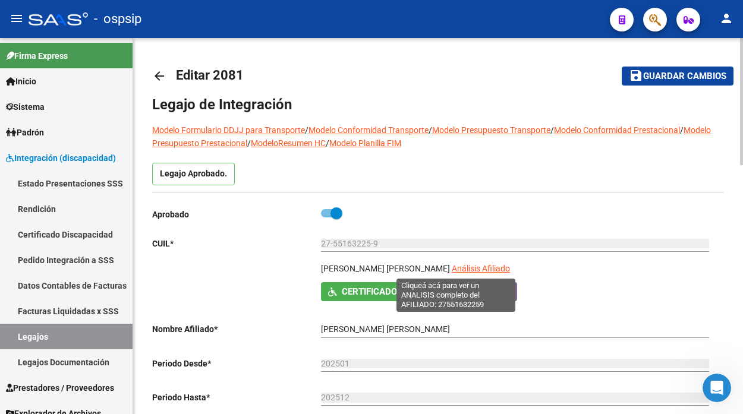
click at [452, 270] on span "Análisis Afiliado" at bounding box center [481, 269] width 58 height 10
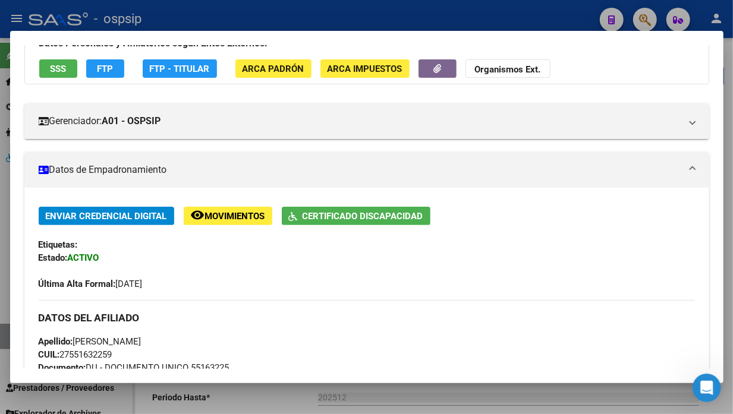
scroll to position [66, 0]
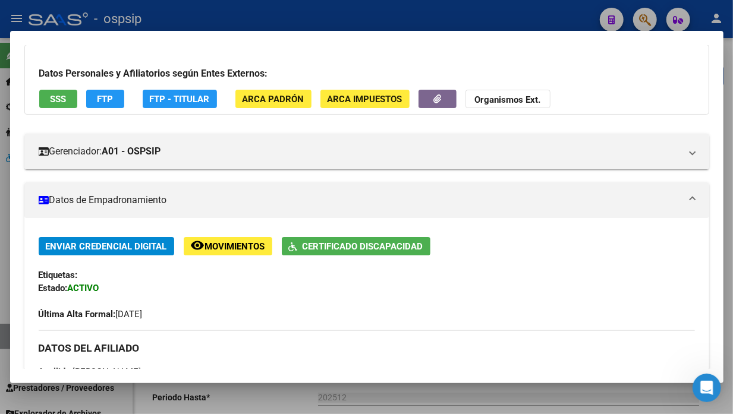
click at [59, 101] on span "SSS" at bounding box center [58, 99] width 16 height 11
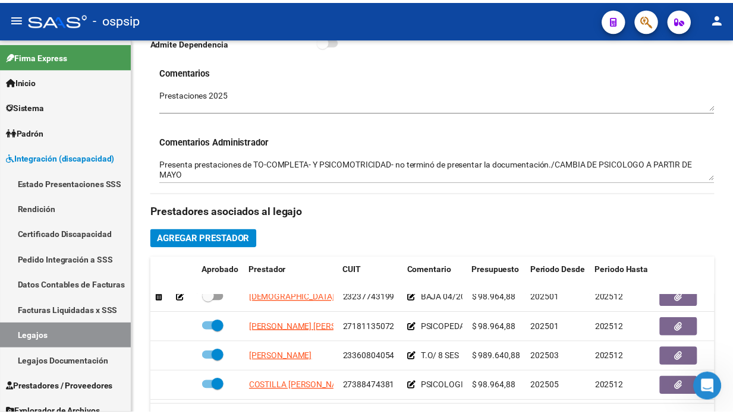
scroll to position [81, 0]
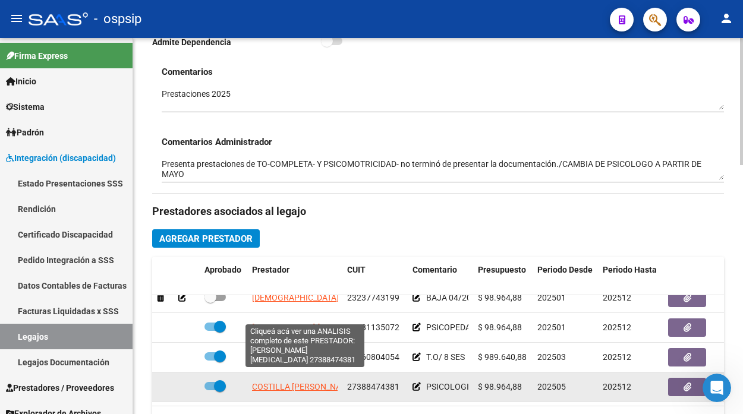
click at [282, 382] on span "COSTILLA [PERSON_NAME][MEDICAL_DATA]" at bounding box center [335, 387] width 167 height 10
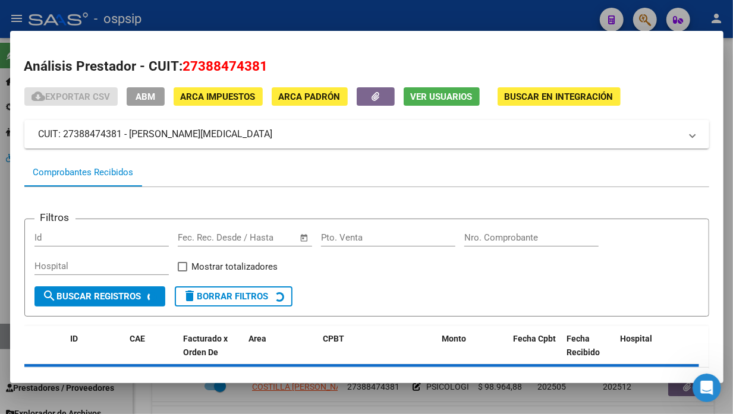
scroll to position [50, 0]
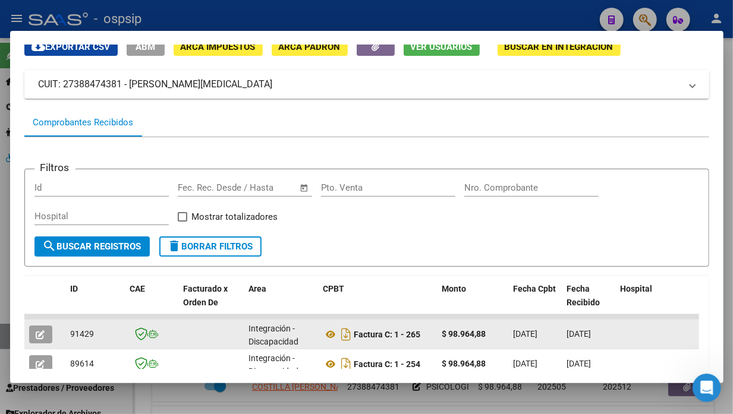
click at [40, 331] on icon "button" at bounding box center [40, 335] width 9 height 9
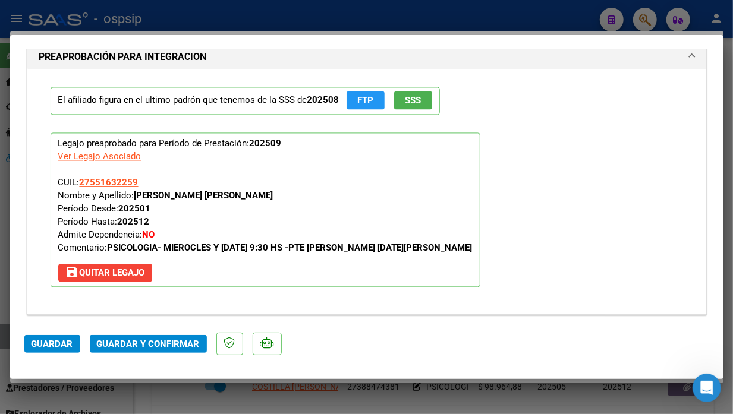
scroll to position [1453, 0]
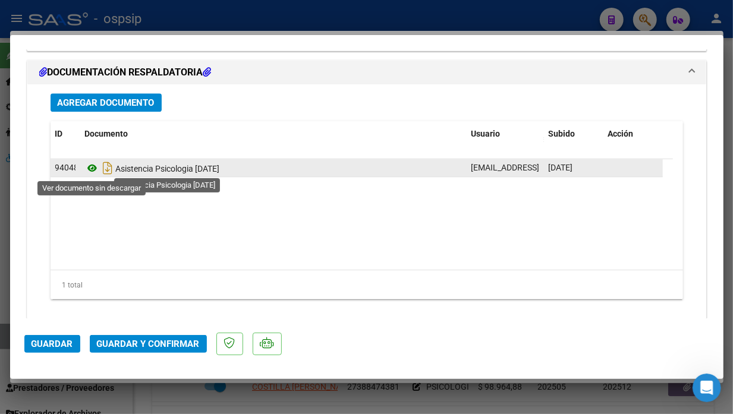
click at [93, 165] on icon at bounding box center [92, 168] width 15 height 14
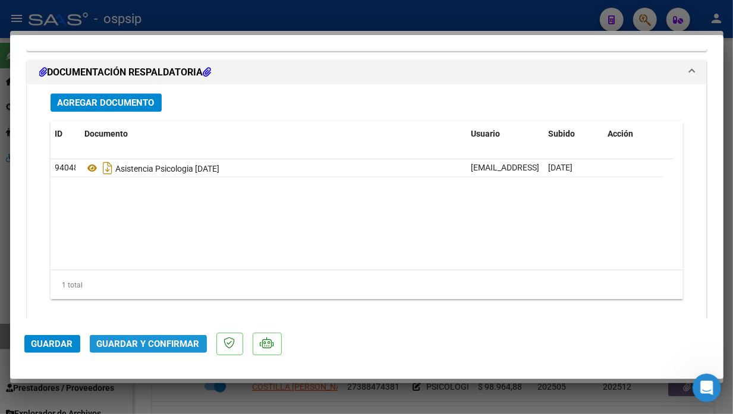
click at [146, 341] on span "Guardar y Confirmar" at bounding box center [148, 344] width 103 height 11
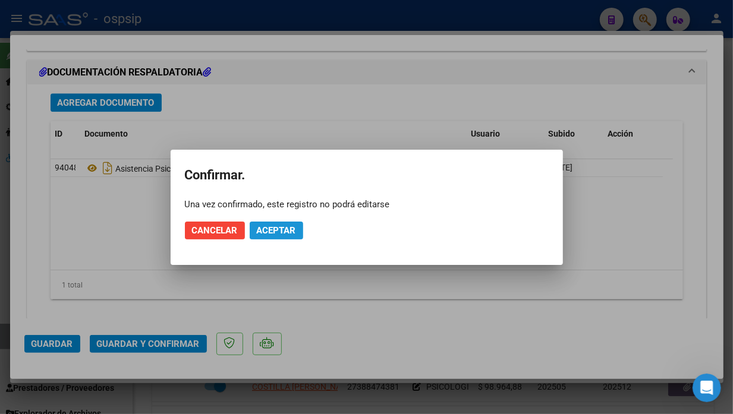
click at [275, 227] on span "Aceptar" at bounding box center [276, 230] width 39 height 11
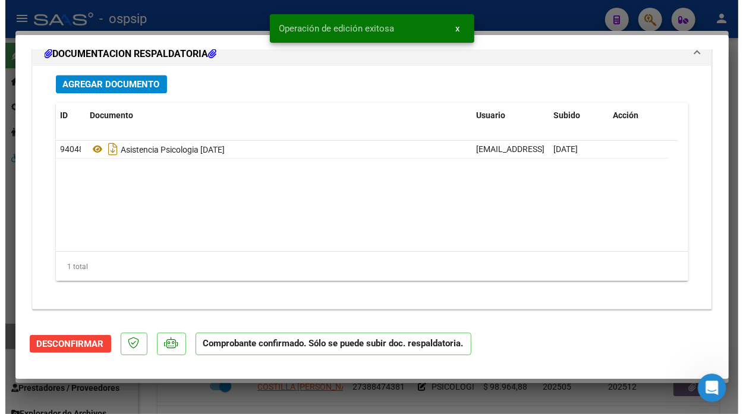
scroll to position [1337, 0]
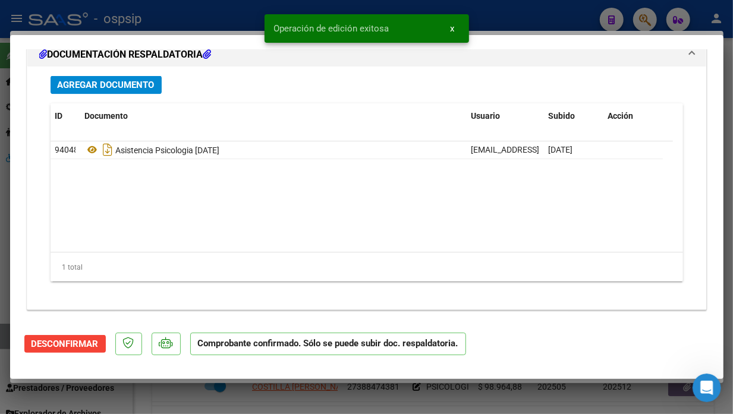
click at [6, 337] on div at bounding box center [366, 207] width 733 height 414
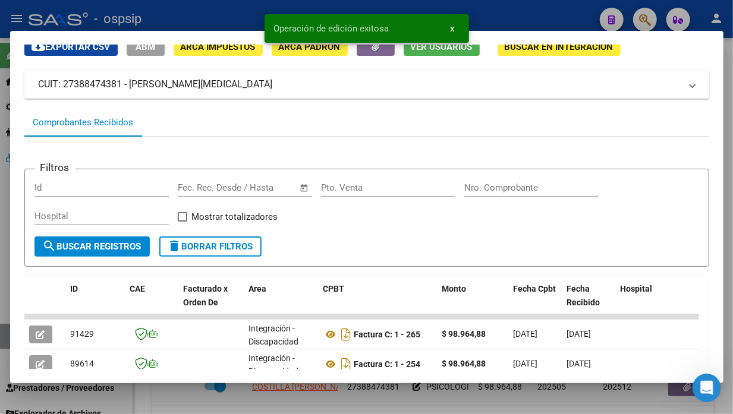
click at [6, 337] on div at bounding box center [366, 207] width 733 height 414
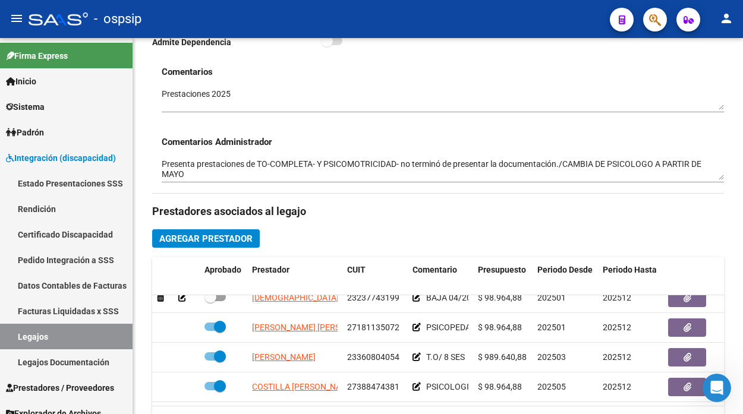
click at [6, 337] on link "Legajos" at bounding box center [66, 337] width 133 height 26
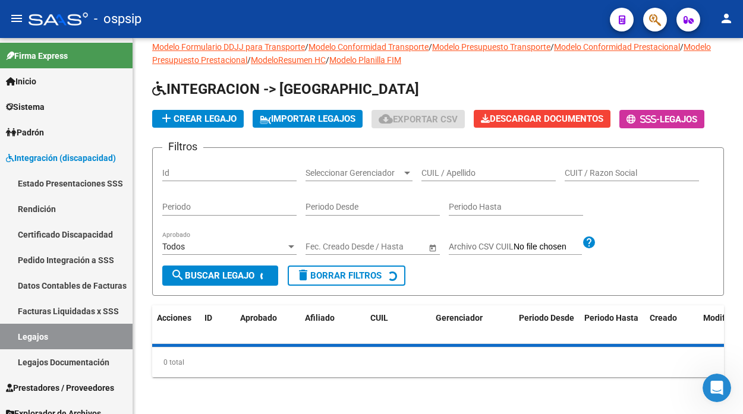
scroll to position [325, 0]
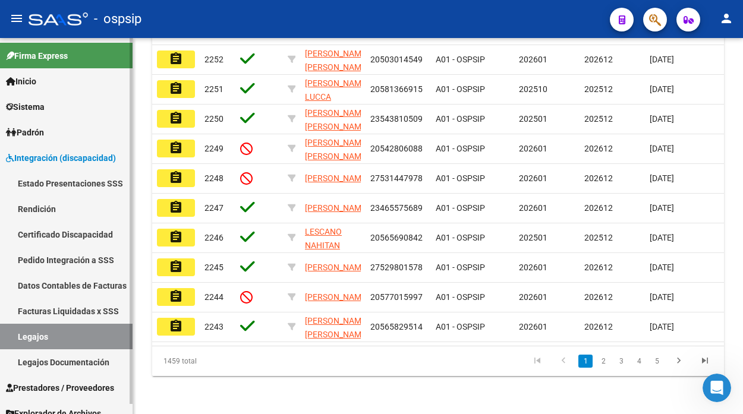
click at [50, 331] on link "Legajos" at bounding box center [66, 337] width 133 height 26
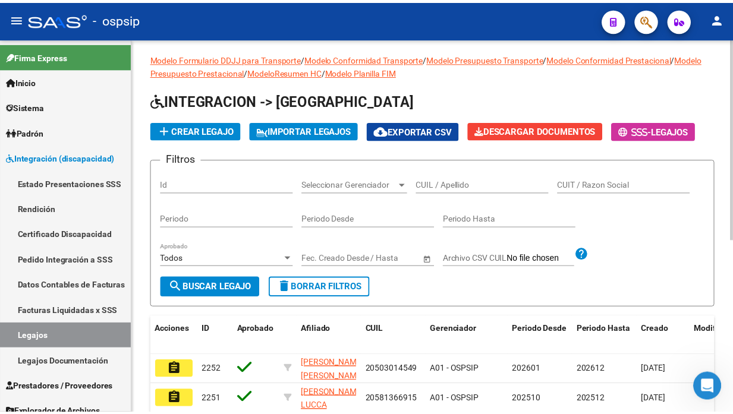
scroll to position [0, 0]
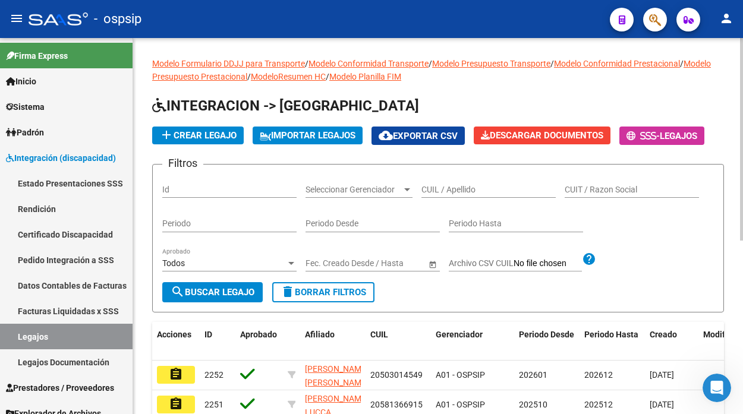
click at [447, 183] on div "CUIL / Apellido" at bounding box center [489, 186] width 134 height 24
click at [442, 191] on input "CUIL / Apellido" at bounding box center [489, 190] width 134 height 10
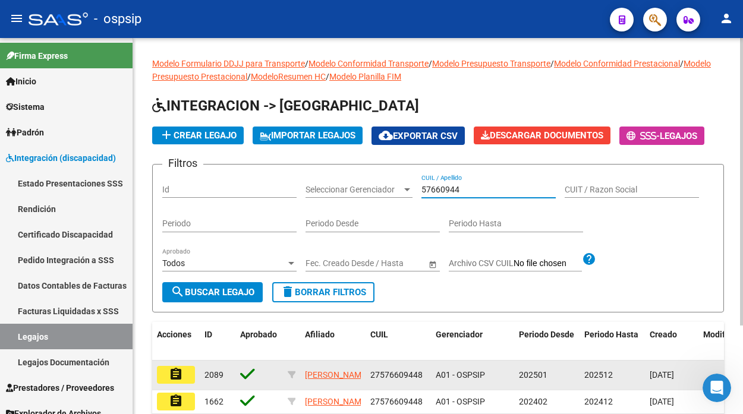
click at [188, 375] on button "assignment" at bounding box center [176, 375] width 38 height 18
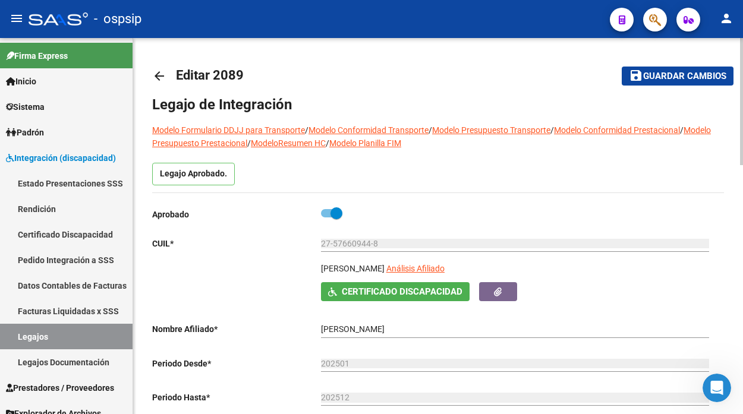
click at [417, 271] on span "Análisis Afiliado" at bounding box center [416, 269] width 58 height 10
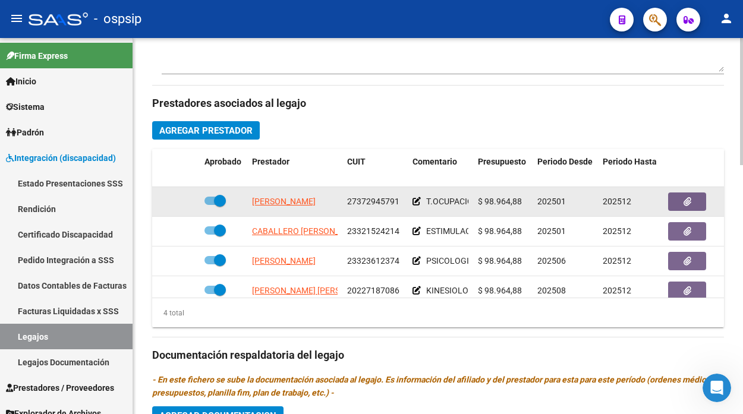
scroll to position [528, 0]
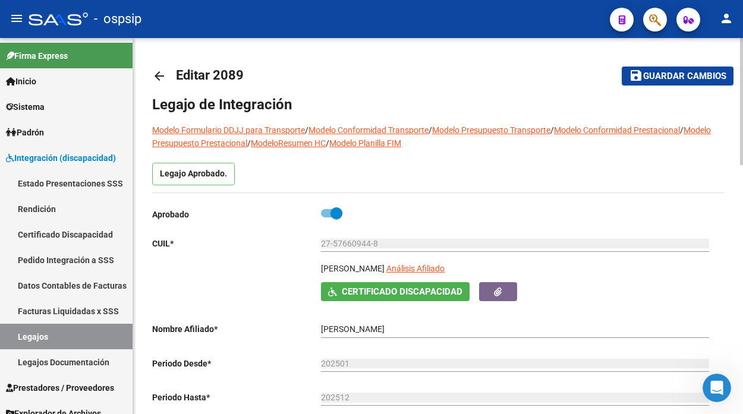
scroll to position [528, 0]
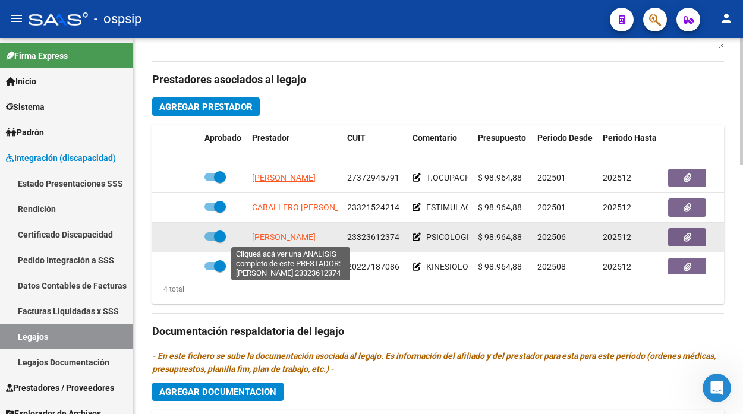
click at [294, 239] on span "[PERSON_NAME]" at bounding box center [284, 238] width 64 height 10
type textarea "23323612374"
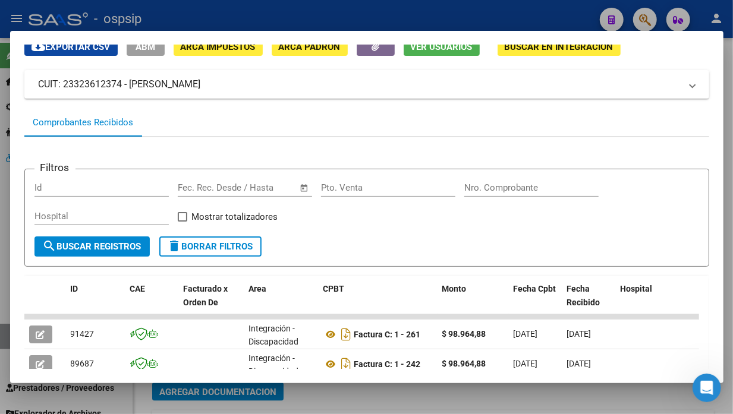
scroll to position [116, 0]
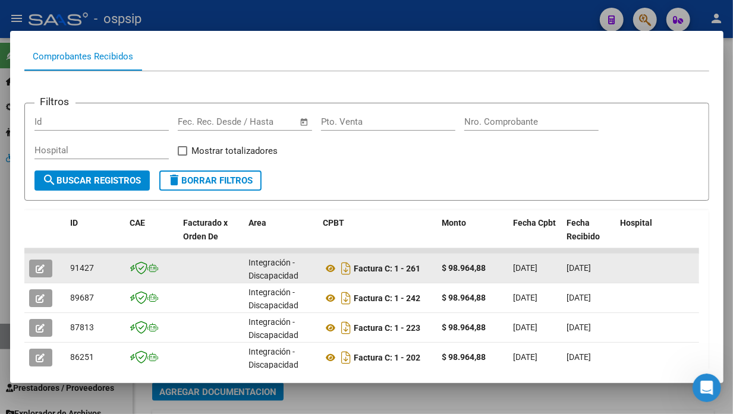
click at [46, 268] on button "button" at bounding box center [40, 269] width 23 height 18
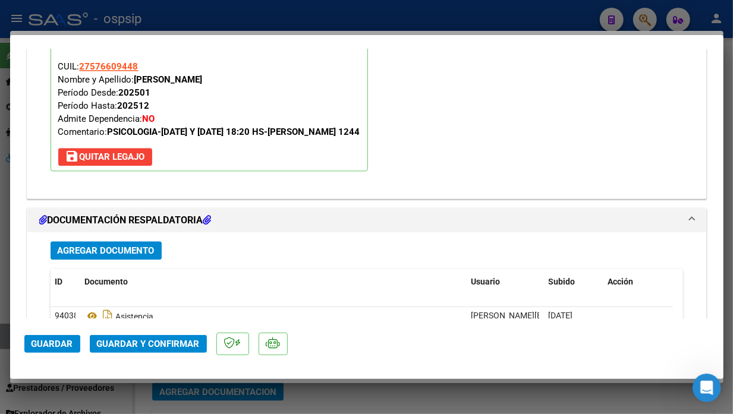
scroll to position [1387, 0]
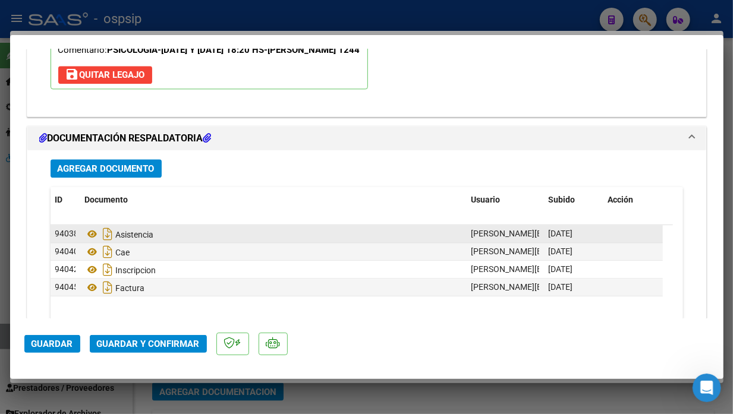
click at [88, 226] on div "Asistencia" at bounding box center [273, 234] width 377 height 19
click at [89, 231] on icon at bounding box center [92, 234] width 15 height 14
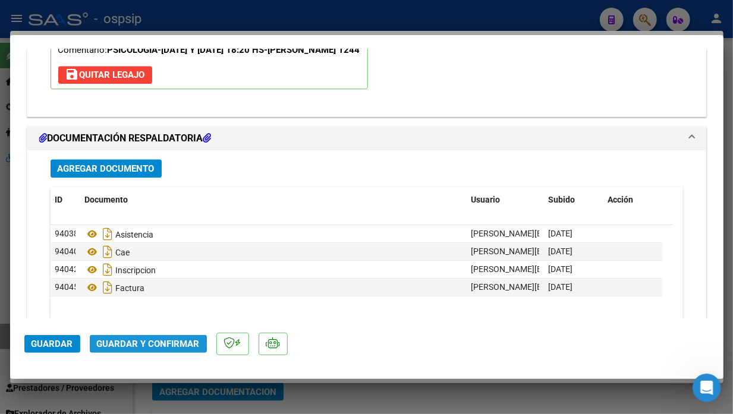
click at [136, 345] on span "Guardar y Confirmar" at bounding box center [148, 344] width 103 height 11
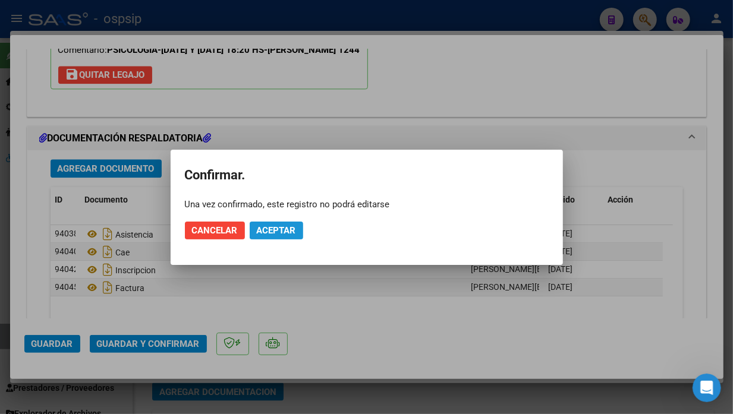
click at [272, 227] on span "Aceptar" at bounding box center [276, 230] width 39 height 11
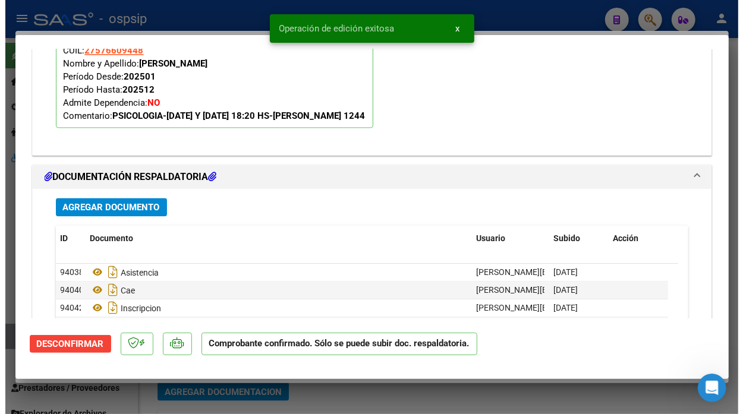
scroll to position [1214, 0]
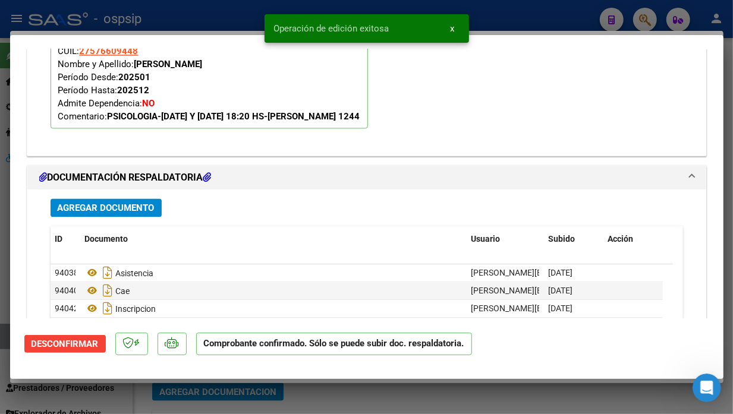
click at [2, 336] on div at bounding box center [366, 207] width 733 height 414
type input "$ 0,00"
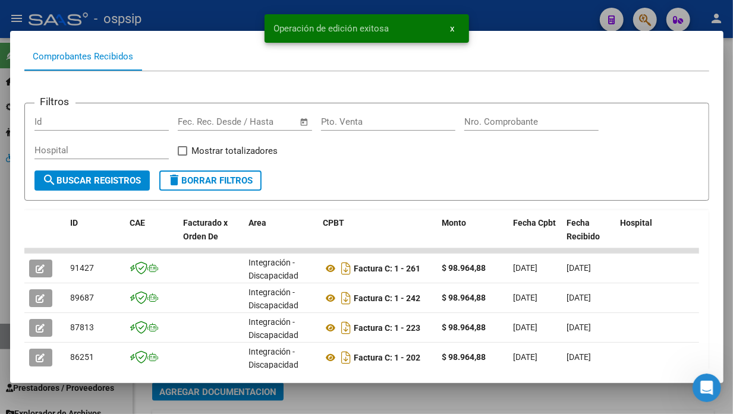
click at [2, 336] on div at bounding box center [366, 207] width 733 height 414
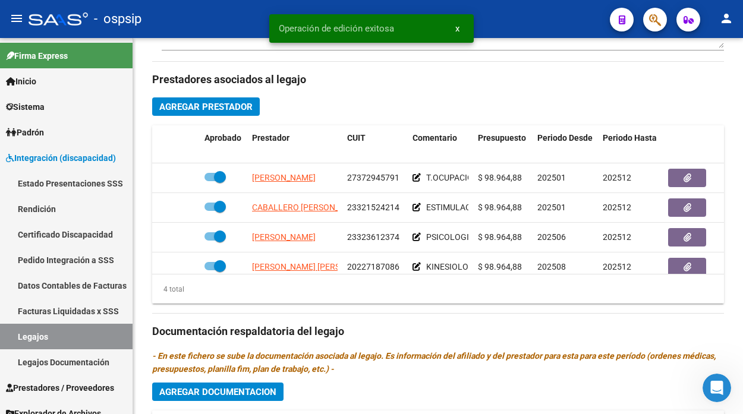
click at [2, 336] on link "Legajos" at bounding box center [66, 337] width 133 height 26
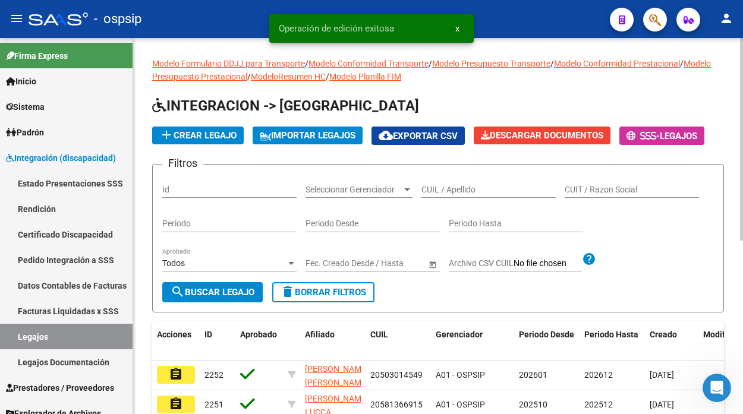
click at [461, 182] on div "CUIL / Apellido" at bounding box center [489, 186] width 134 height 24
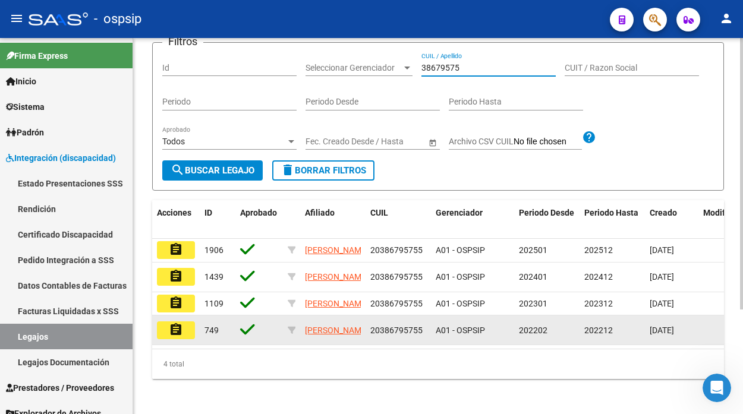
scroll to position [132, 0]
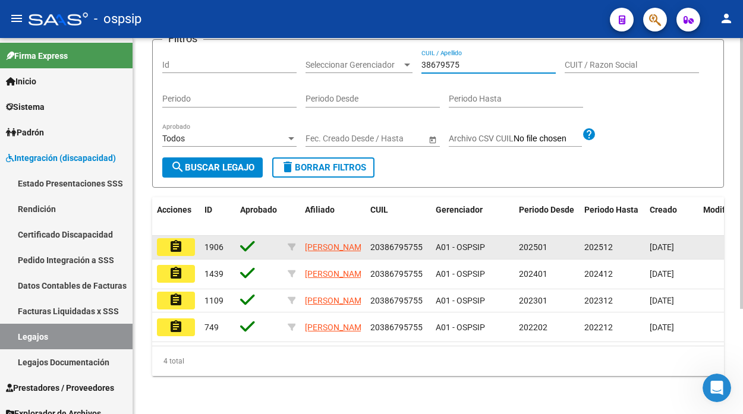
type input "38679575"
click at [179, 243] on mat-icon "assignment" at bounding box center [176, 247] width 14 height 14
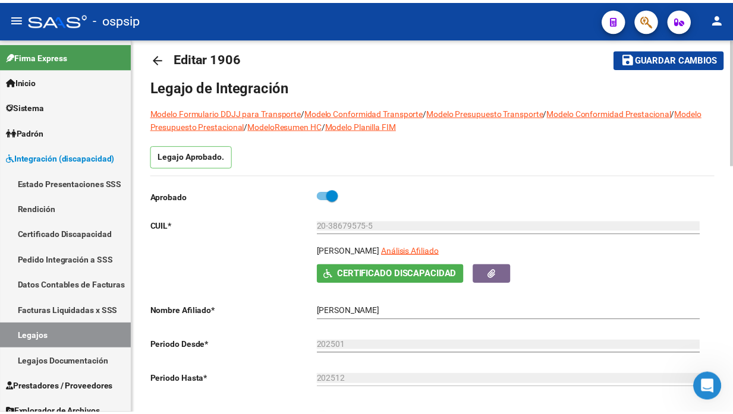
scroll to position [66, 0]
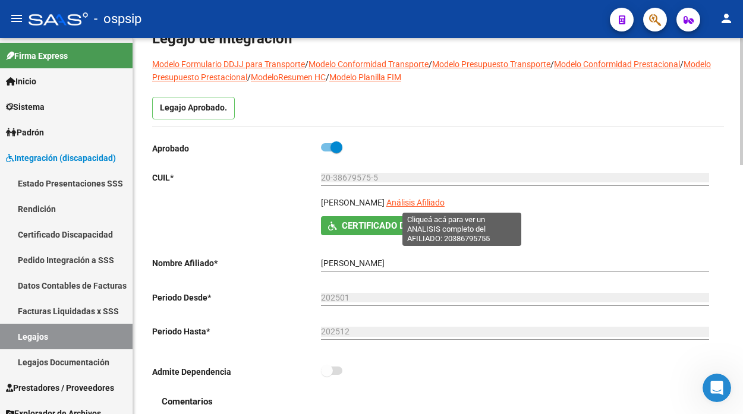
click at [445, 204] on span "Análisis Afiliado" at bounding box center [416, 203] width 58 height 10
type textarea "20386795755"
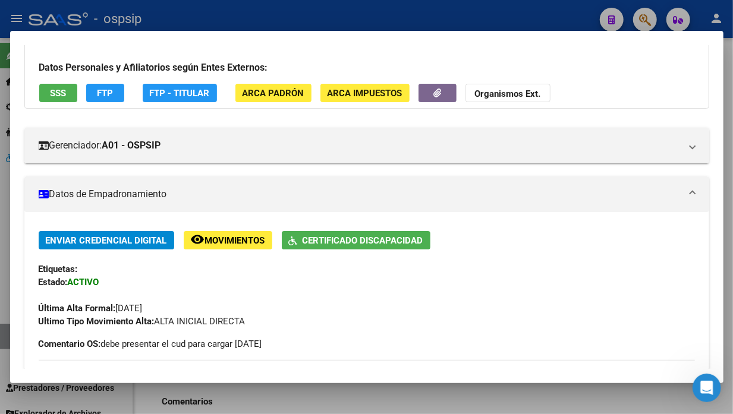
scroll to position [0, 0]
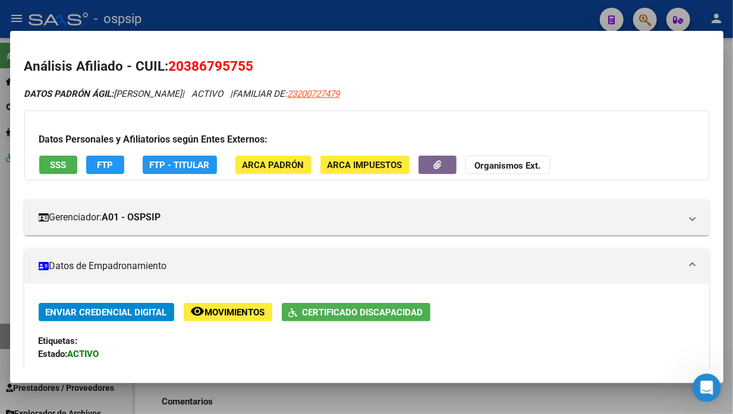
click at [62, 164] on span "SSS" at bounding box center [58, 165] width 16 height 11
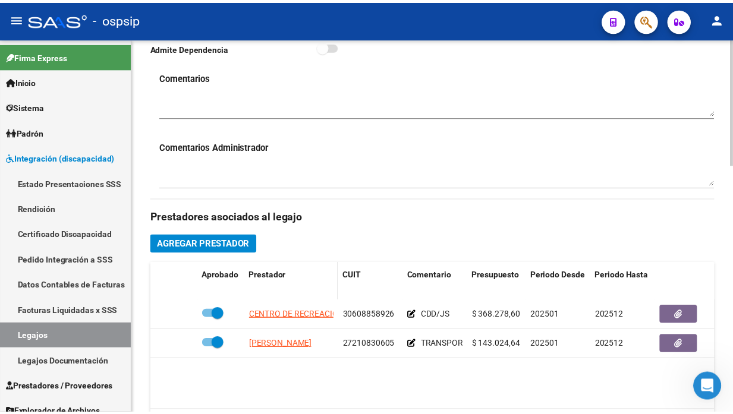
scroll to position [462, 0]
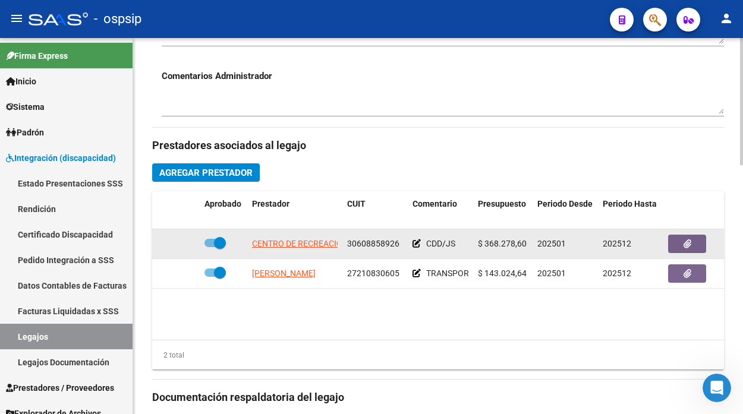
click at [277, 251] on app-link-go-to "CENTRO DE RECREACION Y EDUCACION ESPECIAL C R E E ASOCIACION" at bounding box center [386, 244] width 268 height 14
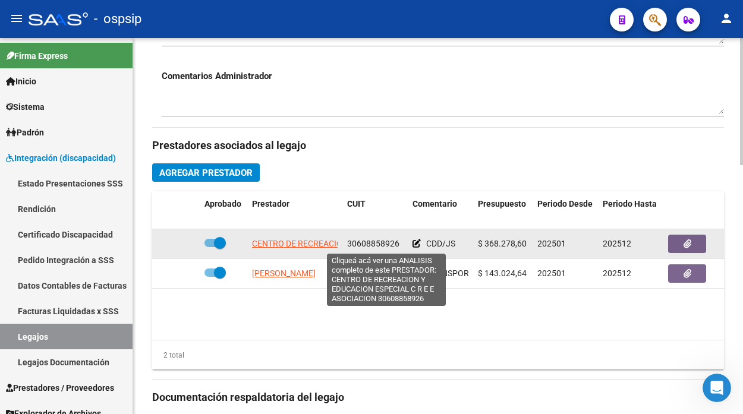
click at [277, 246] on span "CENTRO DE RECREACION Y EDUCACION ESPECIAL C R E E ASOCIACION" at bounding box center [386, 244] width 268 height 10
copy span "CENTRO"
type textarea "30608858926"
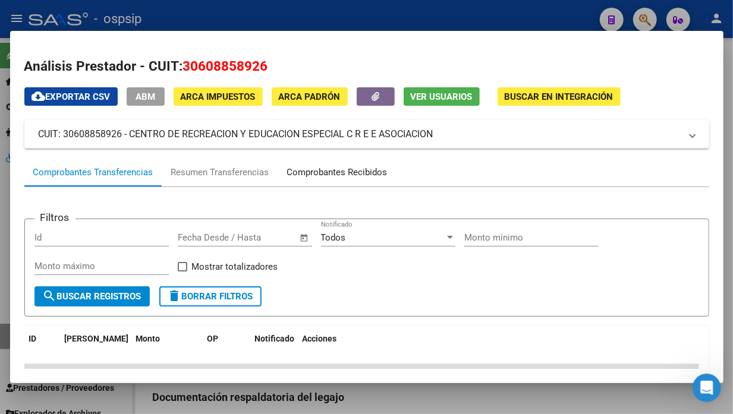
click at [290, 169] on div "Comprobantes Recibidos" at bounding box center [337, 173] width 100 height 14
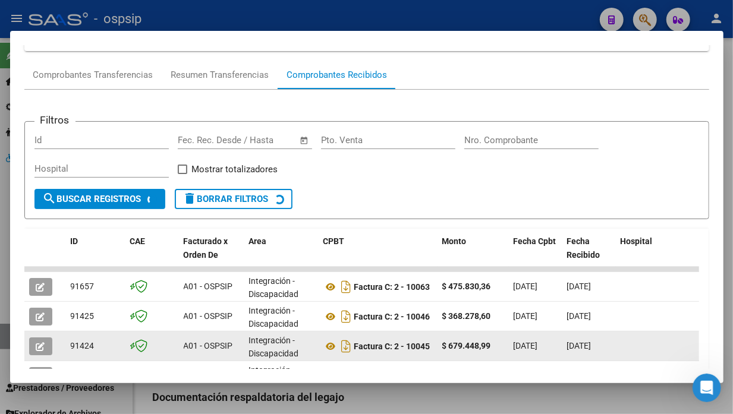
scroll to position [116, 0]
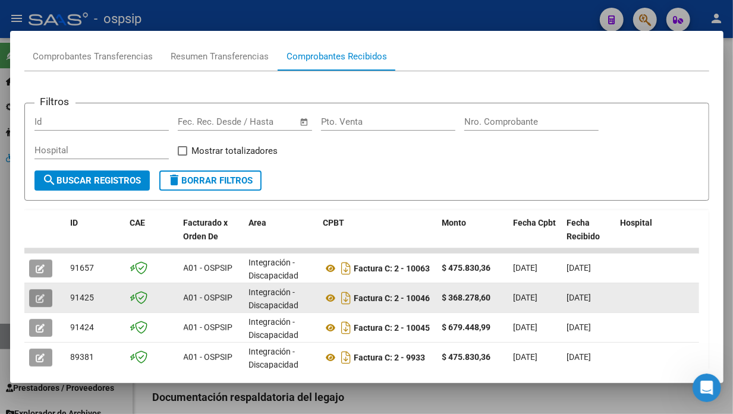
click at [42, 301] on icon "button" at bounding box center [40, 298] width 9 height 9
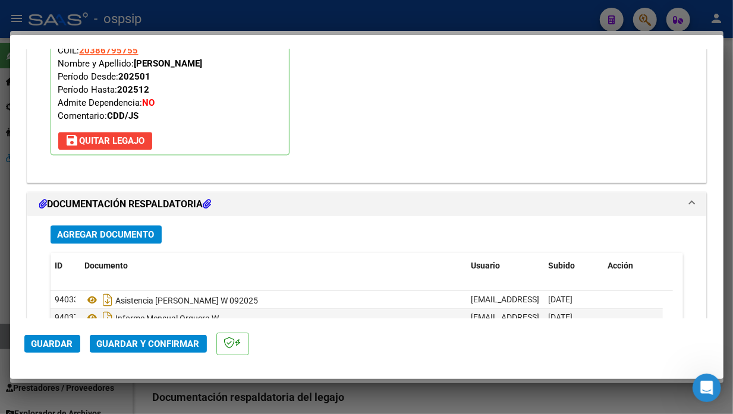
scroll to position [1472, 0]
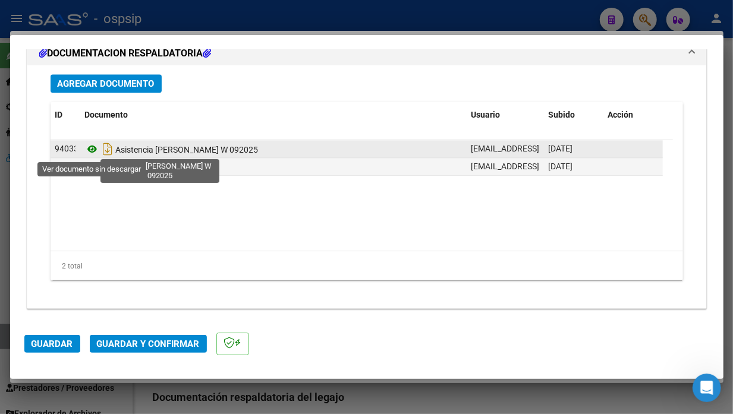
click at [98, 149] on icon at bounding box center [92, 149] width 15 height 14
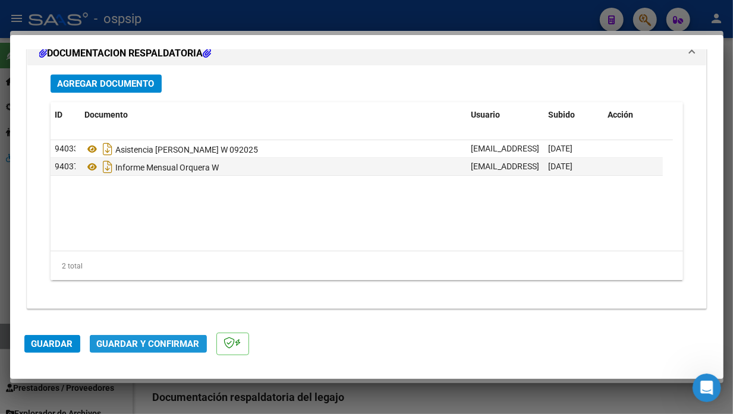
click at [161, 345] on span "Guardar y Confirmar" at bounding box center [148, 344] width 103 height 11
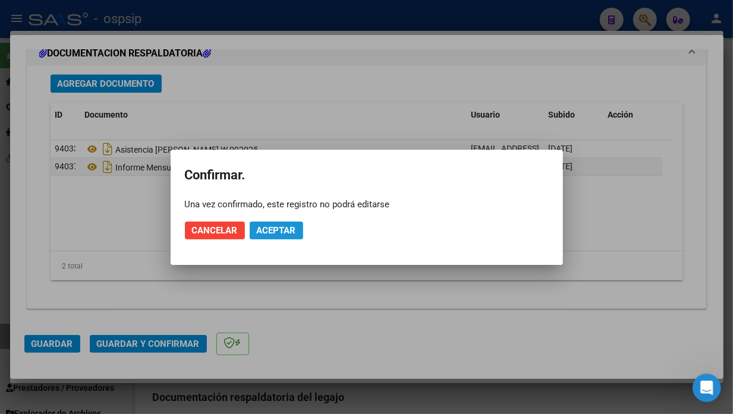
click at [275, 225] on span "Aceptar" at bounding box center [276, 230] width 39 height 11
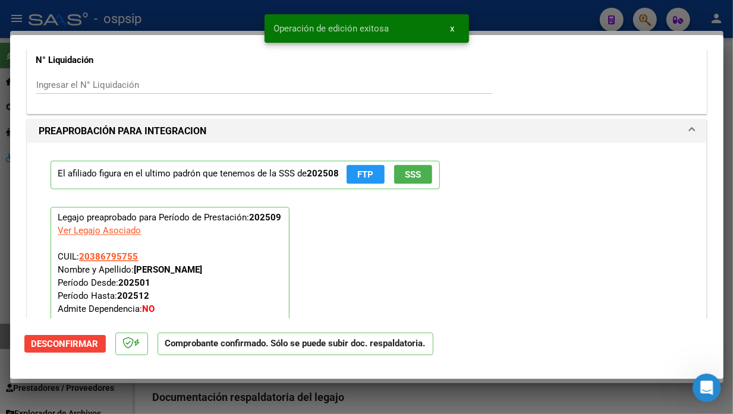
scroll to position [1007, 0]
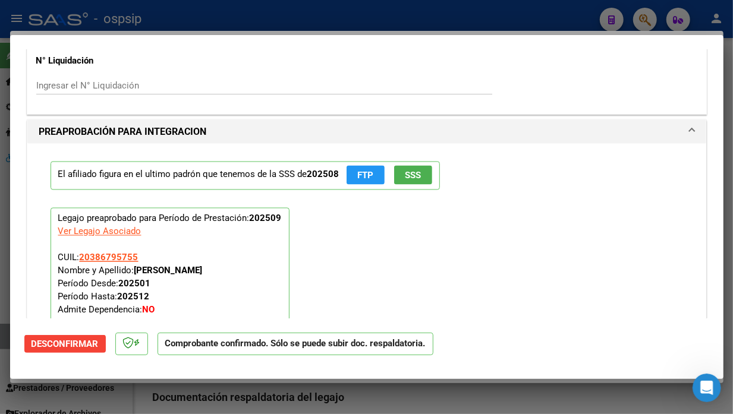
click at [3, 334] on div at bounding box center [366, 207] width 733 height 414
type input "$ 0,00"
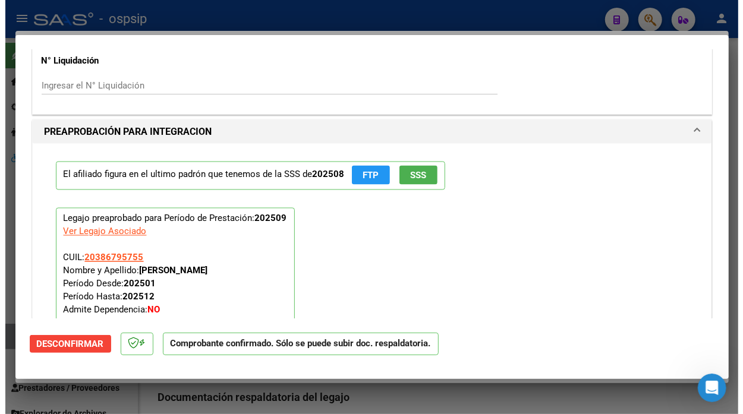
scroll to position [0, 0]
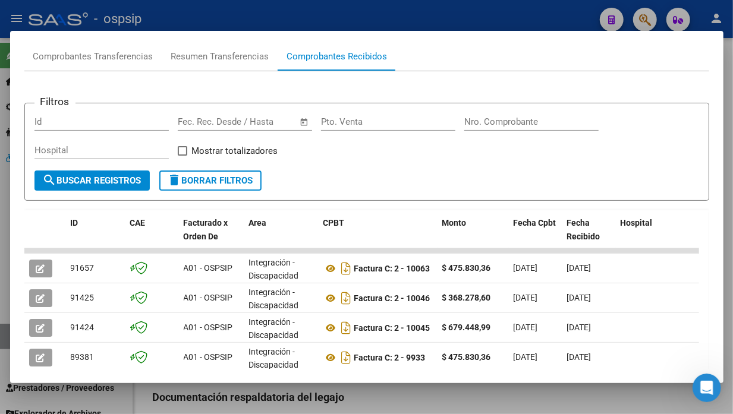
click at [3, 334] on div at bounding box center [366, 207] width 733 height 414
click at [3, 334] on link "Legajos" at bounding box center [66, 337] width 133 height 26
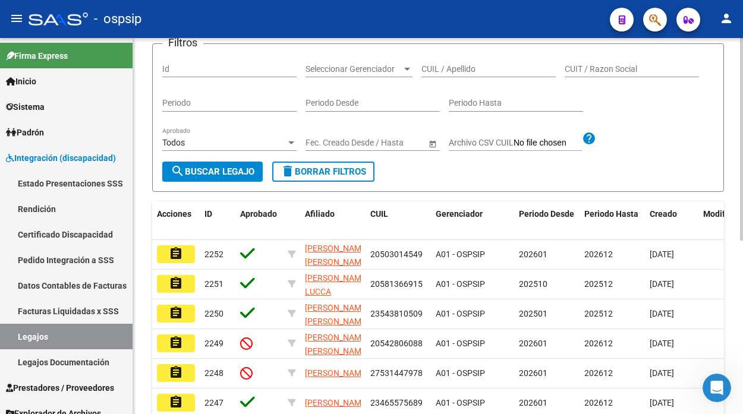
scroll to position [61, 0]
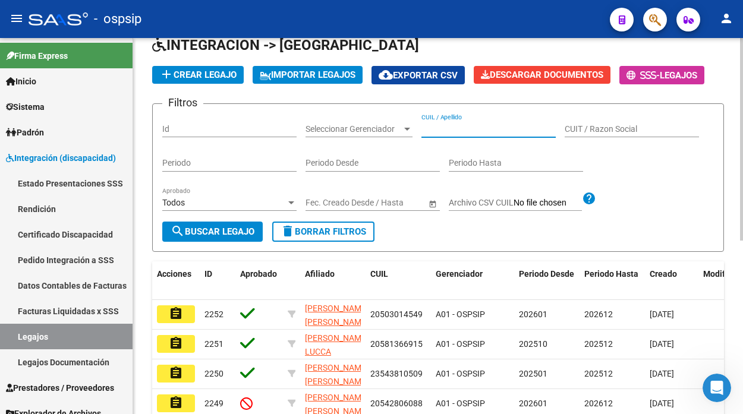
click at [453, 133] on input "CUIL / Apellido" at bounding box center [489, 129] width 134 height 10
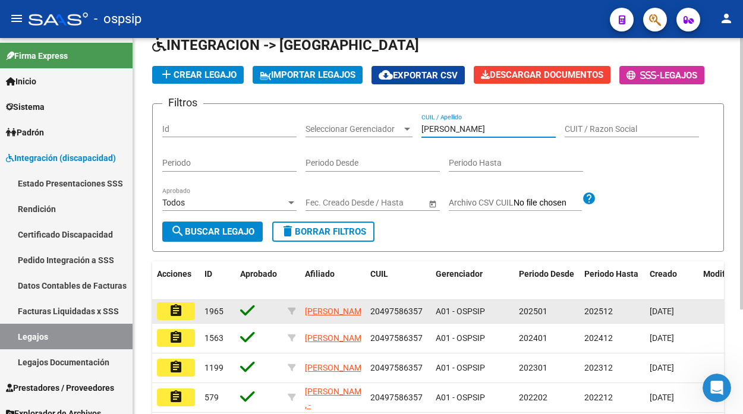
type input "marza"
click at [171, 315] on mat-icon "assignment" at bounding box center [176, 311] width 14 height 14
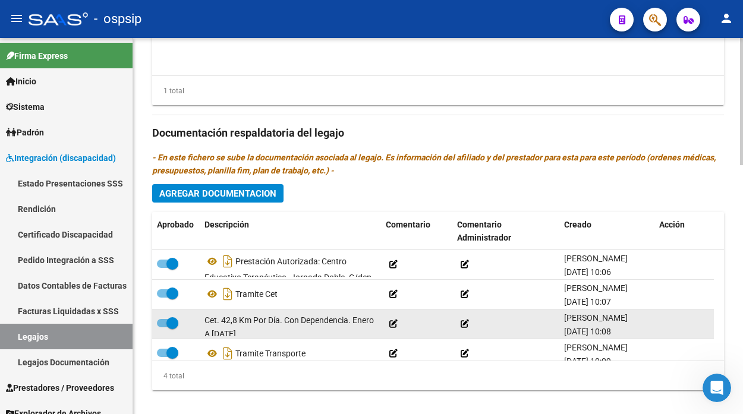
scroll to position [21, 0]
